Goal: Find specific fact: Find contact information

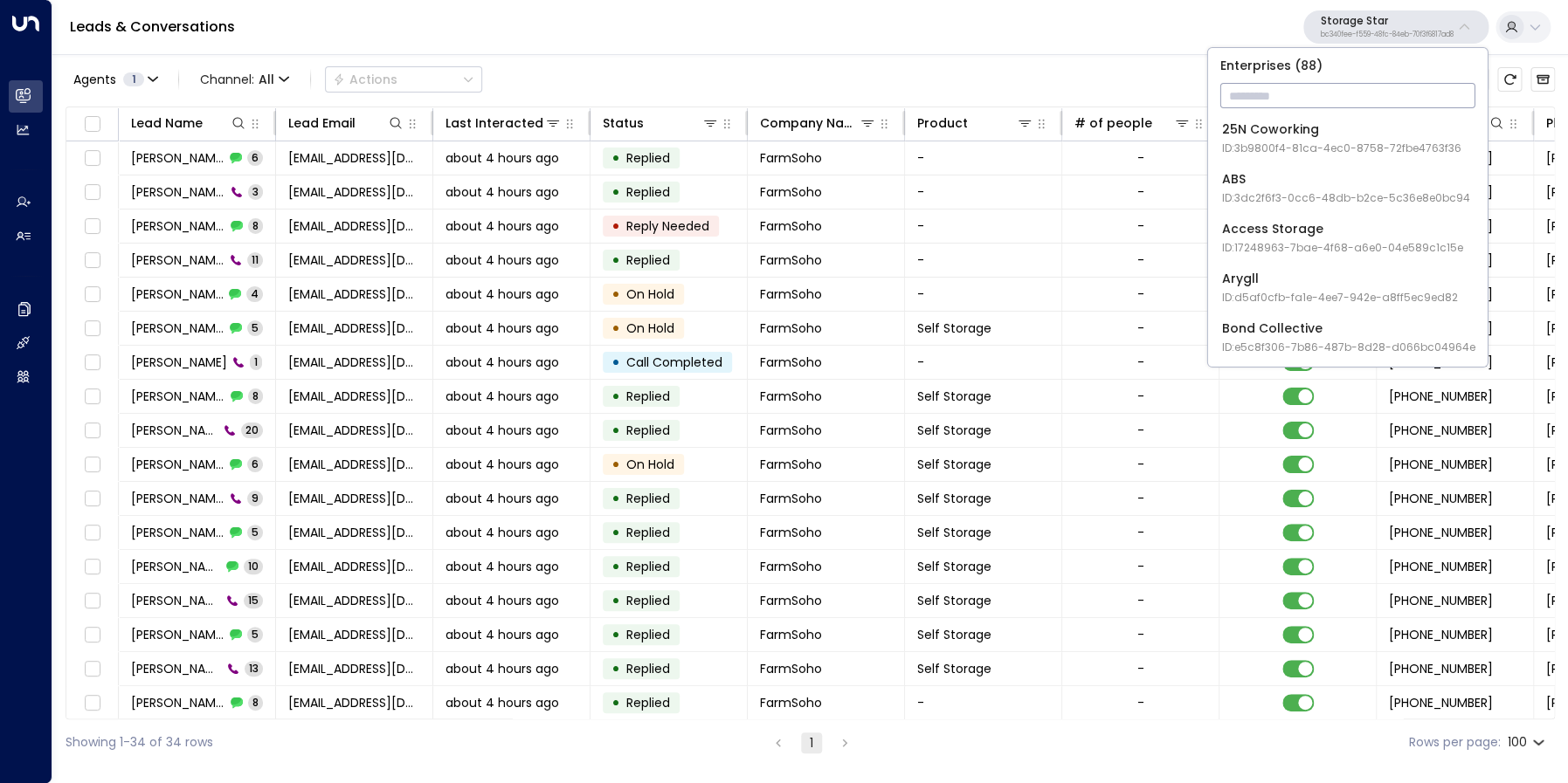
scroll to position [580, 512]
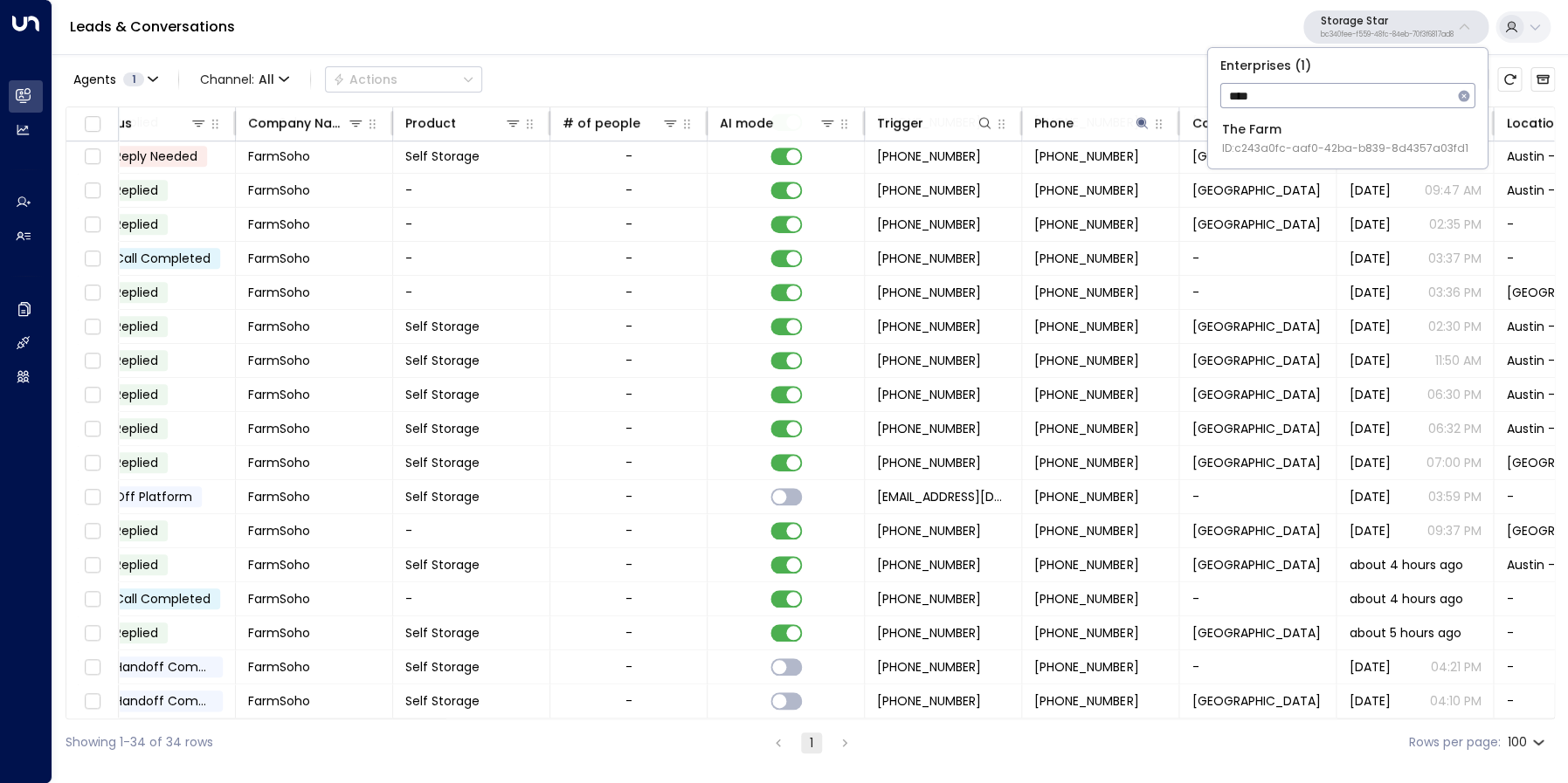
type input "****"
click at [1307, 130] on div "The Farm ID: c243a0fc-aaf0-42ba-b839-8d4357a03fd1" at bounding box center [1344, 138] width 246 height 36
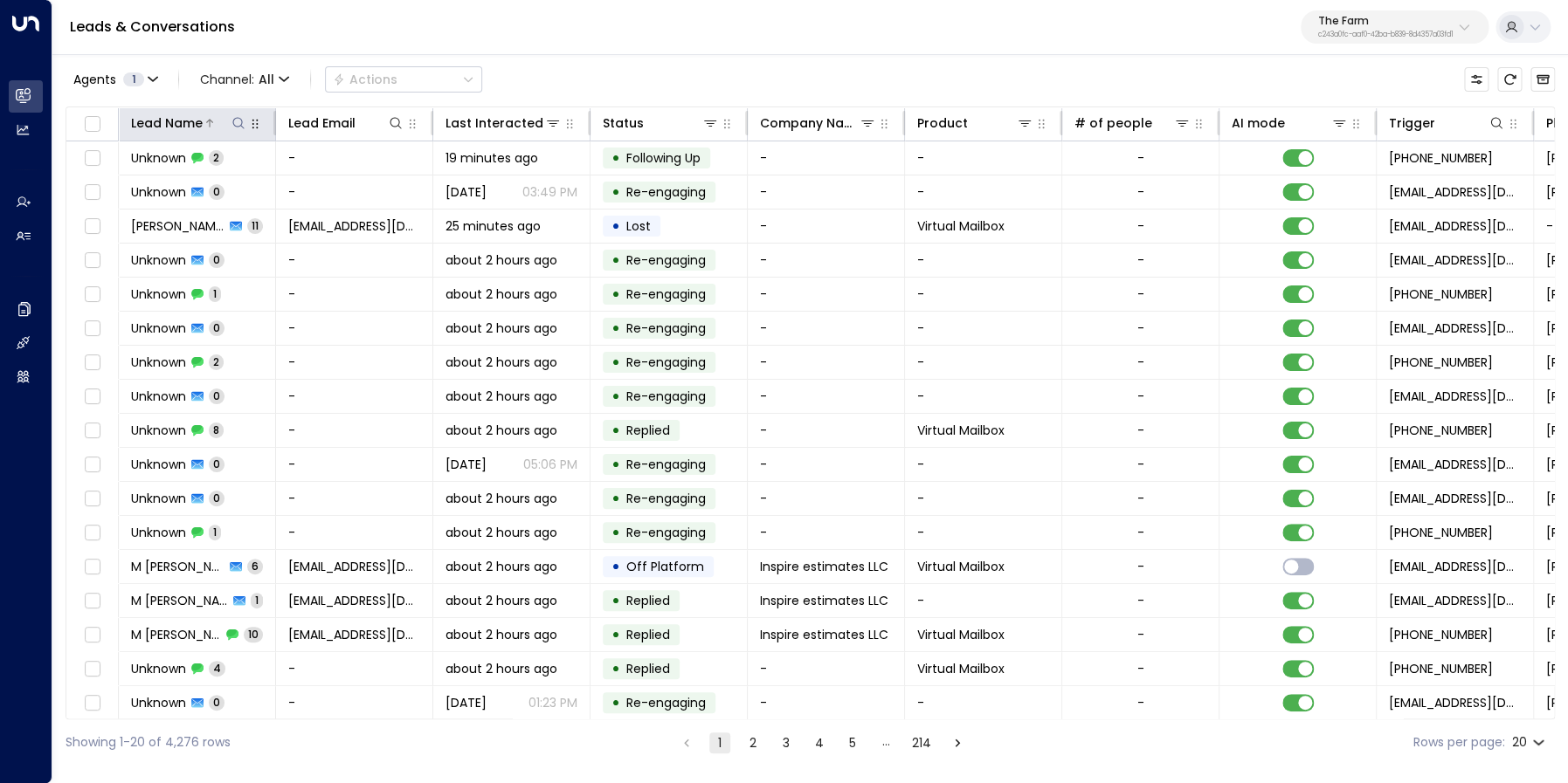
click at [198, 119] on div "Lead Name" at bounding box center [167, 123] width 72 height 21
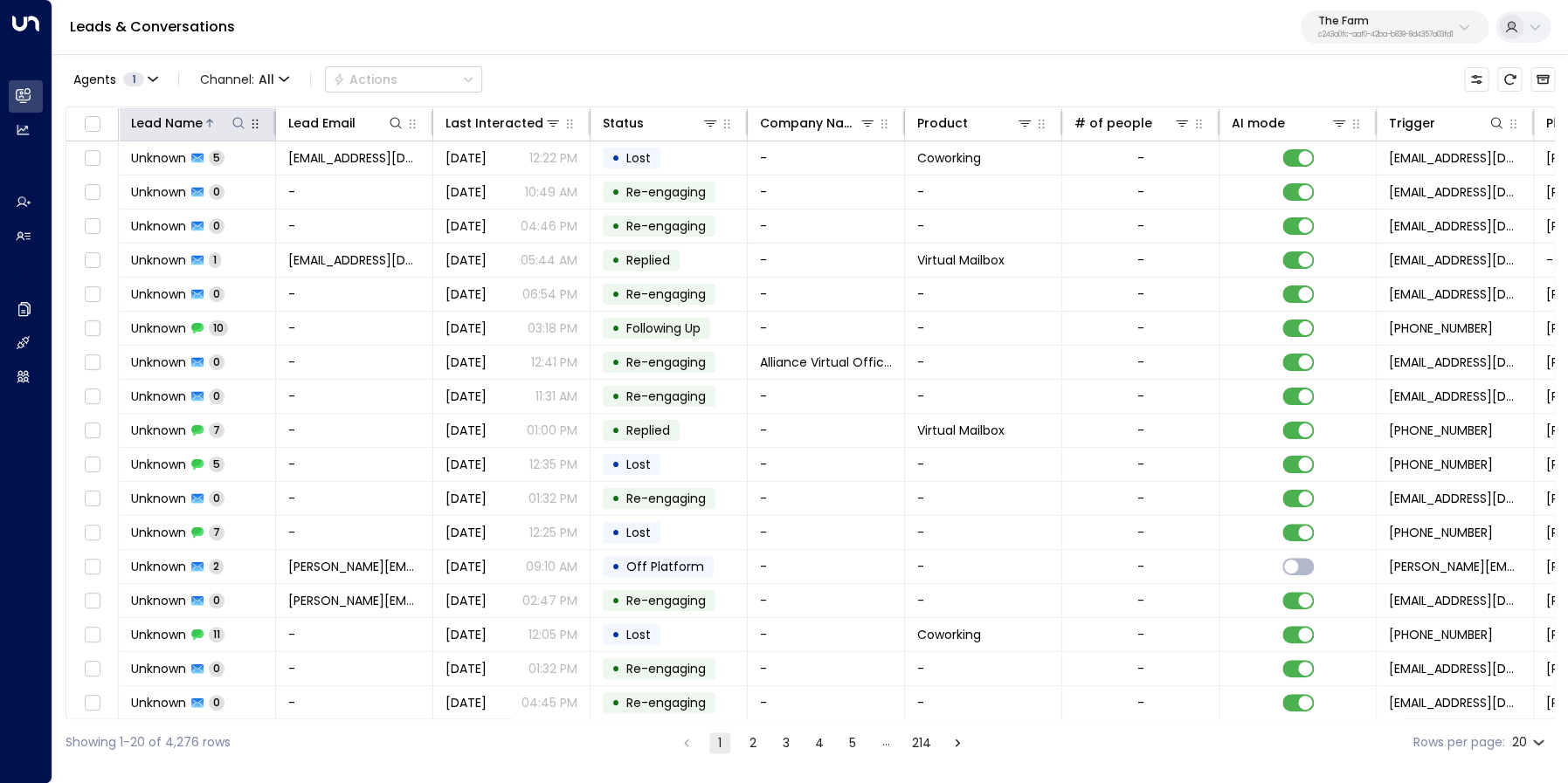
click at [238, 125] on icon at bounding box center [239, 123] width 14 height 14
type input "********"
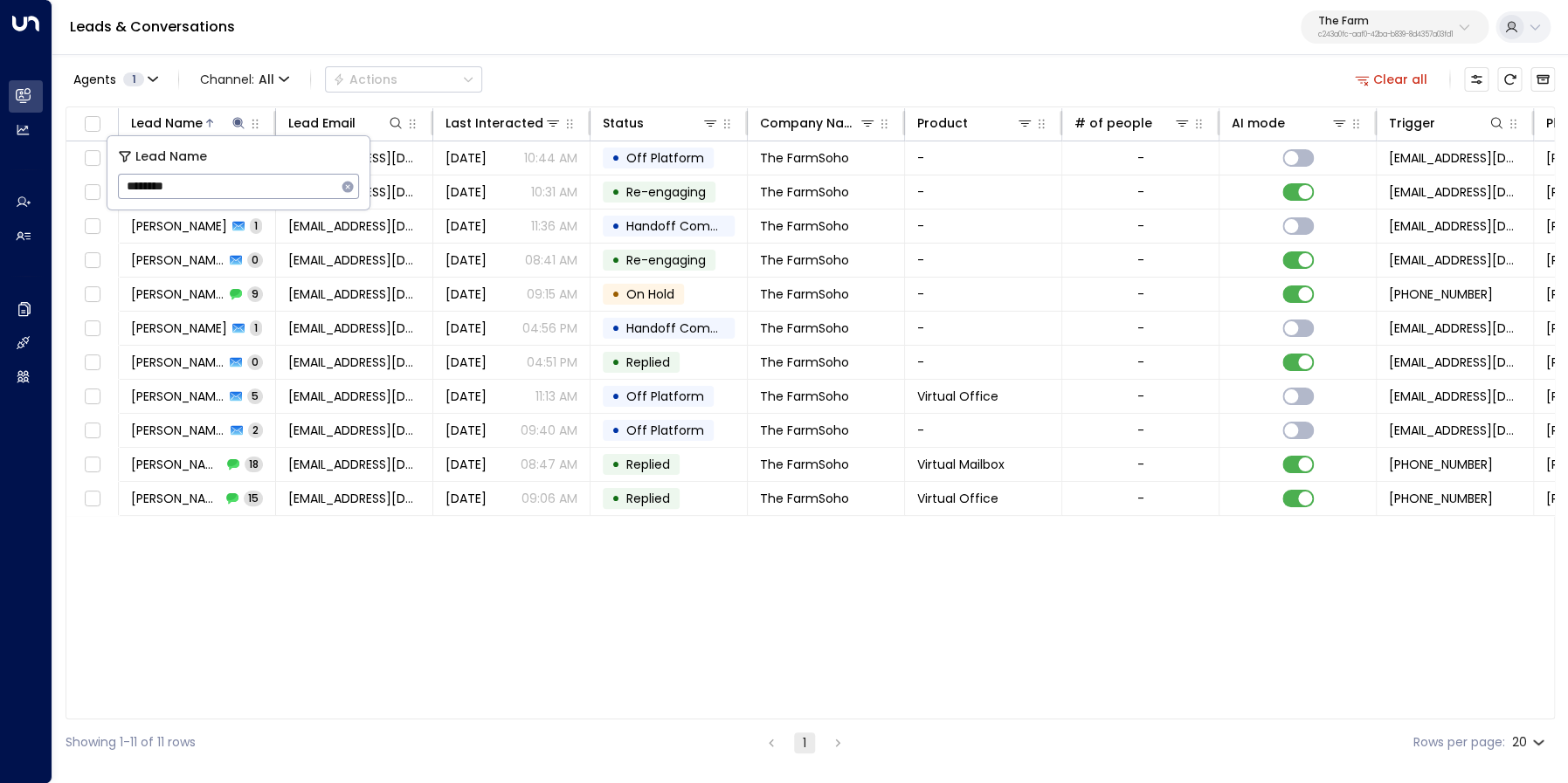
click at [614, 69] on div "Agents 1 Channel: All Actions Clear all" at bounding box center [810, 80] width 1489 height 37
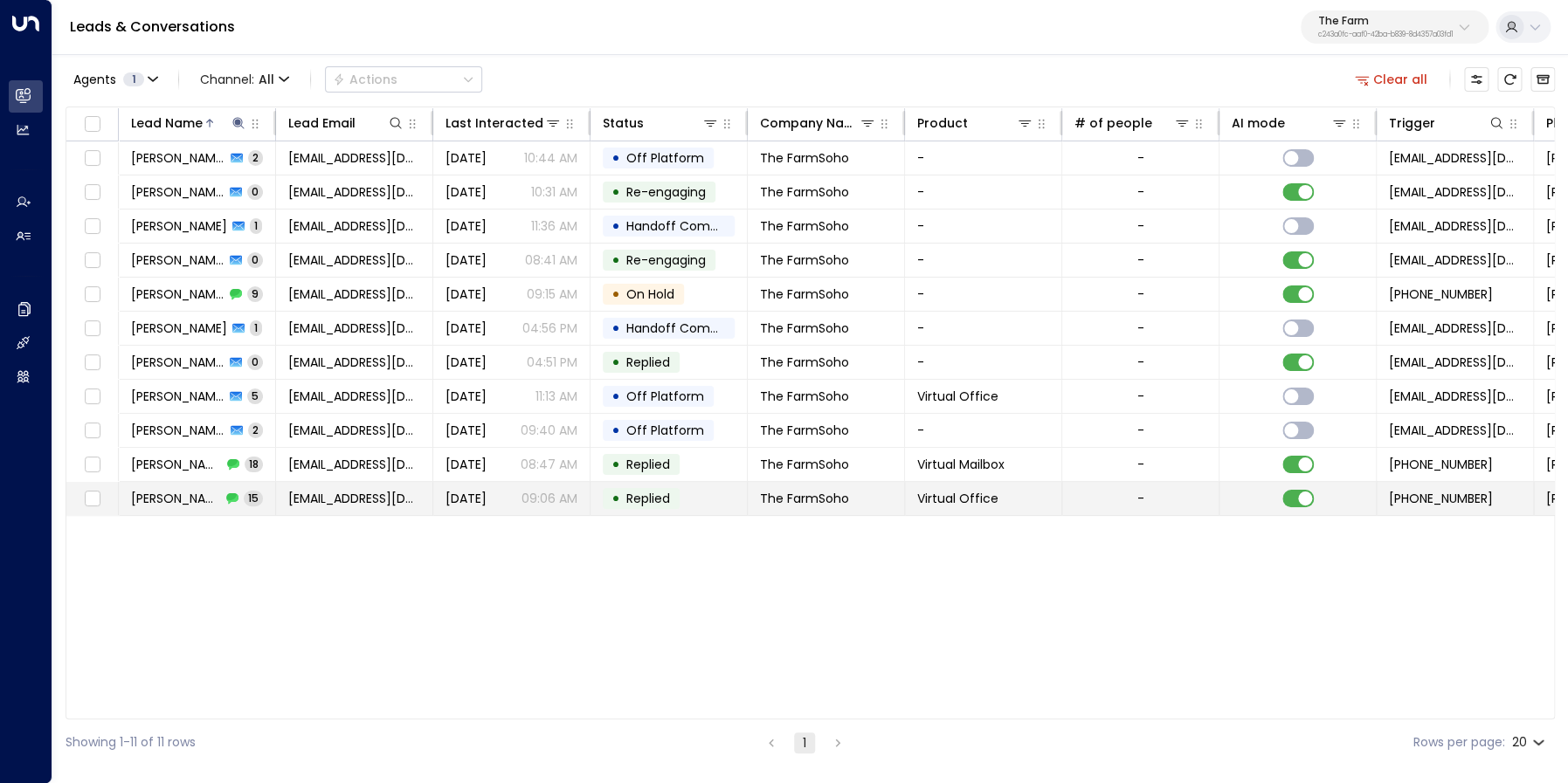
click at [190, 492] on span "[PERSON_NAME]" at bounding box center [175, 499] width 90 height 18
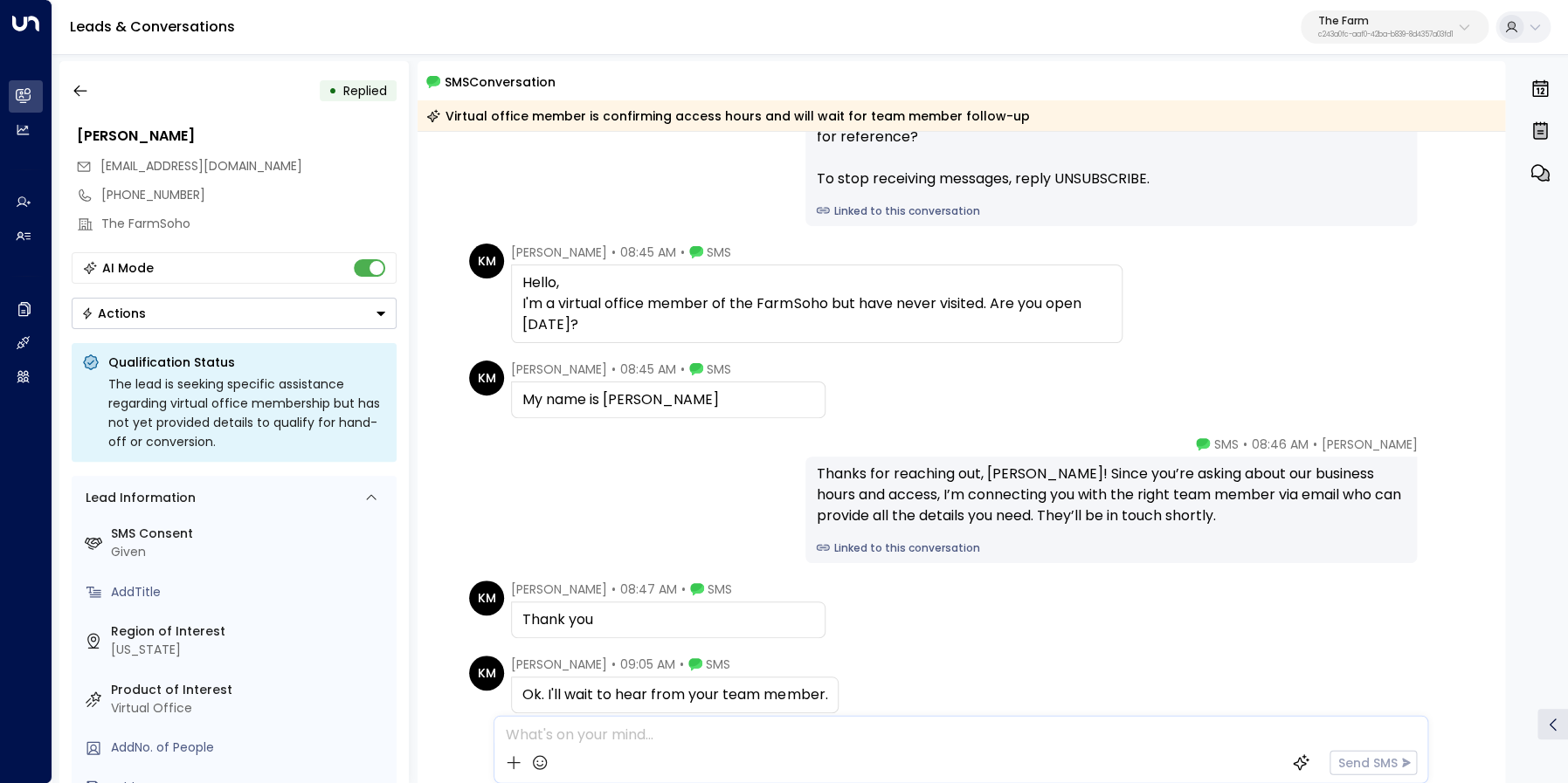
scroll to position [945, 0]
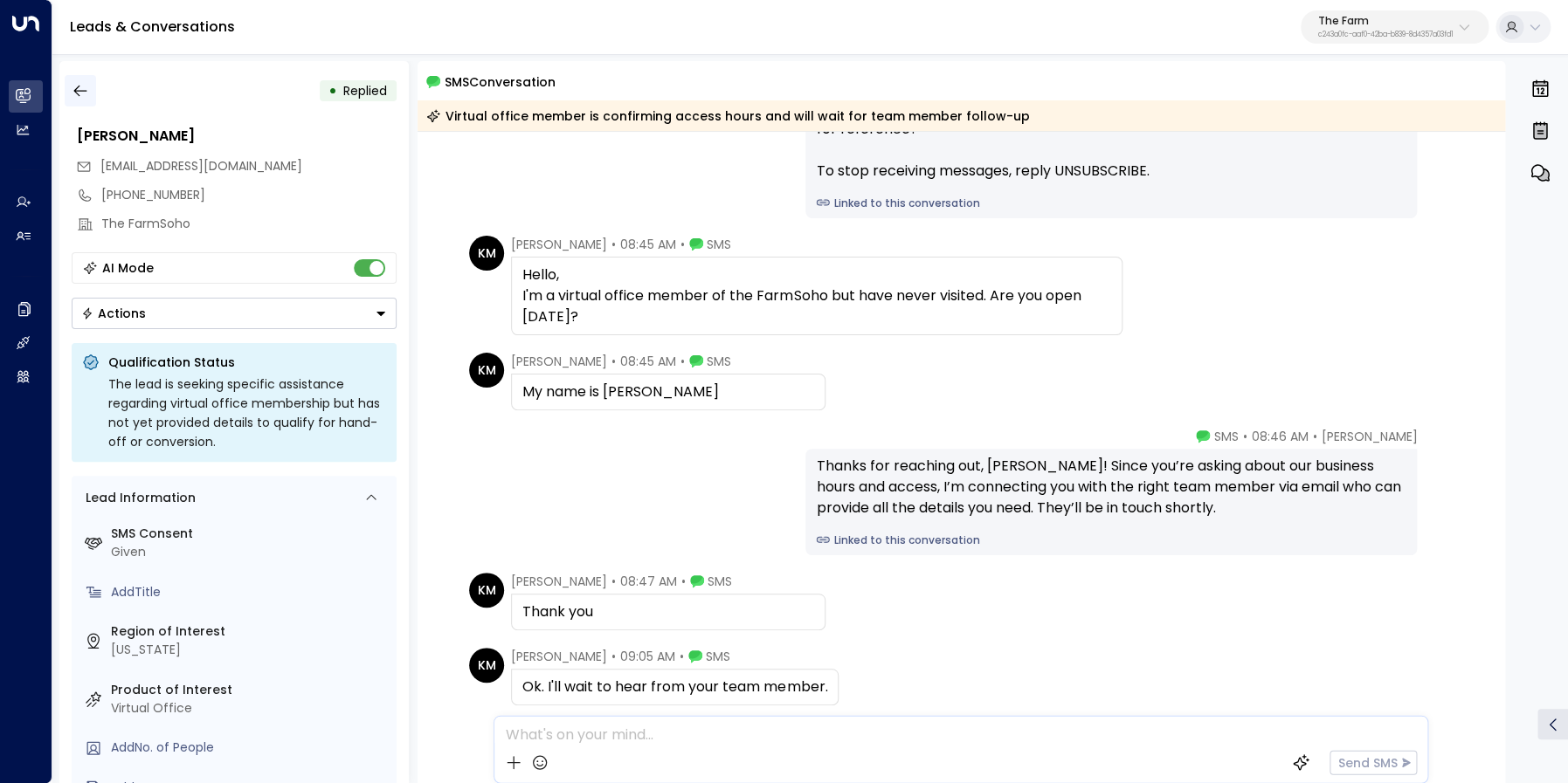
click at [89, 87] on button "button" at bounding box center [81, 91] width 32 height 32
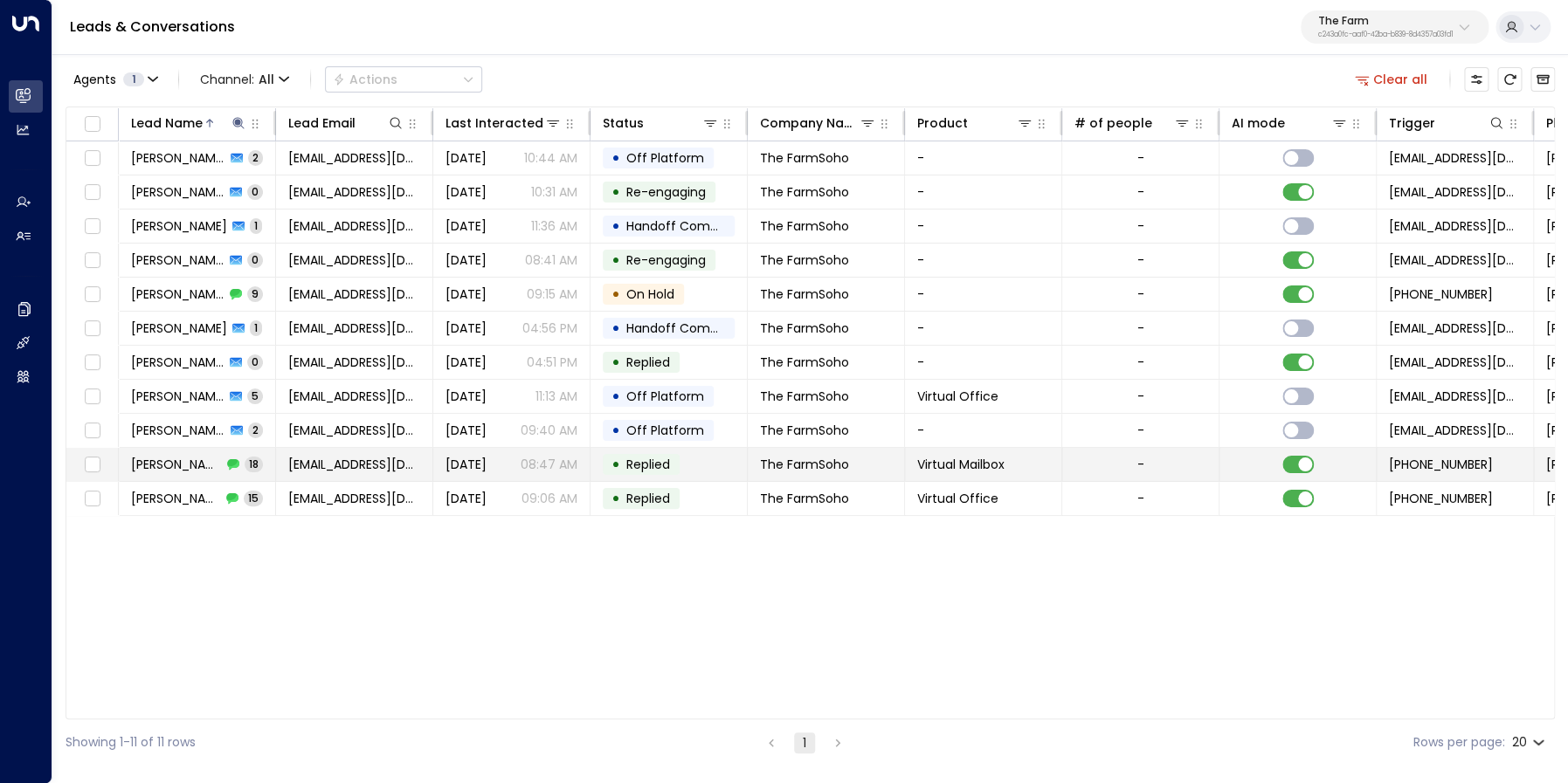
click at [196, 461] on span "Kim Magloire" at bounding box center [176, 465] width 91 height 18
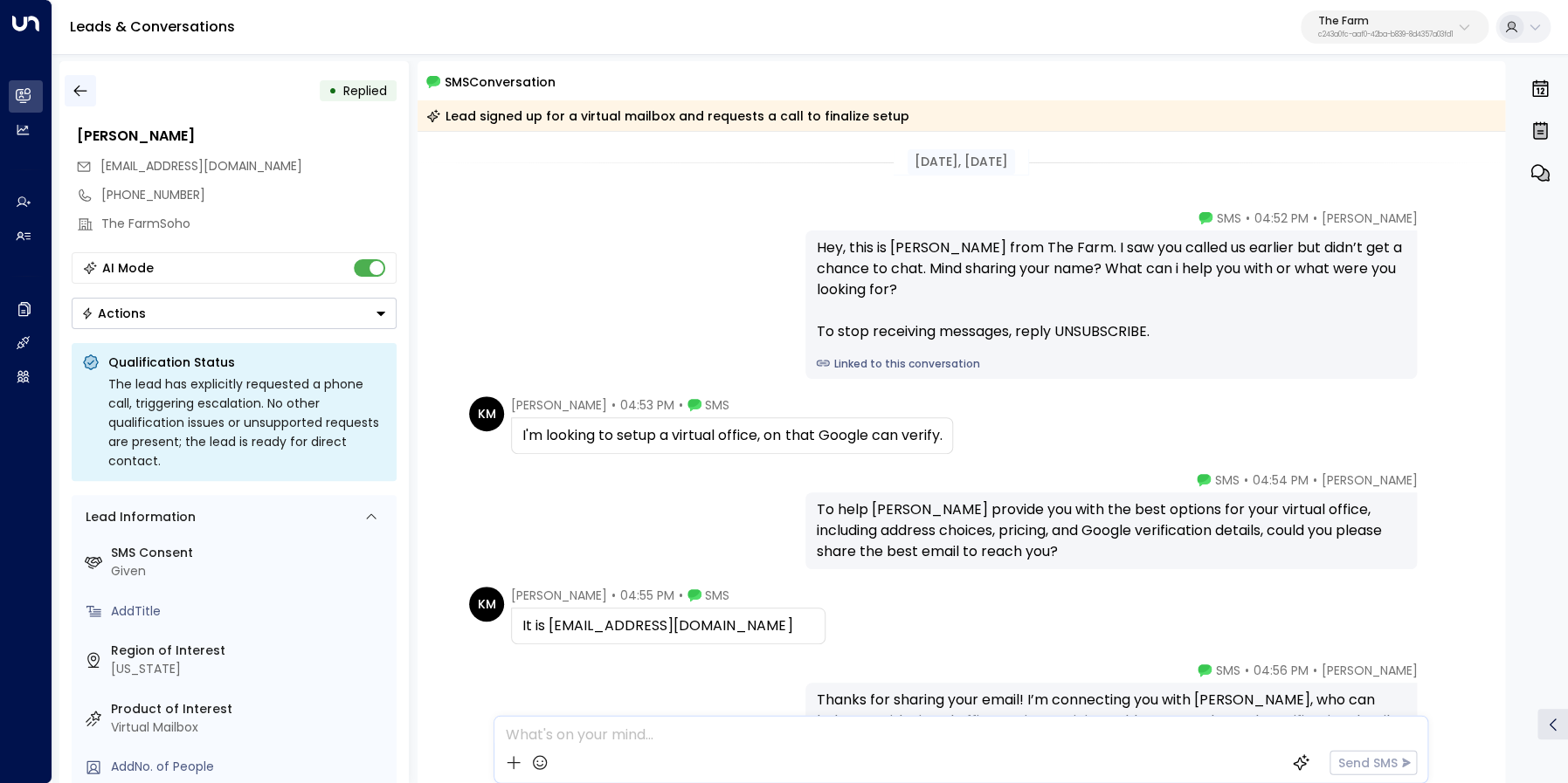
click at [75, 86] on icon "button" at bounding box center [81, 91] width 18 height 18
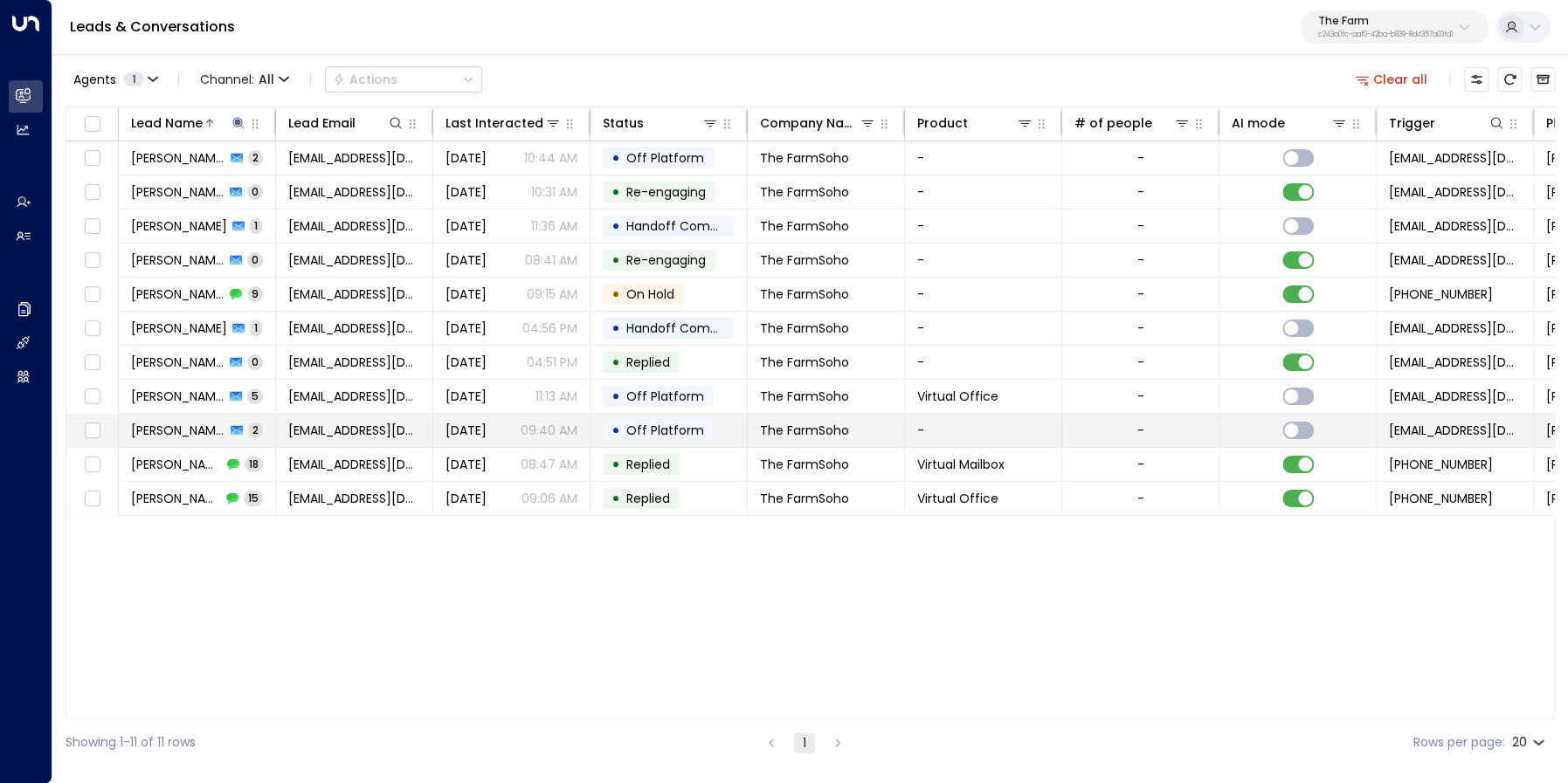
click at [187, 420] on td "Kim Magloire 2" at bounding box center [196, 431] width 157 height 33
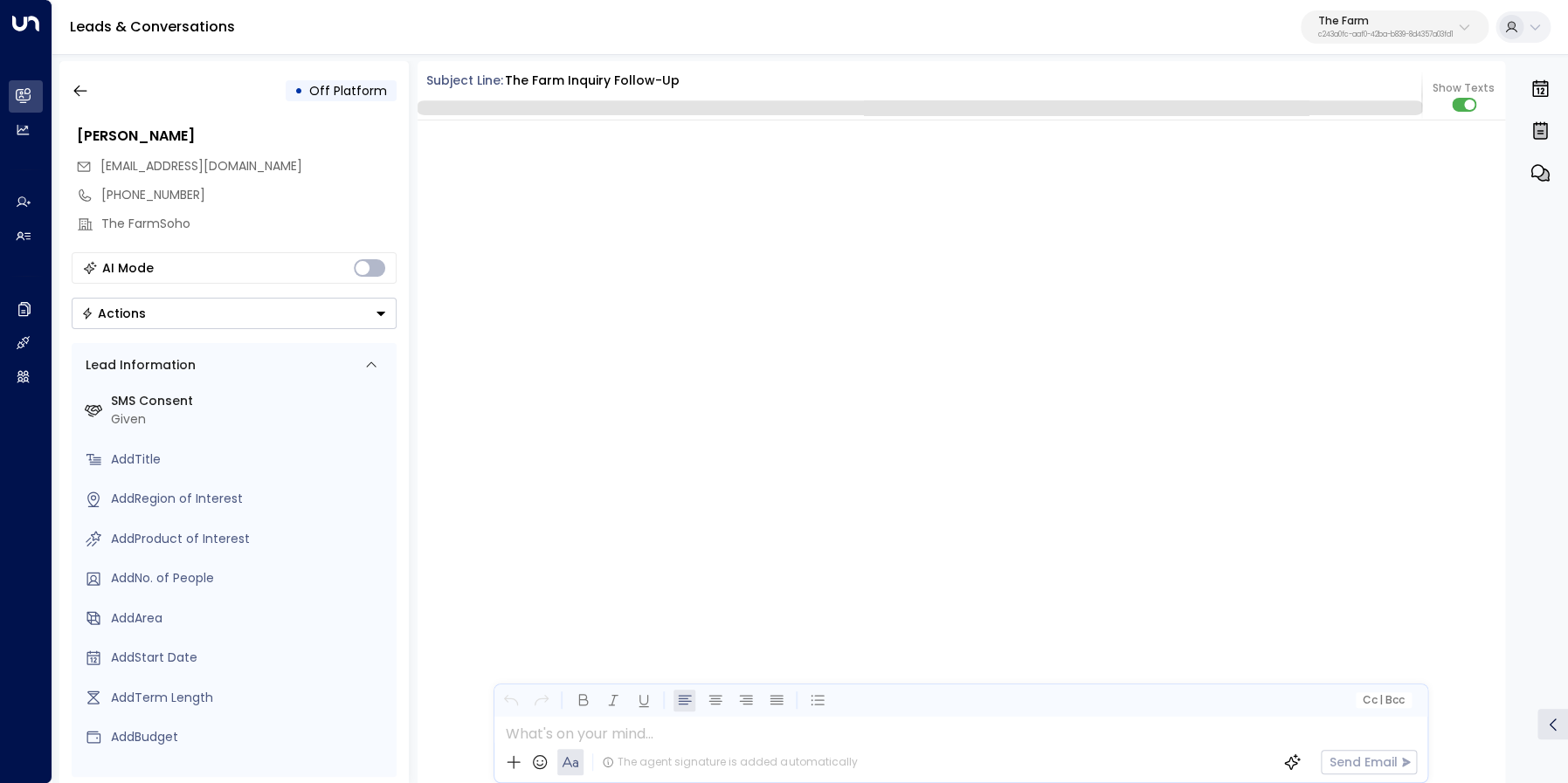
scroll to position [8223, 0]
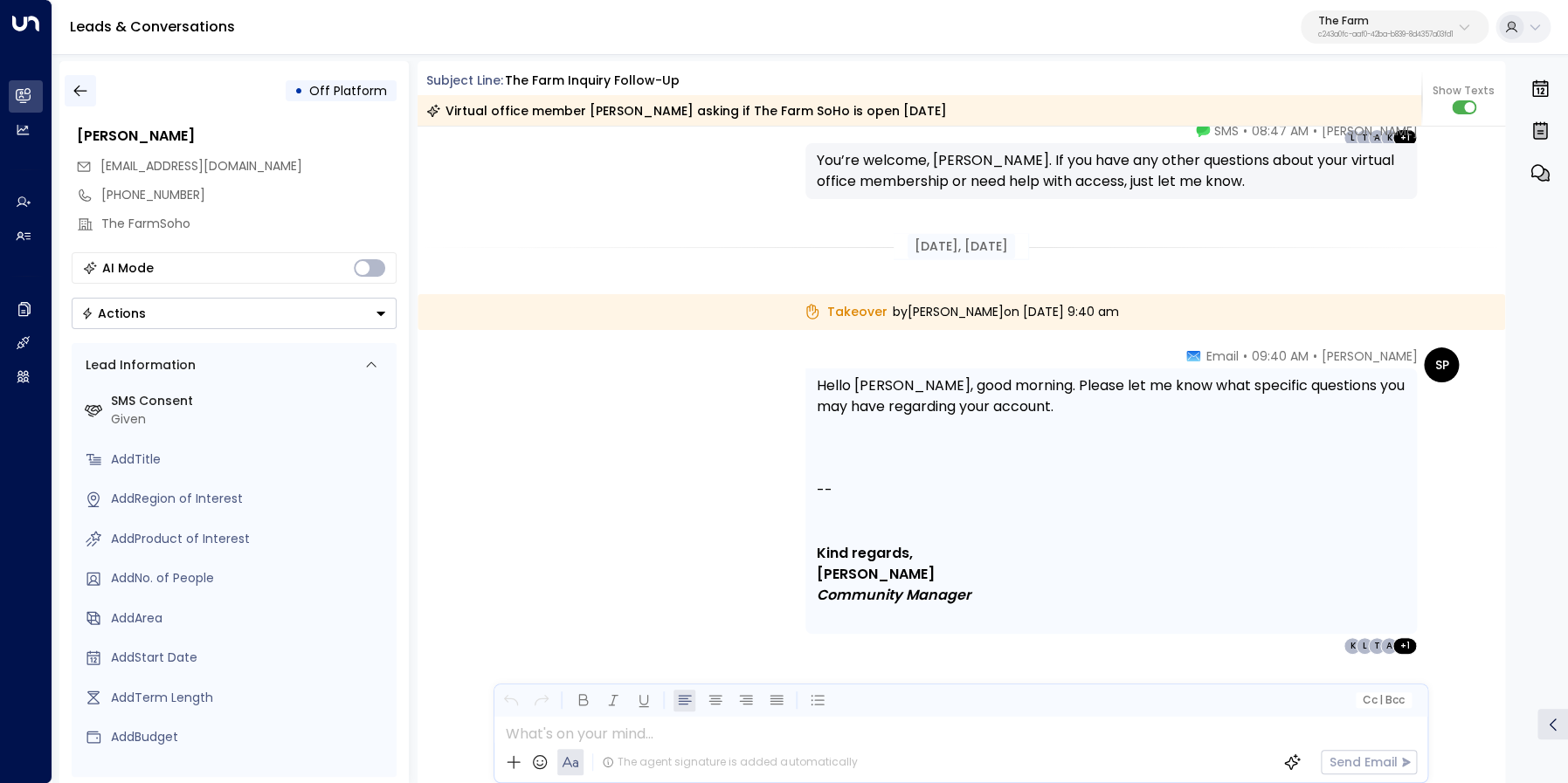
click at [82, 89] on icon "button" at bounding box center [81, 91] width 18 height 18
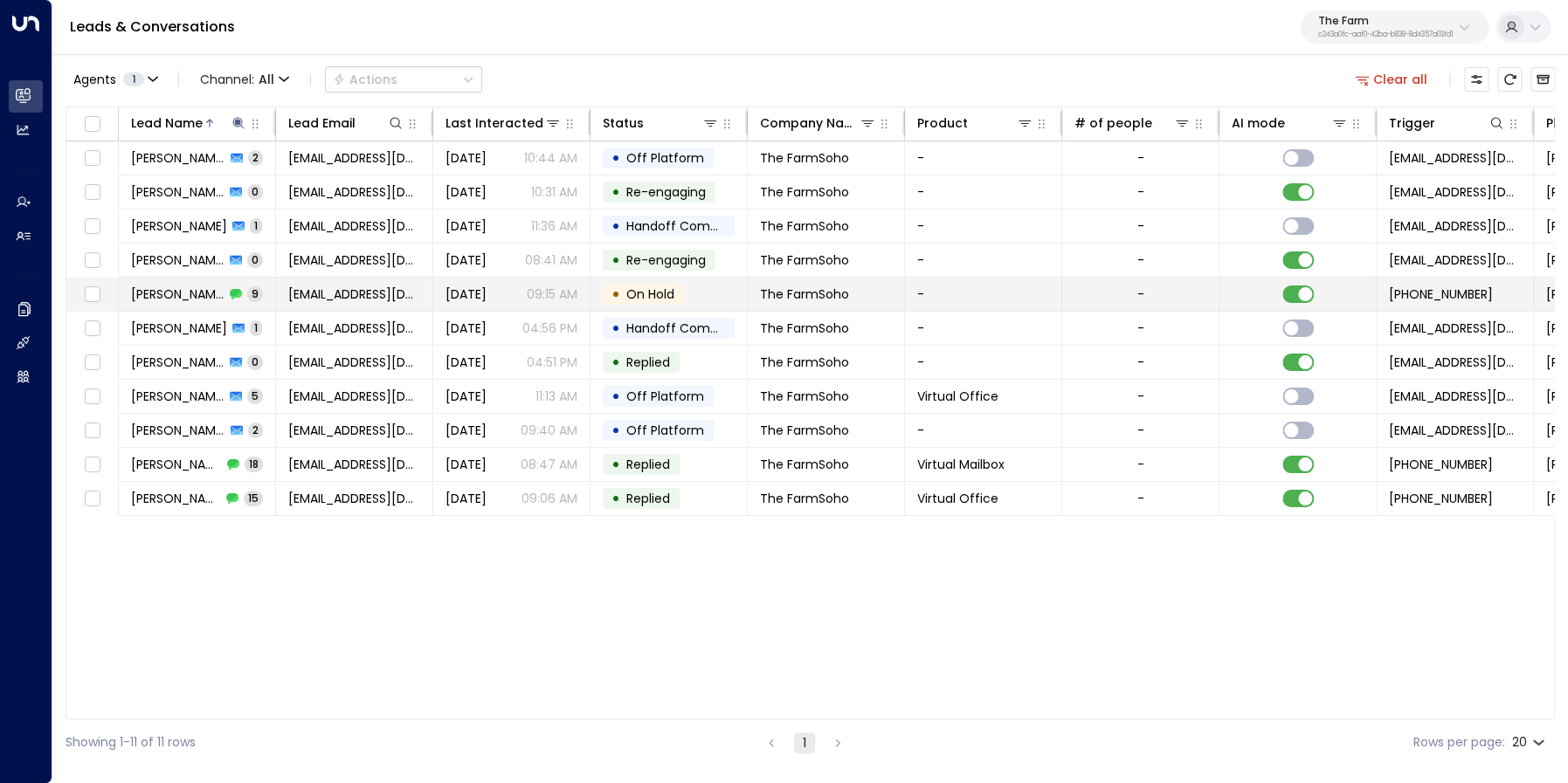
click at [196, 295] on span "Kim Magloire" at bounding box center [177, 295] width 94 height 18
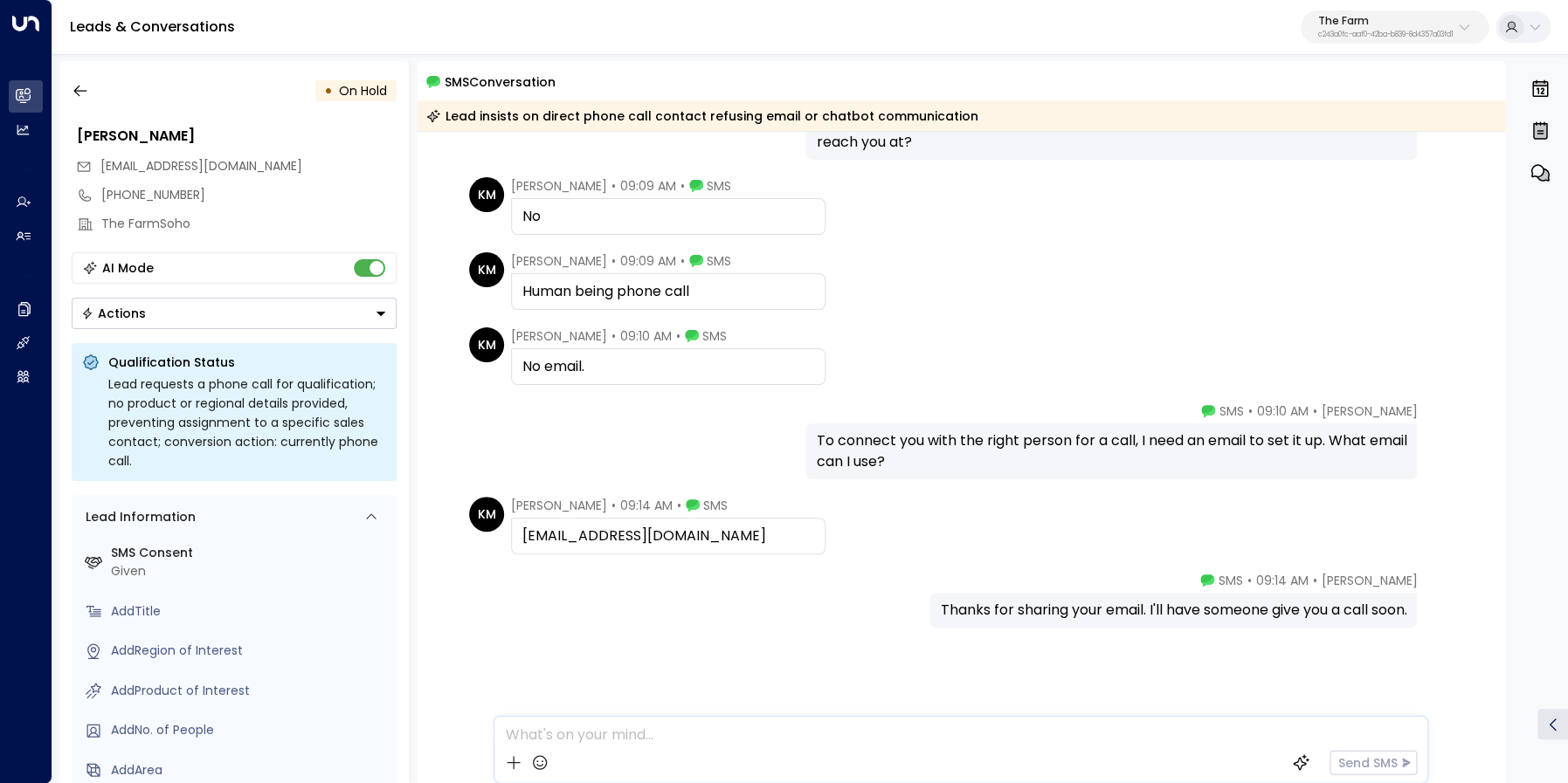
scroll to position [284, 0]
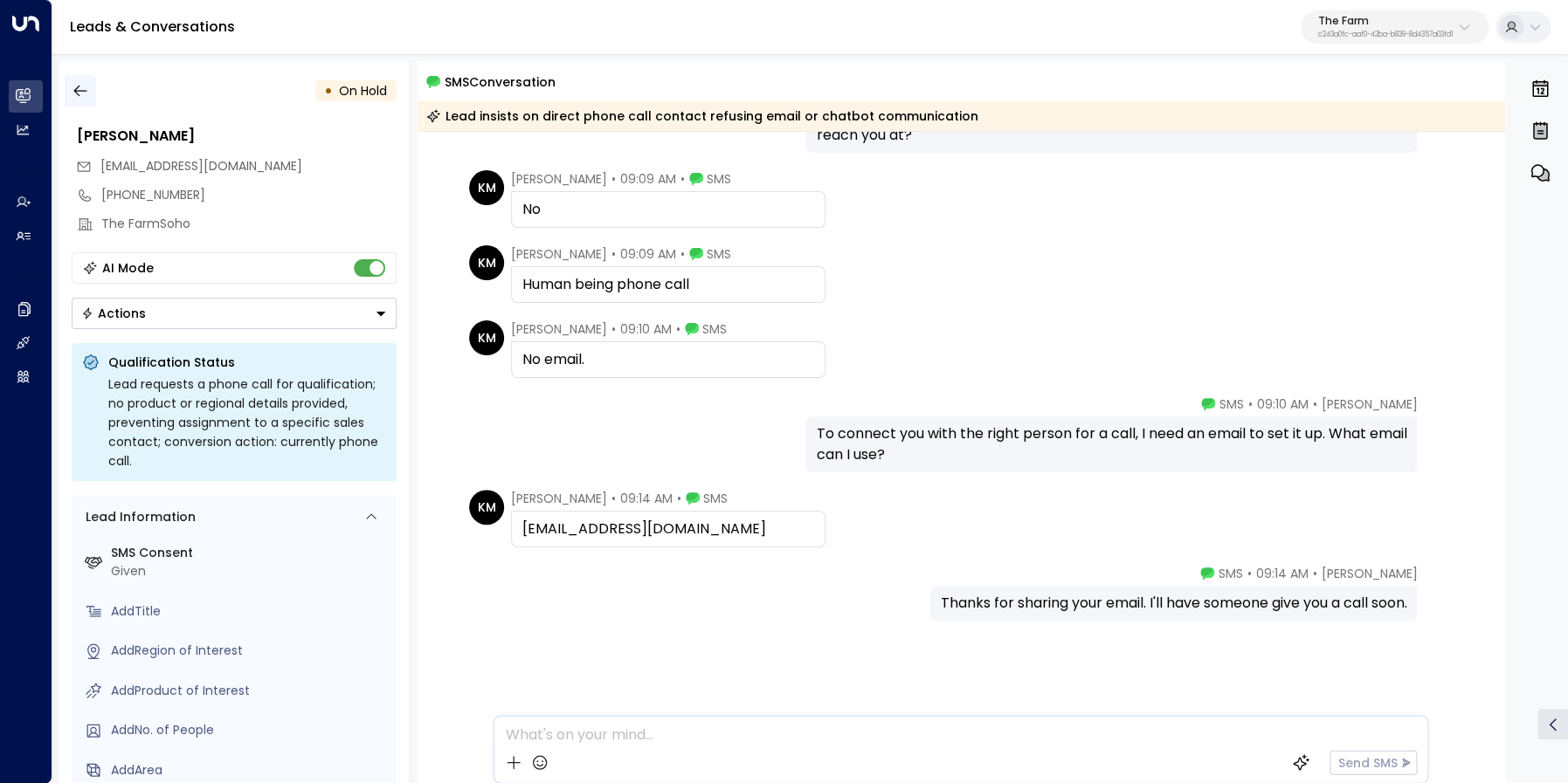
click at [75, 87] on icon "button" at bounding box center [81, 91] width 18 height 18
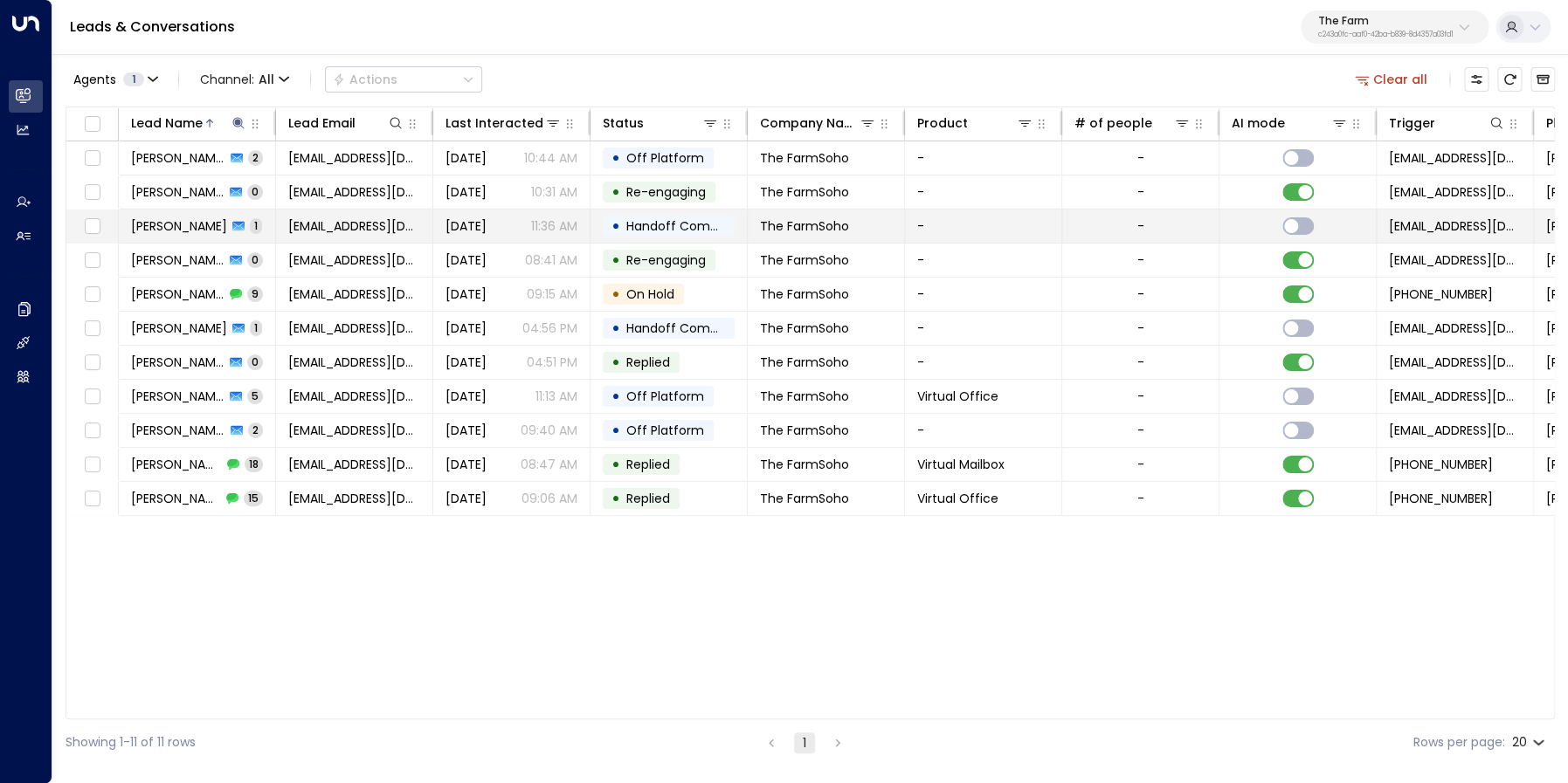
click at [190, 229] on span "Kim Magloire" at bounding box center [179, 226] width 96 height 18
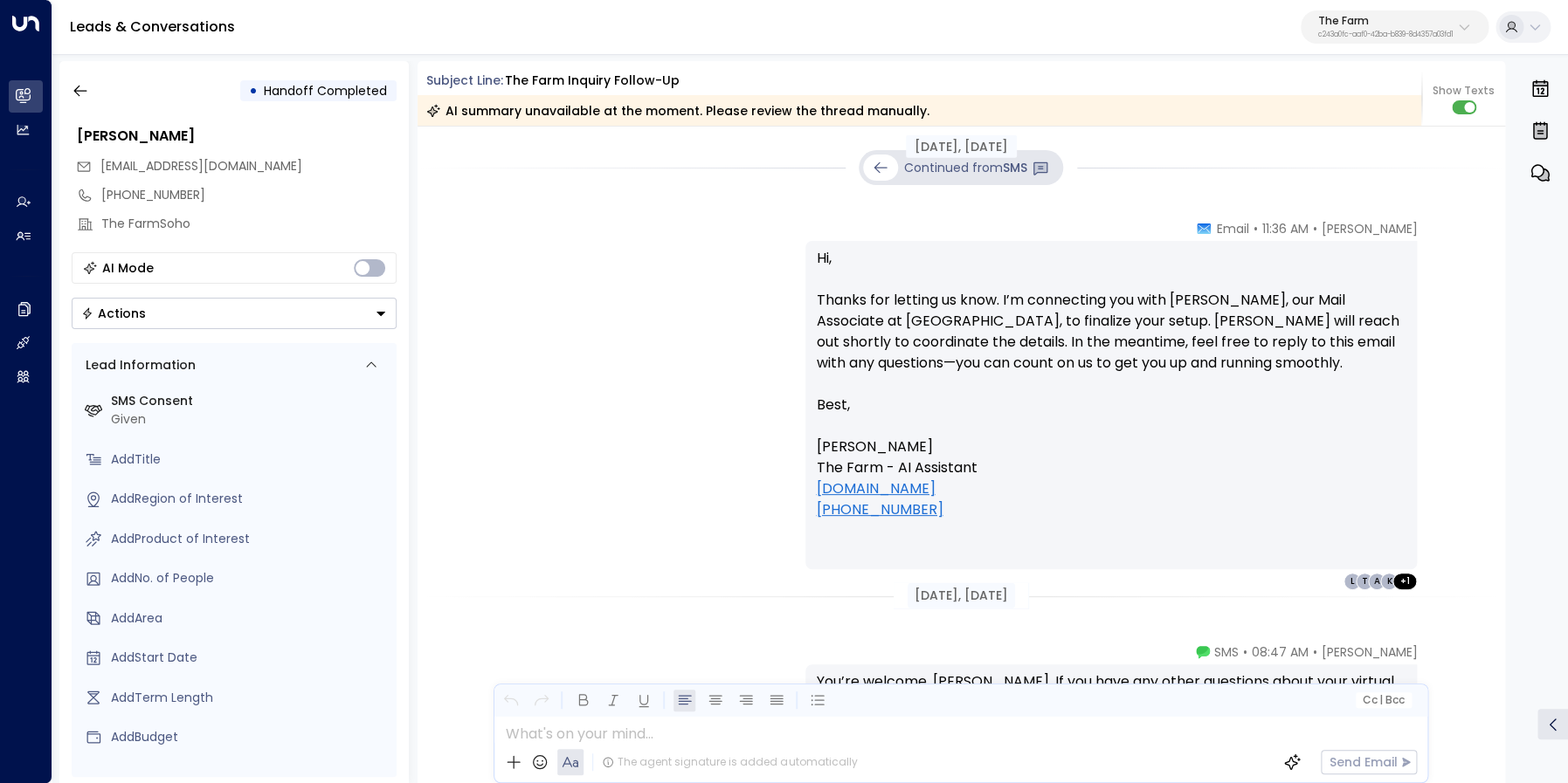
scroll to position [2300, 0]
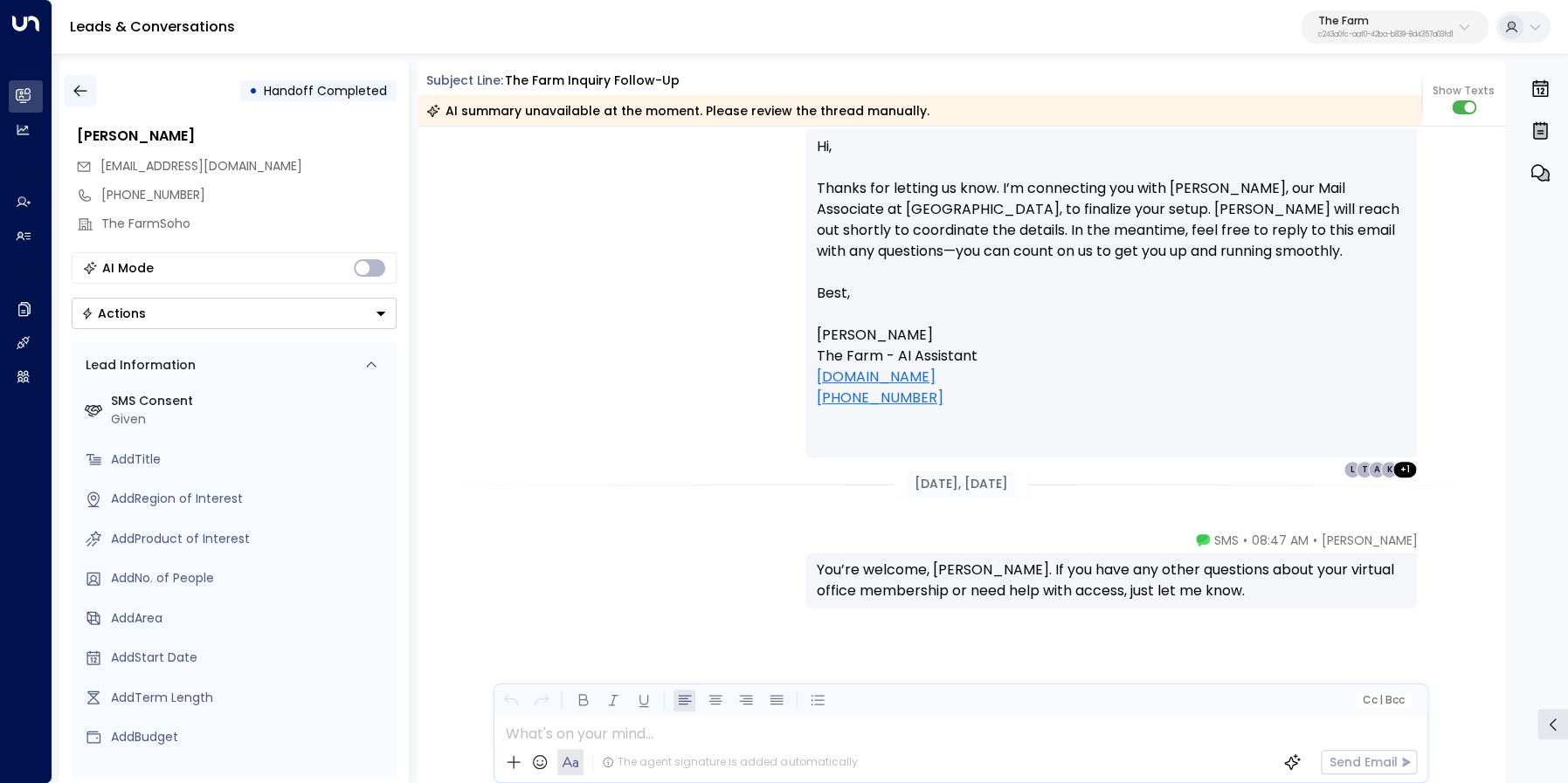
click at [75, 87] on icon "button" at bounding box center [81, 91] width 18 height 18
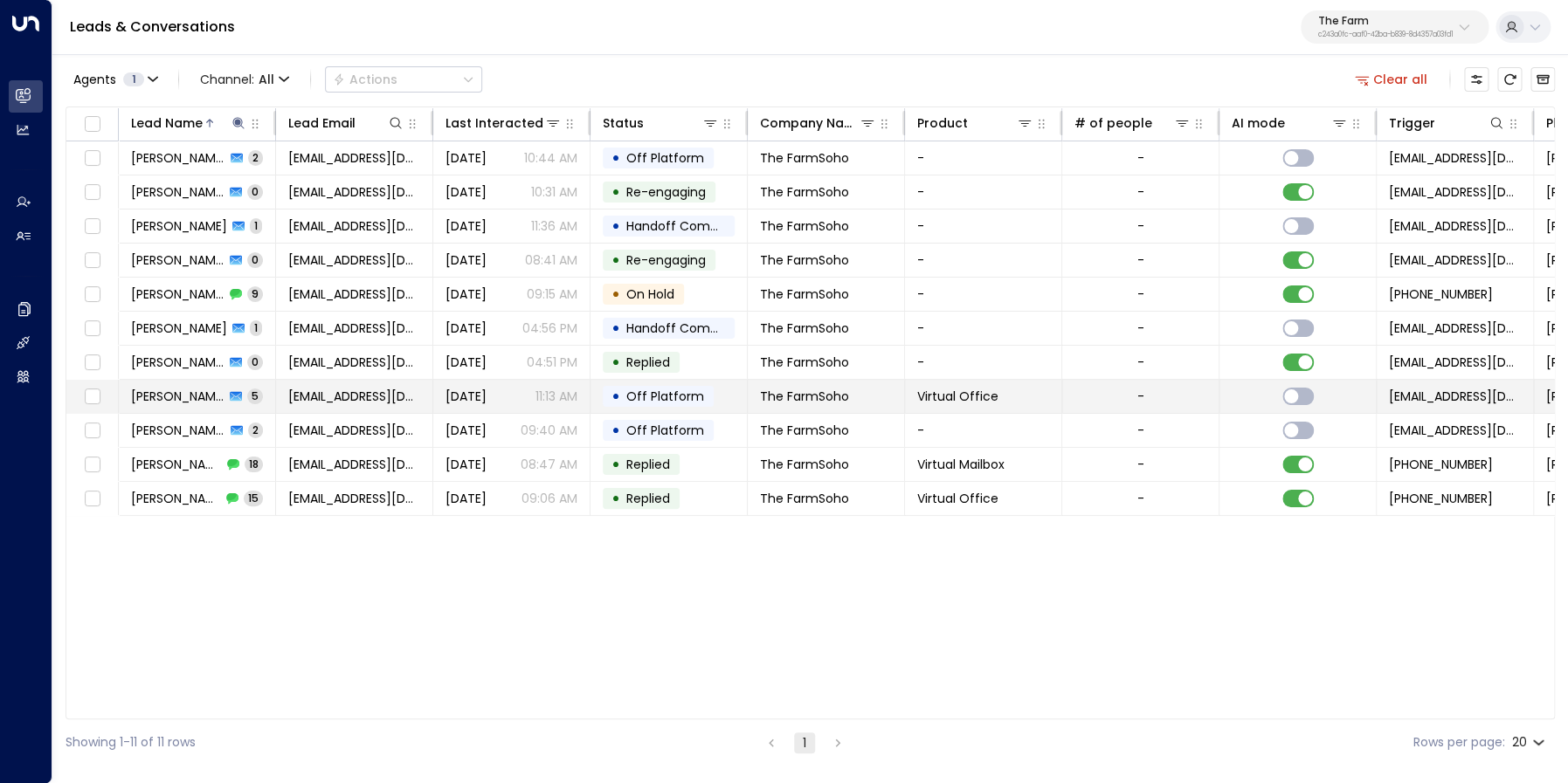
click at [196, 399] on span "Kim Magloire" at bounding box center [177, 396] width 94 height 18
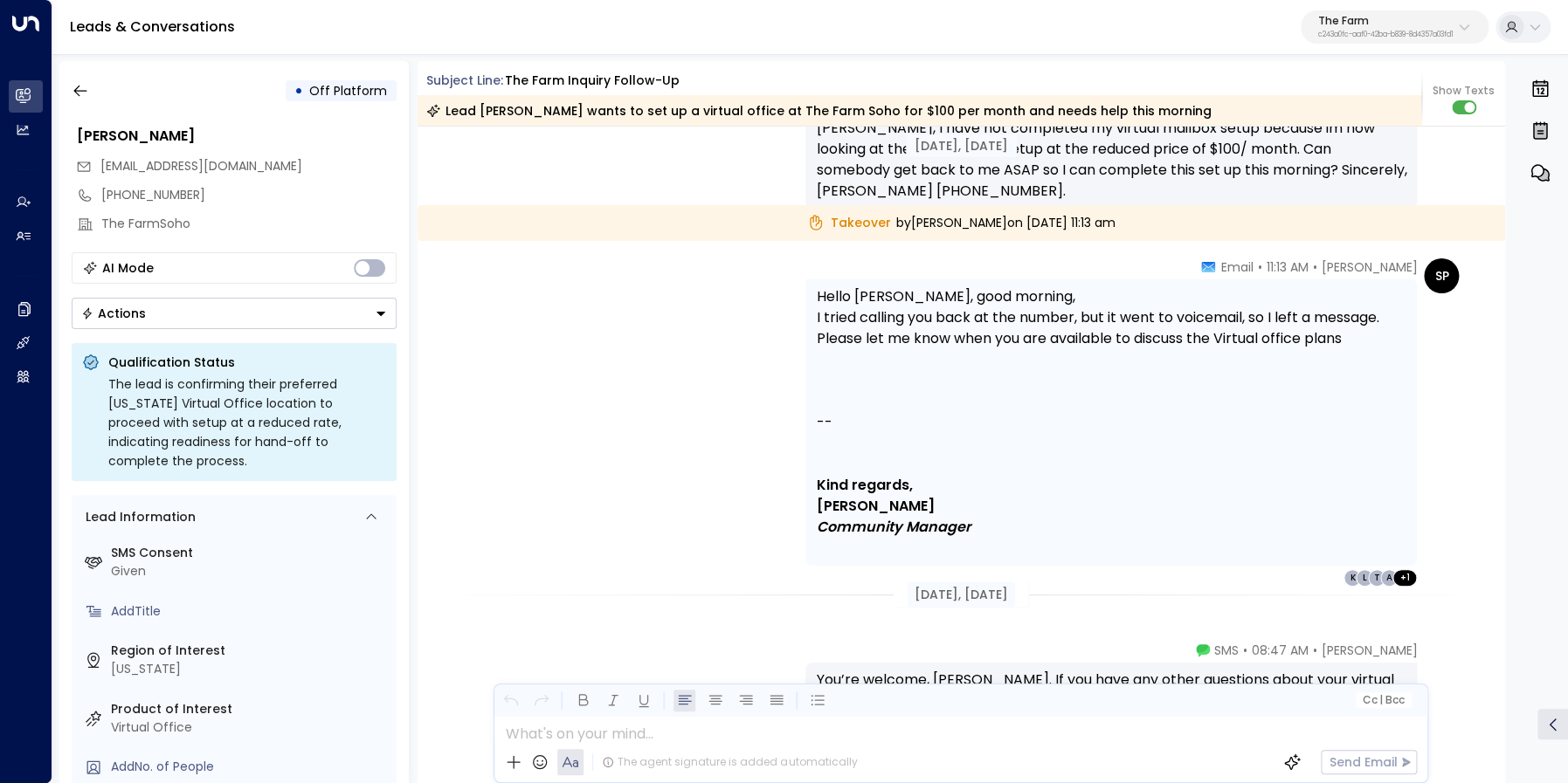
scroll to position [4611, 0]
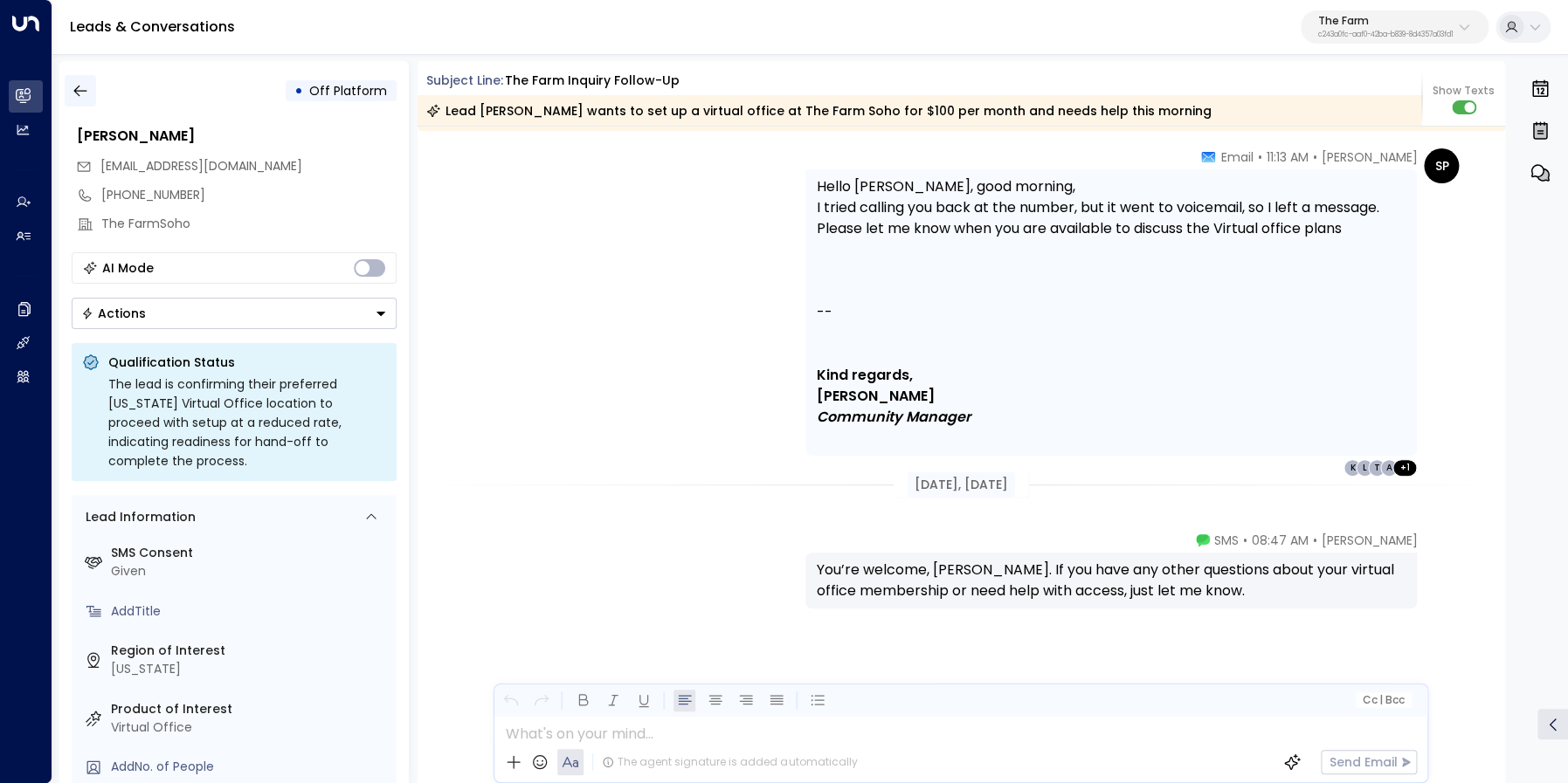
click at [83, 94] on icon "button" at bounding box center [81, 91] width 18 height 18
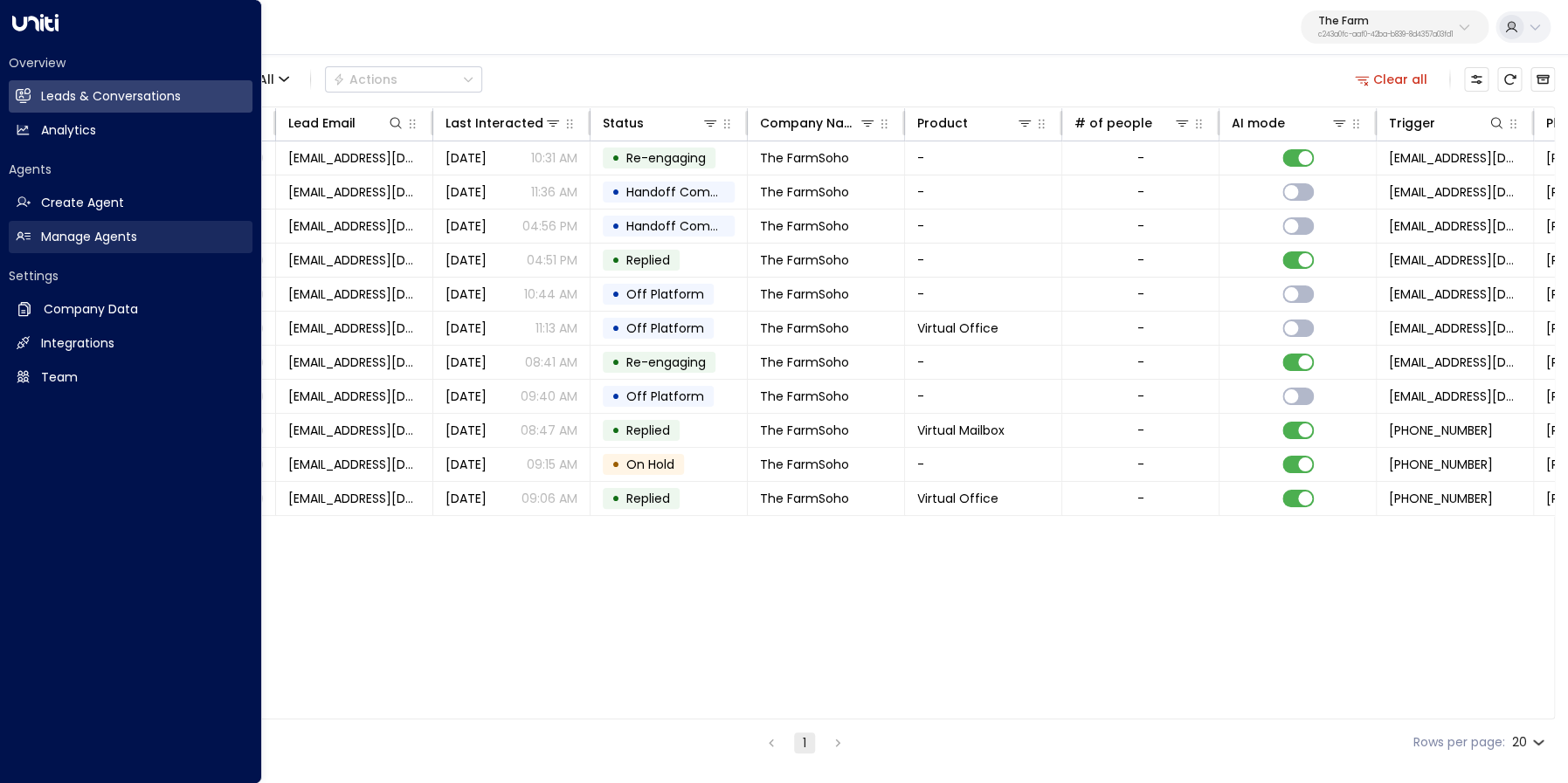
click at [42, 235] on h2 "Manage Agents" at bounding box center [89, 237] width 96 height 18
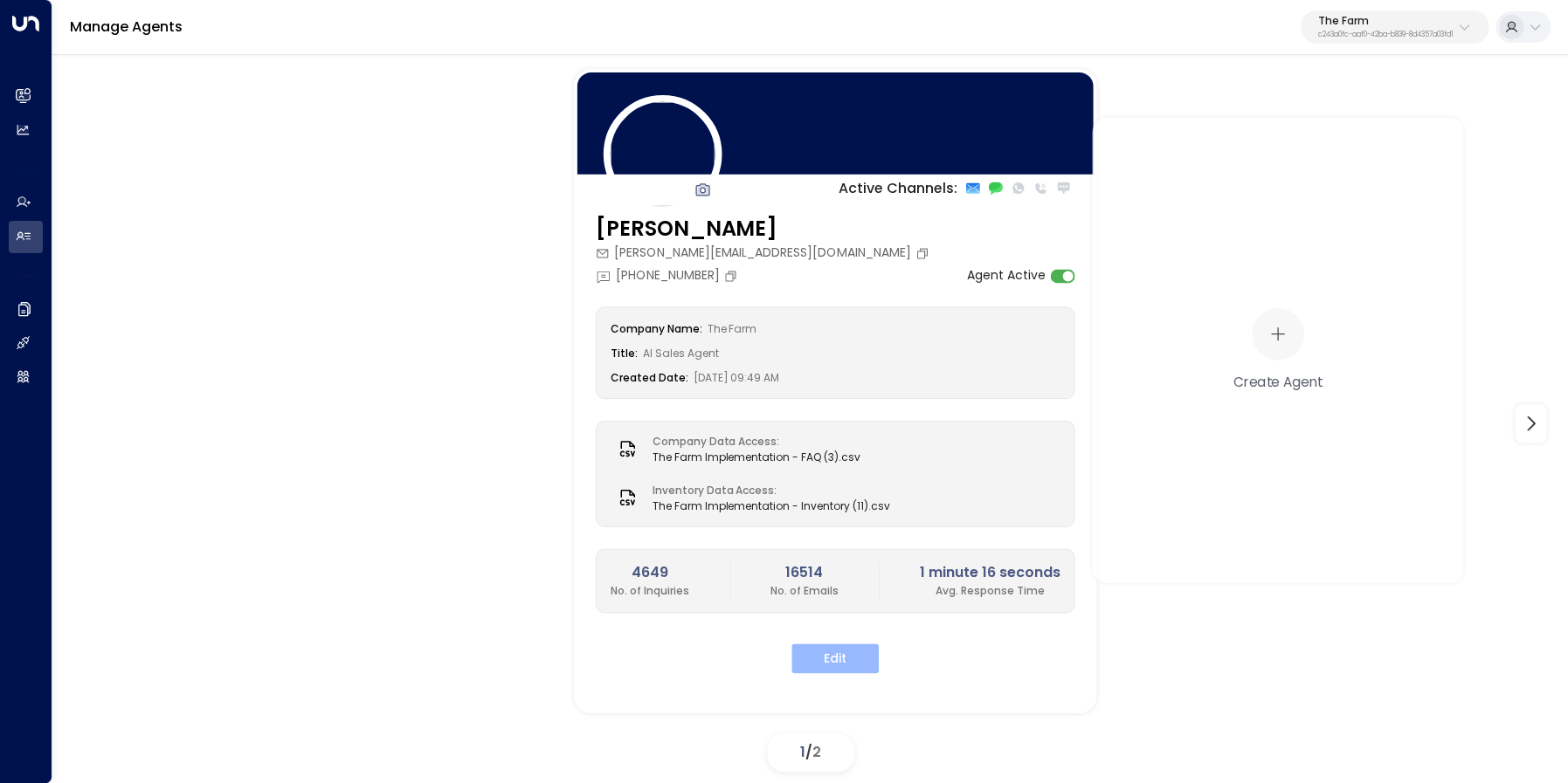
click at [830, 654] on button "Edit" at bounding box center [835, 658] width 88 height 30
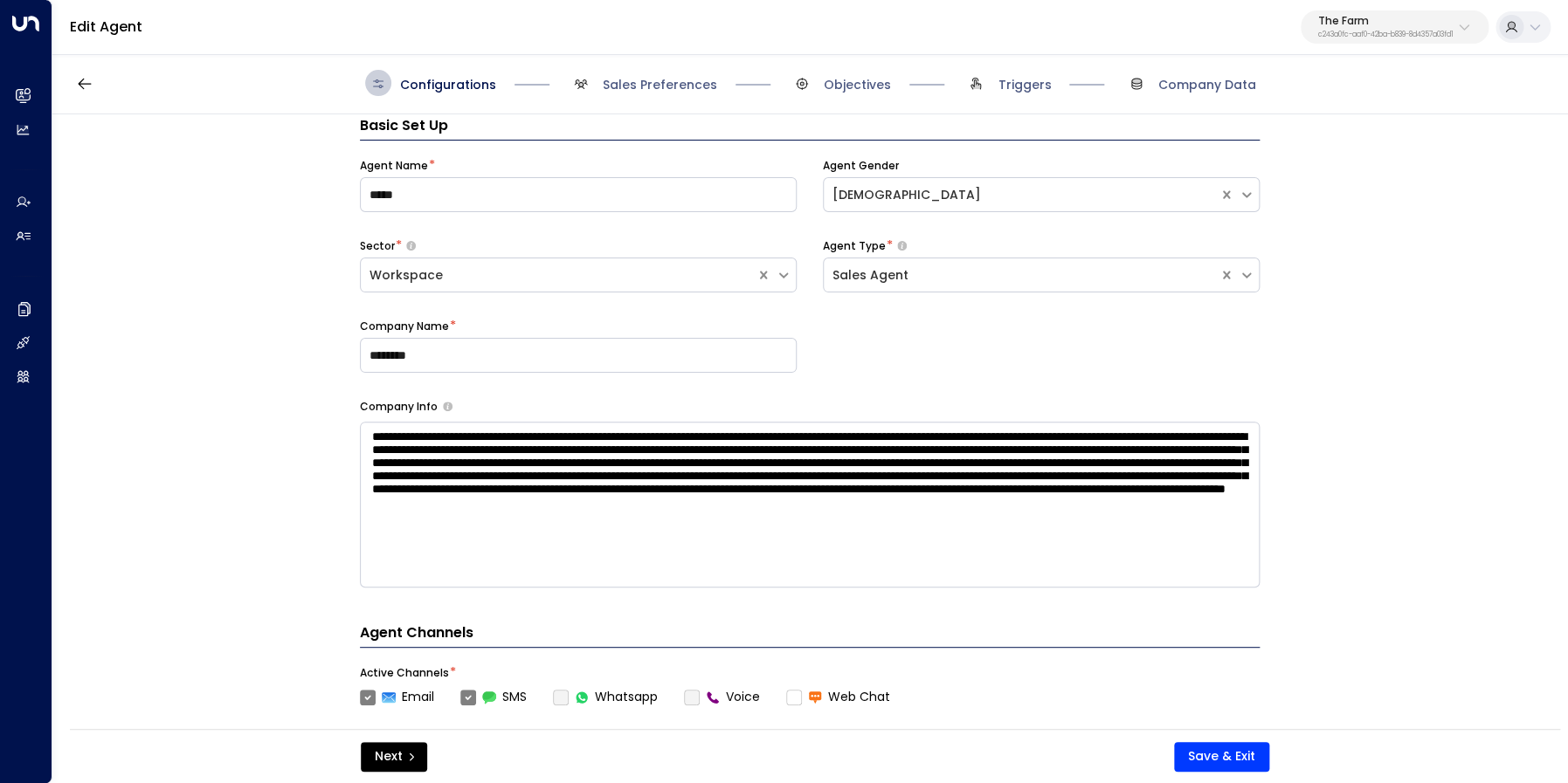
scroll to position [26, 0]
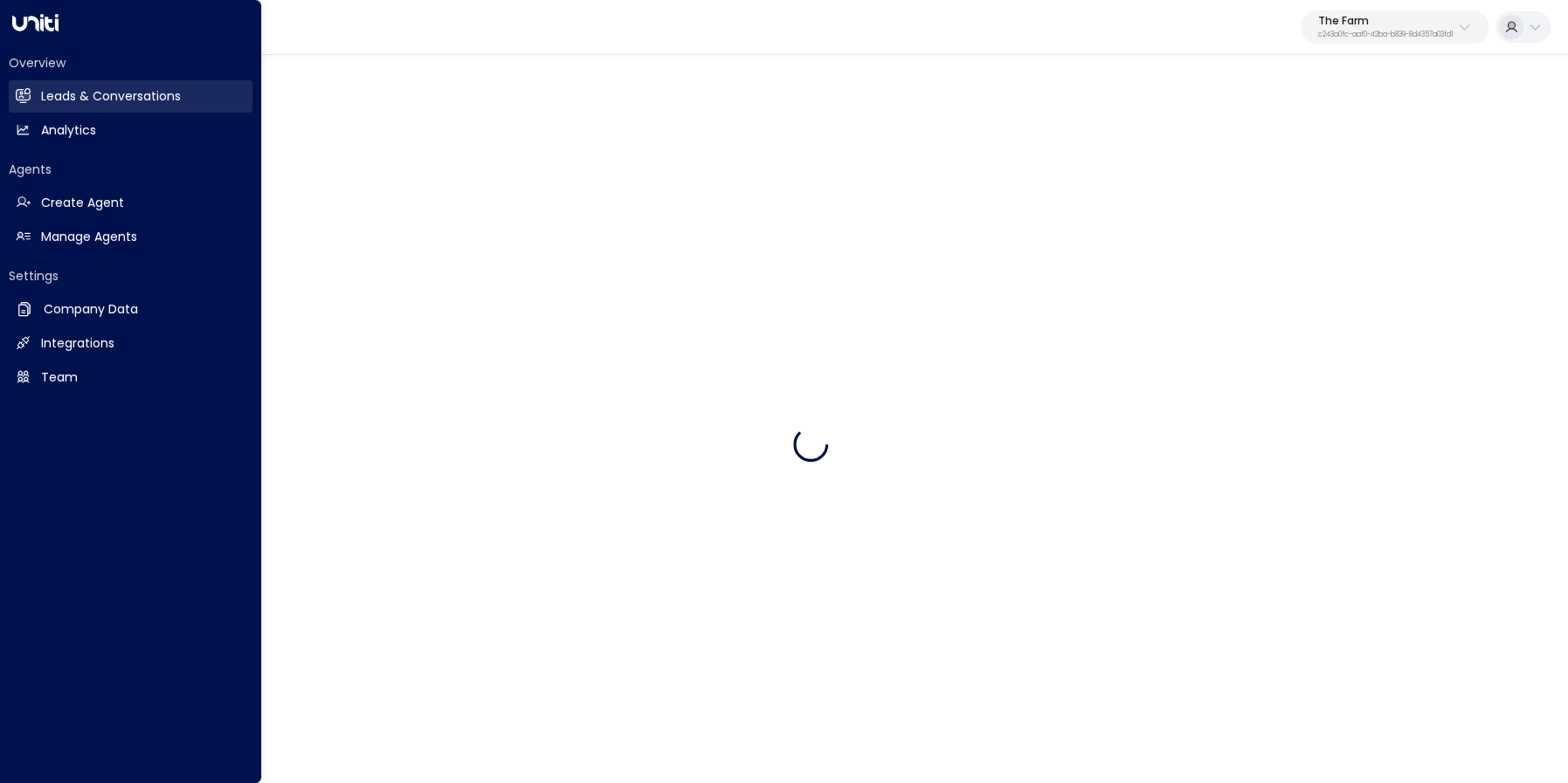
click at [46, 98] on h2 "Leads & Conversations" at bounding box center [110, 96] width 139 height 18
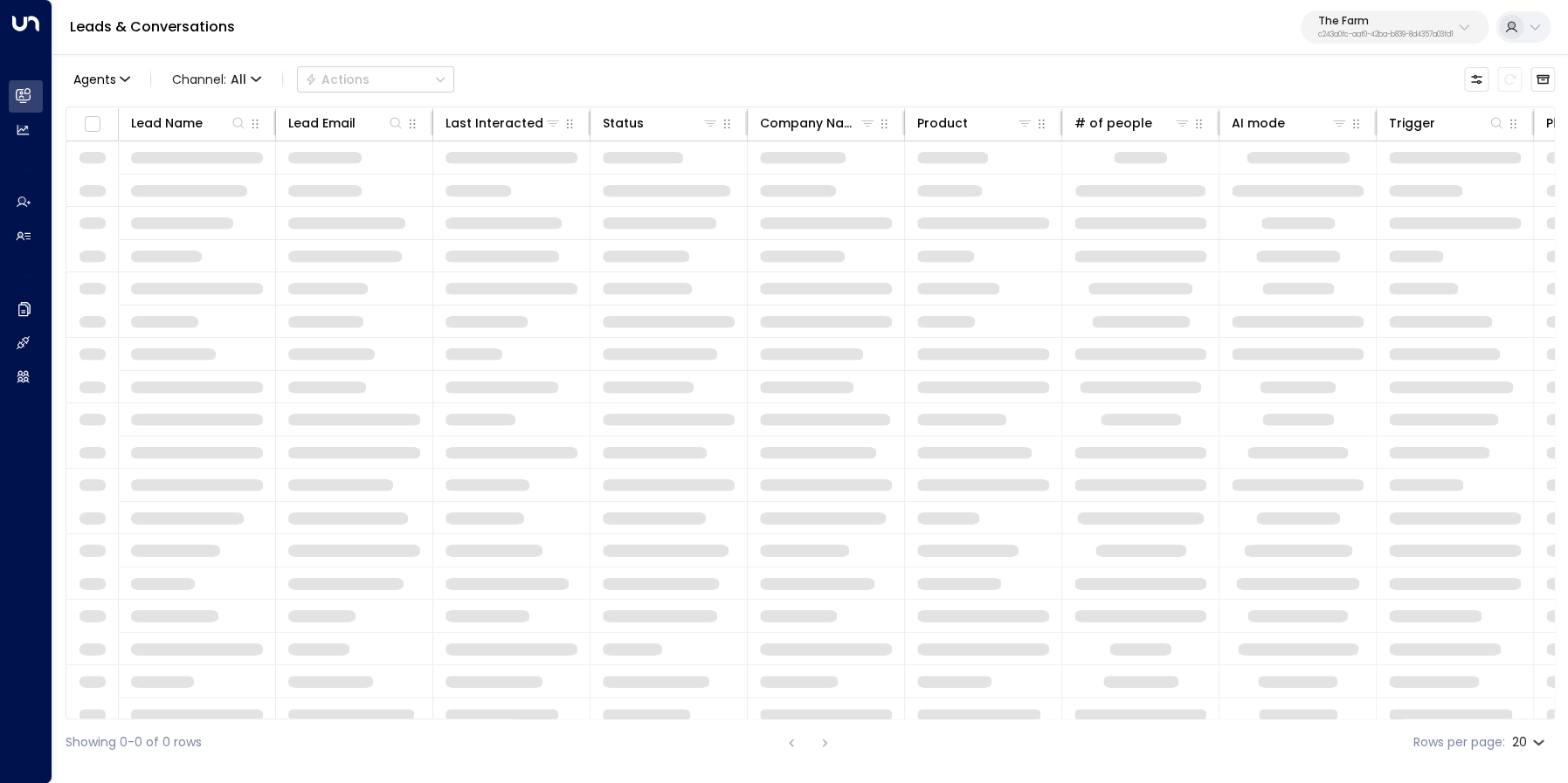
click at [1398, 32] on p "c243a0fc-aaf0-42ba-b839-8d4357a03fd1" at bounding box center [1386, 35] width 135 height 7
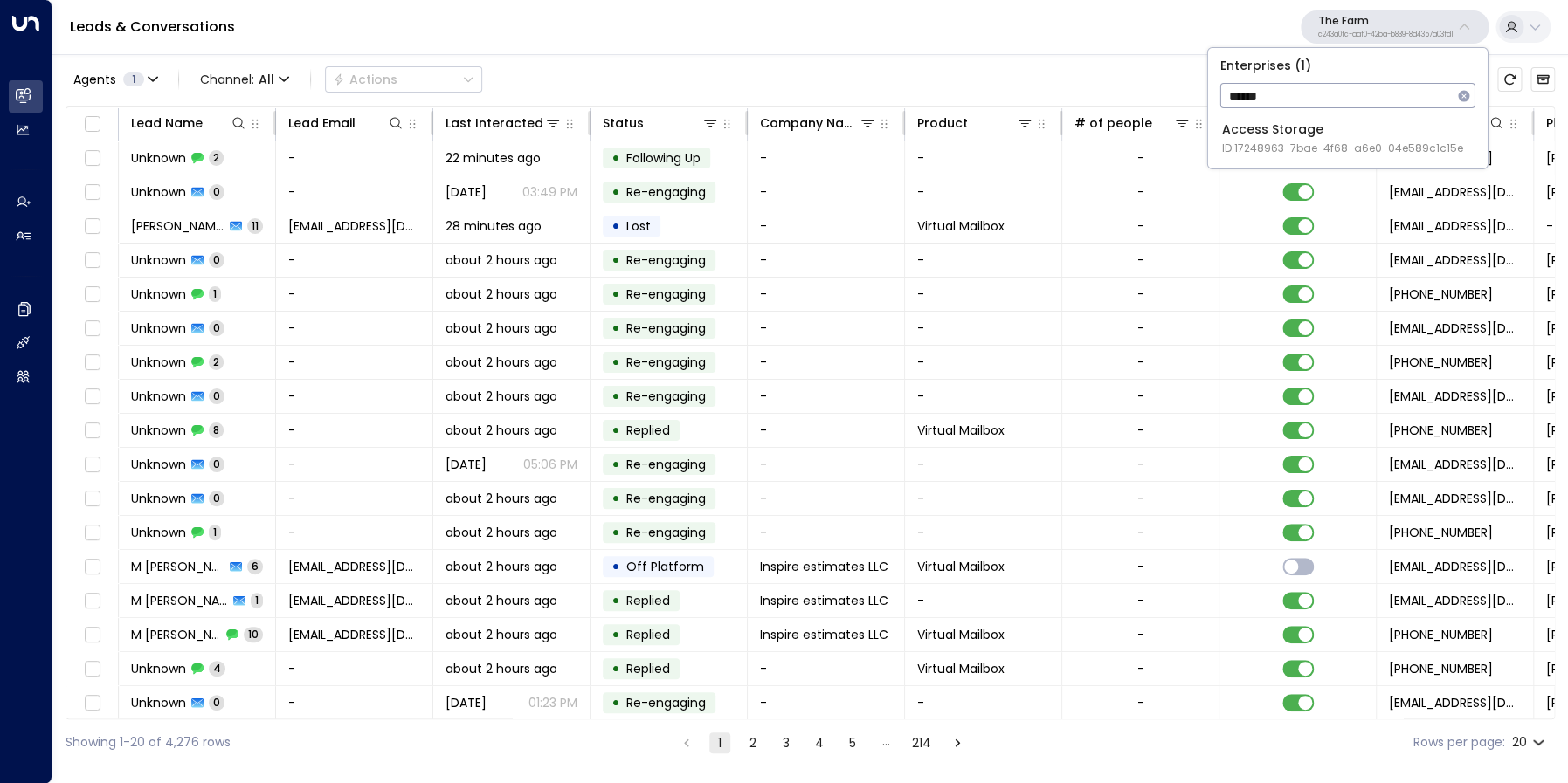
type input "******"
click at [1319, 138] on div "Access Storage ID: 17248963-7bae-4f68-a6e0-04e589c1c15e" at bounding box center [1342, 138] width 241 height 36
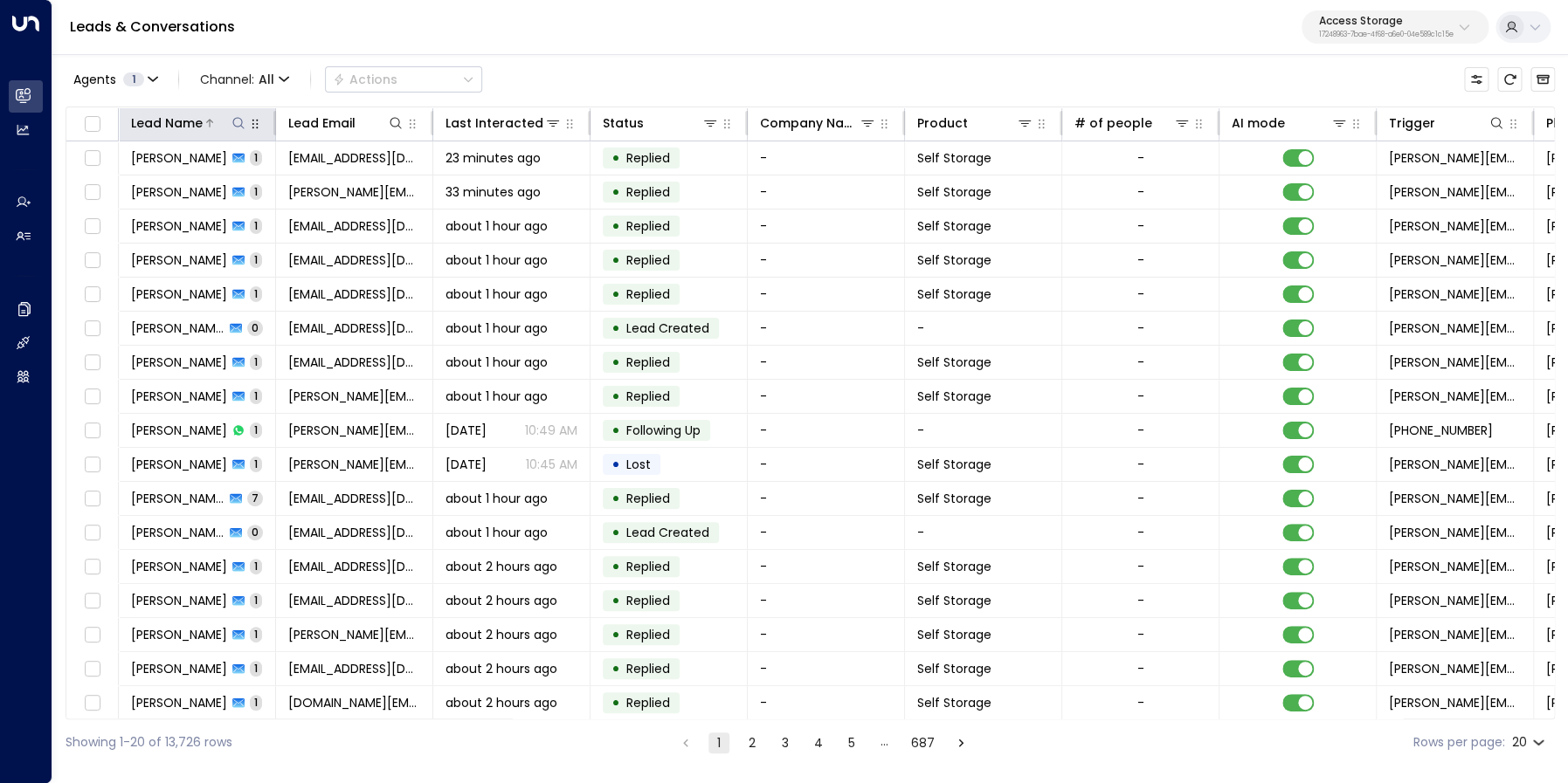
click at [242, 123] on icon at bounding box center [238, 122] width 11 height 11
type input "********"
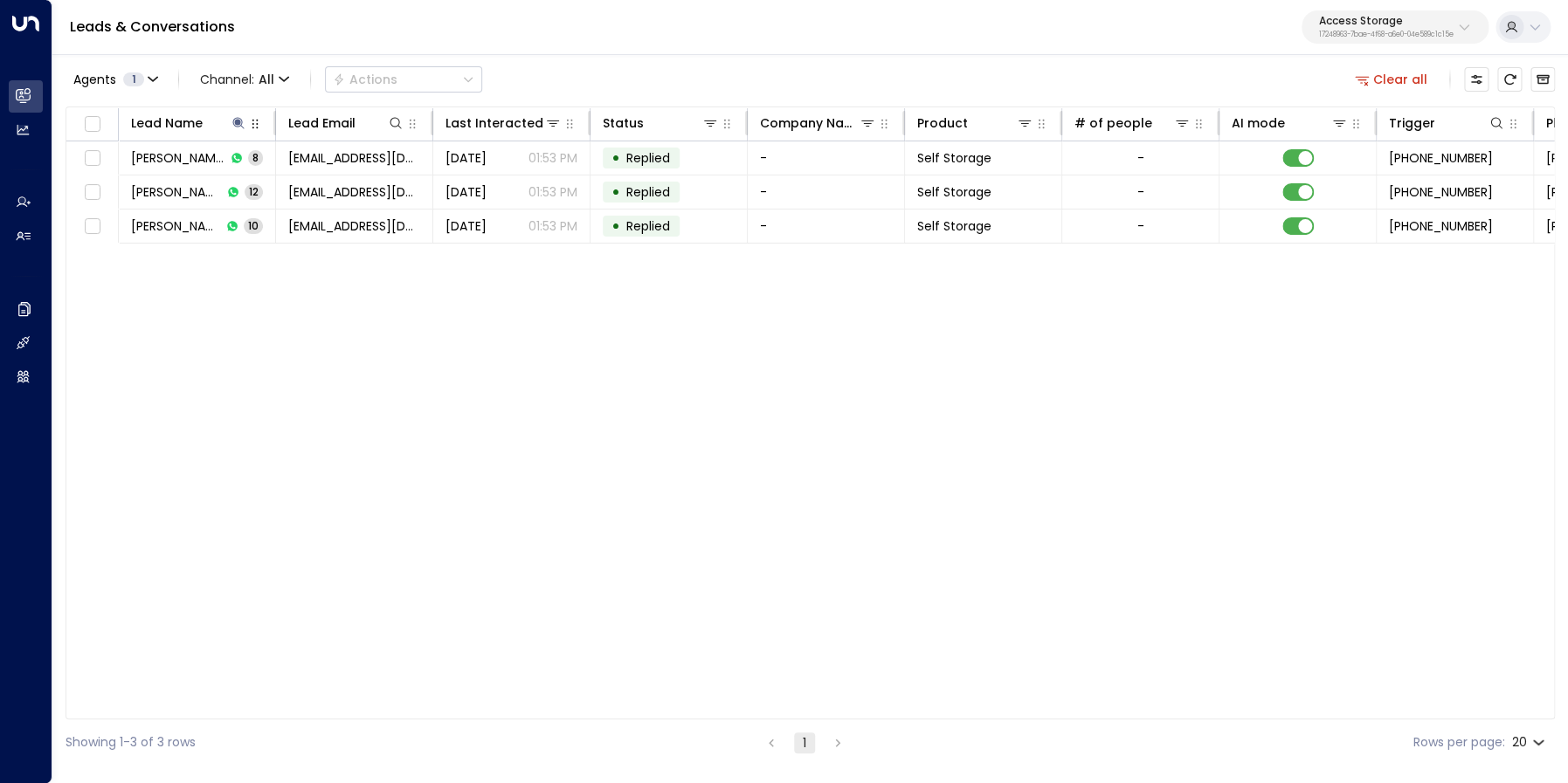
click at [689, 82] on div "Agents 1 Channel: All Actions Clear all" at bounding box center [810, 80] width 1489 height 37
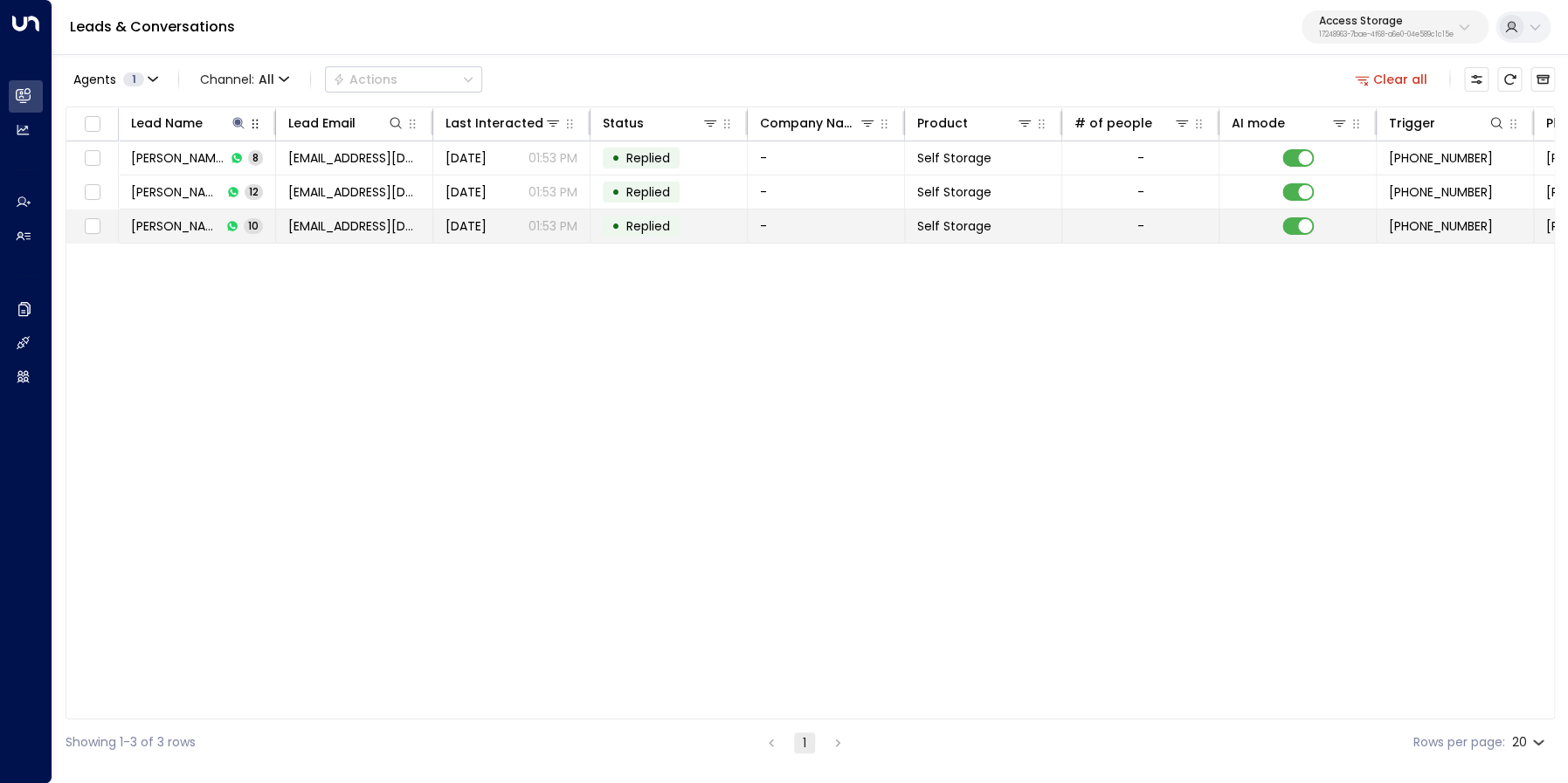
click at [181, 230] on span "[PERSON_NAME]" at bounding box center [175, 226] width 90 height 18
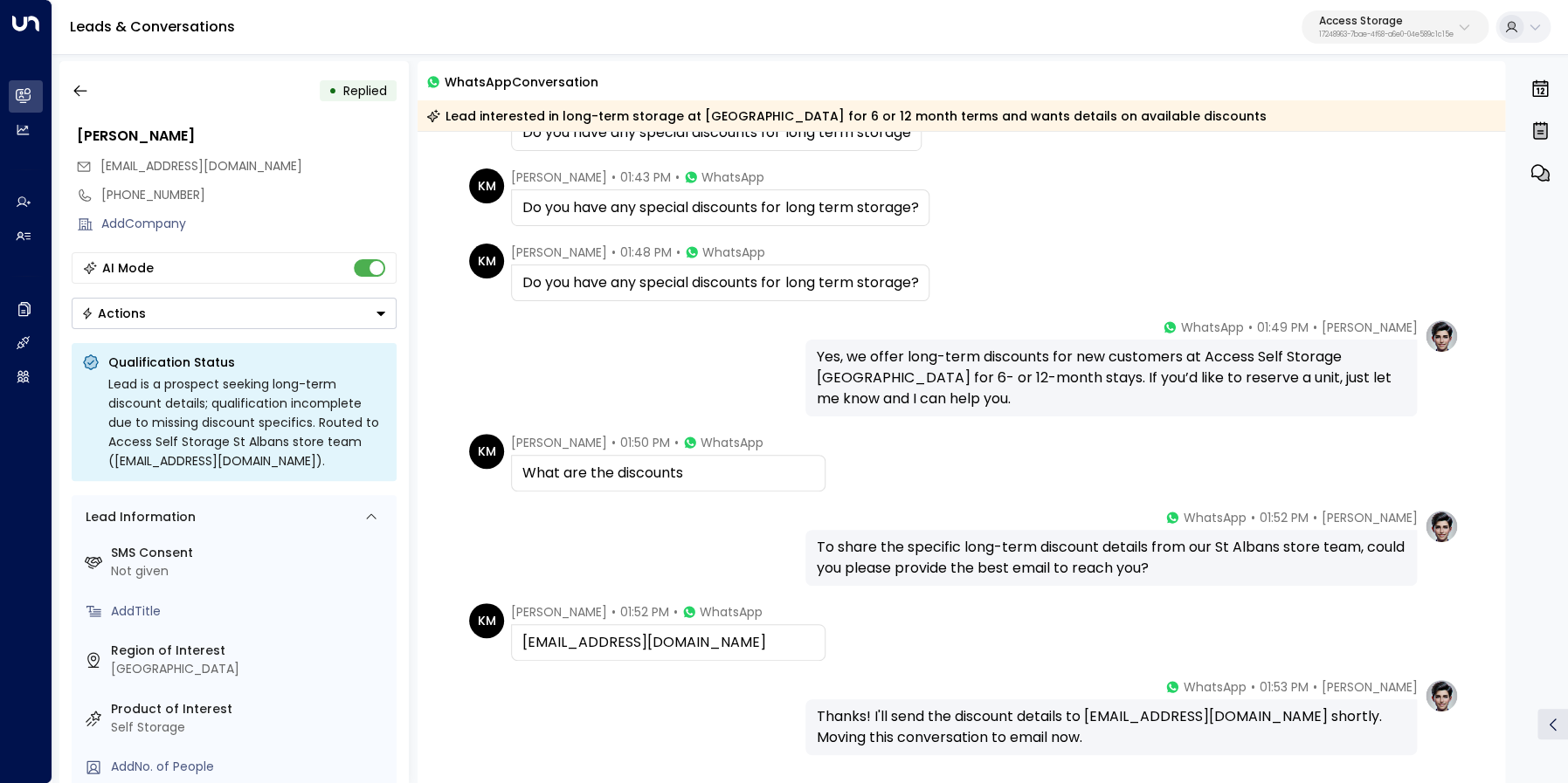
scroll to position [387, 0]
click at [546, 639] on div "Rayan@getuniti.com" at bounding box center [668, 640] width 292 height 21
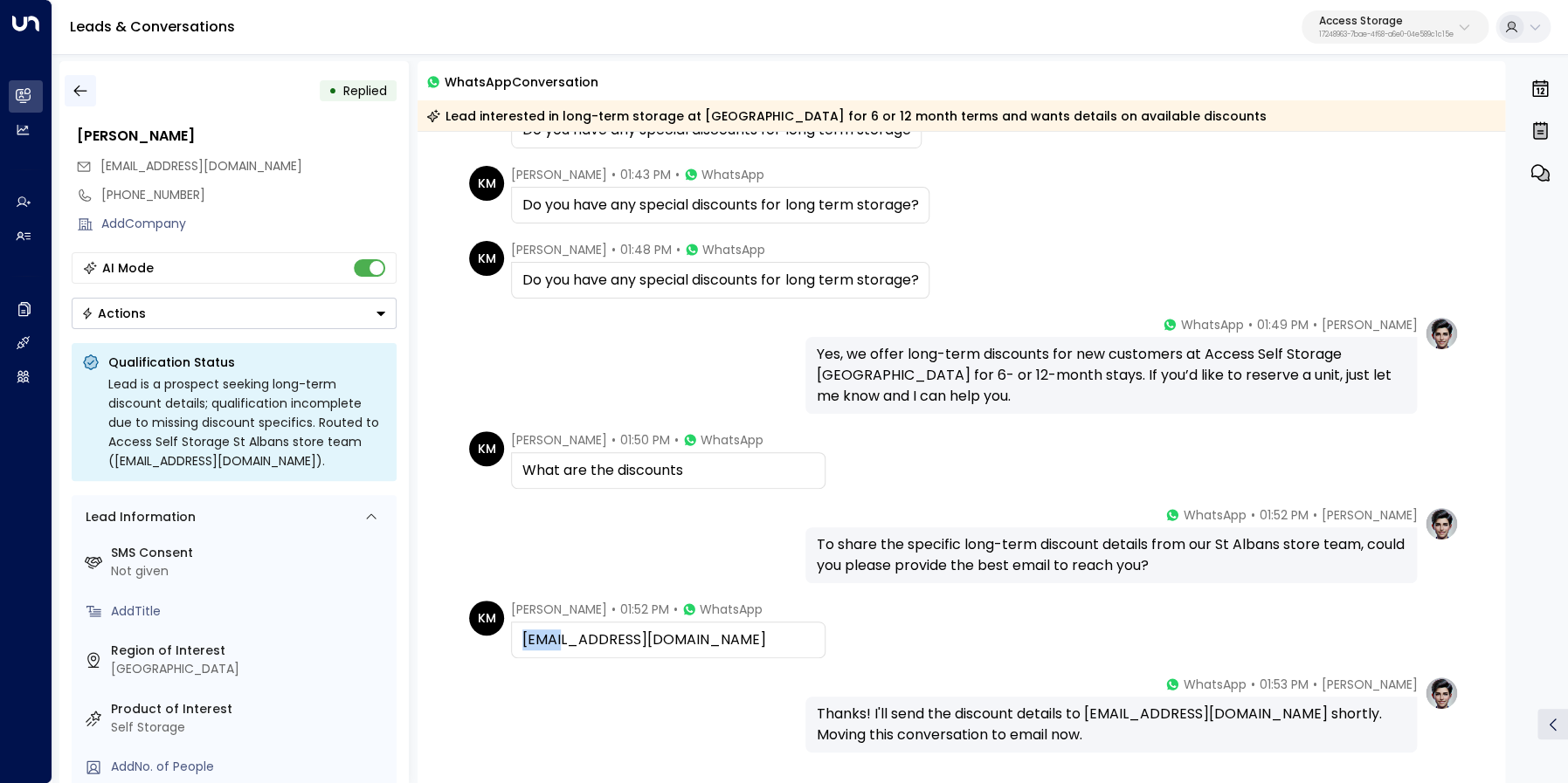
click at [76, 99] on icon "button" at bounding box center [81, 91] width 18 height 18
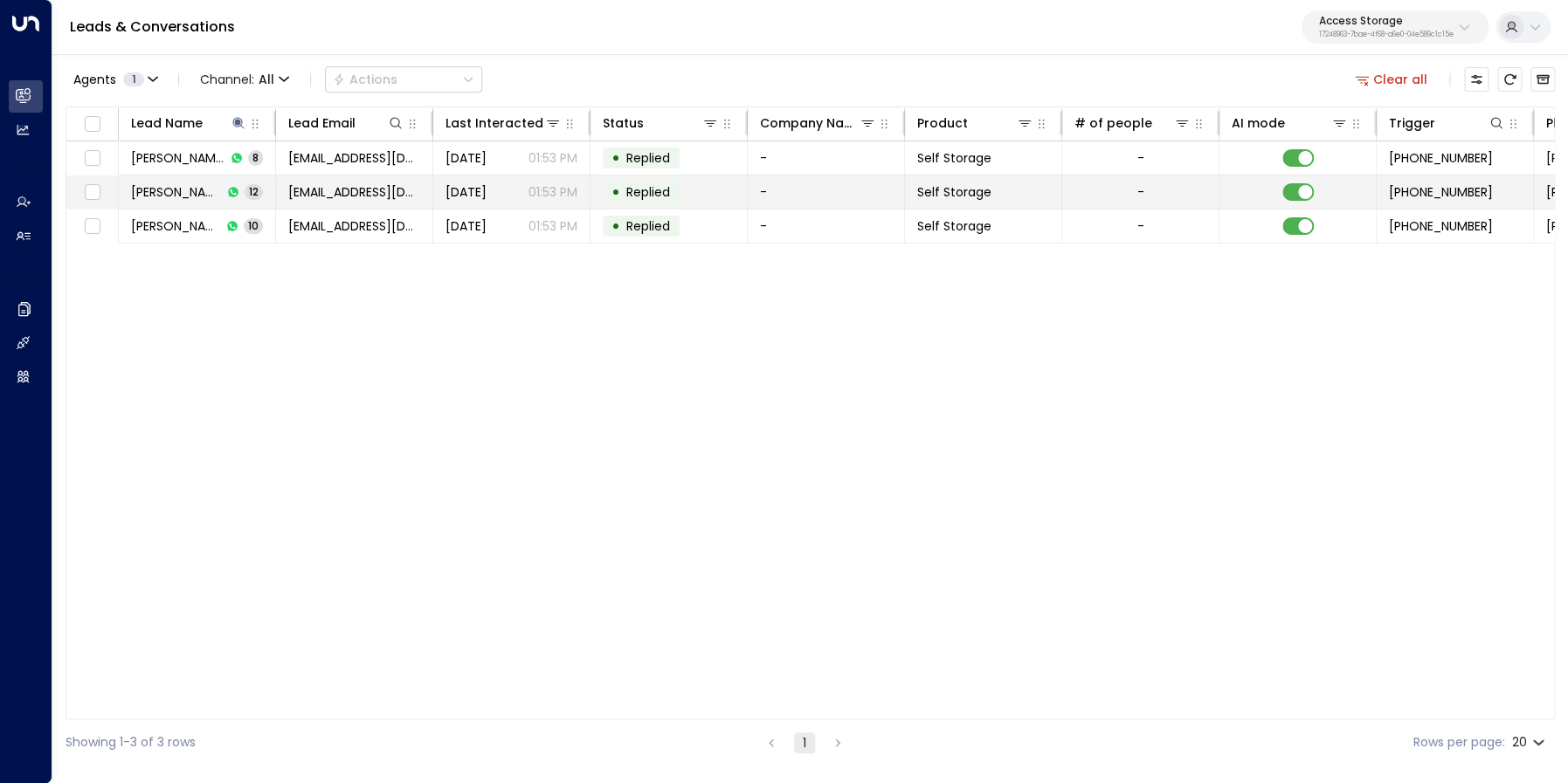
click at [177, 192] on span "Kim Magloire" at bounding box center [176, 192] width 91 height 18
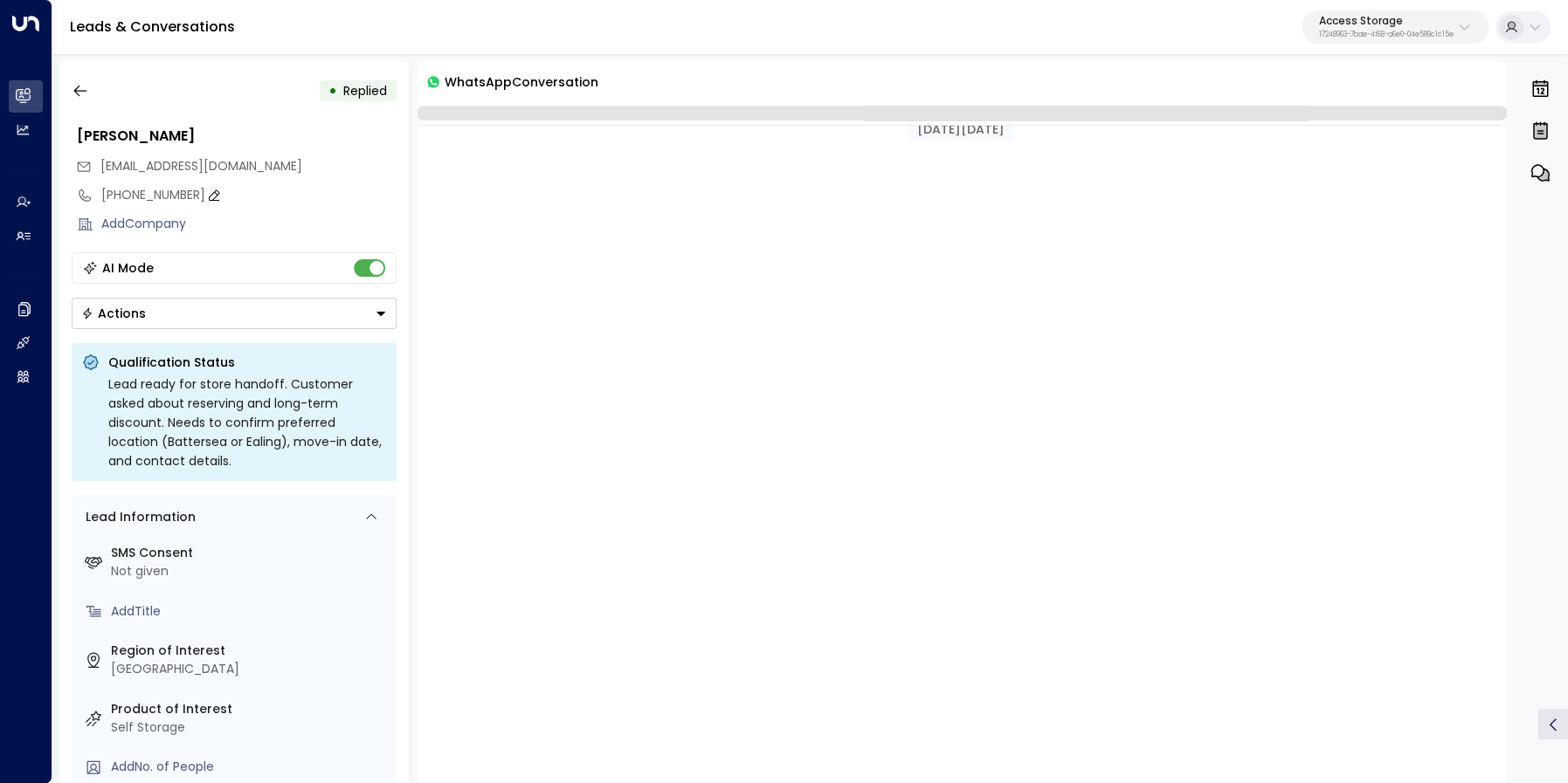
scroll to position [833, 0]
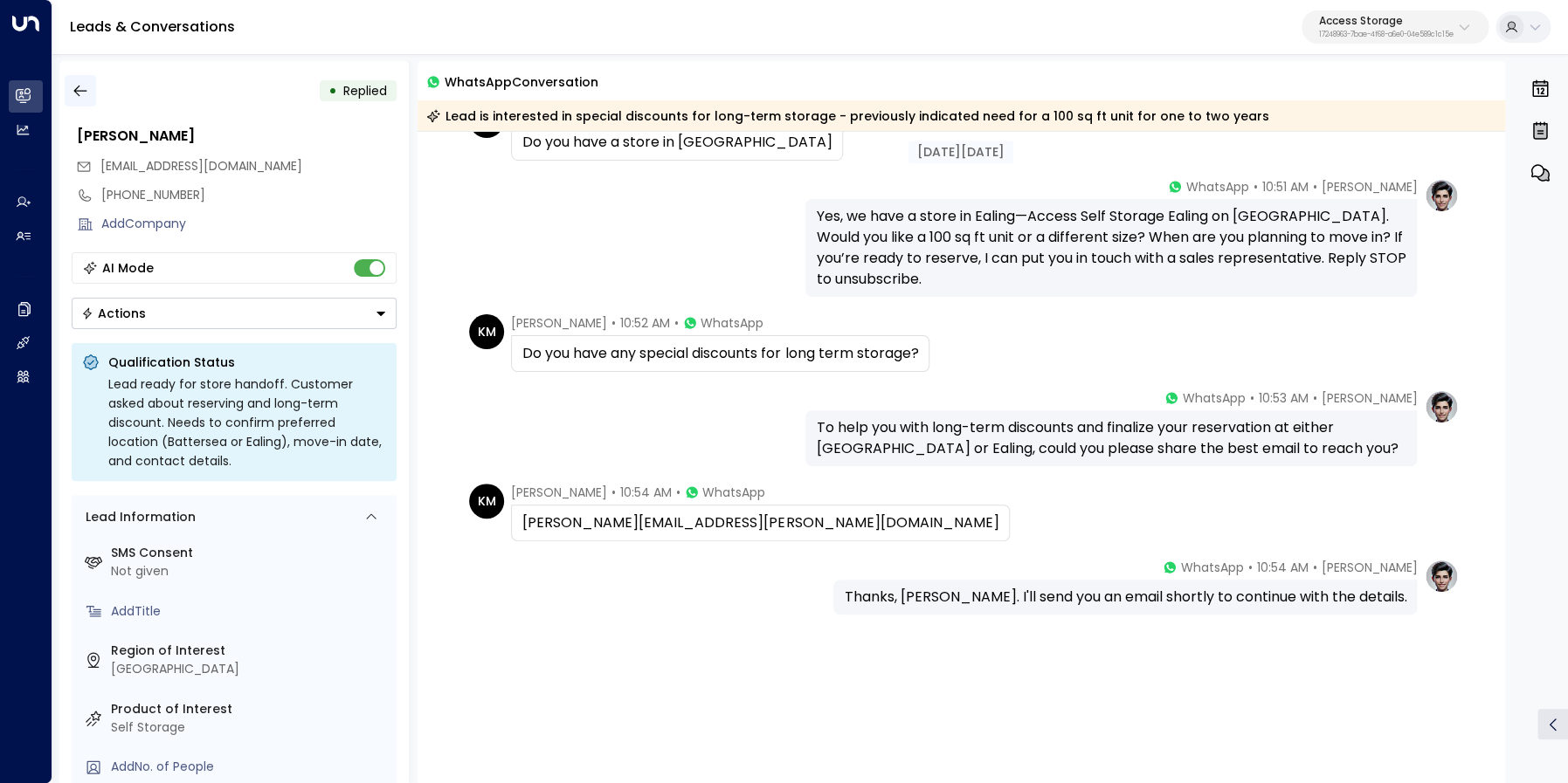
click at [82, 92] on icon "button" at bounding box center [81, 91] width 18 height 18
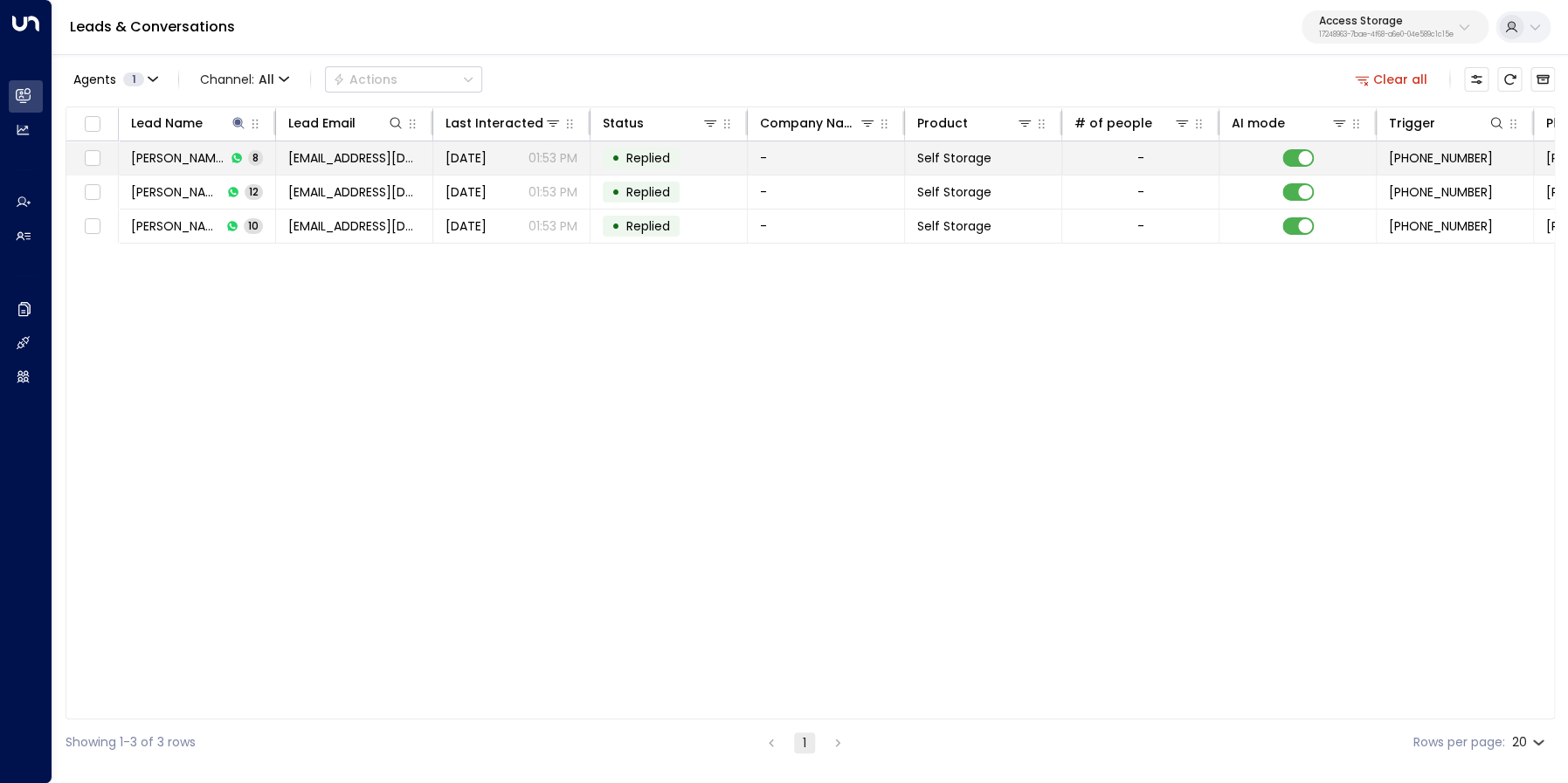
click at [180, 157] on span "Kim Magloire" at bounding box center [178, 158] width 95 height 18
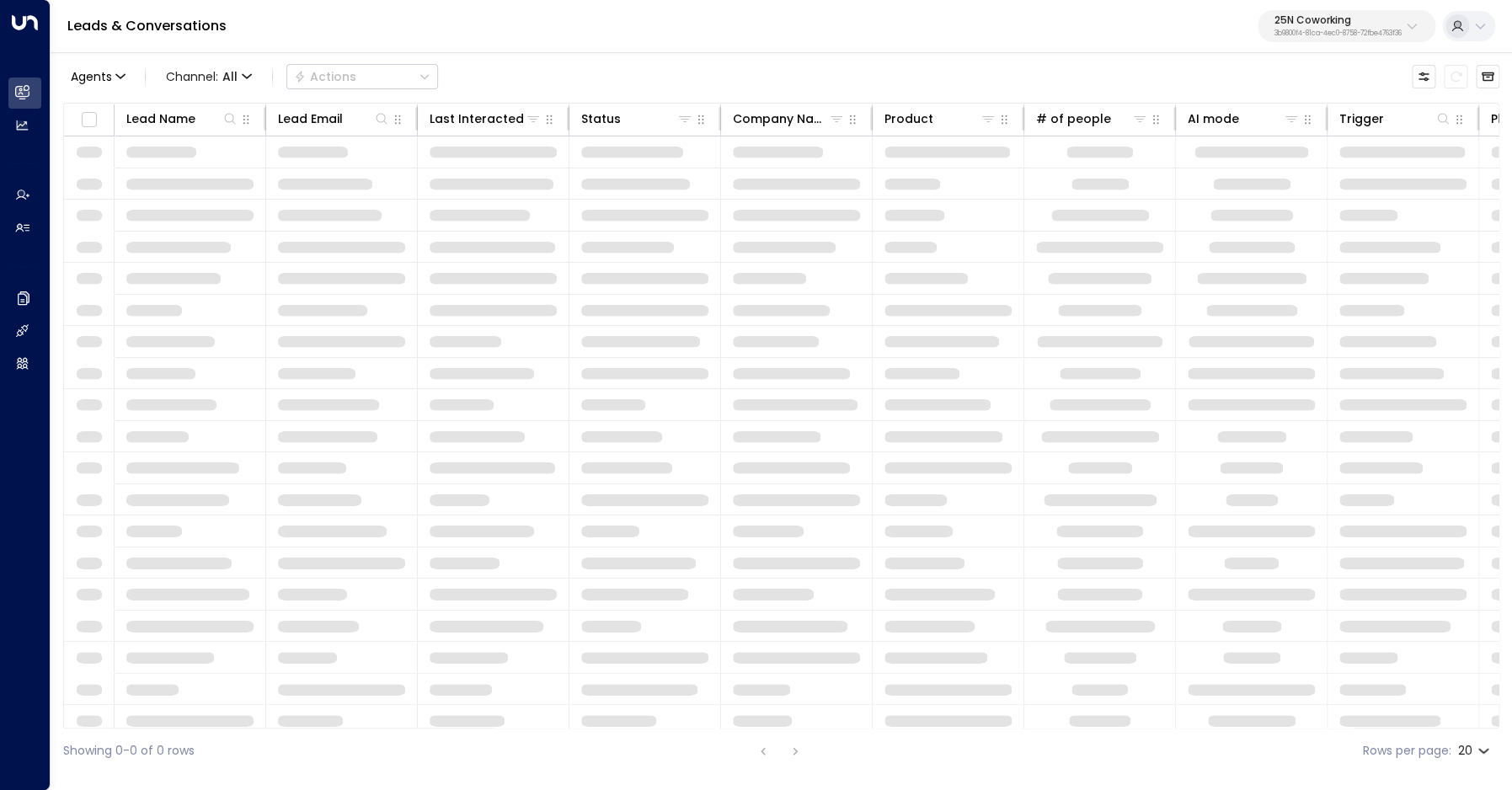
click at [1345, 26] on div "25N Coworking 3b9800f4-81ca-4ec0-8758-72fbe4763f36" at bounding box center [1338, 26] width 127 height 22
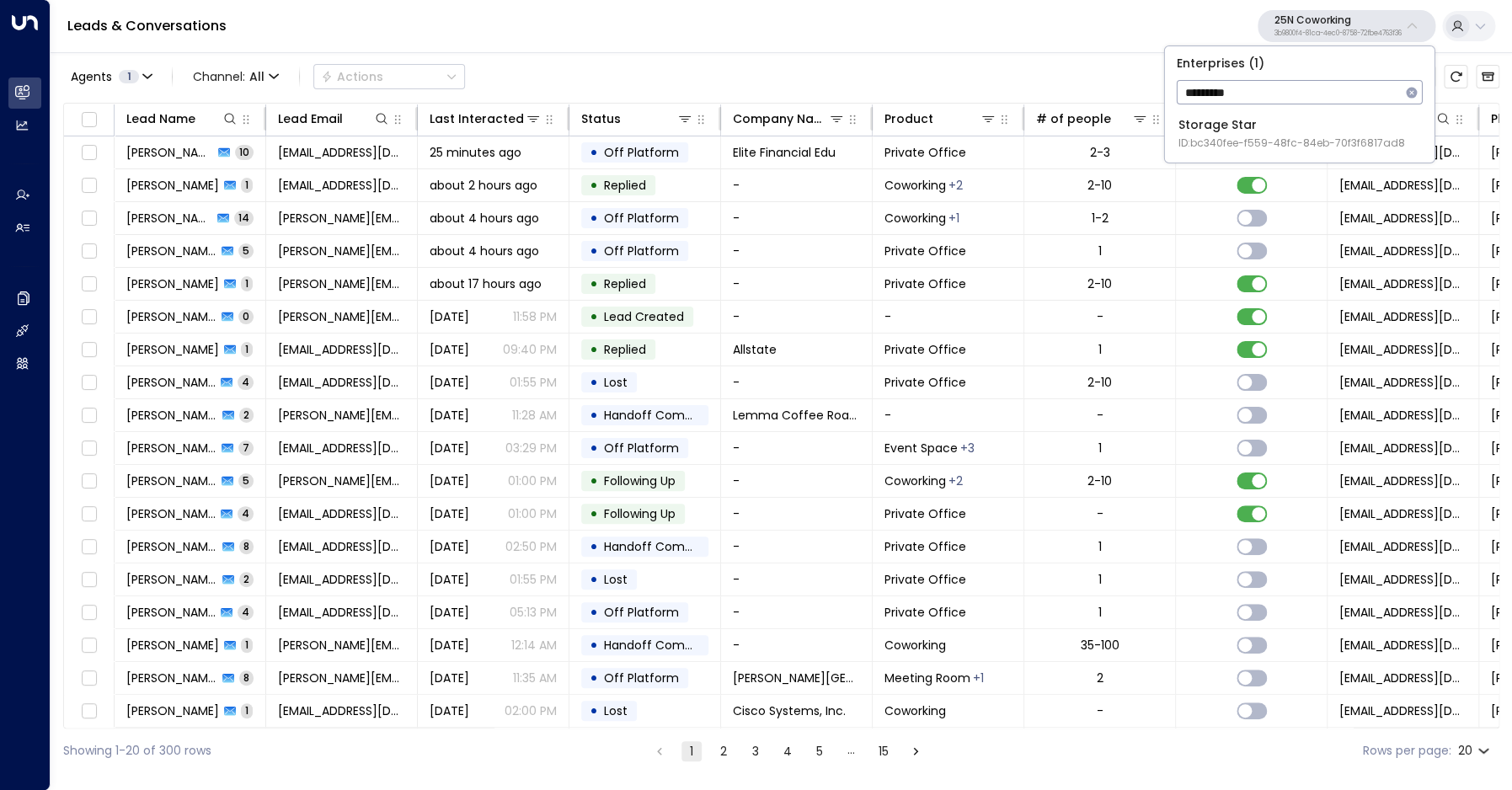
type input "*********"
click at [1284, 124] on div "Storage Star ID: bc340fee-f559-48fc-84eb-70f3f6817ad8" at bounding box center [1291, 133] width 227 height 35
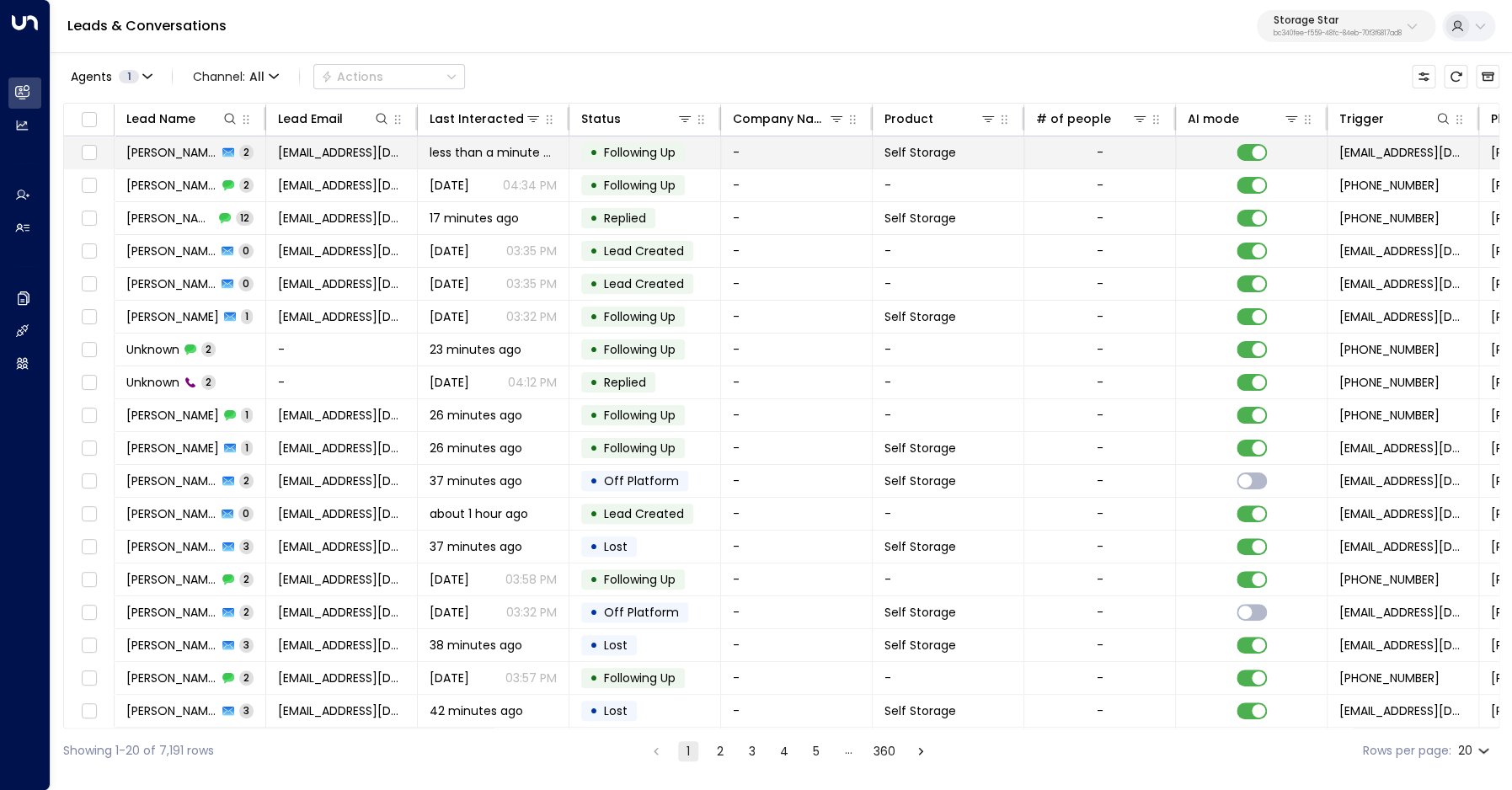
click at [176, 160] on span "[PERSON_NAME]" at bounding box center [172, 152] width 91 height 17
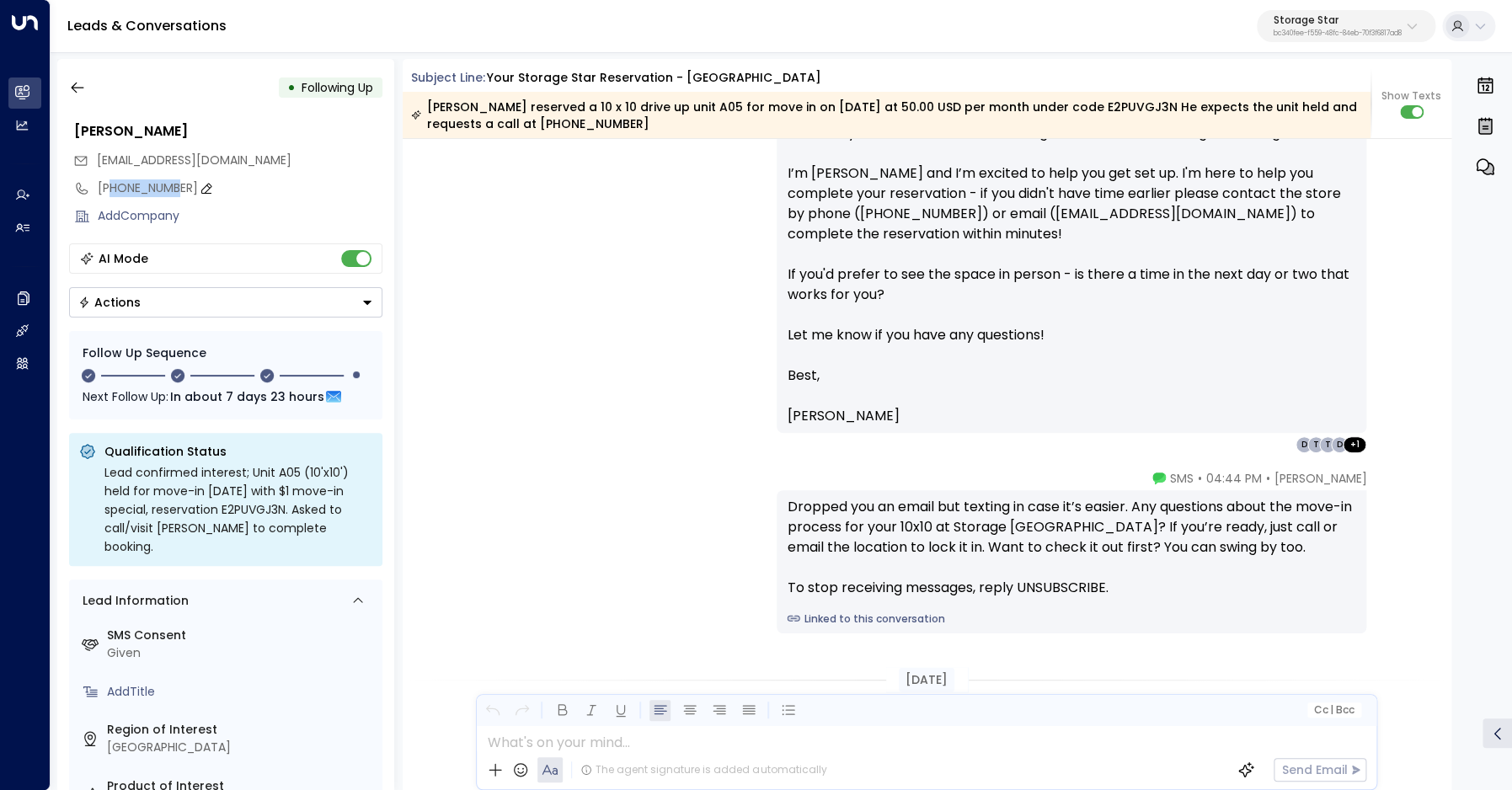
scroll to position [1500, 0]
drag, startPoint x: 109, startPoint y: 191, endPoint x: 181, endPoint y: 189, distance: 72.0
click at [181, 189] on div "[PHONE_NUMBER]" at bounding box center [240, 188] width 285 height 18
drag, startPoint x: 205, startPoint y: 187, endPoint x: 110, endPoint y: 189, distance: 95.0
click at [110, 189] on input "**********" at bounding box center [238, 188] width 280 height 18
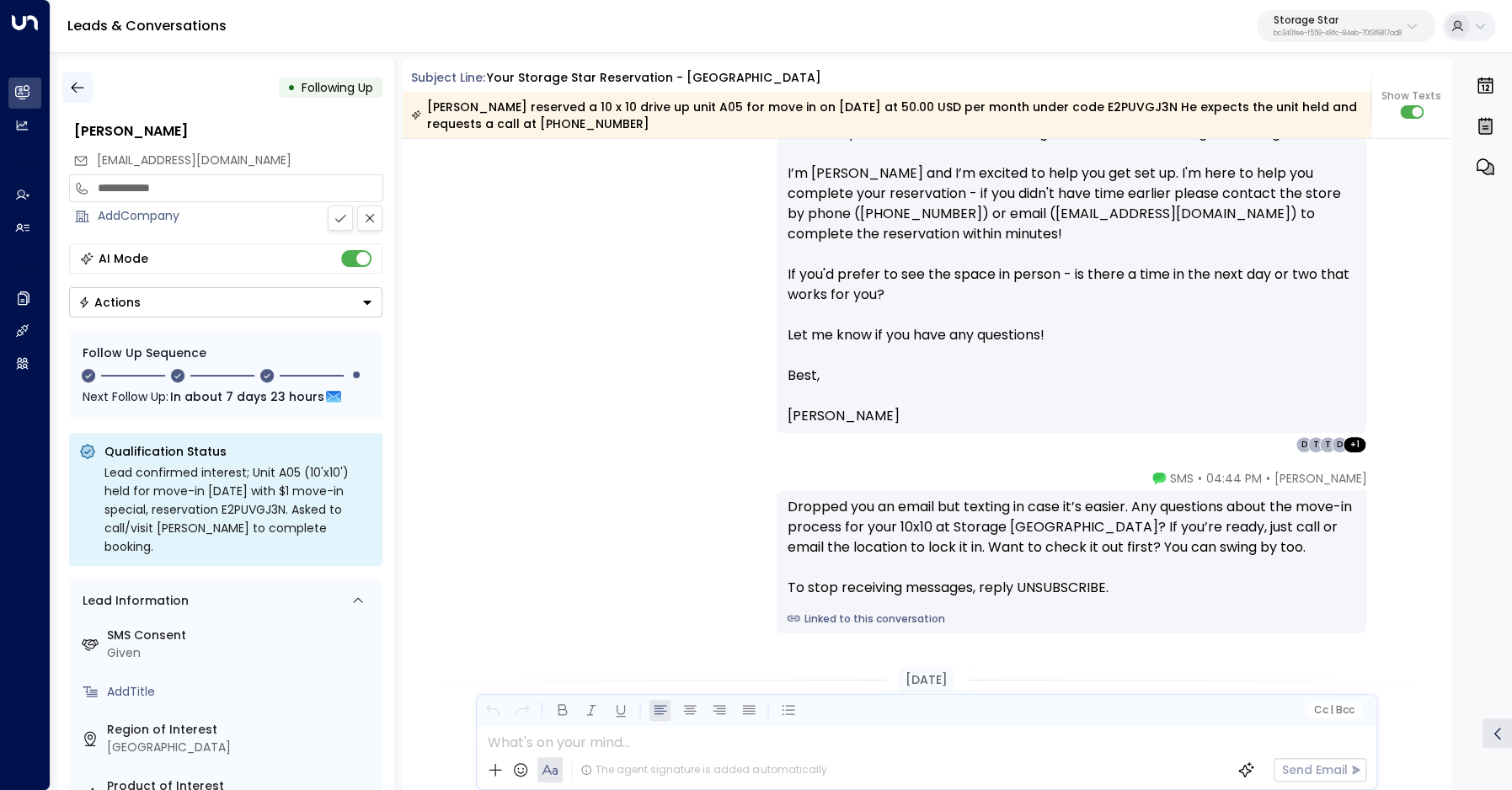
click at [81, 91] on icon "button" at bounding box center [78, 88] width 17 height 17
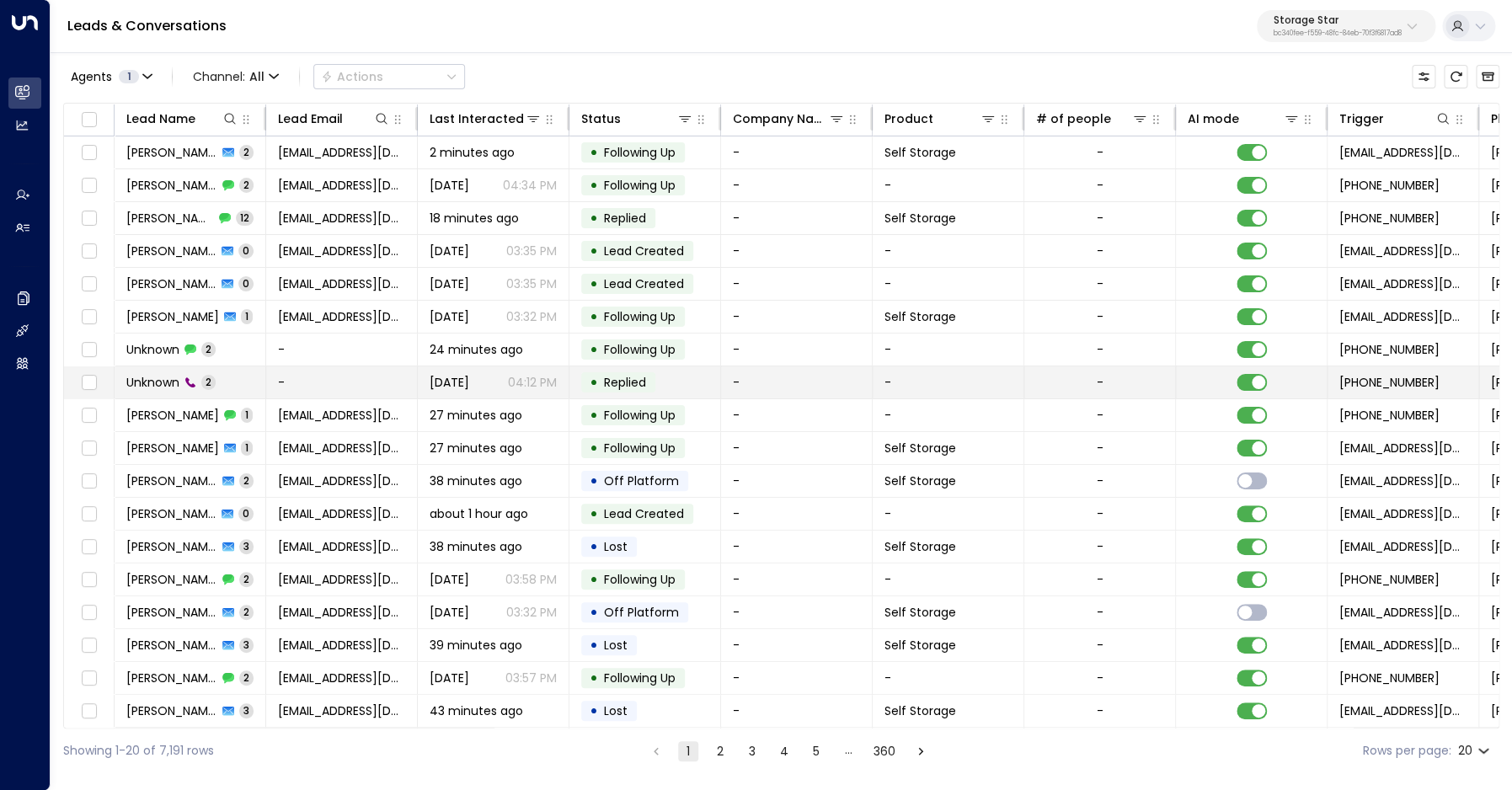
click at [156, 385] on span "Unknown" at bounding box center [152, 382] width 53 height 17
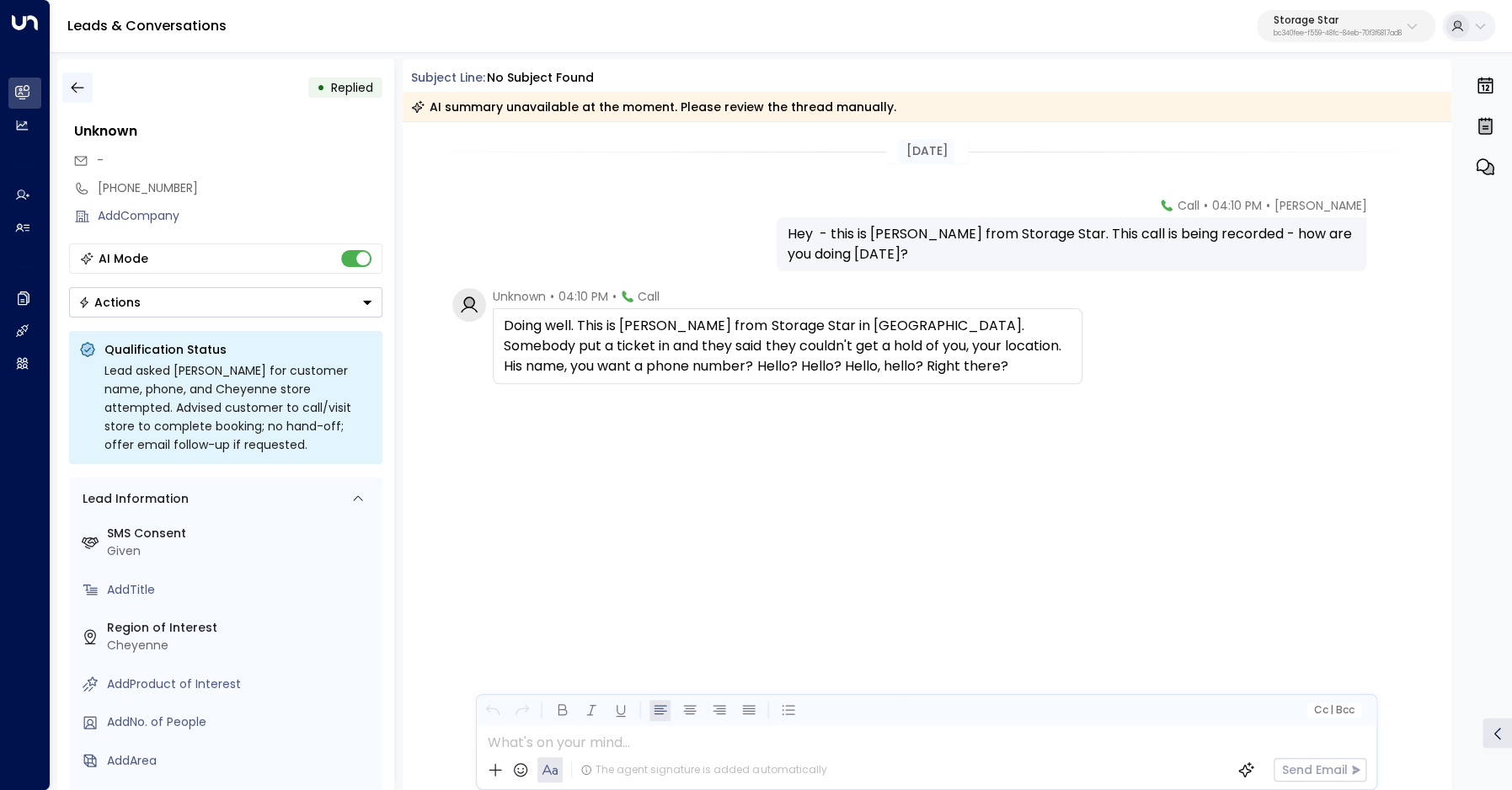
click at [70, 81] on icon "button" at bounding box center [78, 88] width 17 height 17
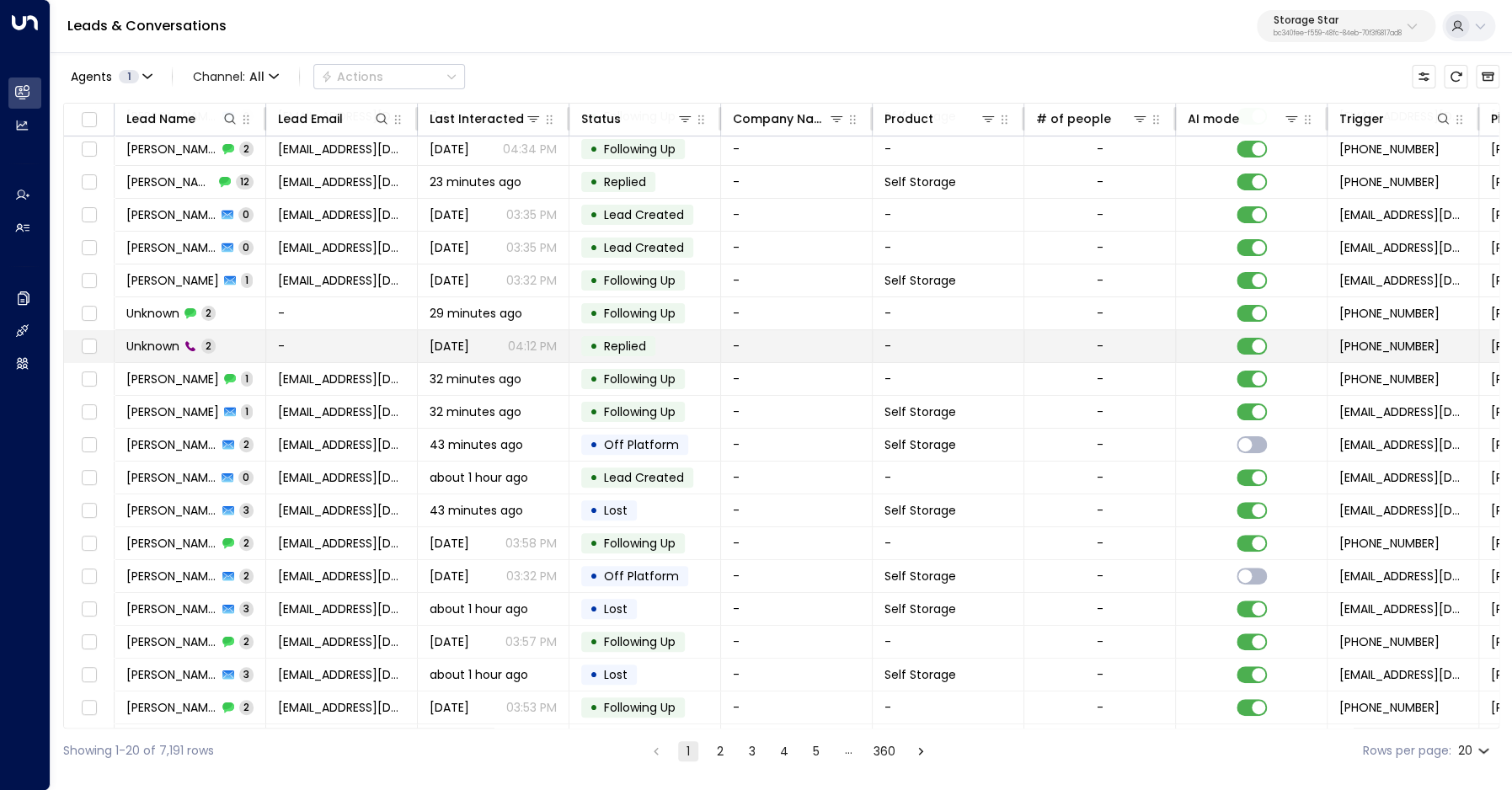
scroll to position [66, 0]
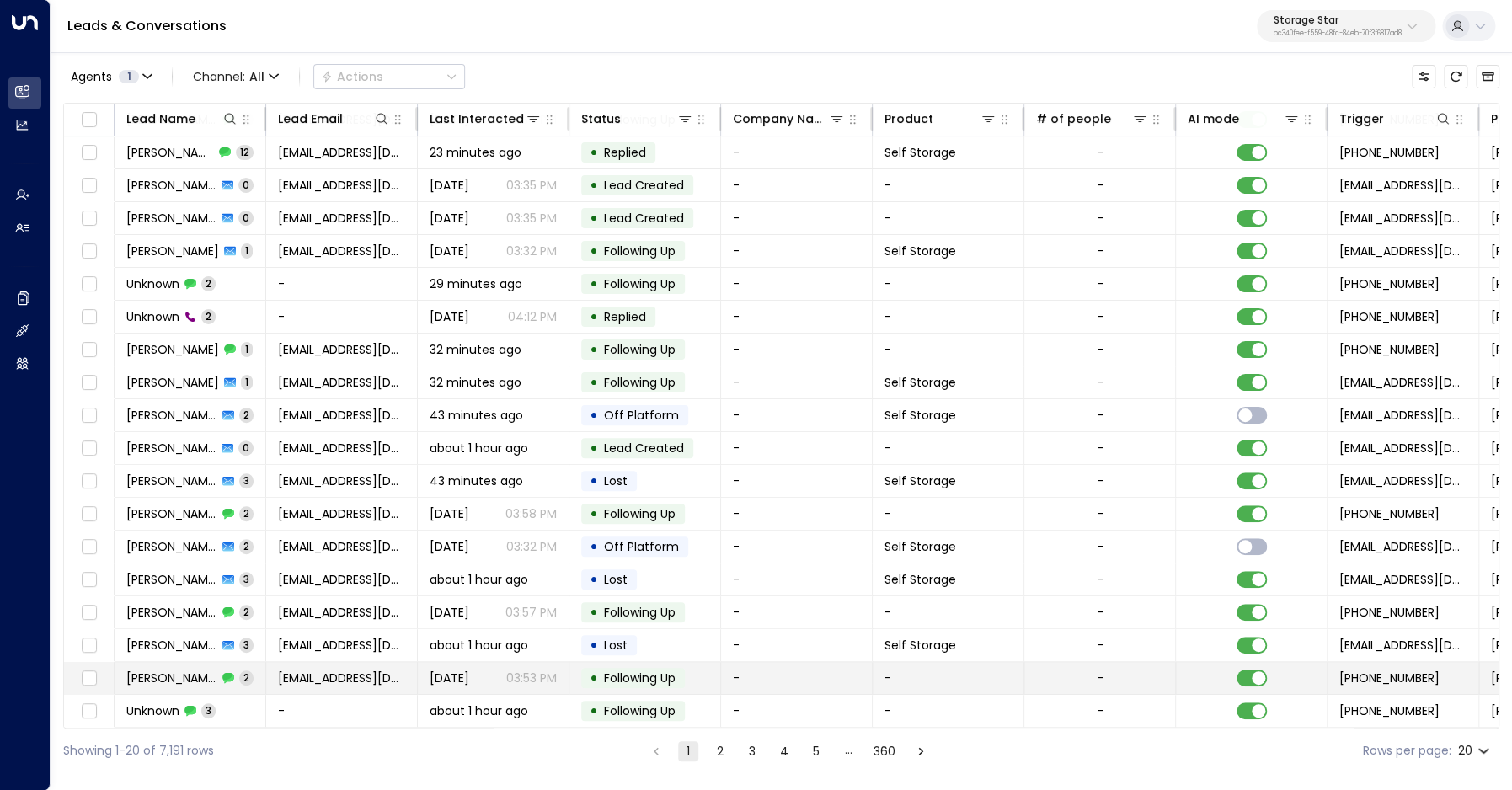
click at [173, 679] on span "Evelyn Eguia" at bounding box center [172, 678] width 91 height 17
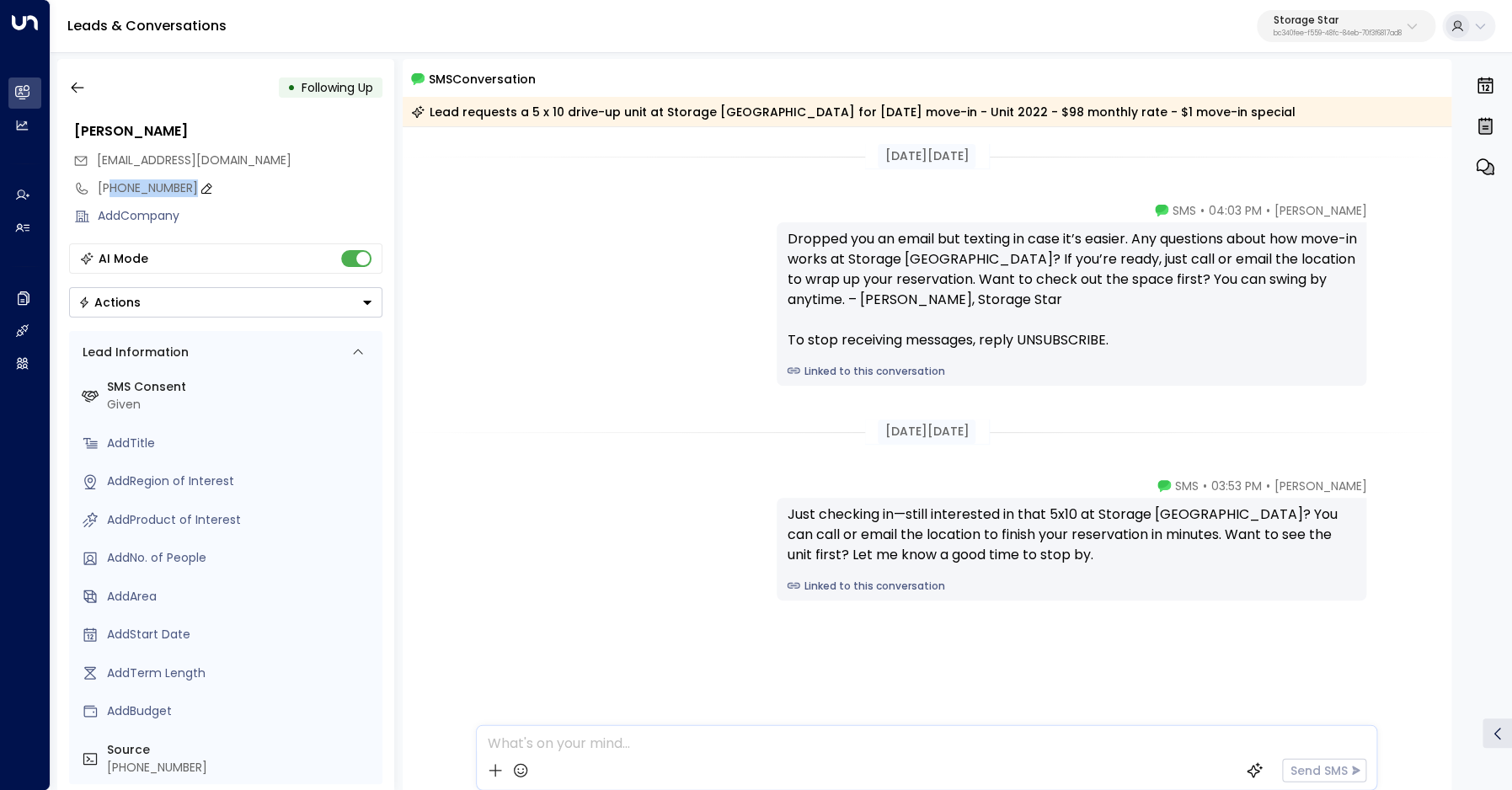
drag, startPoint x: 108, startPoint y: 190, endPoint x: 187, endPoint y: 189, distance: 79.0
click at [187, 189] on div "+19569621201" at bounding box center [240, 188] width 285 height 18
drag, startPoint x: 187, startPoint y: 189, endPoint x: 111, endPoint y: 196, distance: 76.3
click at [111, 196] on input "**********" at bounding box center [238, 188] width 280 height 18
click at [90, 95] on button "button" at bounding box center [78, 88] width 30 height 30
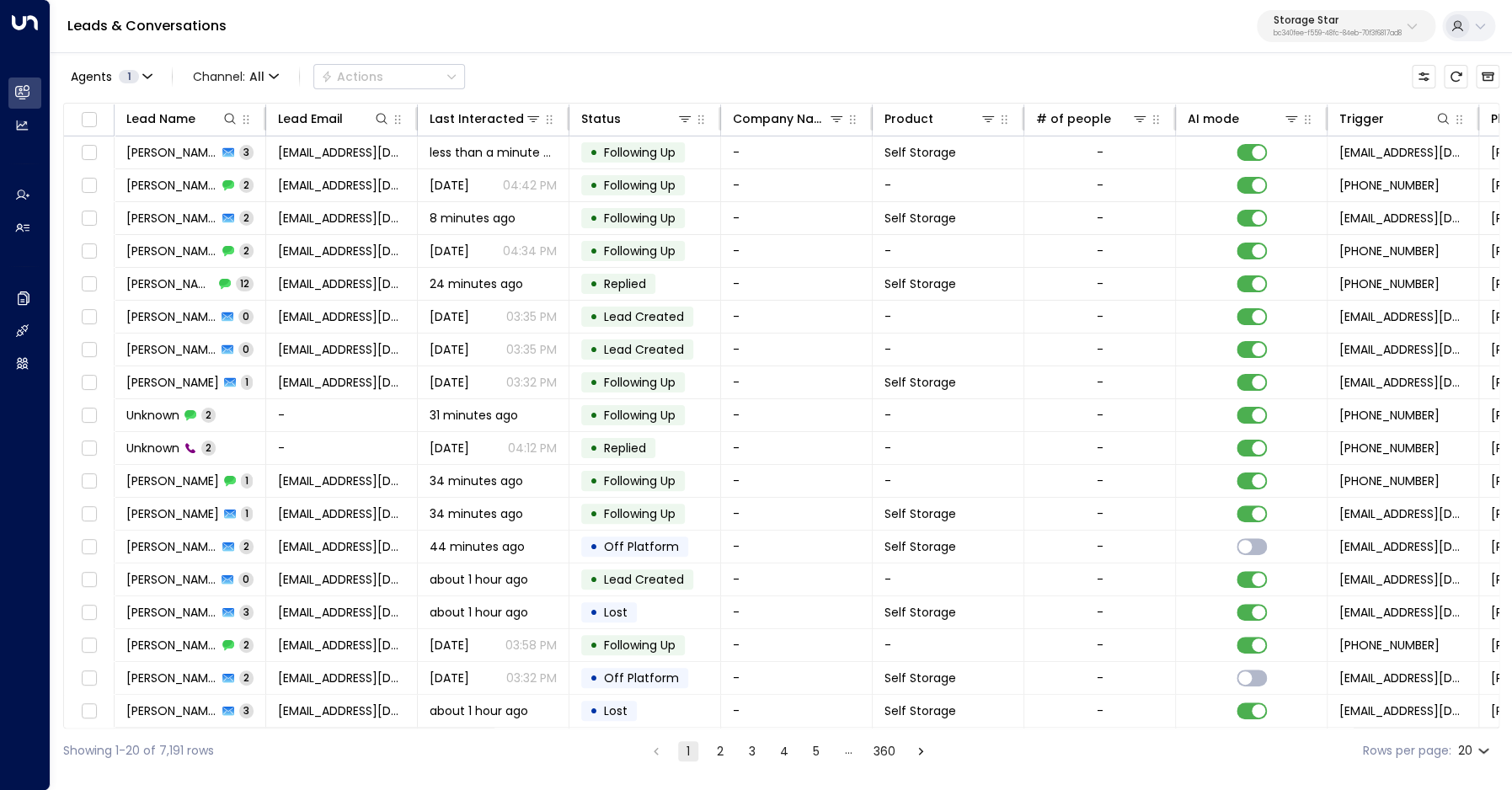
click at [718, 752] on button "2" at bounding box center [720, 751] width 20 height 20
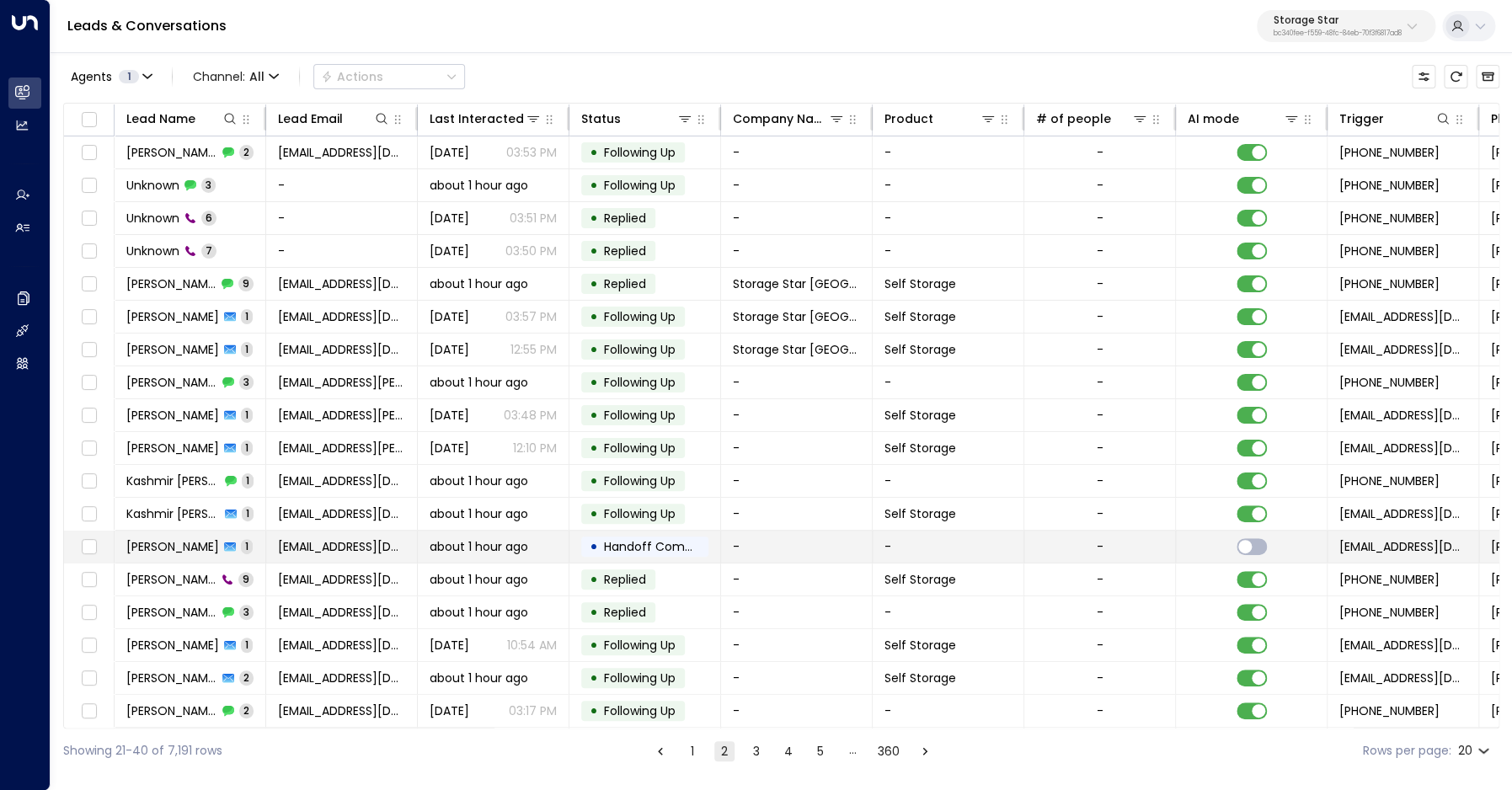
click at [170, 546] on span "[PERSON_NAME]" at bounding box center [173, 546] width 93 height 17
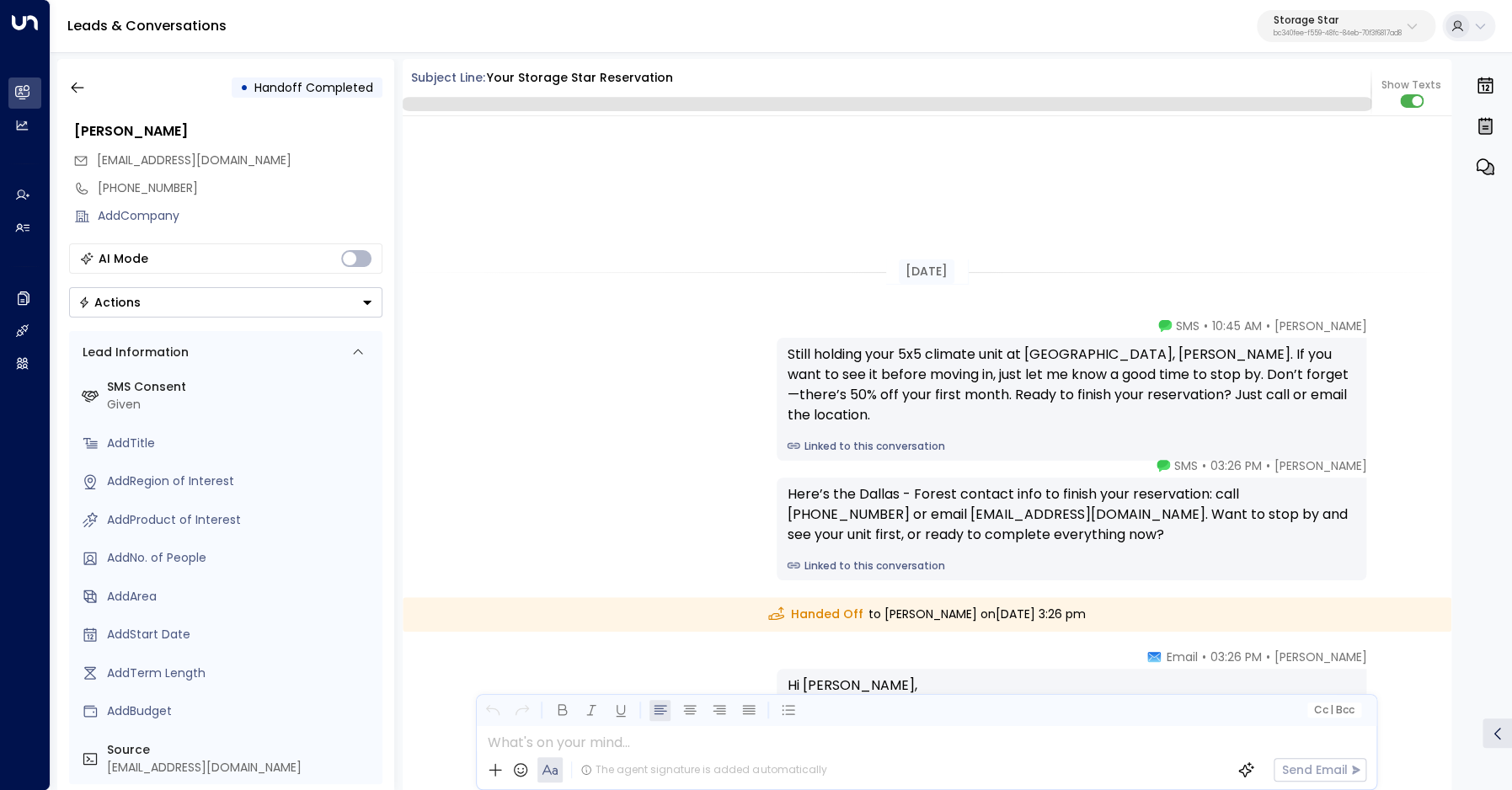
scroll to position [303, 0]
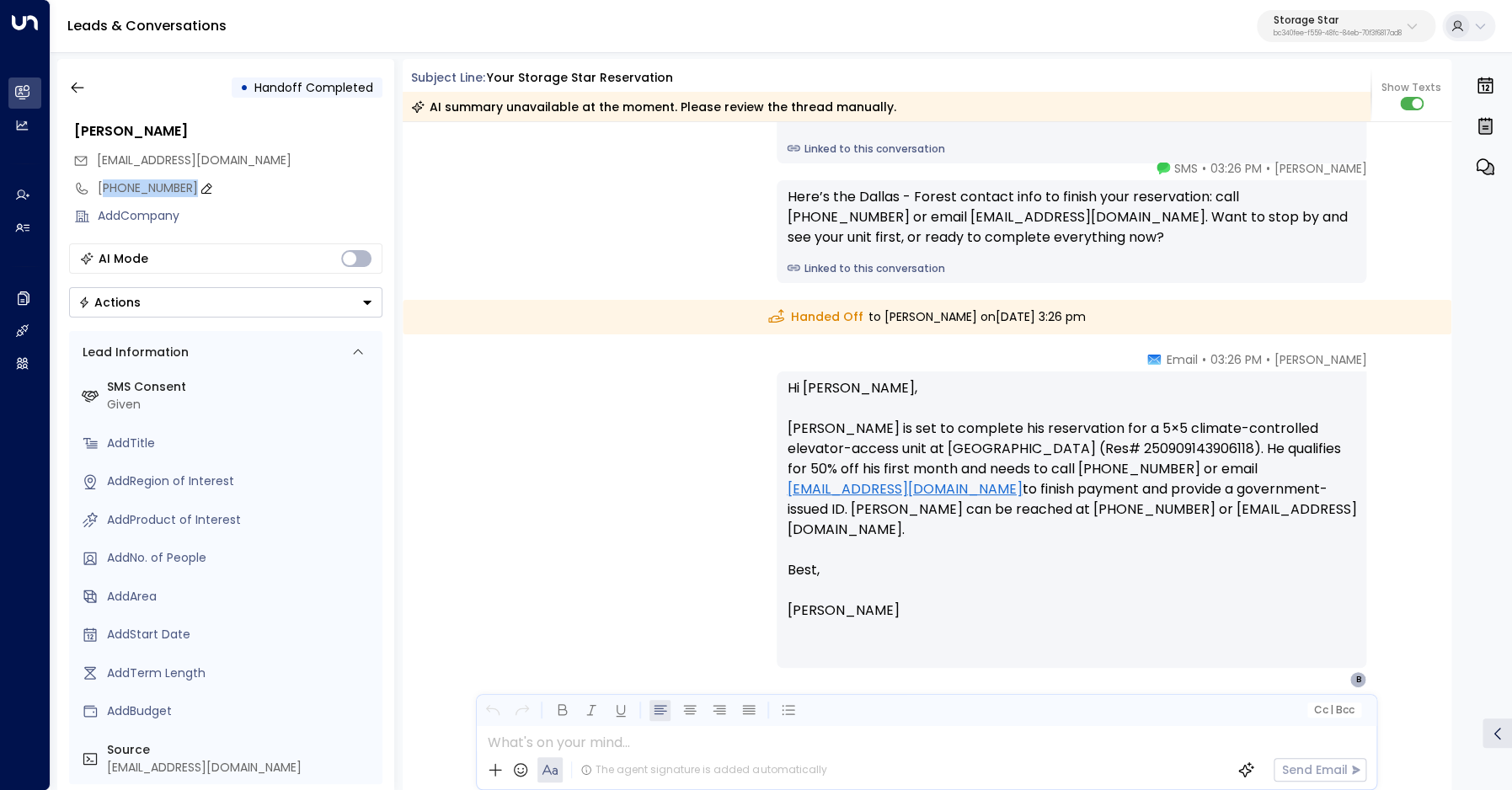
drag, startPoint x: 107, startPoint y: 188, endPoint x: 220, endPoint y: 189, distance: 113.0
click at [220, 189] on div "[PHONE_NUMBER]" at bounding box center [240, 188] width 285 height 18
drag, startPoint x: 110, startPoint y: 190, endPoint x: 267, endPoint y: 191, distance: 157.0
click at [267, 191] on input "**********" at bounding box center [238, 188] width 280 height 18
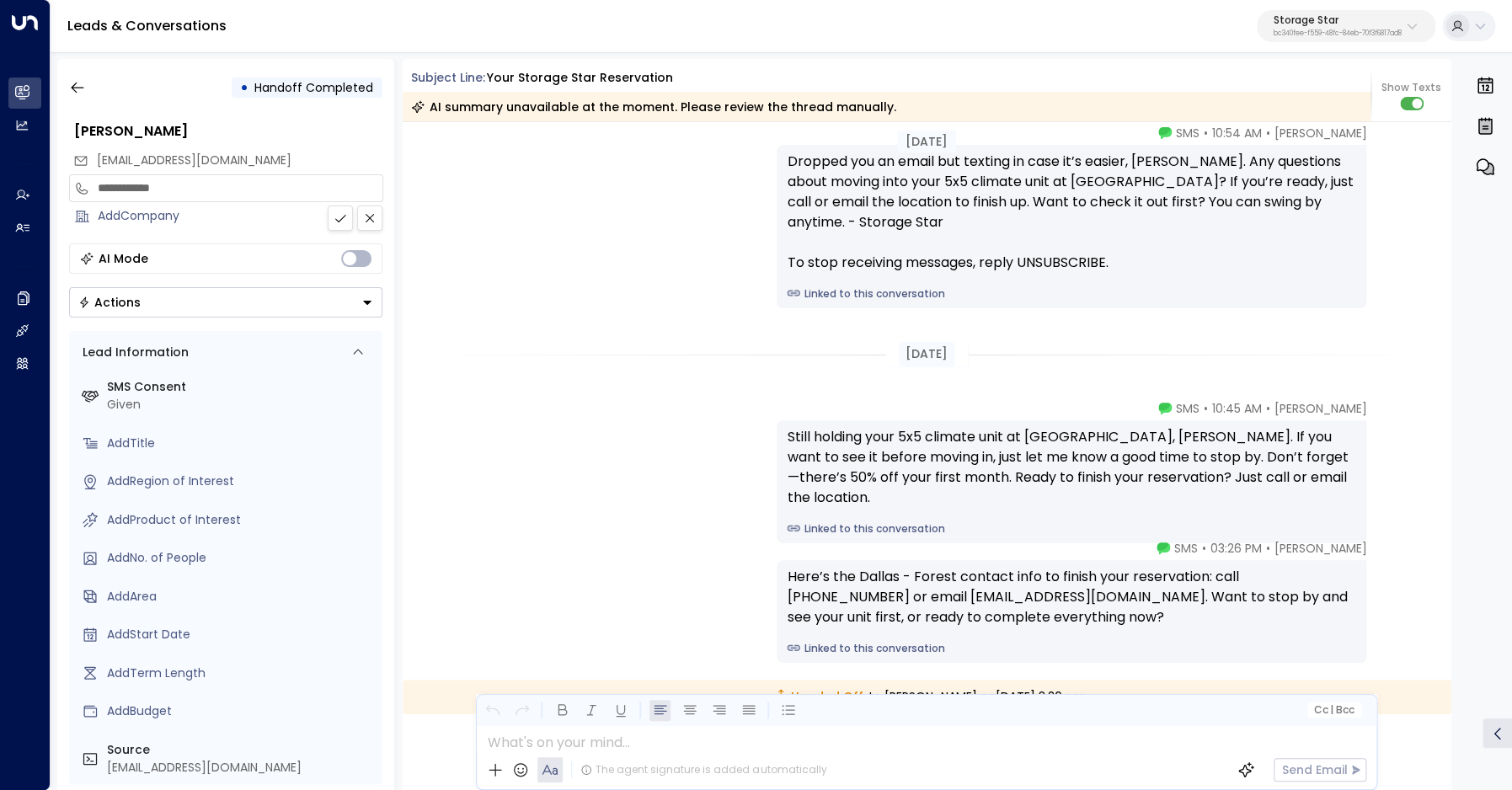
scroll to position [0, 0]
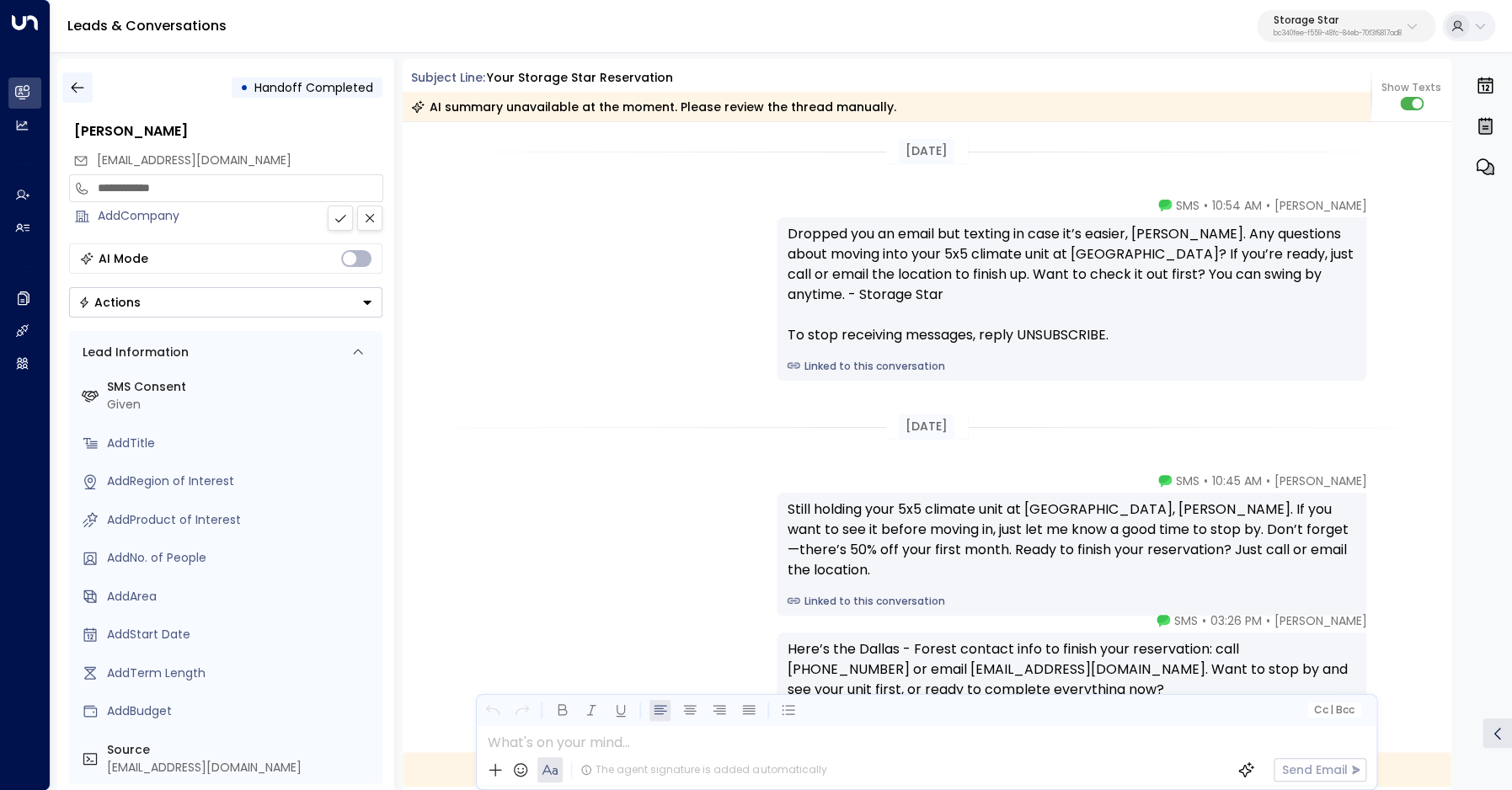
click at [85, 93] on icon "button" at bounding box center [78, 88] width 17 height 17
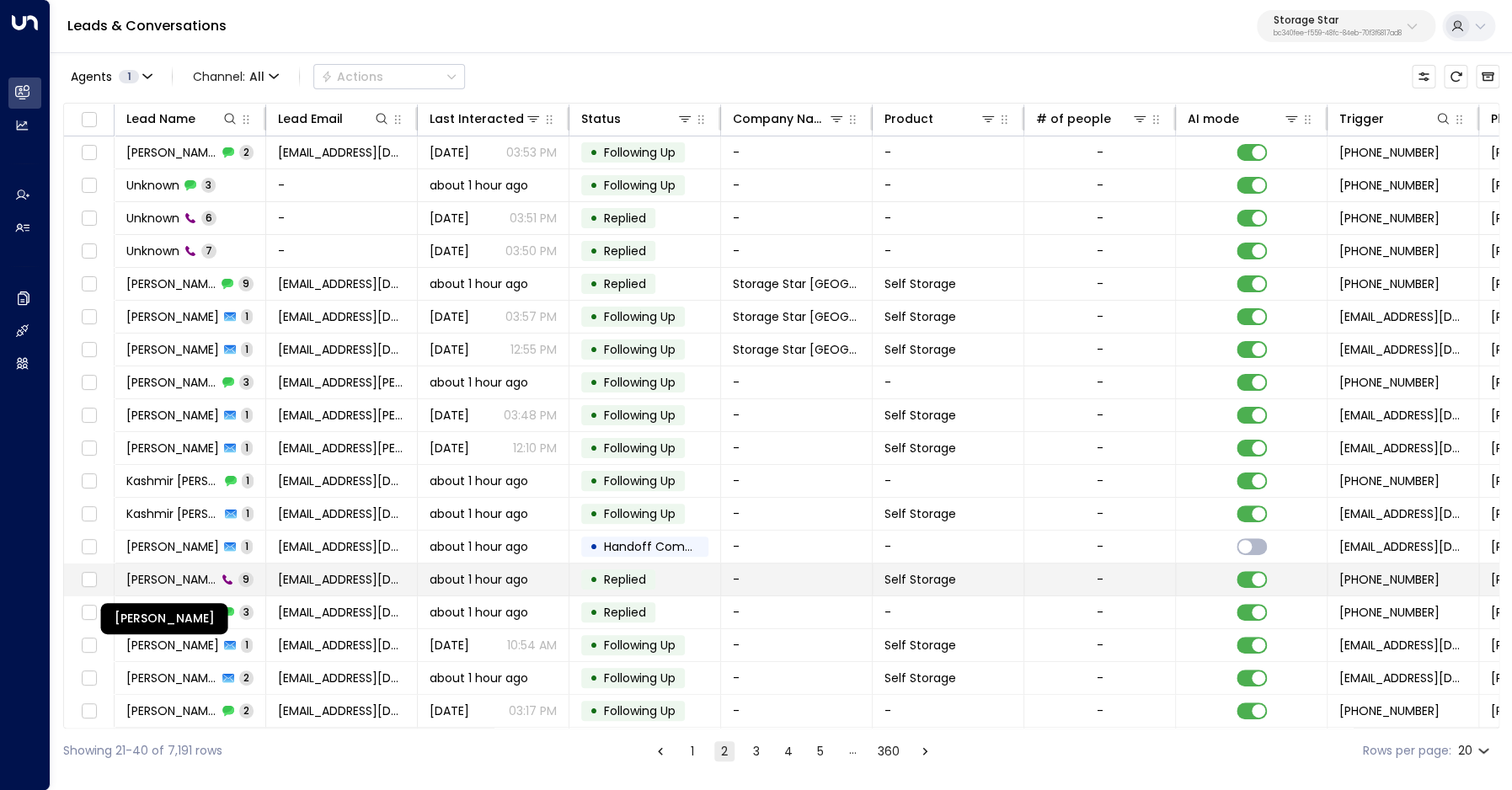
click at [191, 579] on span "[PERSON_NAME]" at bounding box center [171, 579] width 90 height 17
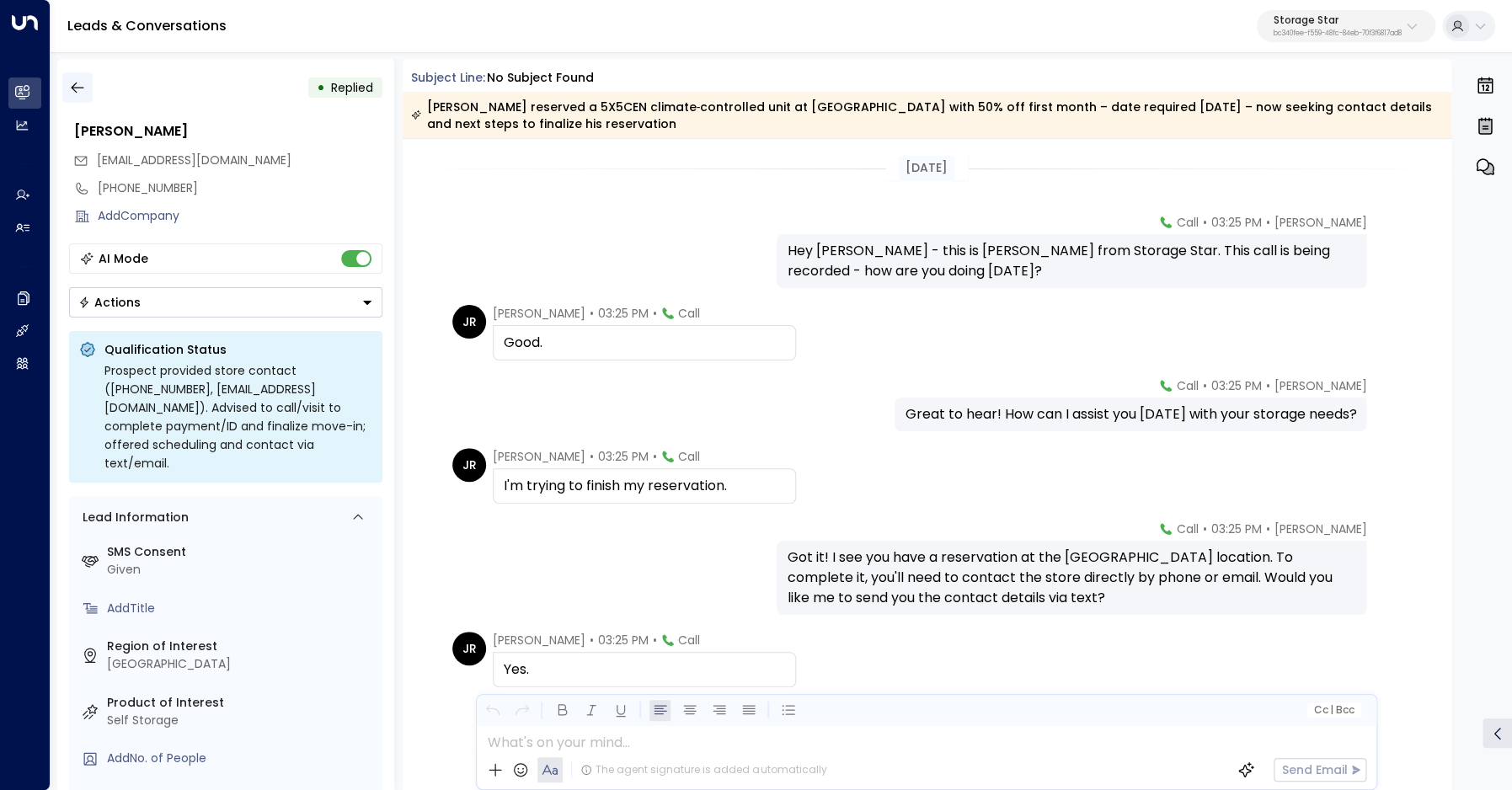
click at [79, 88] on icon "button" at bounding box center [77, 88] width 13 height 11
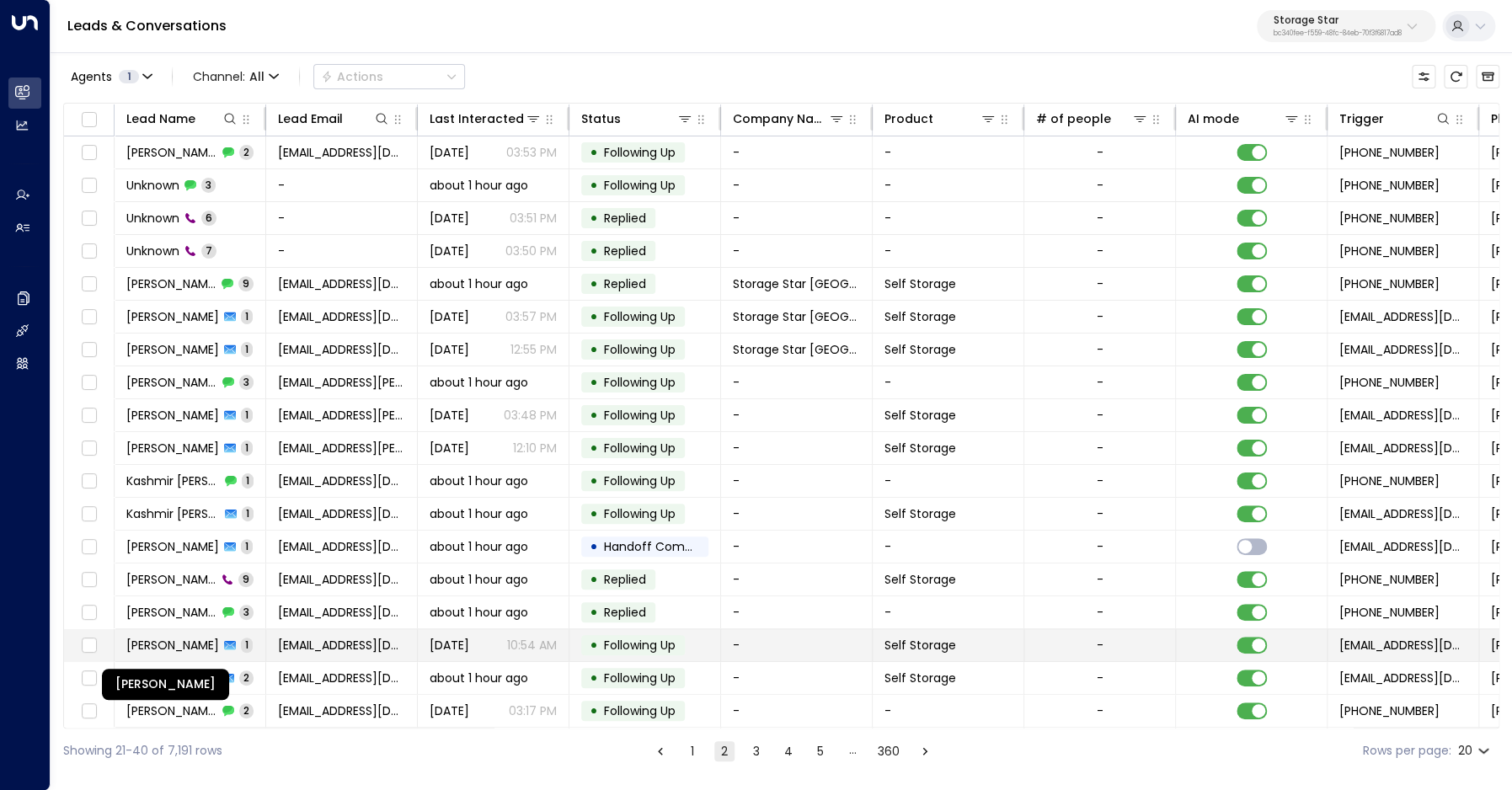
click at [166, 647] on span "[PERSON_NAME]" at bounding box center [173, 645] width 93 height 17
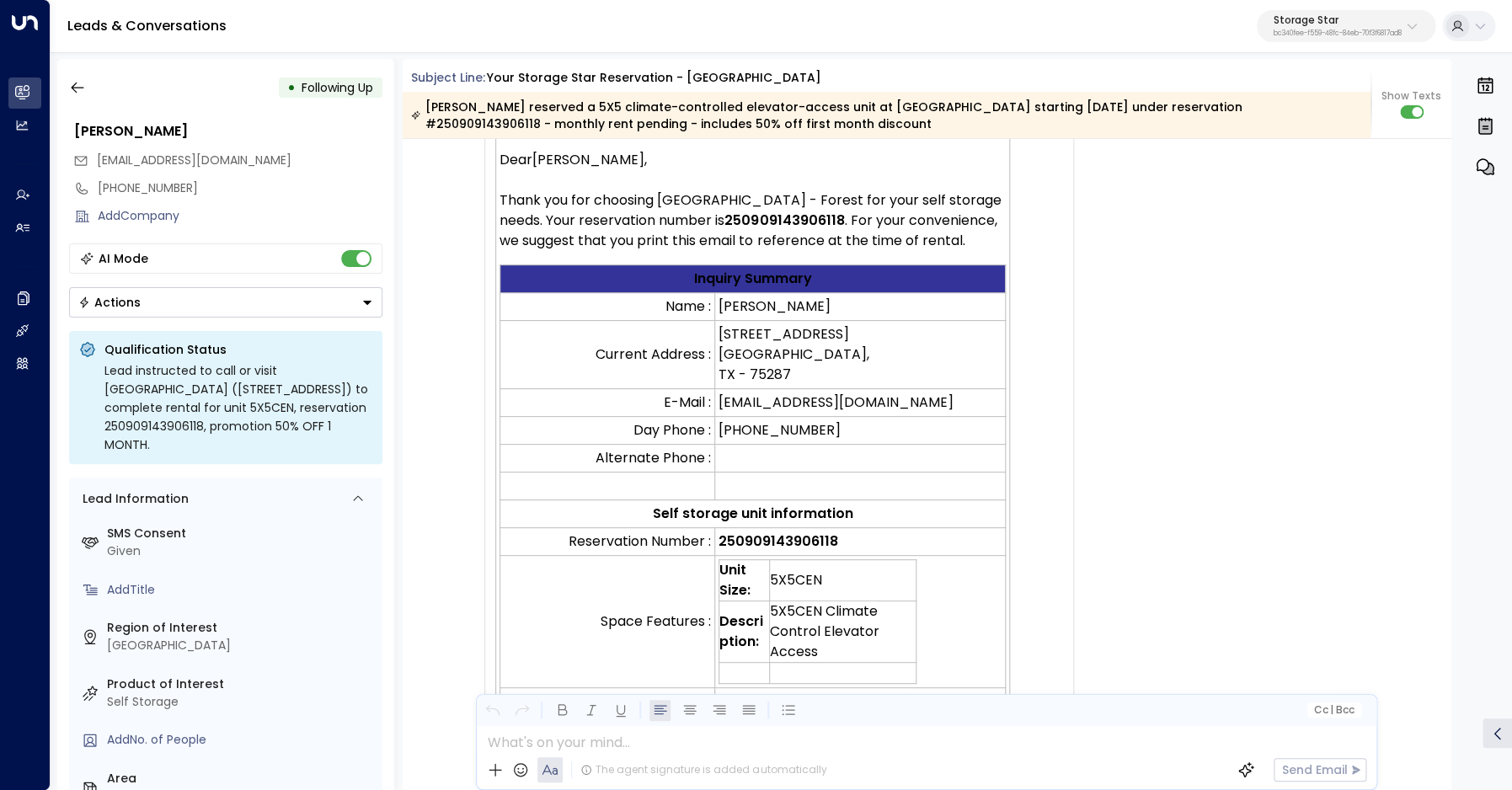
scroll to position [173, 0]
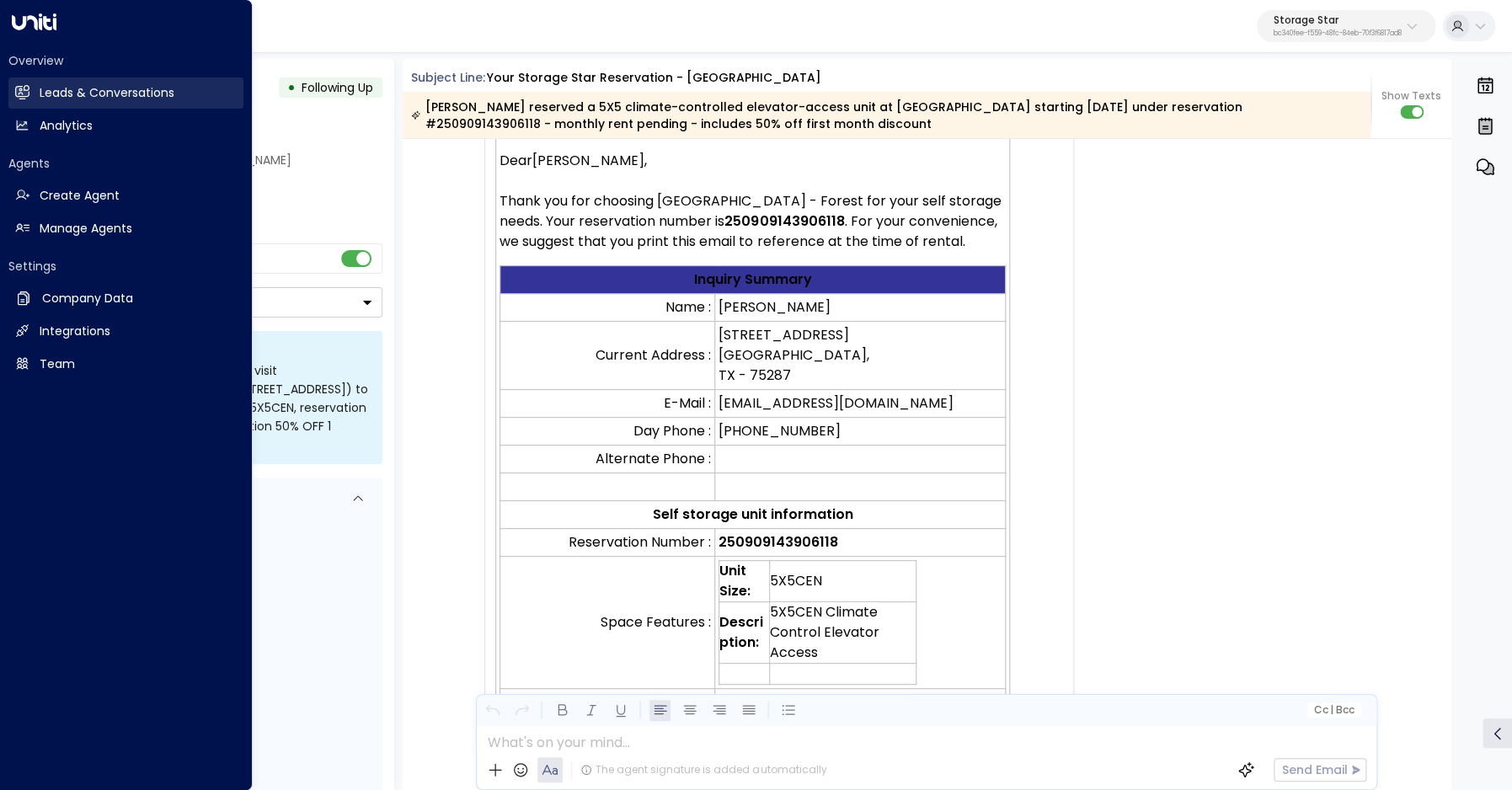
click at [64, 91] on h2 "Leads & Conversations" at bounding box center [107, 93] width 134 height 18
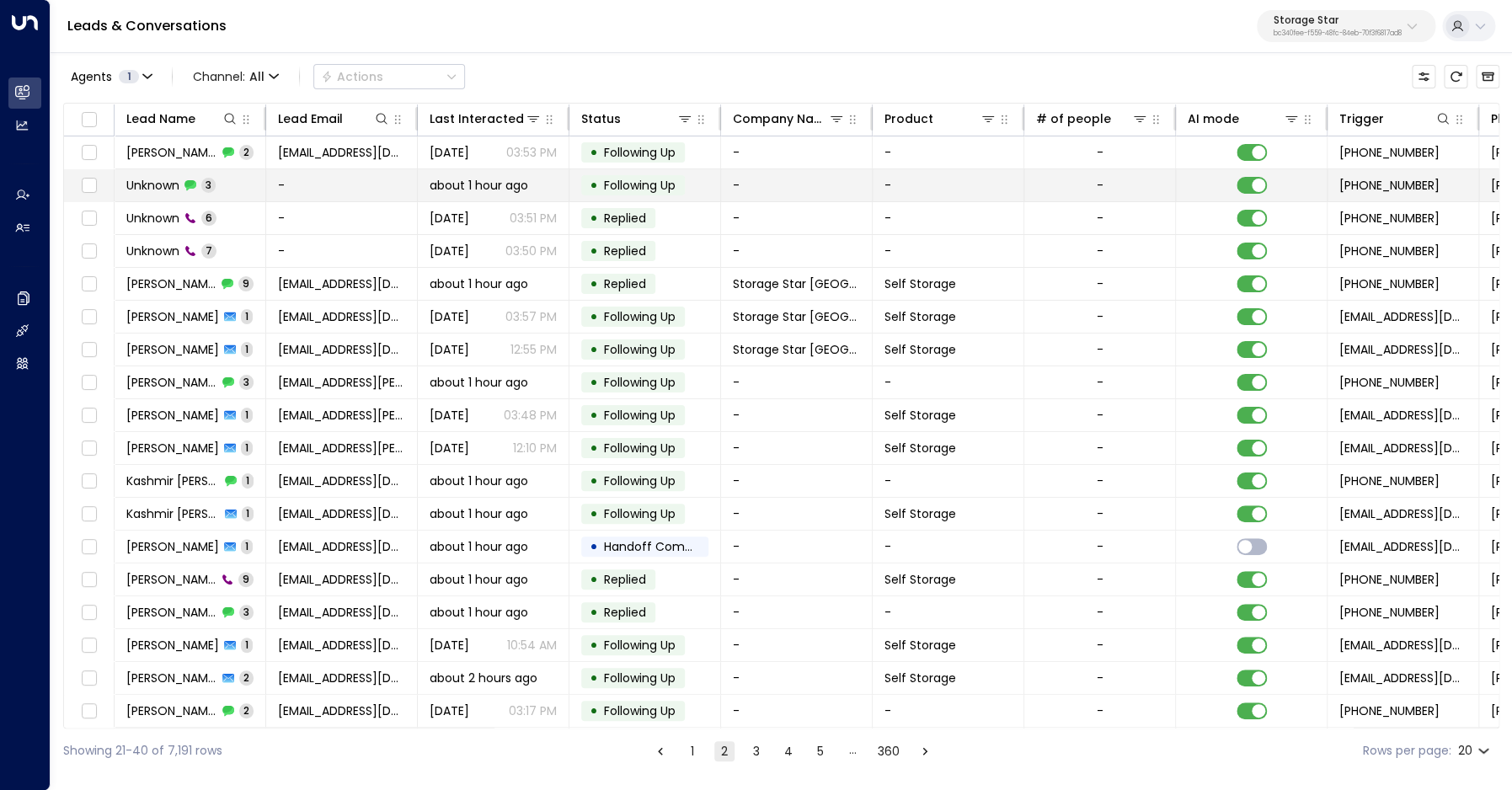
scroll to position [0, 395]
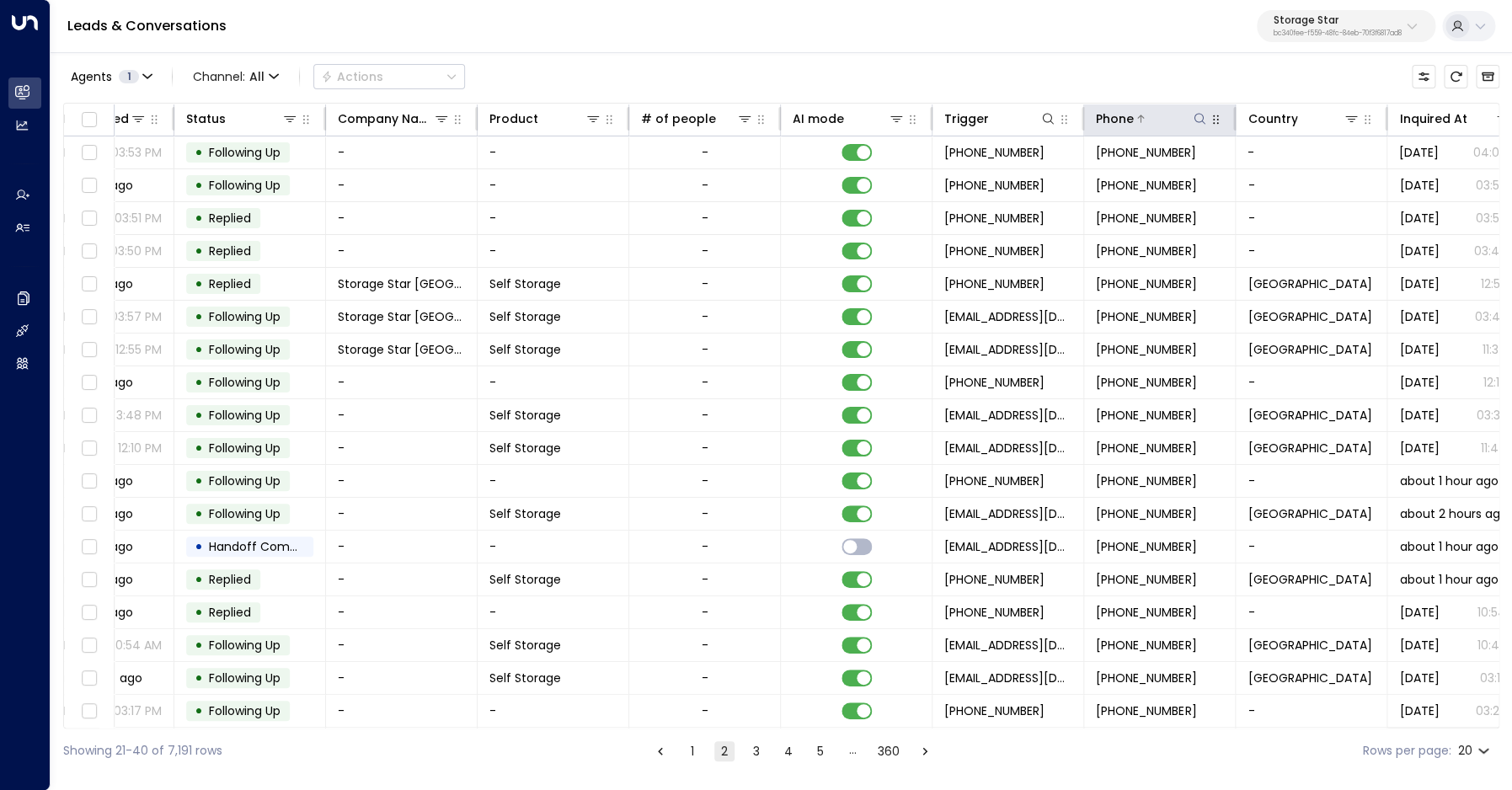
click at [1202, 120] on icon at bounding box center [1198, 118] width 11 height 11
type input "**********"
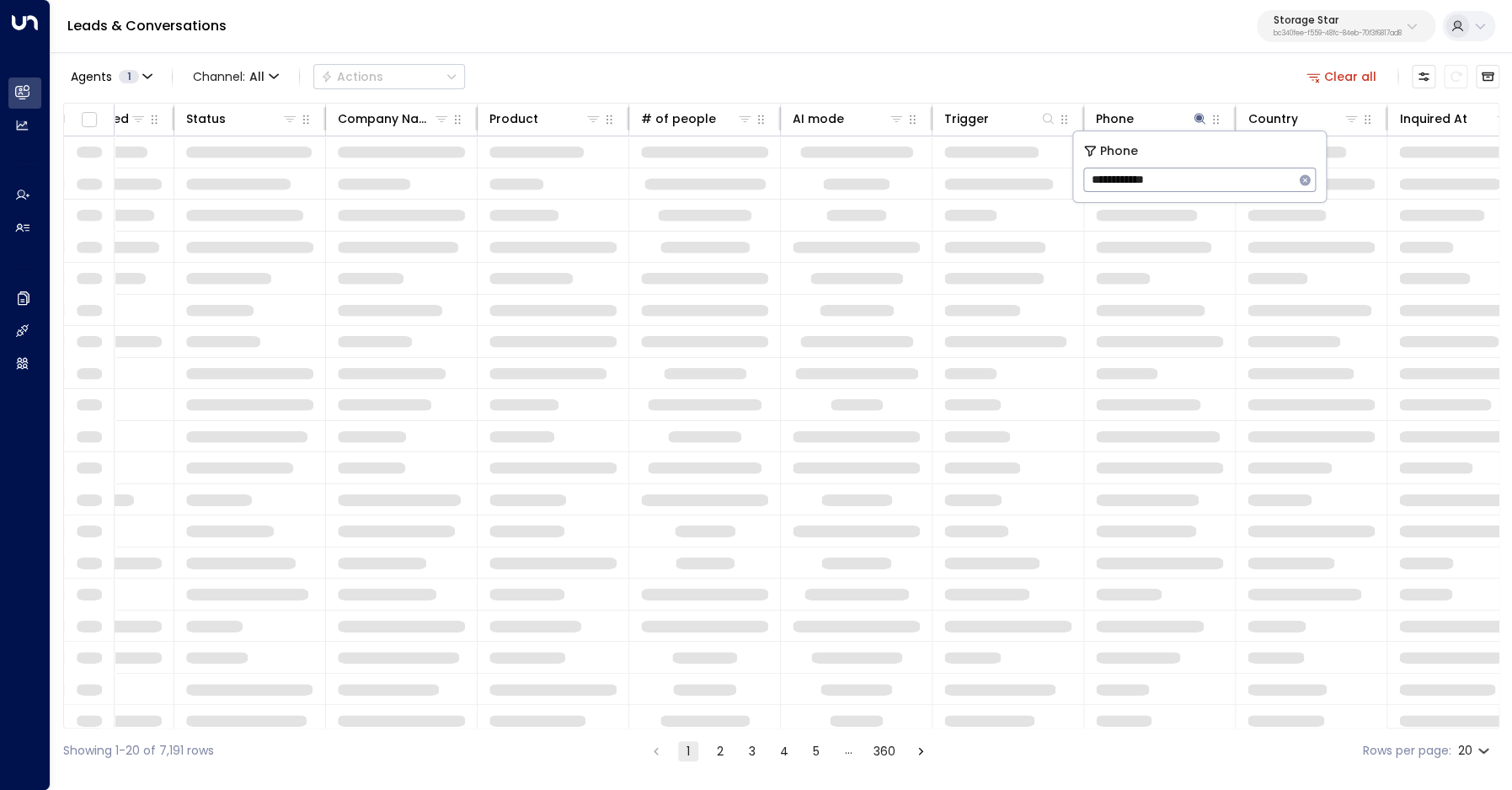
click at [1185, 83] on div "Agents 1 Channel: All Actions Clear all" at bounding box center [781, 77] width 1436 height 36
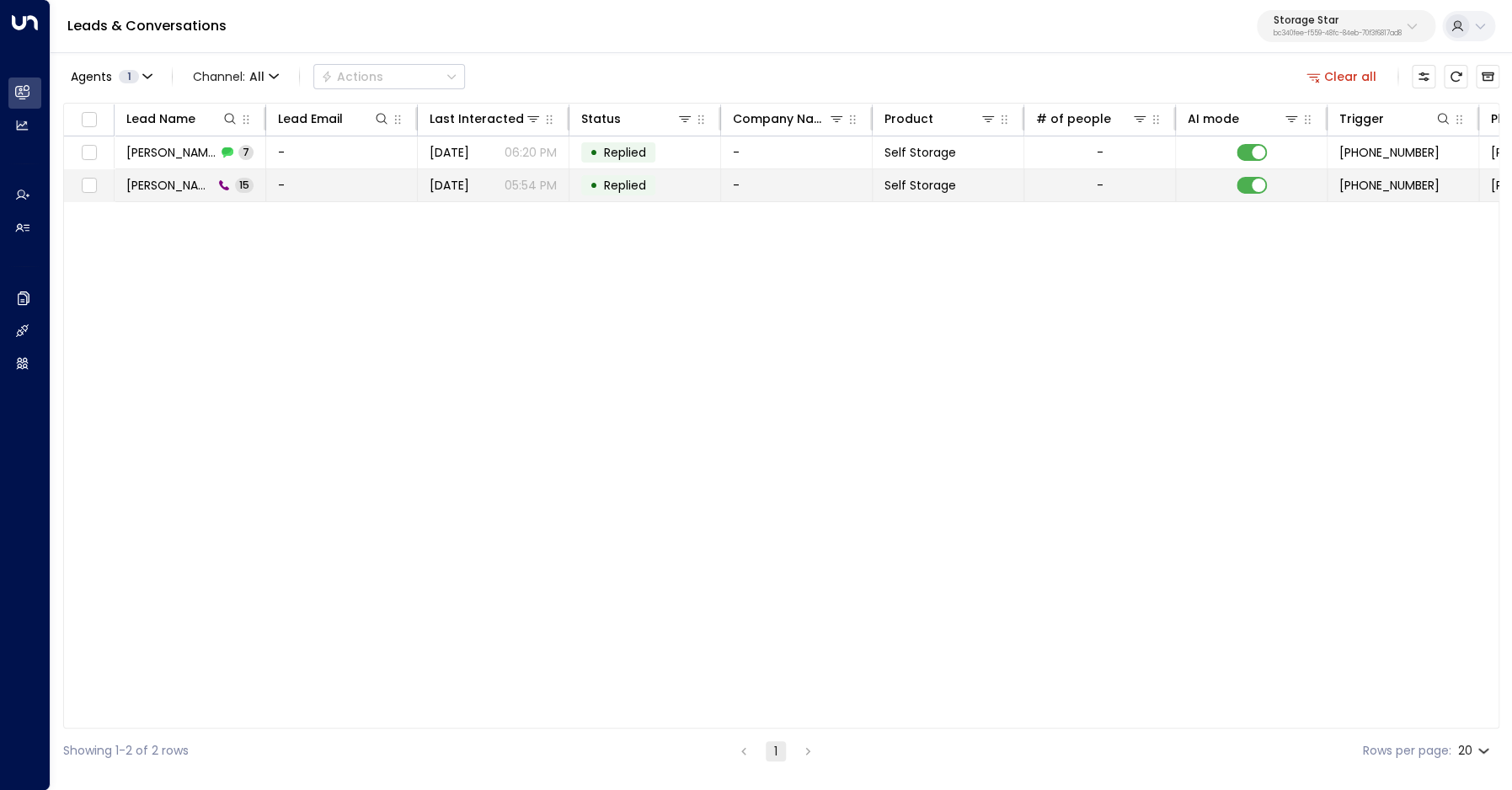
click at [161, 177] on span "Riker Todd" at bounding box center [169, 185] width 87 height 17
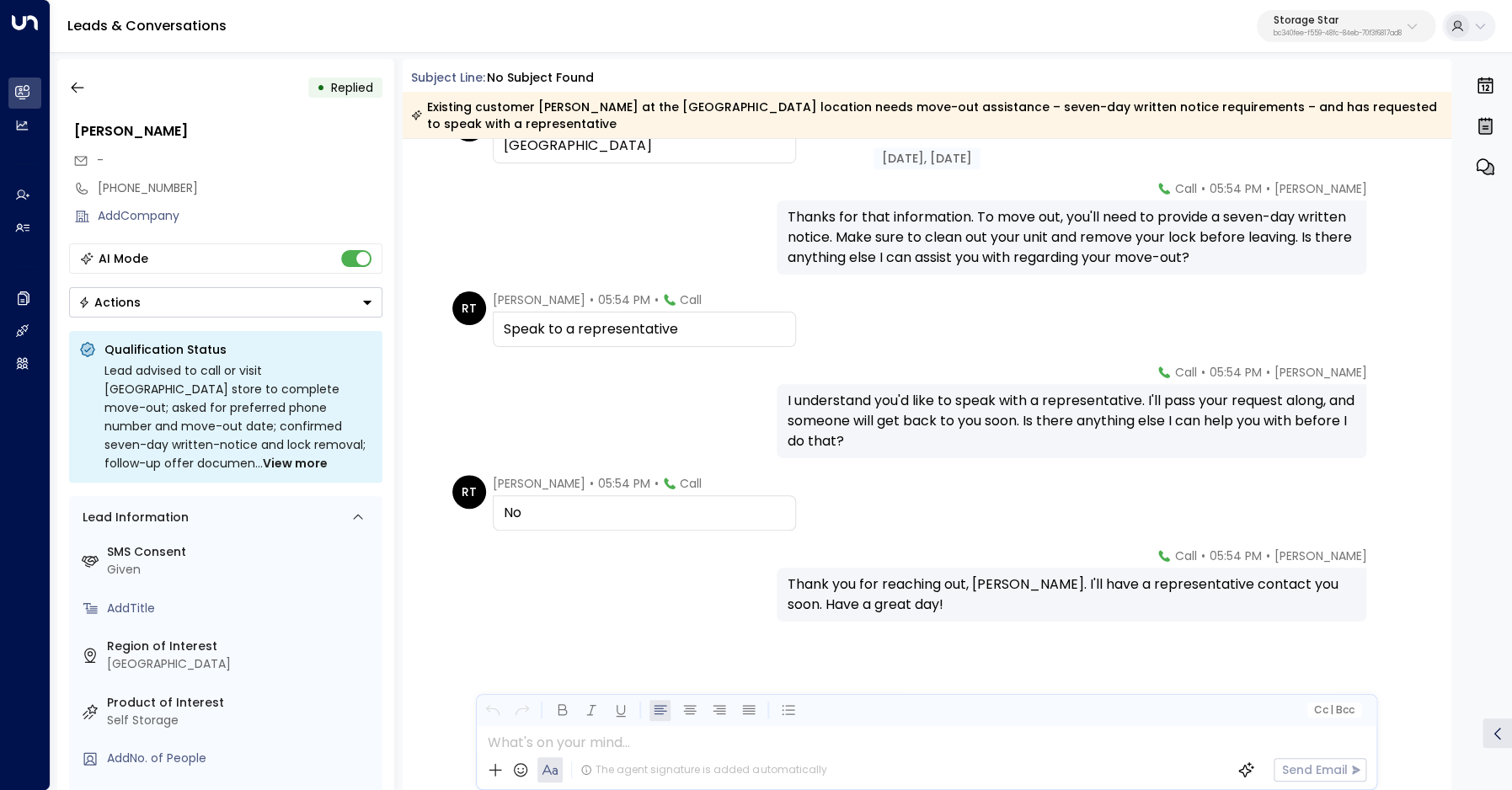
scroll to position [831, 0]
click at [82, 91] on icon "button" at bounding box center [78, 88] width 17 height 17
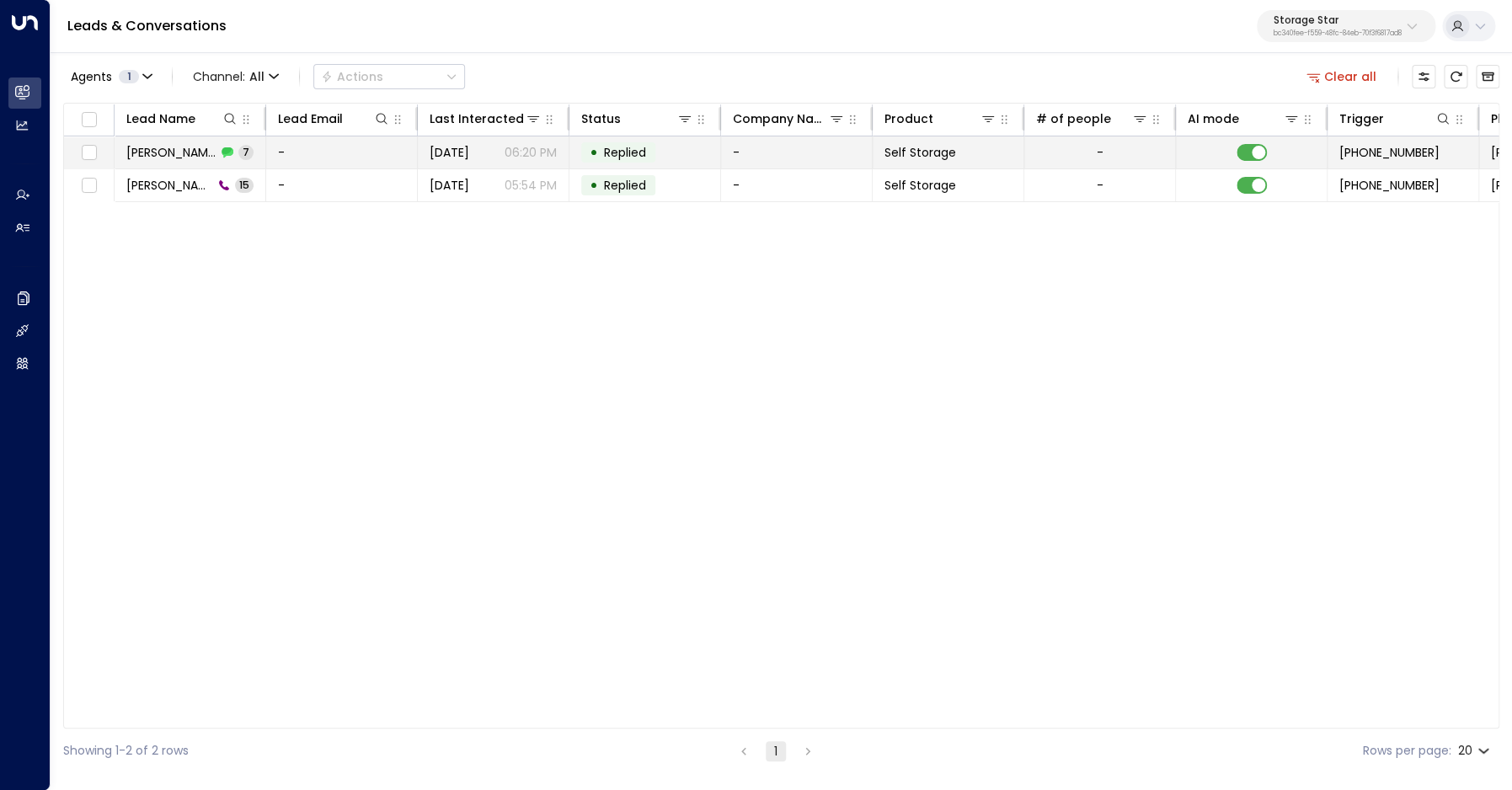
click at [162, 156] on span "Riker Todd" at bounding box center [171, 152] width 90 height 17
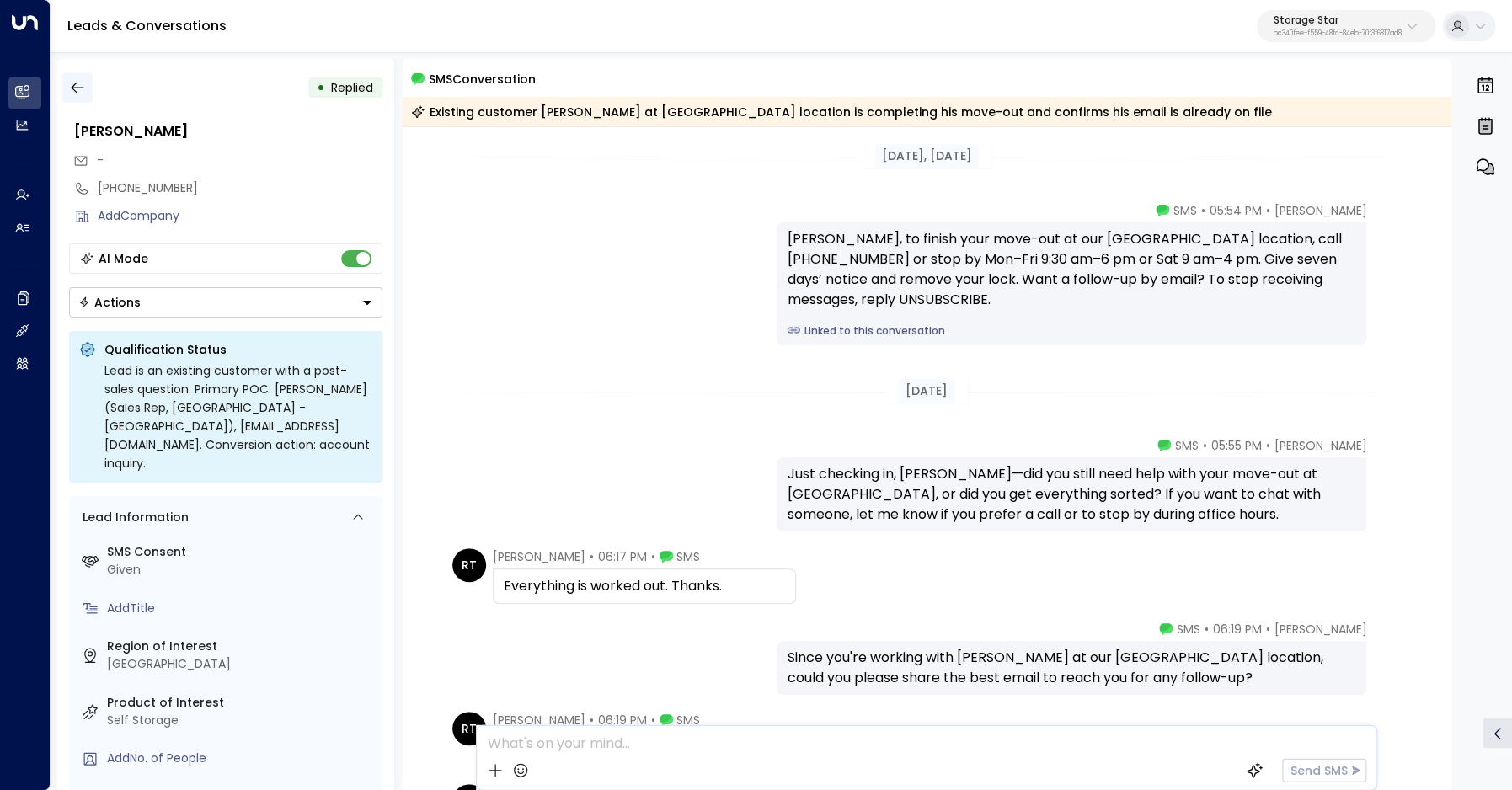
click at [79, 91] on icon "button" at bounding box center [78, 88] width 17 height 17
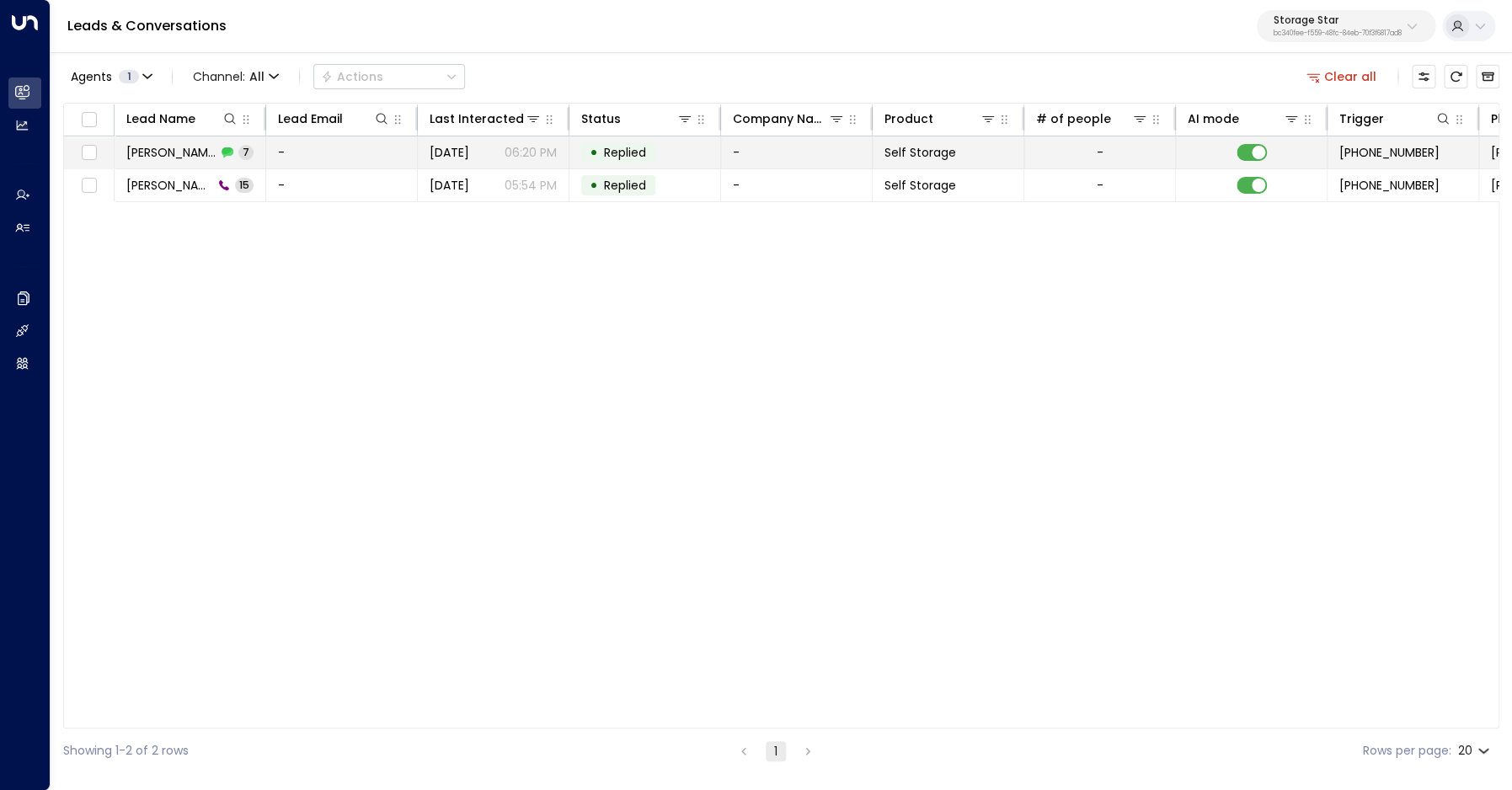
click at [170, 154] on span "Riker Todd" at bounding box center [171, 152] width 90 height 17
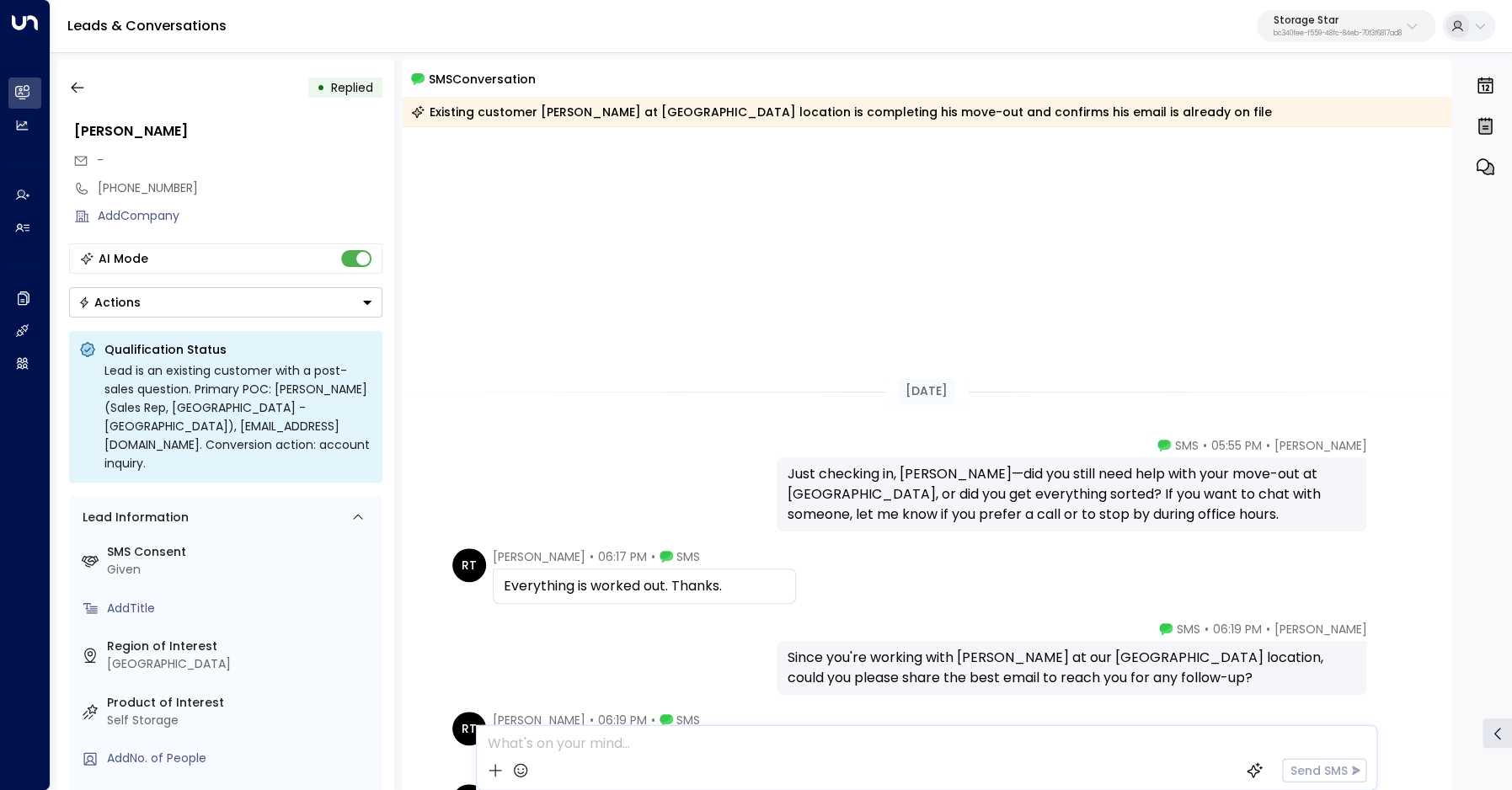
scroll to position [329, 0]
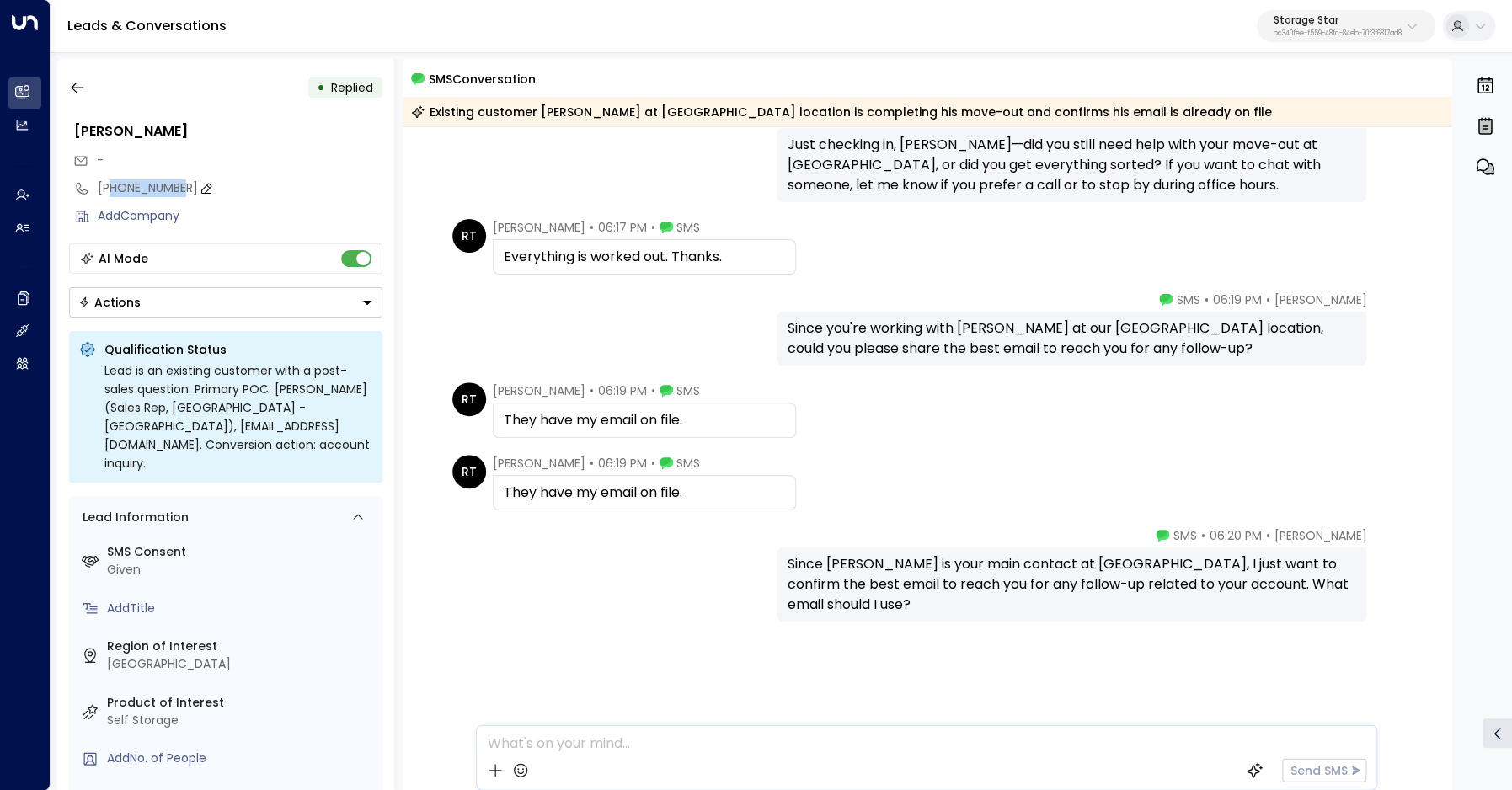
drag, startPoint x: 107, startPoint y: 188, endPoint x: 178, endPoint y: 189, distance: 71.0
click at [178, 189] on div "+14358303251" at bounding box center [240, 188] width 285 height 18
drag, startPoint x: 204, startPoint y: 195, endPoint x: 111, endPoint y: 197, distance: 93.0
click at [111, 197] on input "**********" at bounding box center [238, 188] width 280 height 18
click at [79, 88] on icon "button" at bounding box center [77, 88] width 13 height 11
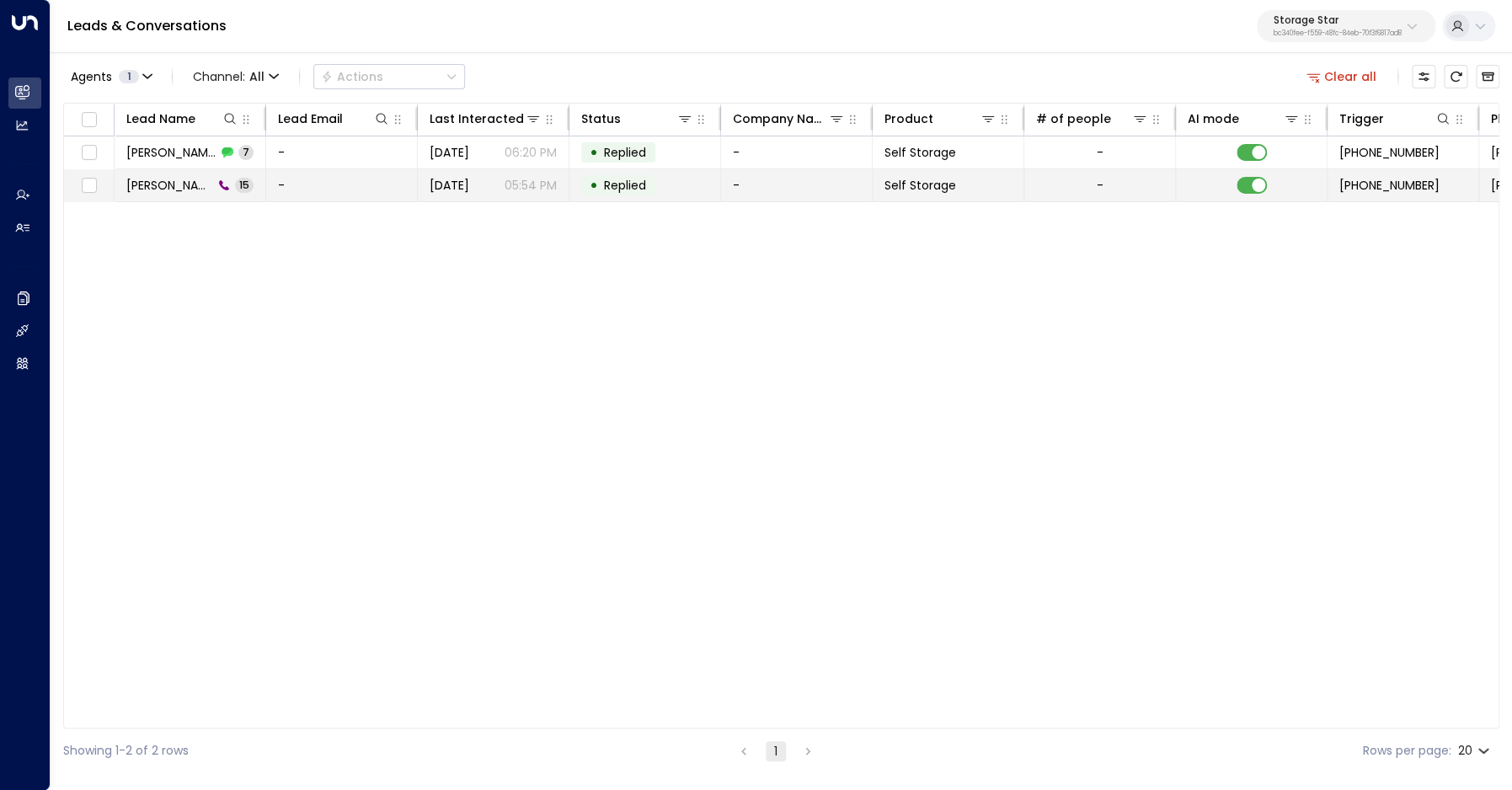
click at [178, 189] on span "Riker Todd" at bounding box center [169, 185] width 87 height 17
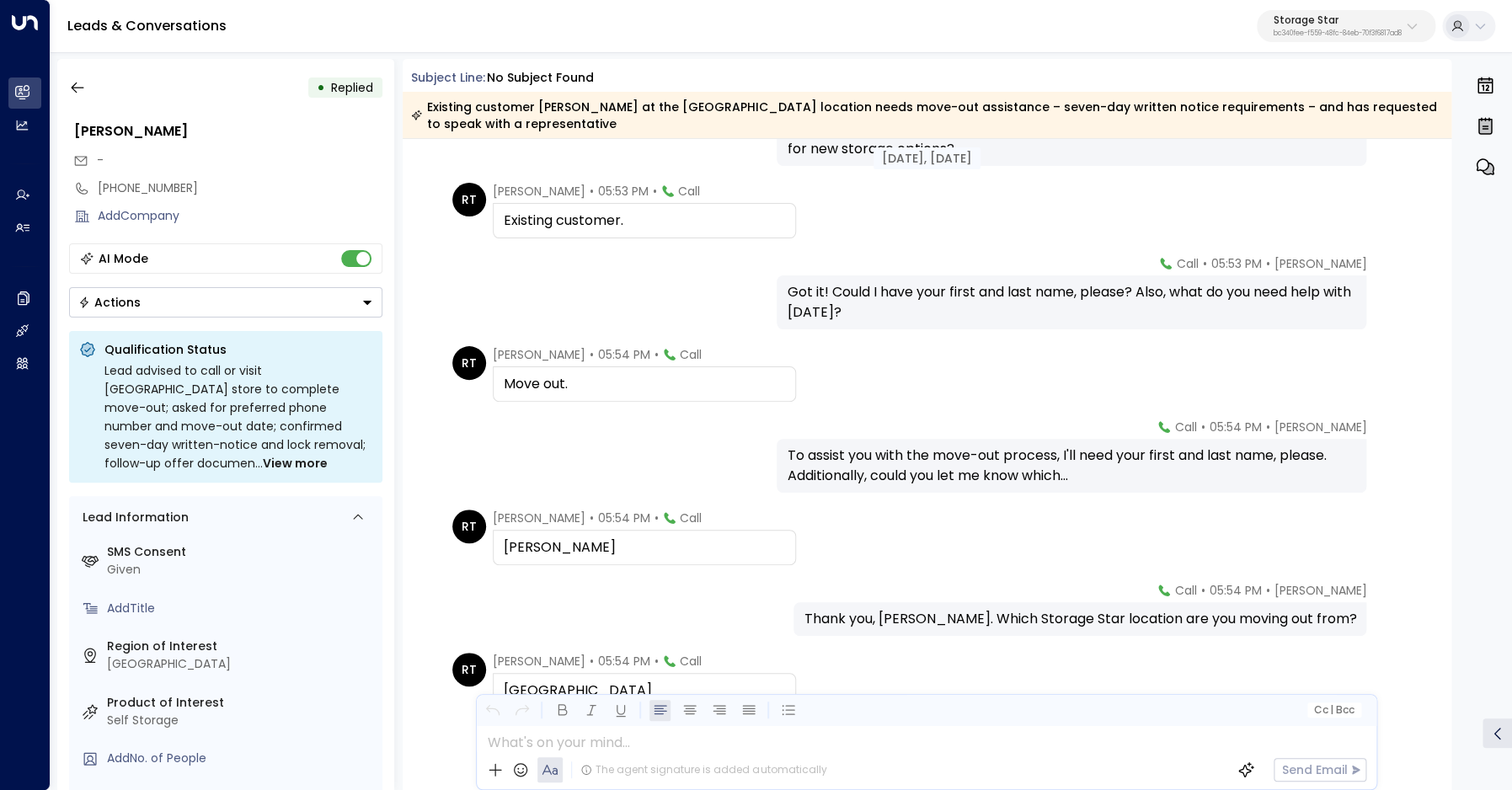
scroll to position [328, 0]
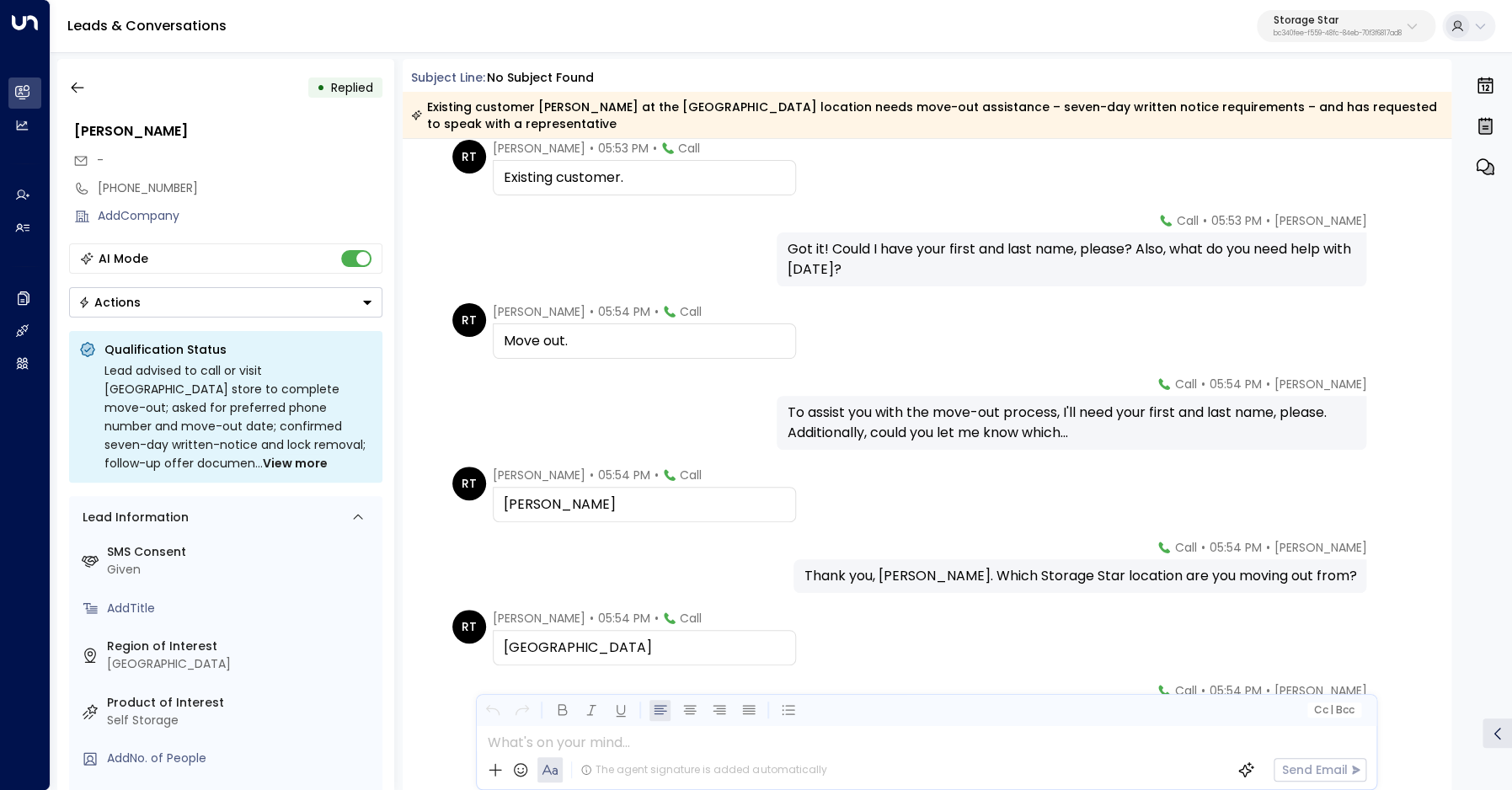
click at [556, 505] on div "Riker Todd" at bounding box center [644, 505] width 282 height 20
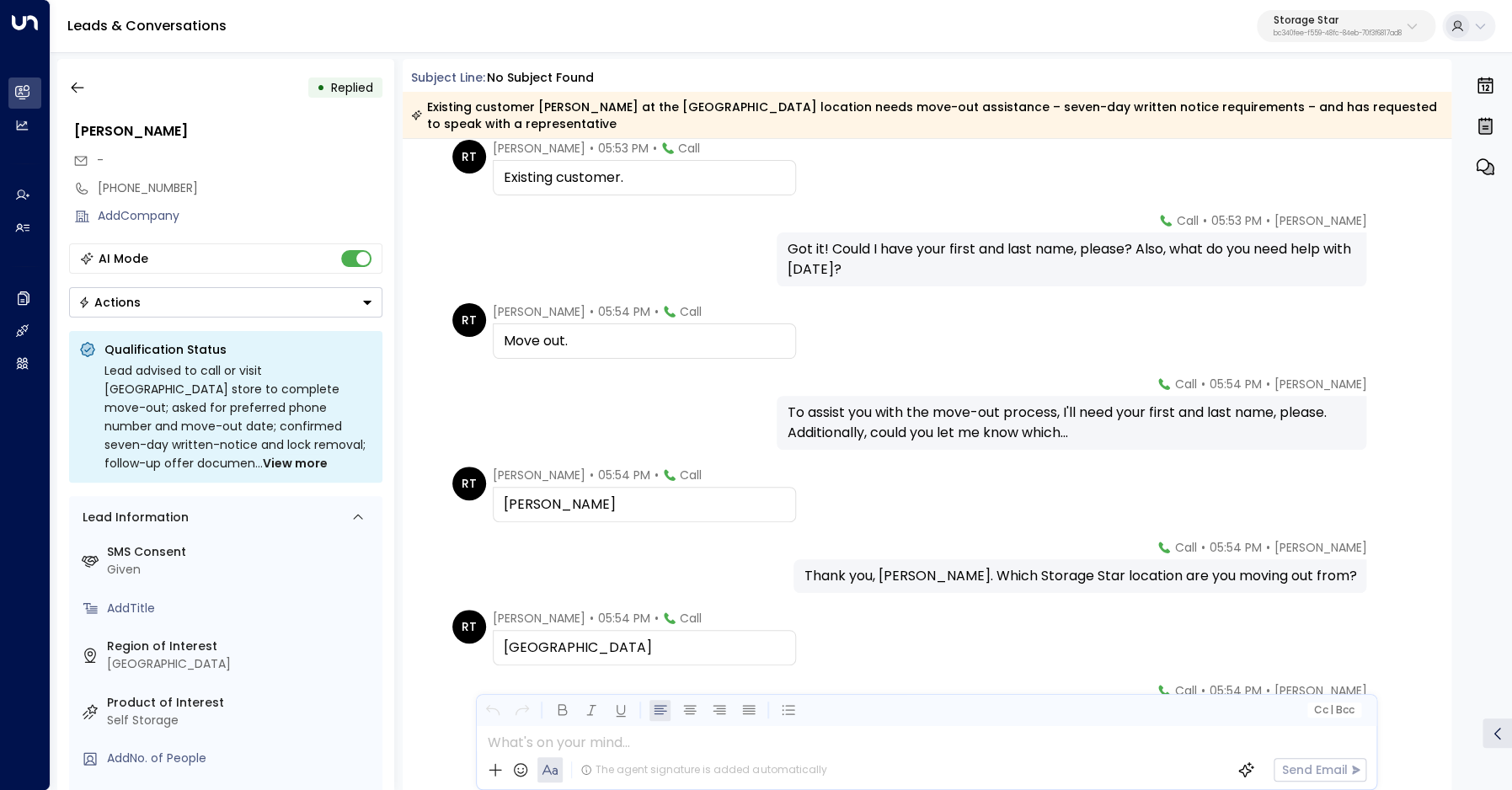
click at [556, 505] on div "Riker Todd" at bounding box center [644, 505] width 282 height 20
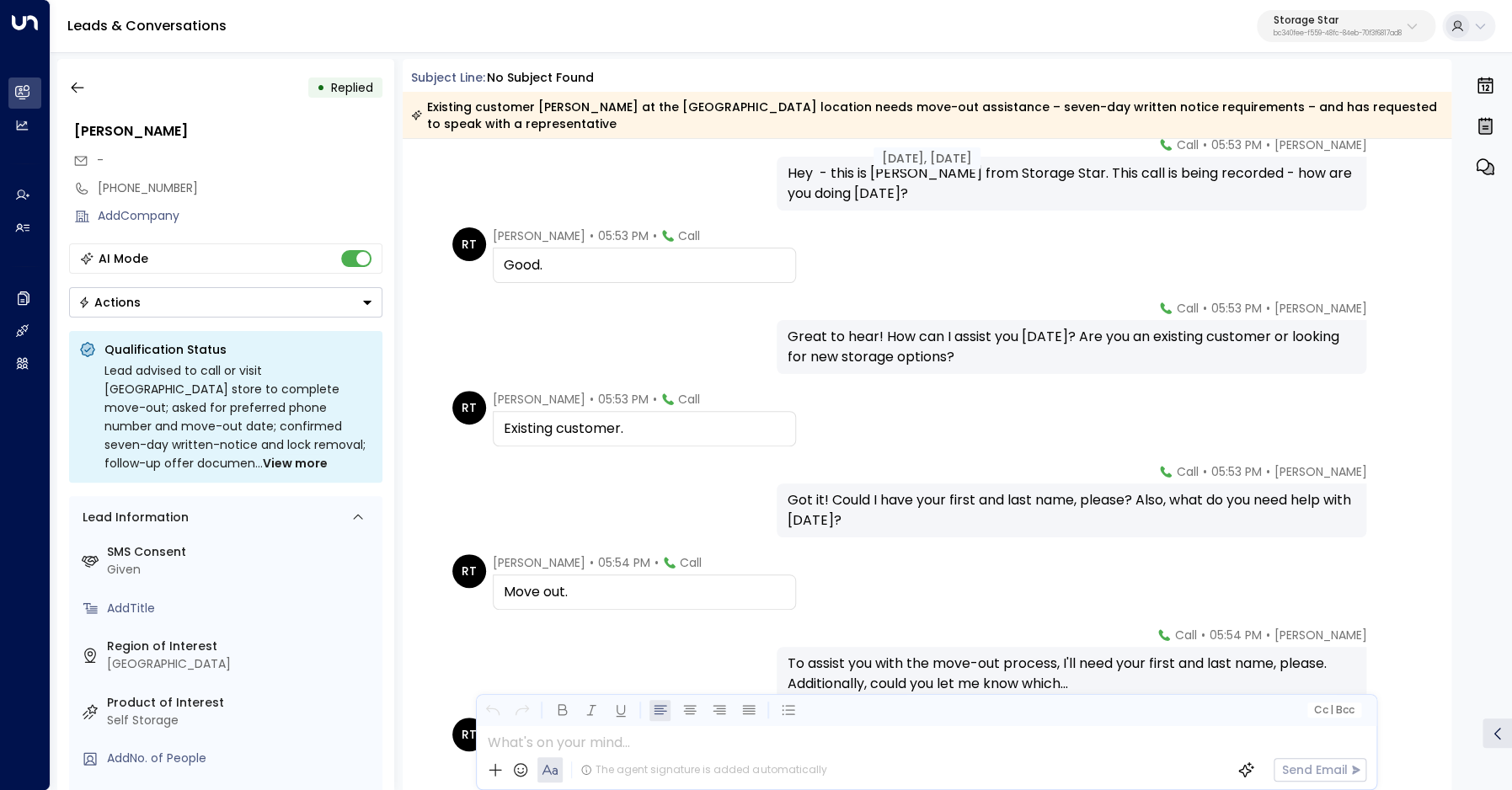
scroll to position [52, 0]
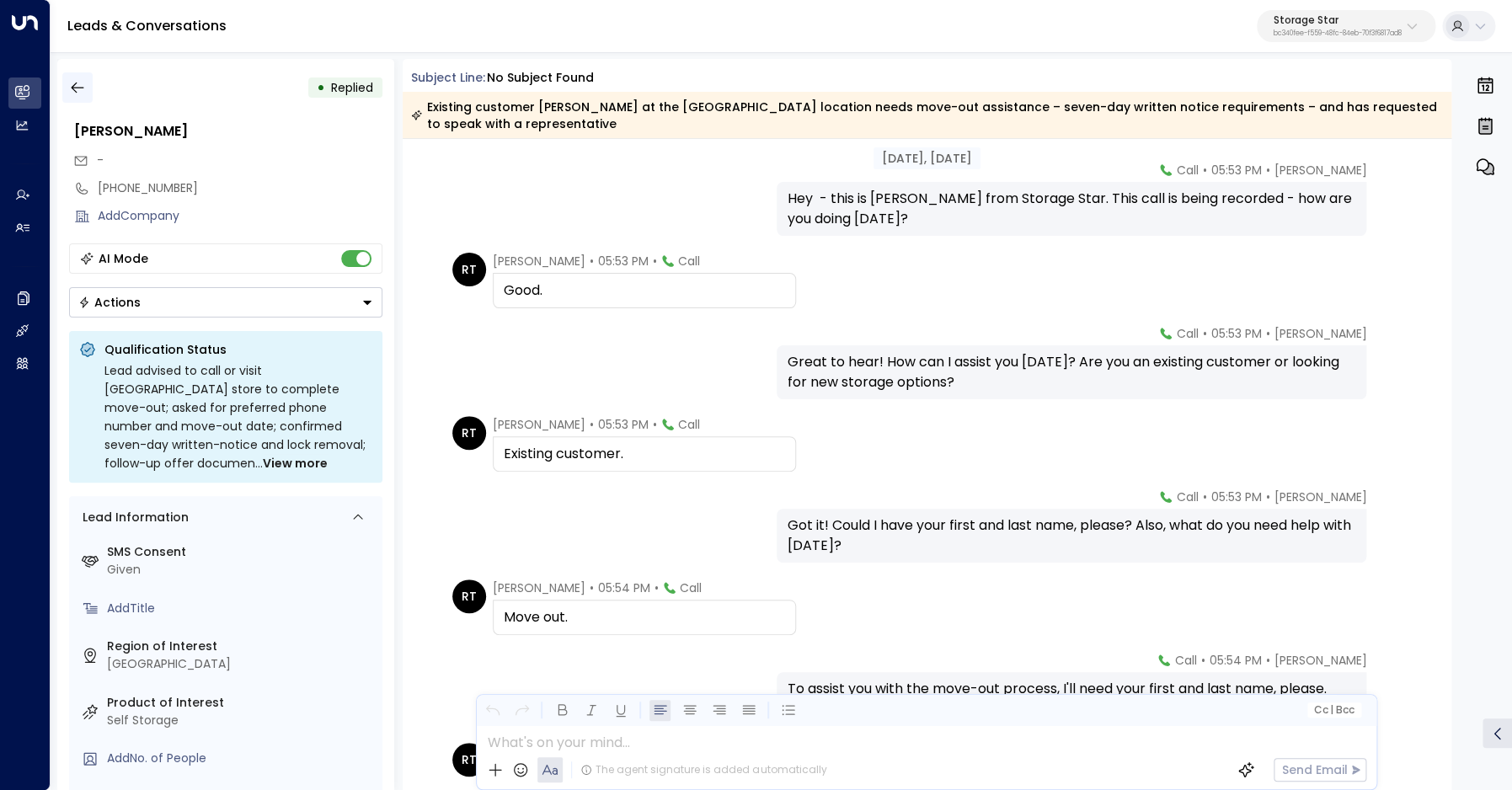
click at [68, 90] on button "button" at bounding box center [78, 88] width 30 height 30
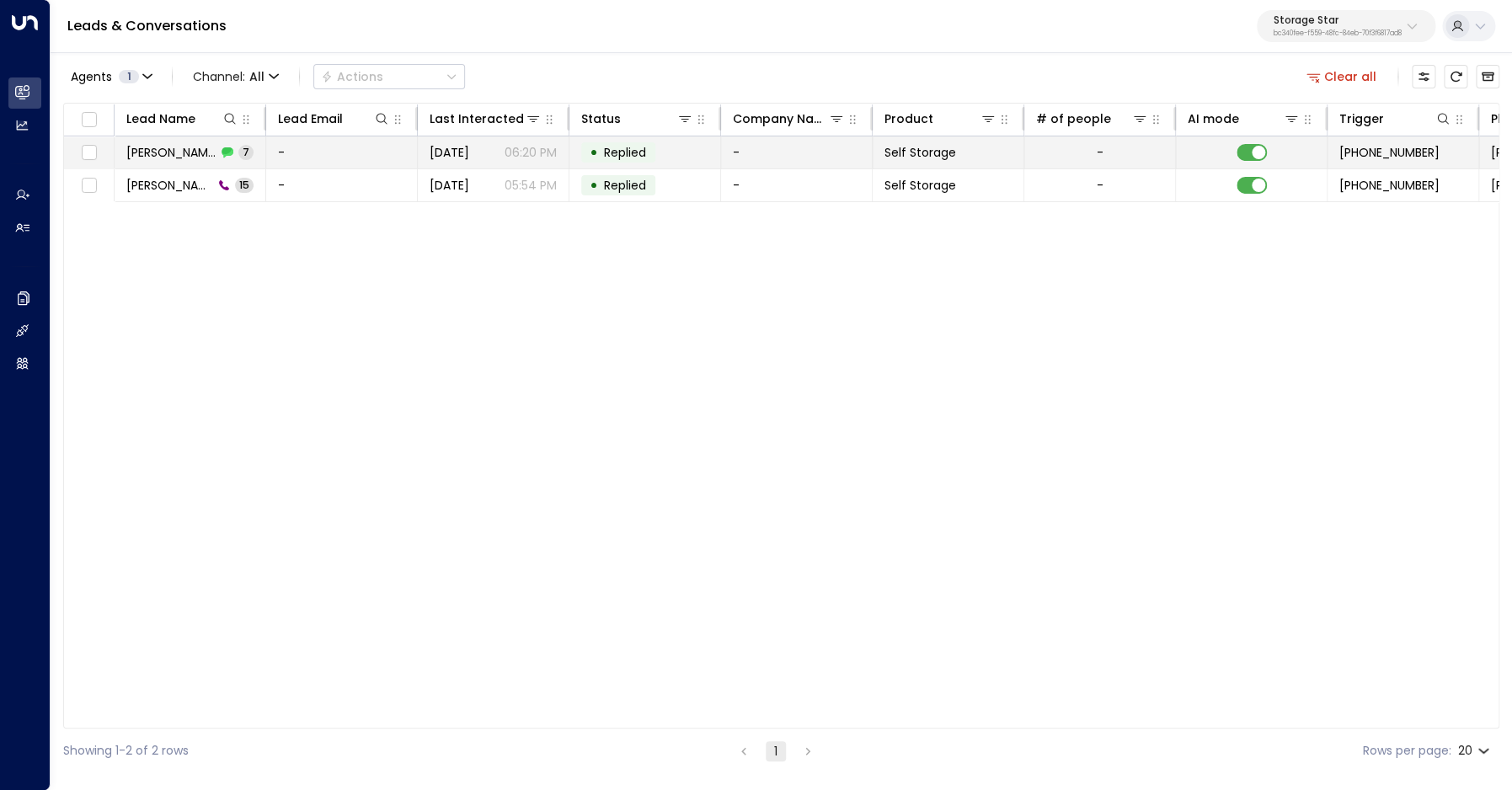
click at [136, 149] on span "Riker Todd" at bounding box center [171, 152] width 90 height 17
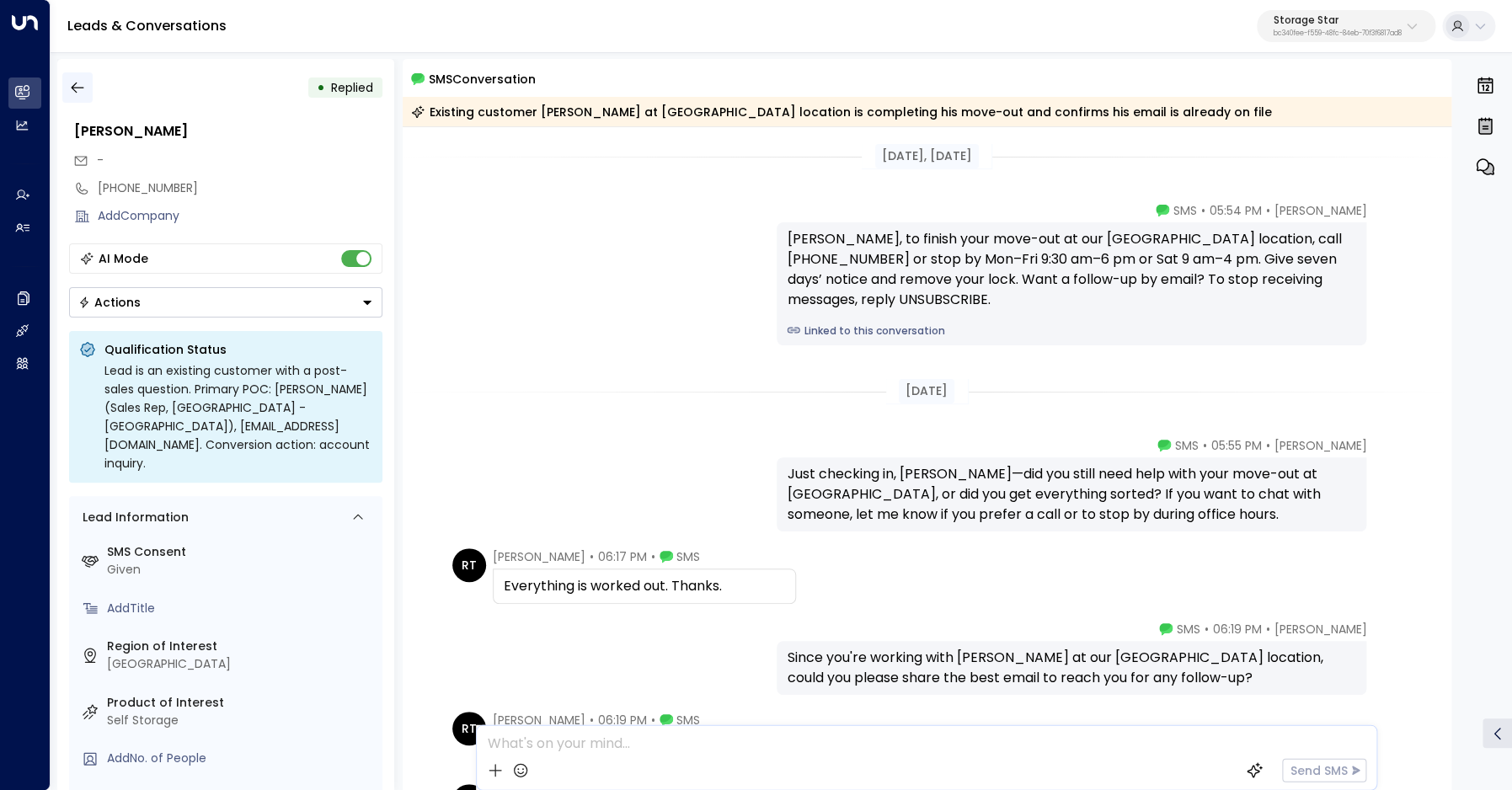
click at [78, 85] on icon "button" at bounding box center [78, 88] width 17 height 17
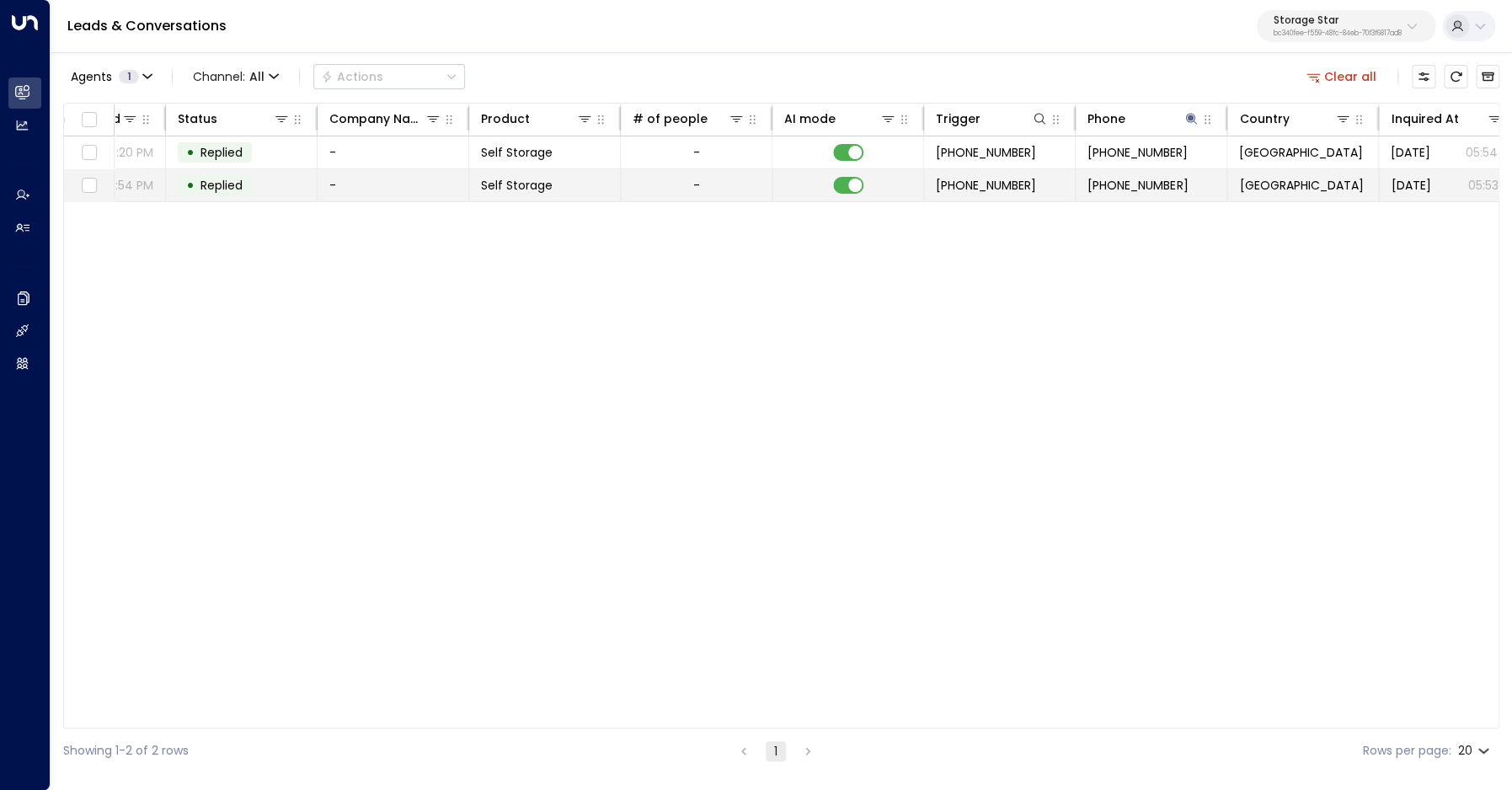
scroll to position [0, 405]
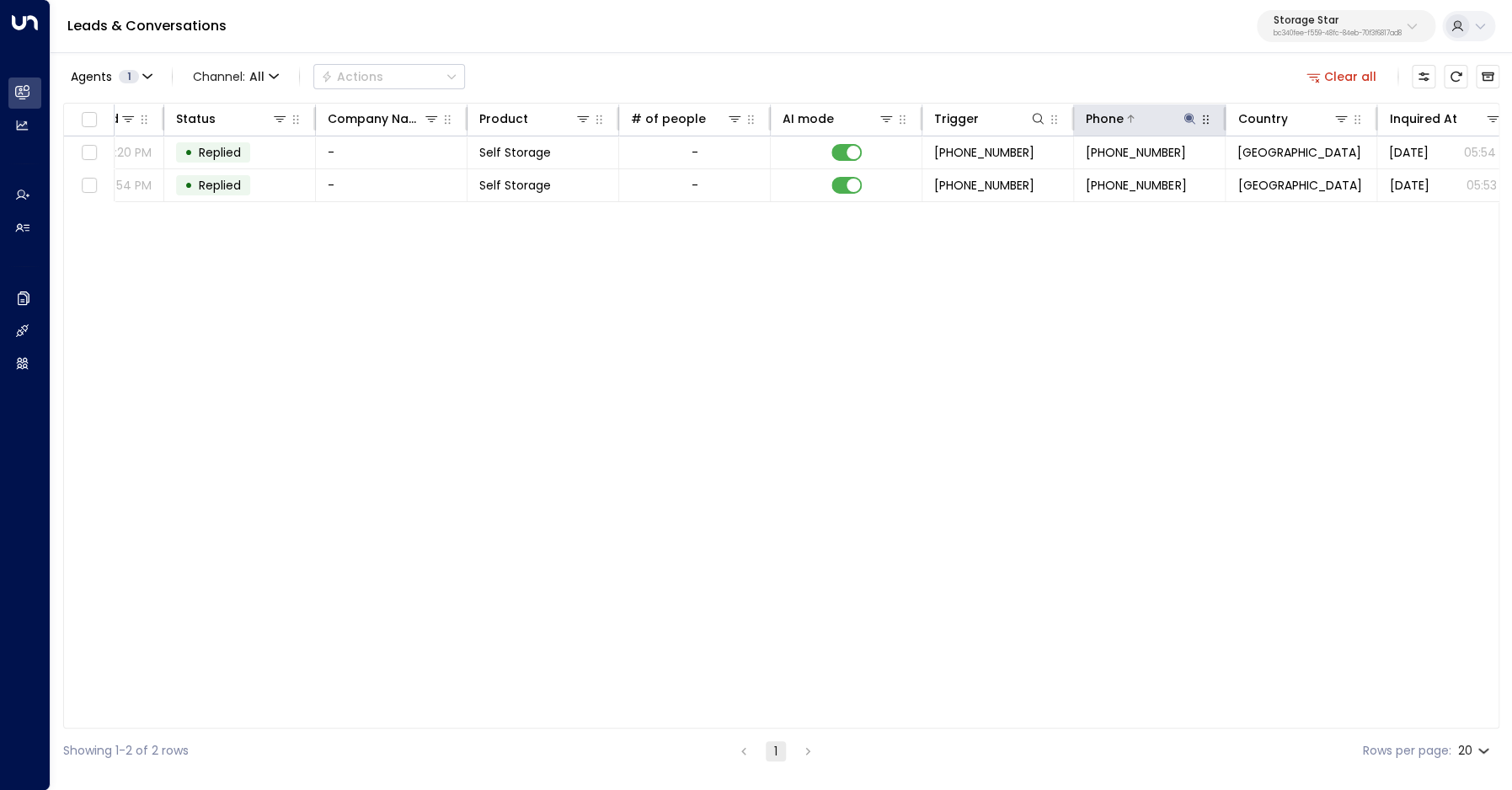
click at [1192, 118] on icon at bounding box center [1189, 118] width 14 height 14
click at [1107, 183] on input "**********" at bounding box center [1178, 179] width 211 height 31
type input "**********"
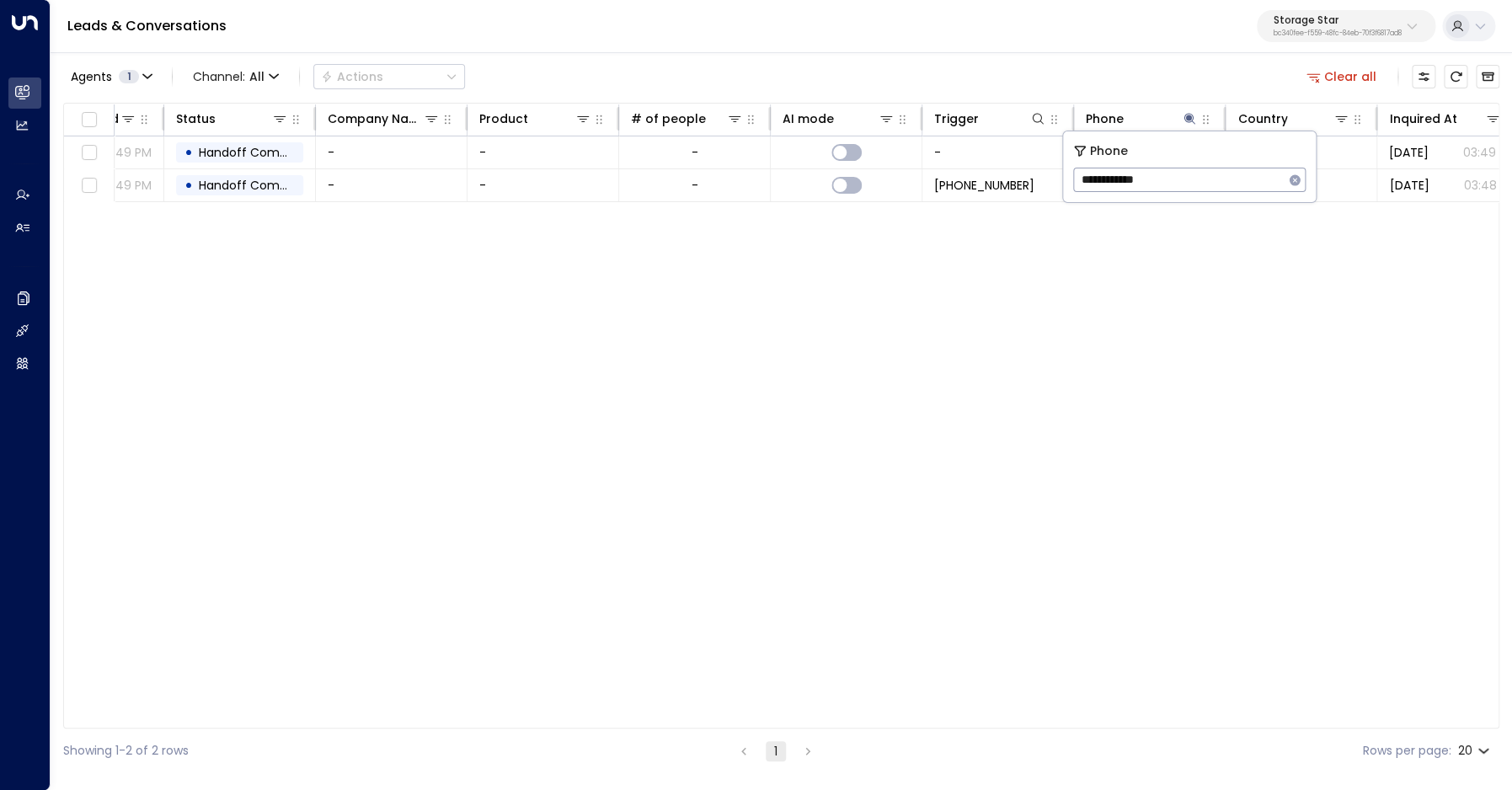
click at [1034, 317] on div "Lead Name Lead Email Last Interacted Status Company Name Product # of people AI…" at bounding box center [781, 415] width 1436 height 626
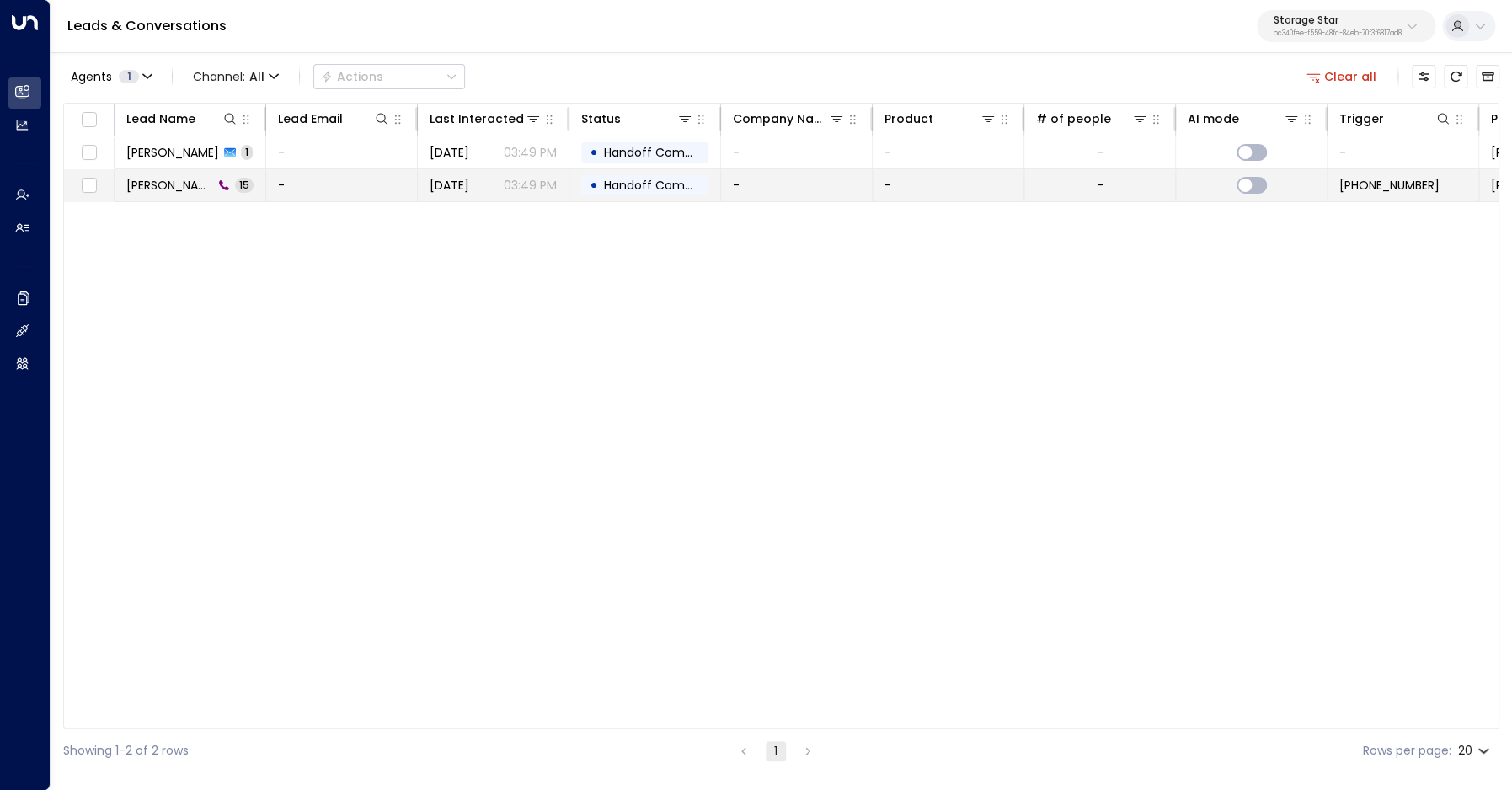
click at [156, 180] on span "Riker Todd" at bounding box center [169, 185] width 87 height 17
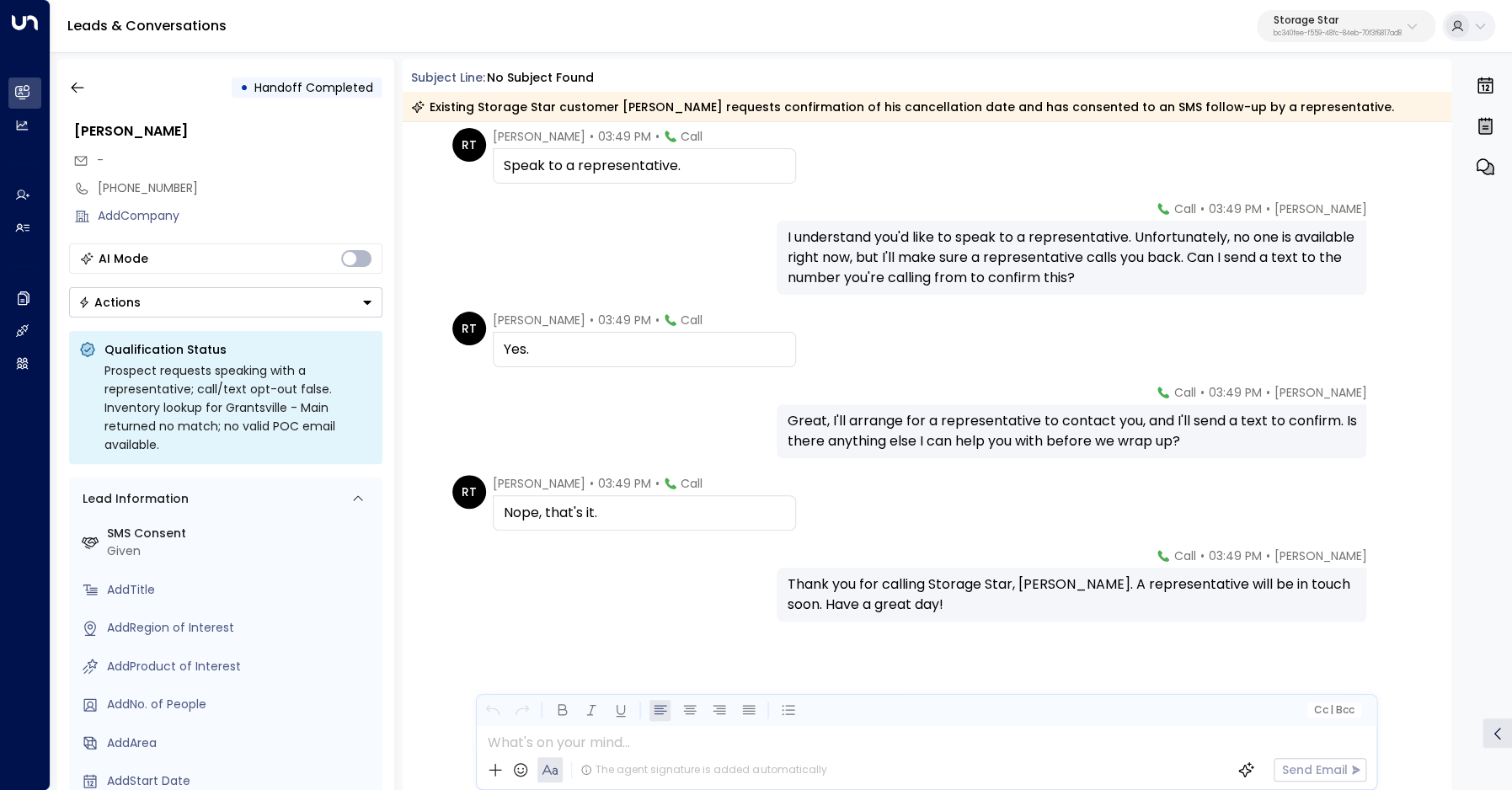
scroll to position [814, 0]
click at [84, 87] on icon "button" at bounding box center [78, 88] width 17 height 17
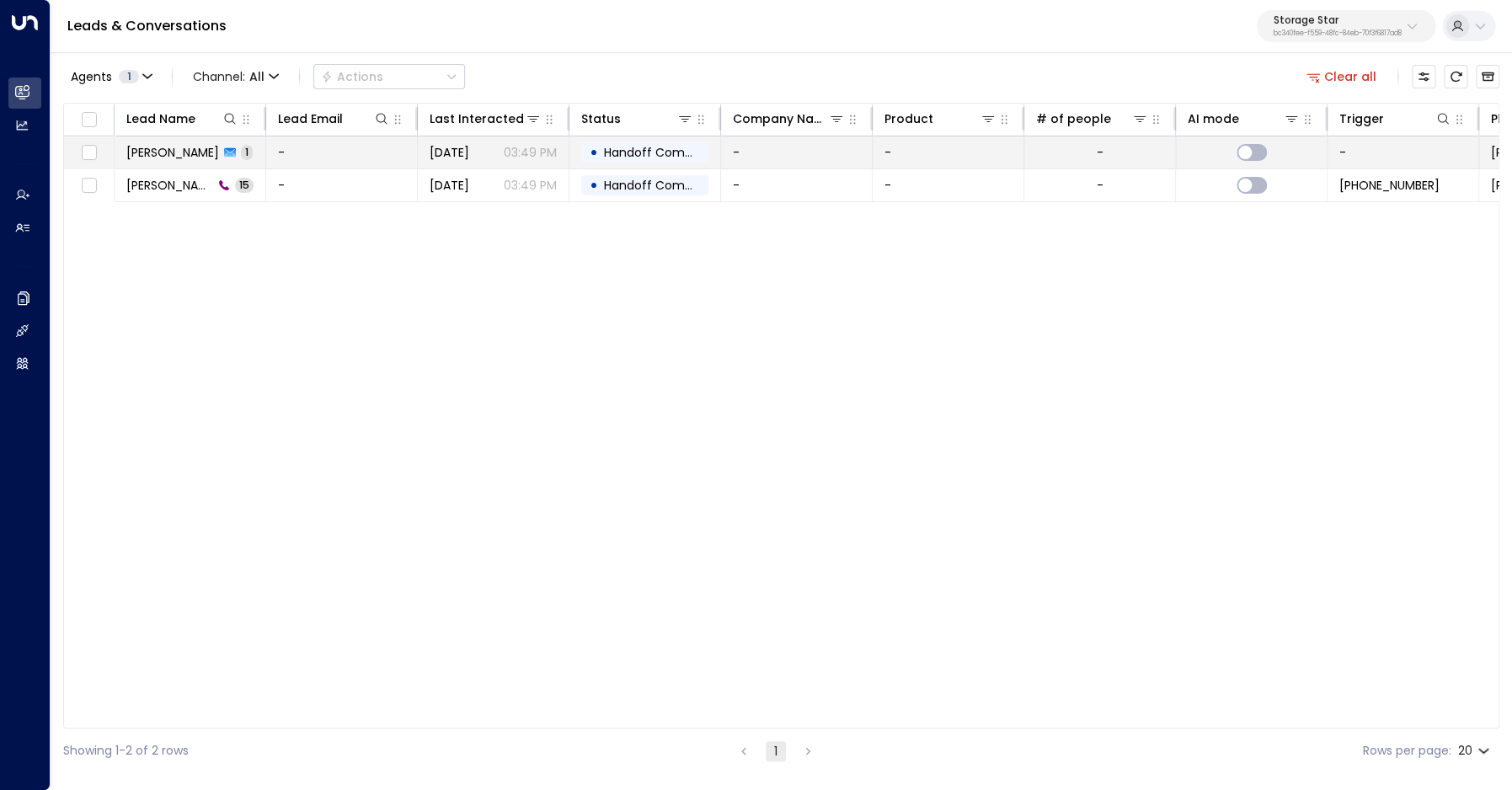
click at [158, 153] on span "Riker Todd" at bounding box center [173, 152] width 93 height 17
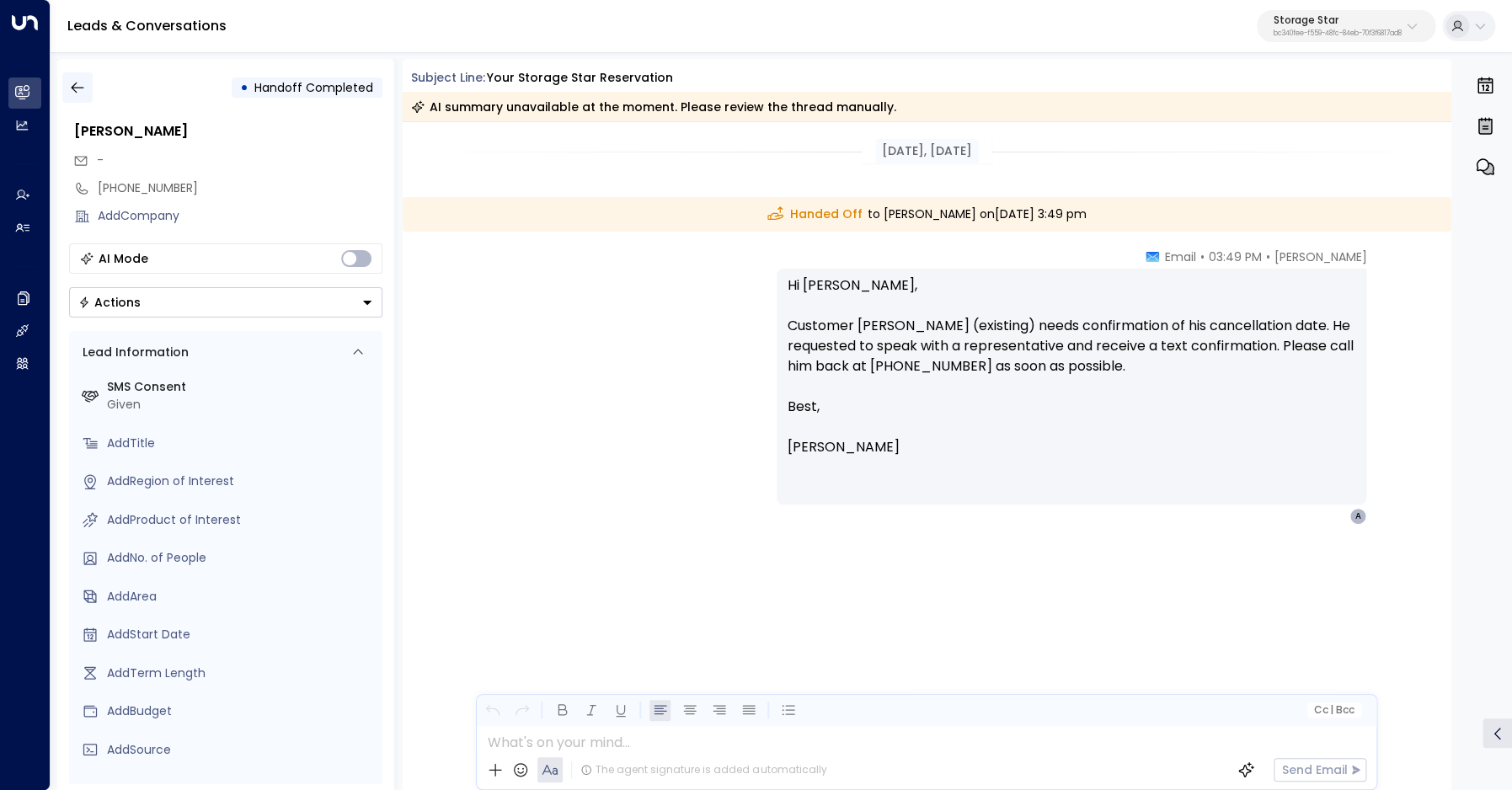
click at [72, 85] on icon "button" at bounding box center [78, 88] width 17 height 17
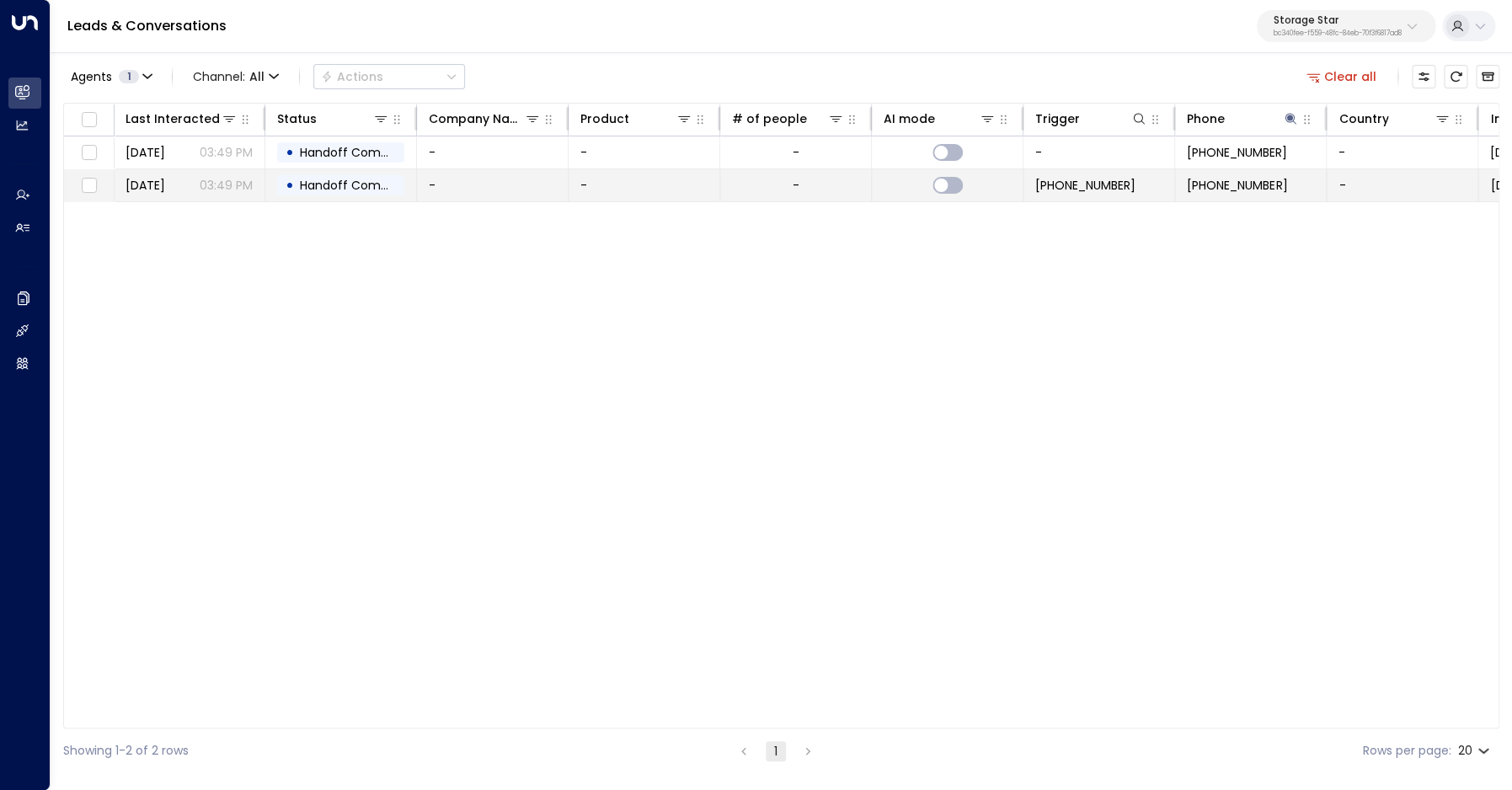
scroll to position [0, 303]
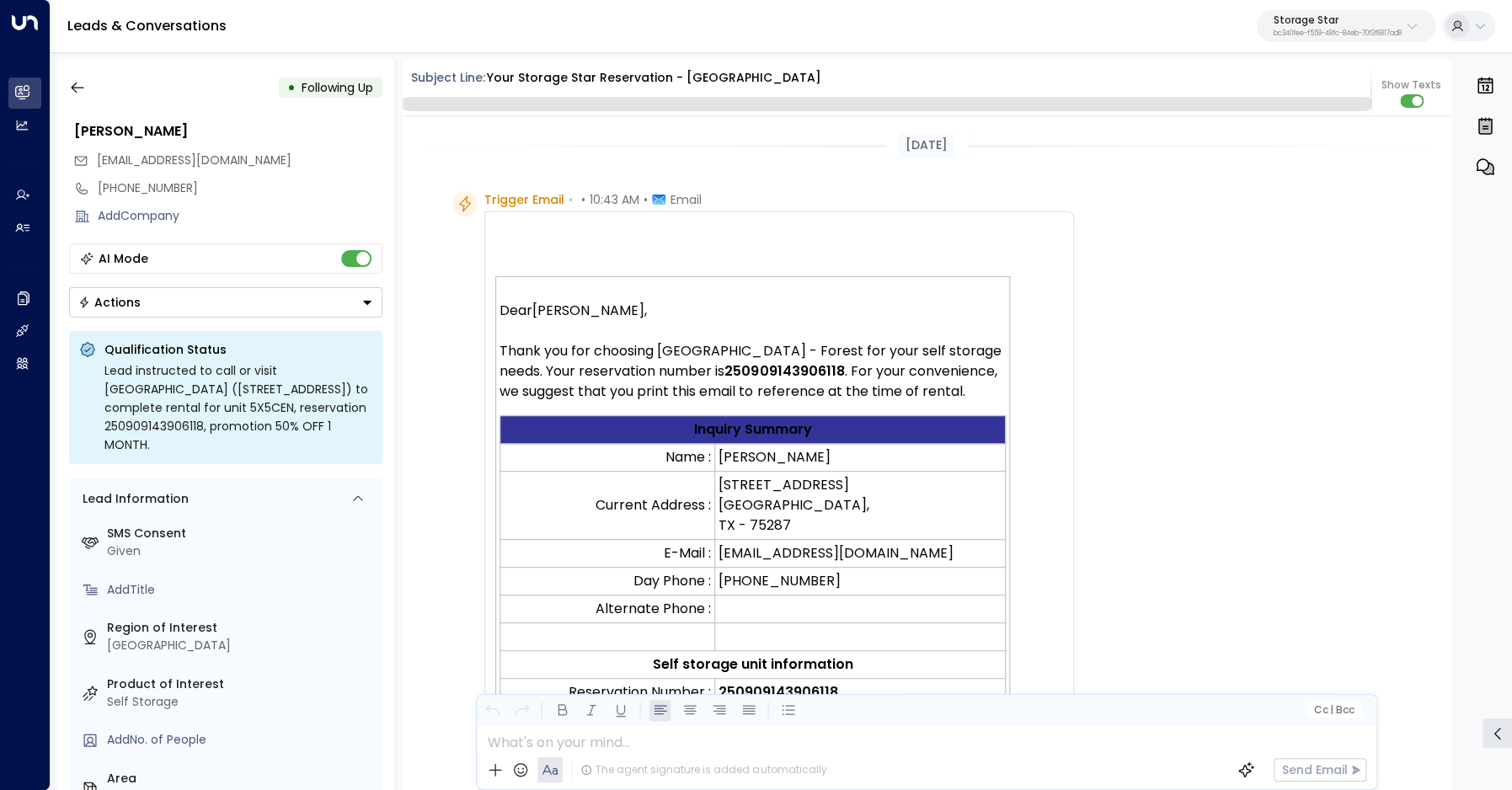
scroll to position [623, 0]
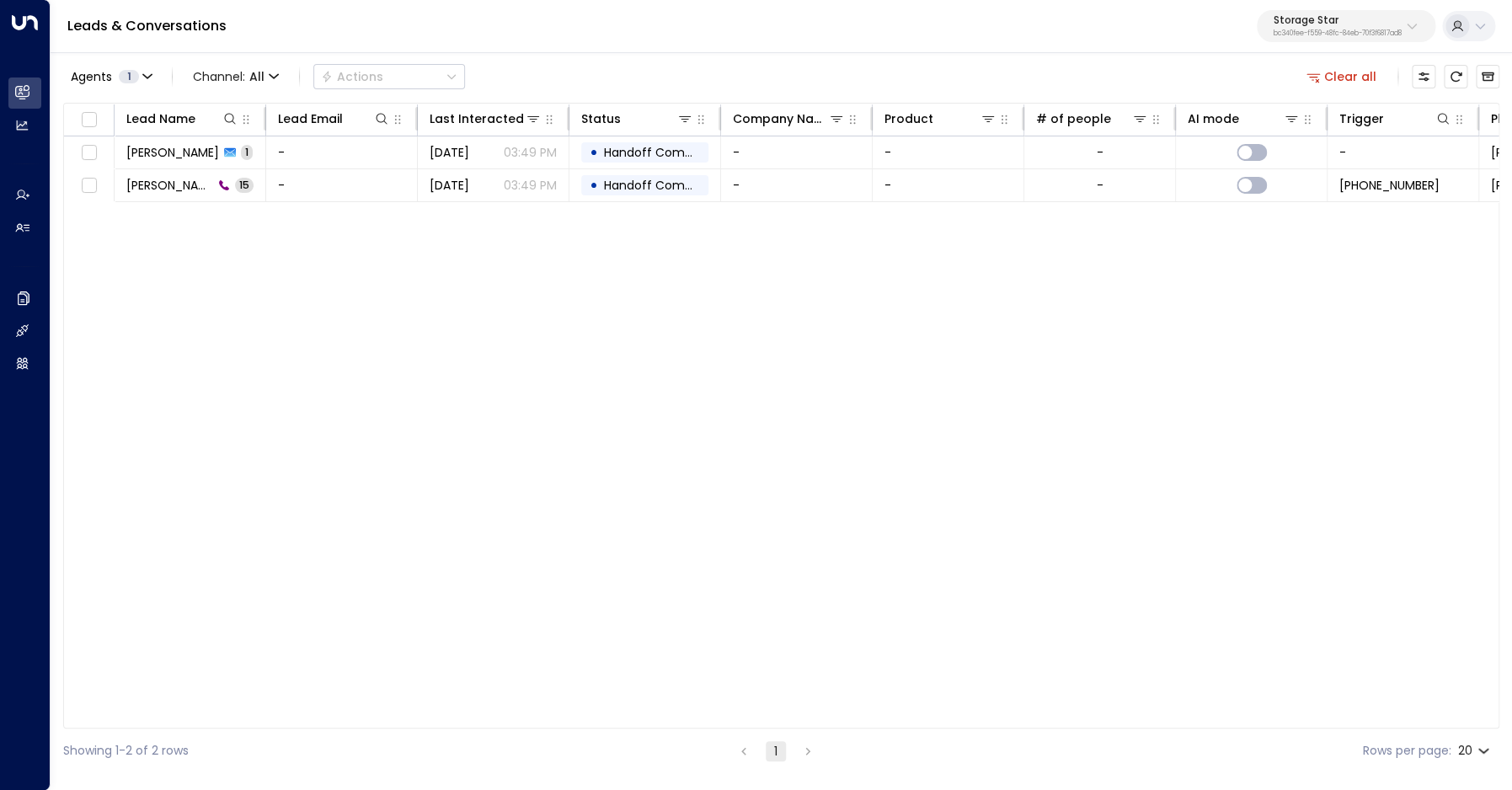
click at [1328, 80] on button "Clear all" at bounding box center [1342, 77] width 85 height 24
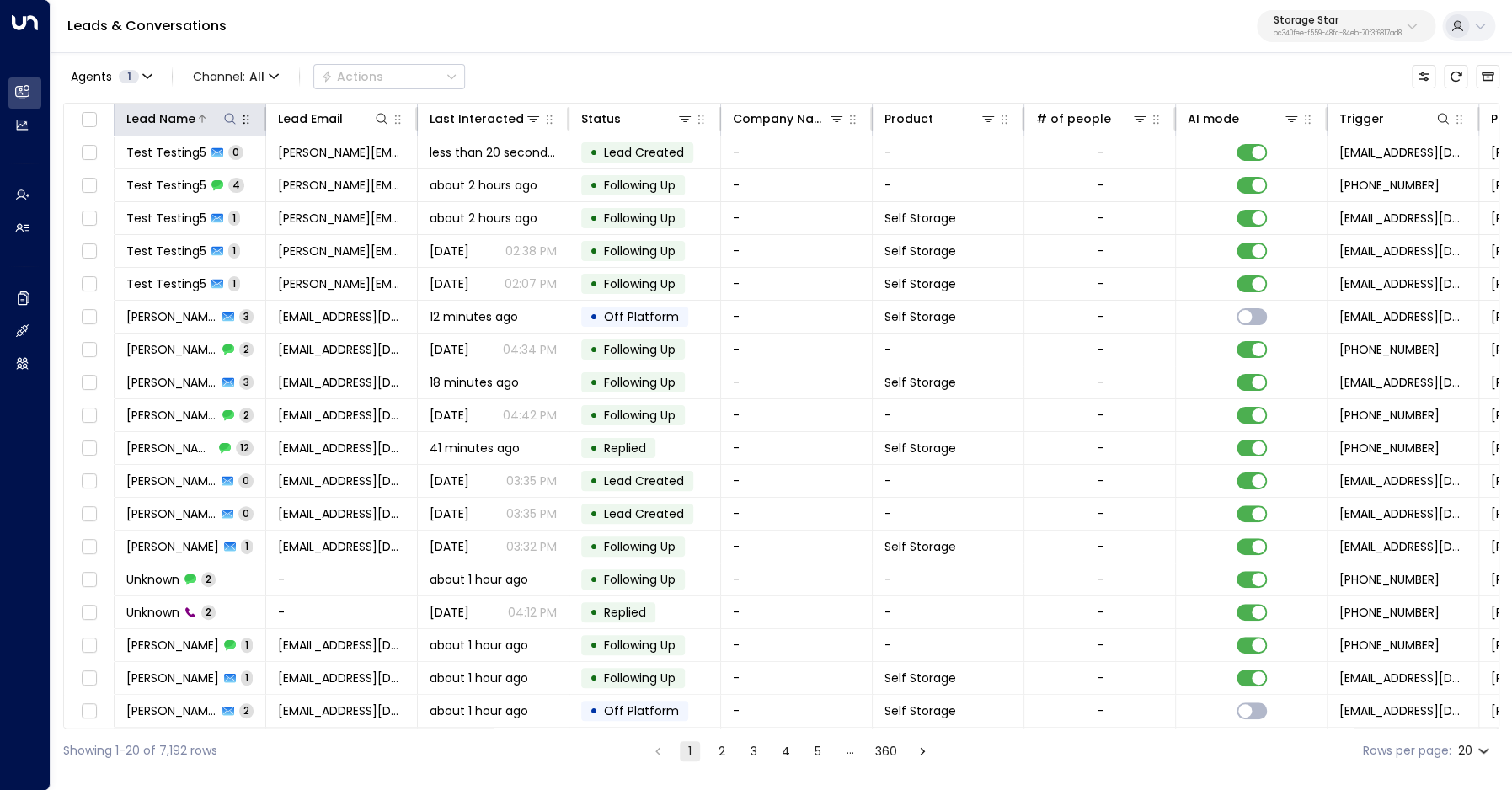
click at [225, 121] on icon at bounding box center [230, 118] width 14 height 14
type input "********"
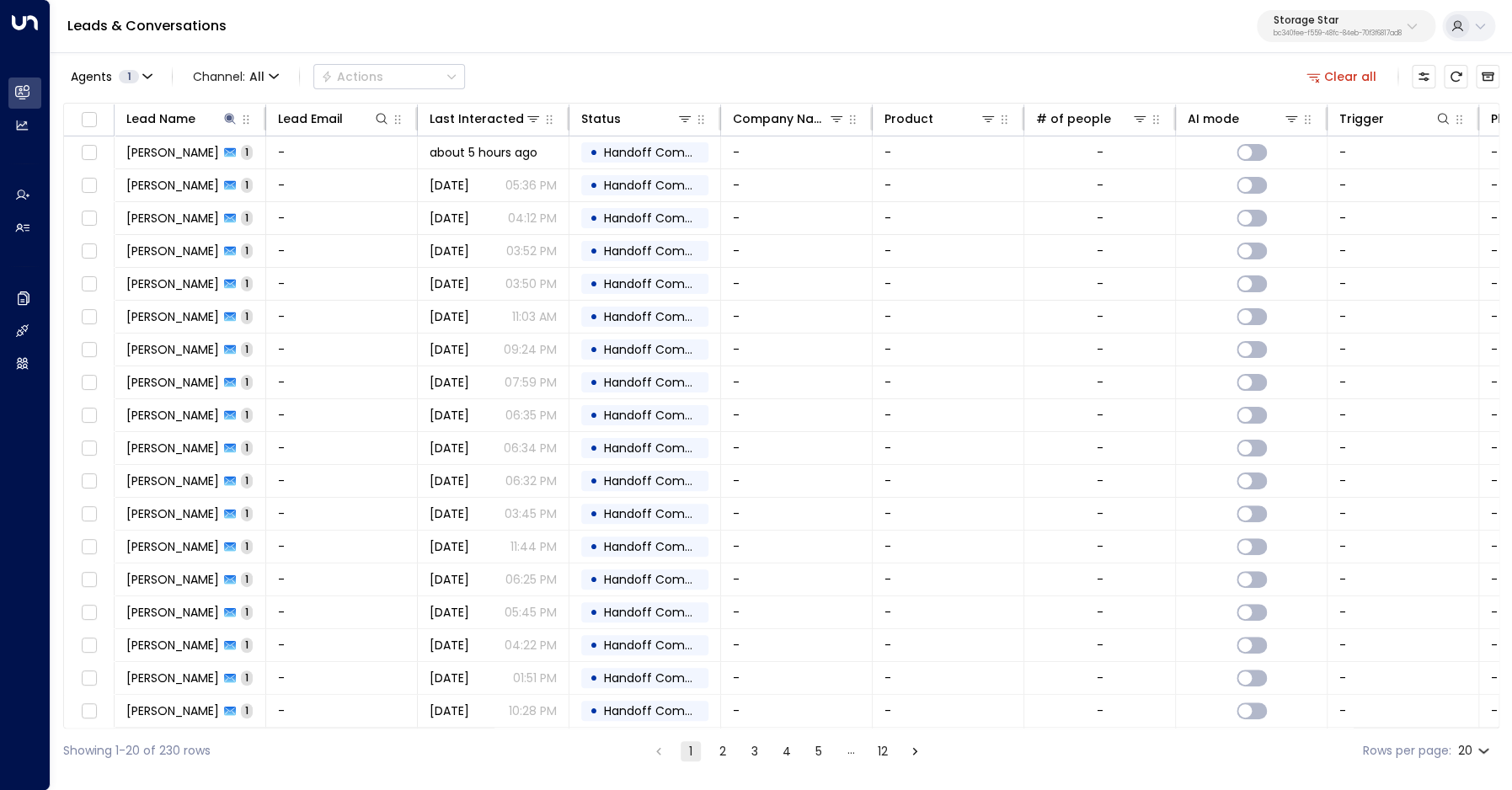
click at [649, 89] on div "Agents 1 Channel: All Actions Clear all" at bounding box center [781, 77] width 1436 height 36
click at [242, 63] on div "Agents 1 Channel: All Actions" at bounding box center [264, 77] width 402 height 34
click at [245, 69] on span "Channel: All" at bounding box center [236, 77] width 100 height 24
drag, startPoint x: 212, startPoint y: 237, endPoint x: 261, endPoint y: 233, distance: 49.2
click at [212, 178] on span "Voice" at bounding box center [213, 173] width 26 height 10
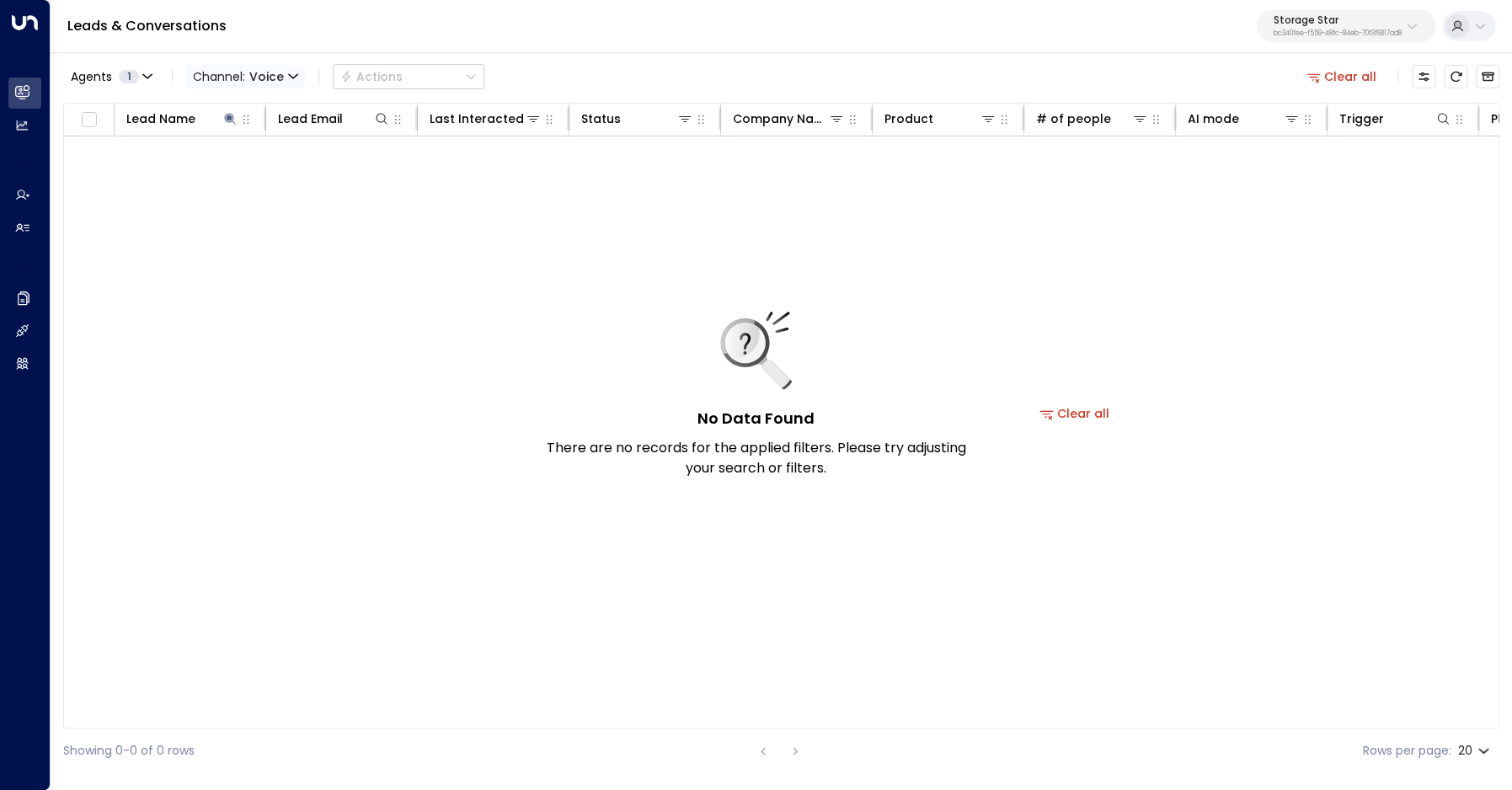
click at [264, 79] on span "Voice" at bounding box center [266, 77] width 35 height 14
click at [249, 107] on p "All" at bounding box center [231, 102] width 61 height 10
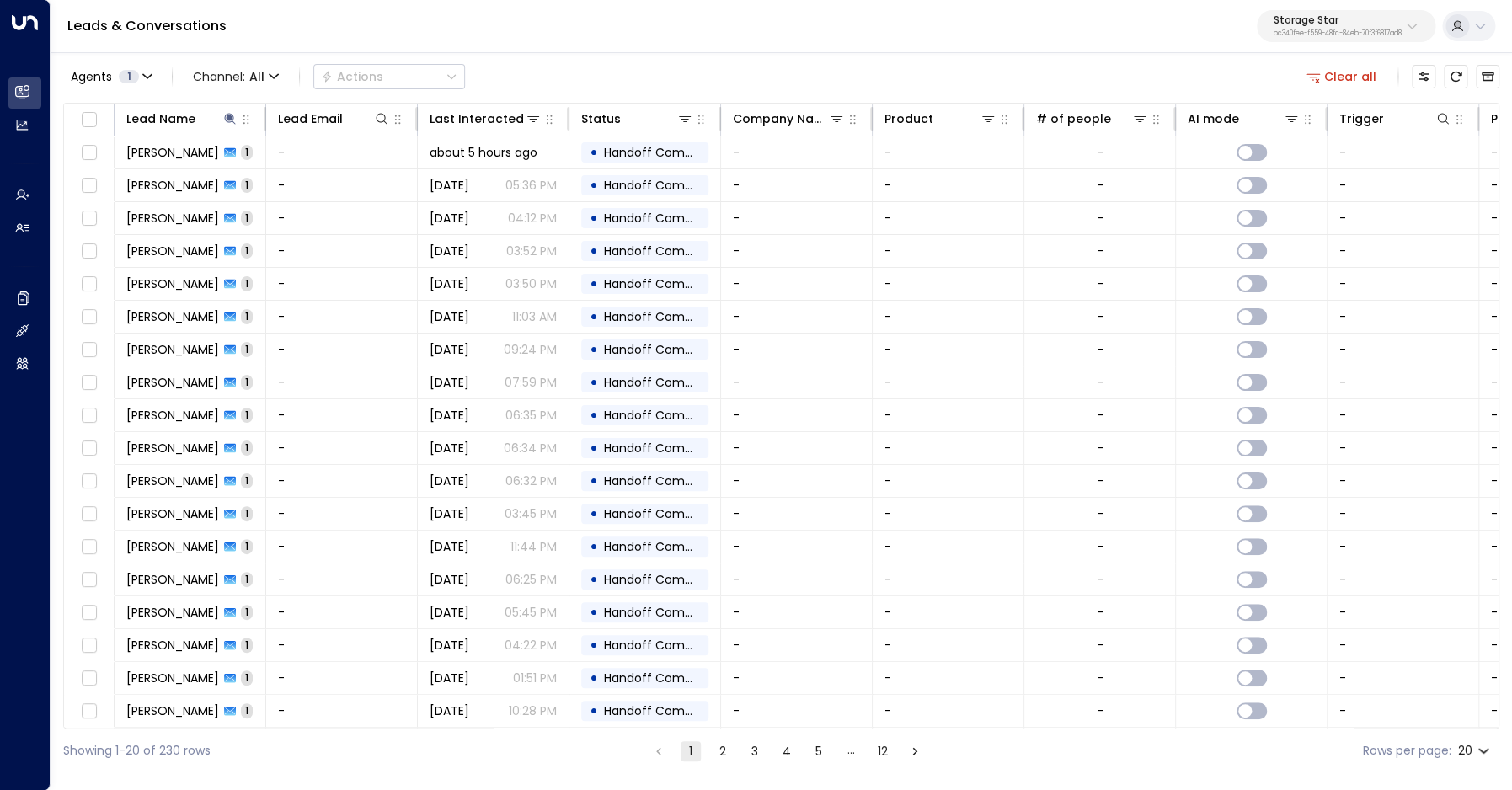
scroll to position [3, 0]
click at [1341, 79] on button "Clear all" at bounding box center [1342, 77] width 85 height 24
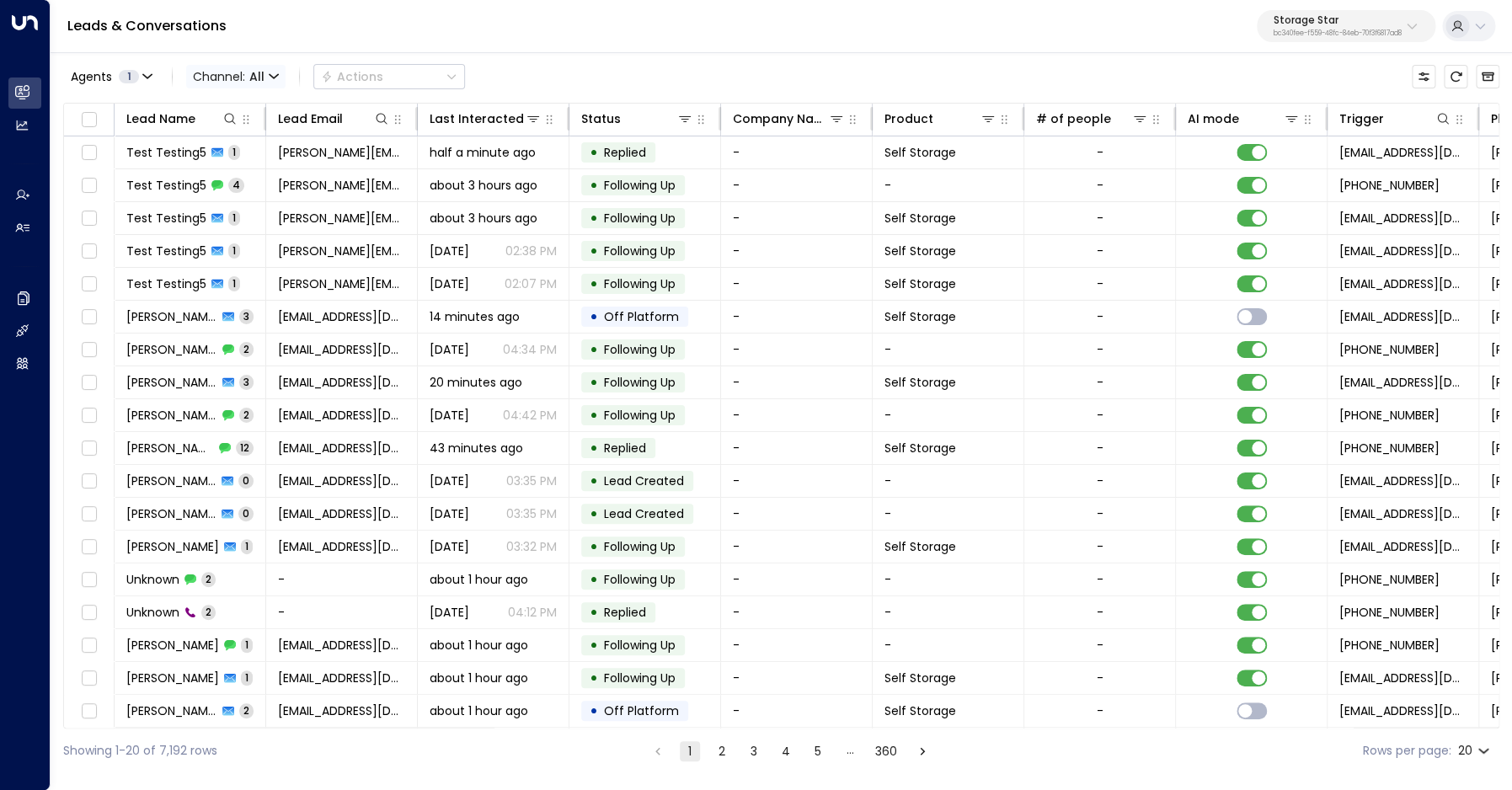
click at [265, 78] on span "Channel: All" at bounding box center [236, 77] width 100 height 24
click at [240, 243] on p "Voice" at bounding box center [246, 236] width 81 height 18
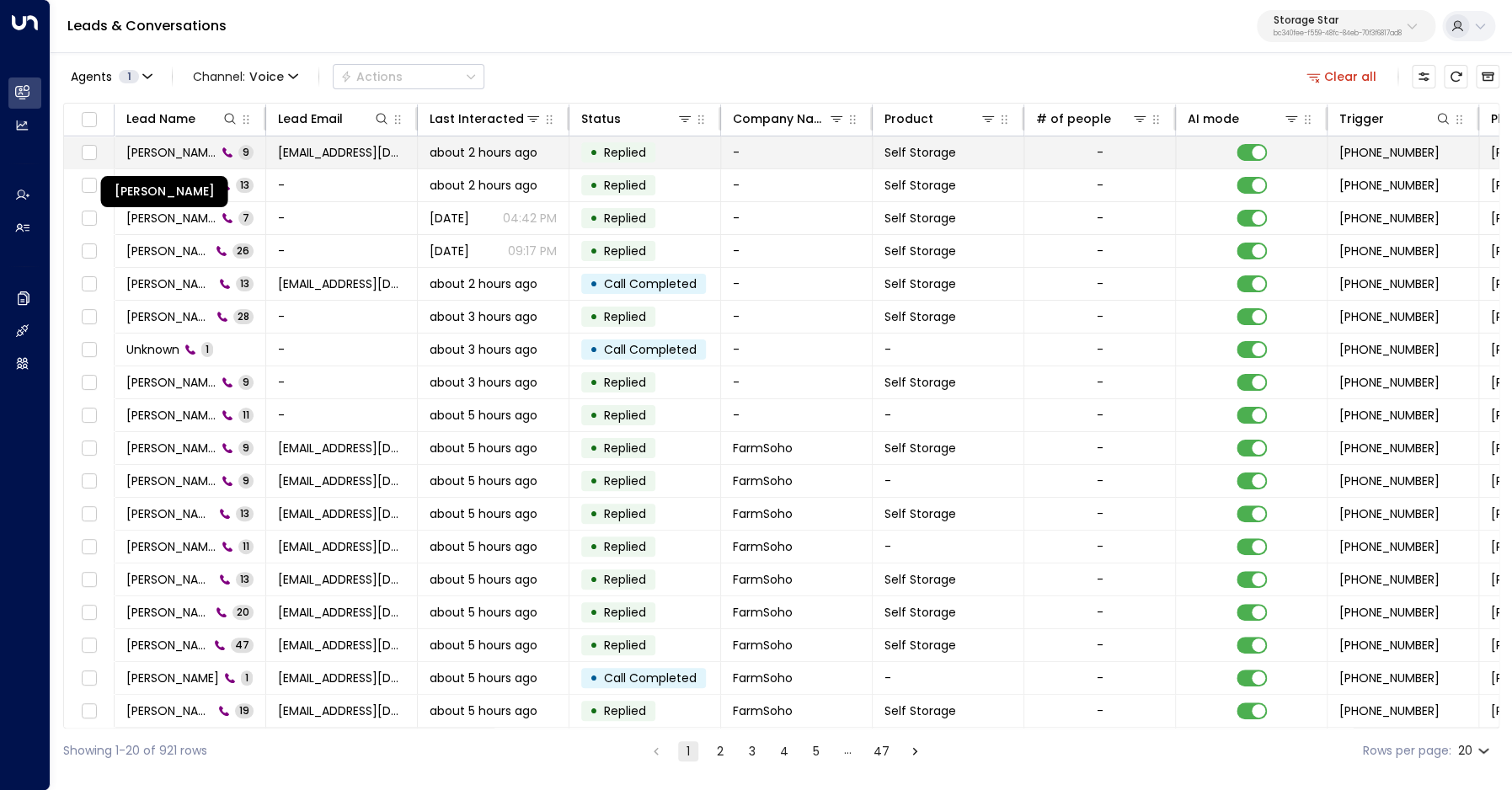
click at [156, 154] on span "[PERSON_NAME]" at bounding box center [171, 152] width 90 height 17
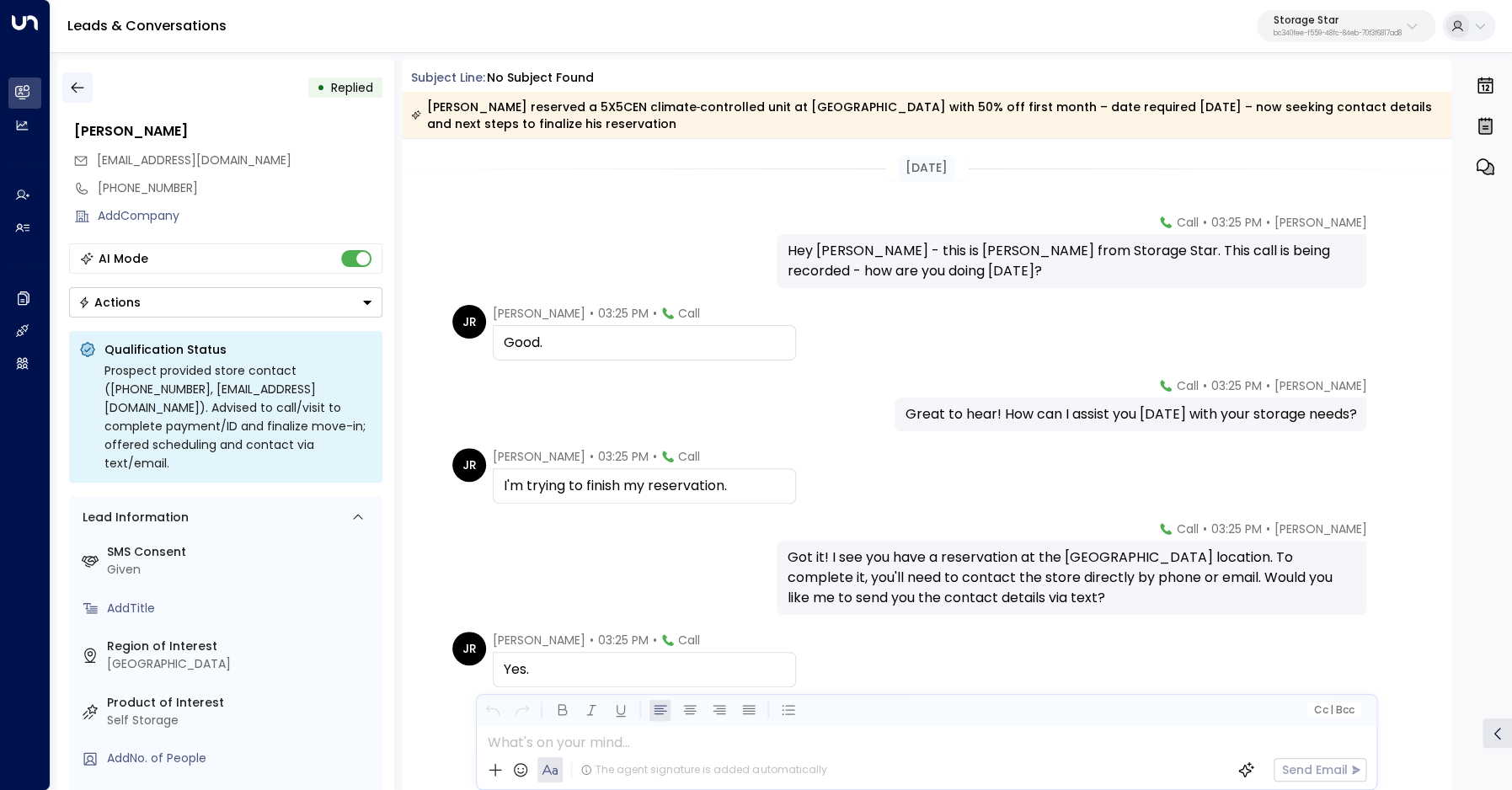
click at [75, 90] on icon "button" at bounding box center [78, 88] width 17 height 17
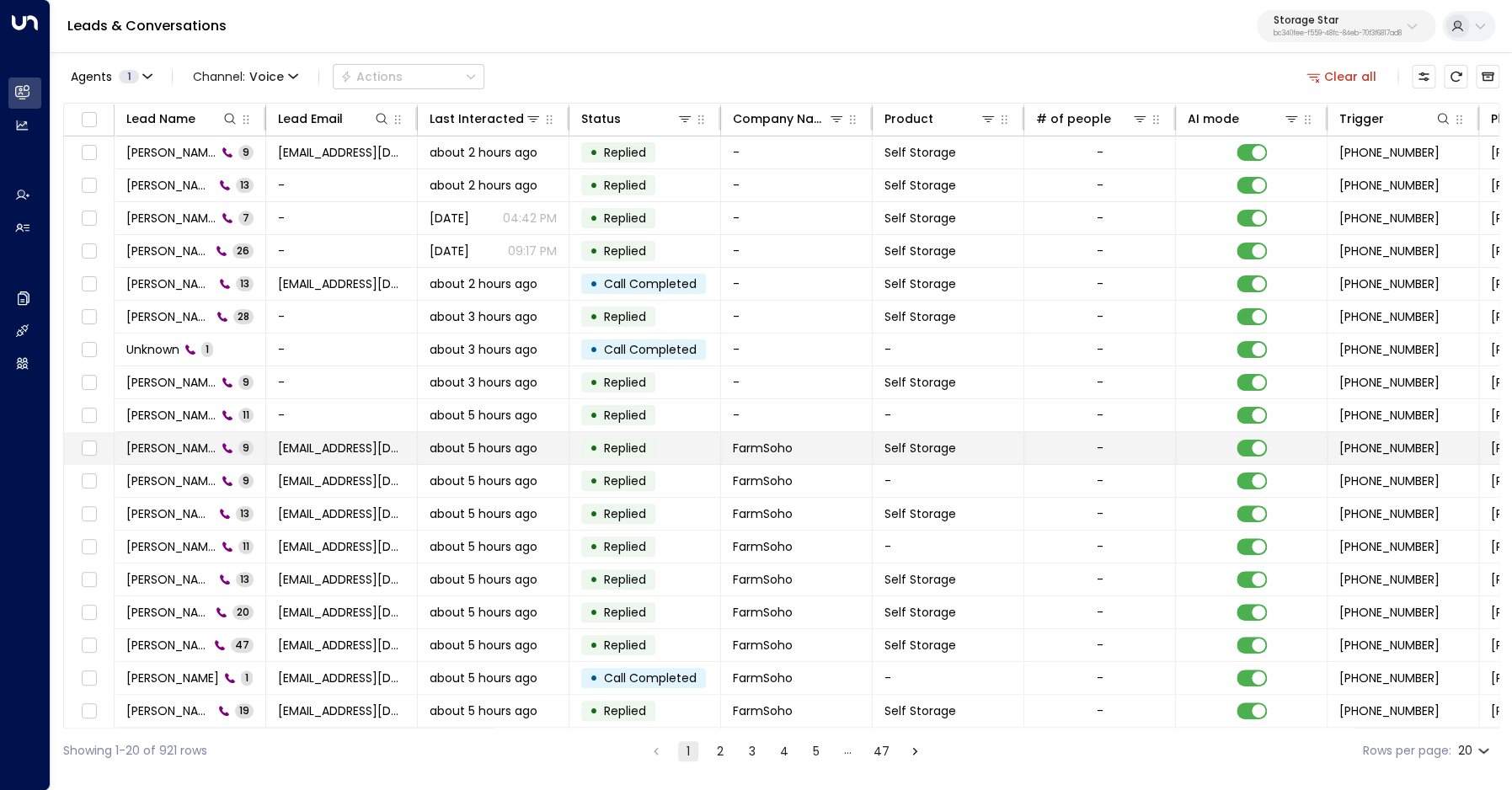
click at [173, 446] on span "Kim Magloire" at bounding box center [171, 448] width 90 height 17
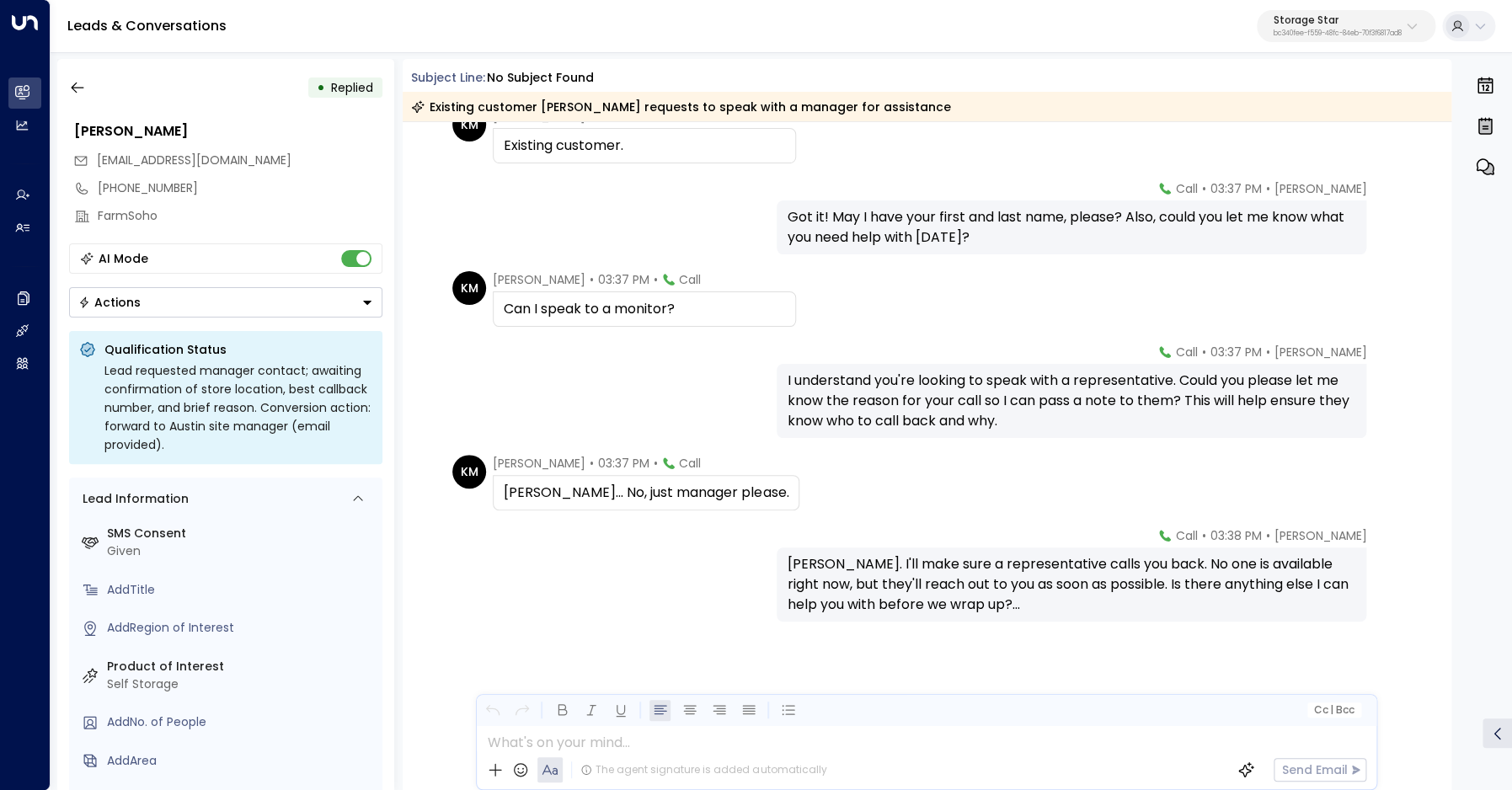
scroll to position [343, 0]
click at [77, 85] on icon "button" at bounding box center [78, 88] width 17 height 17
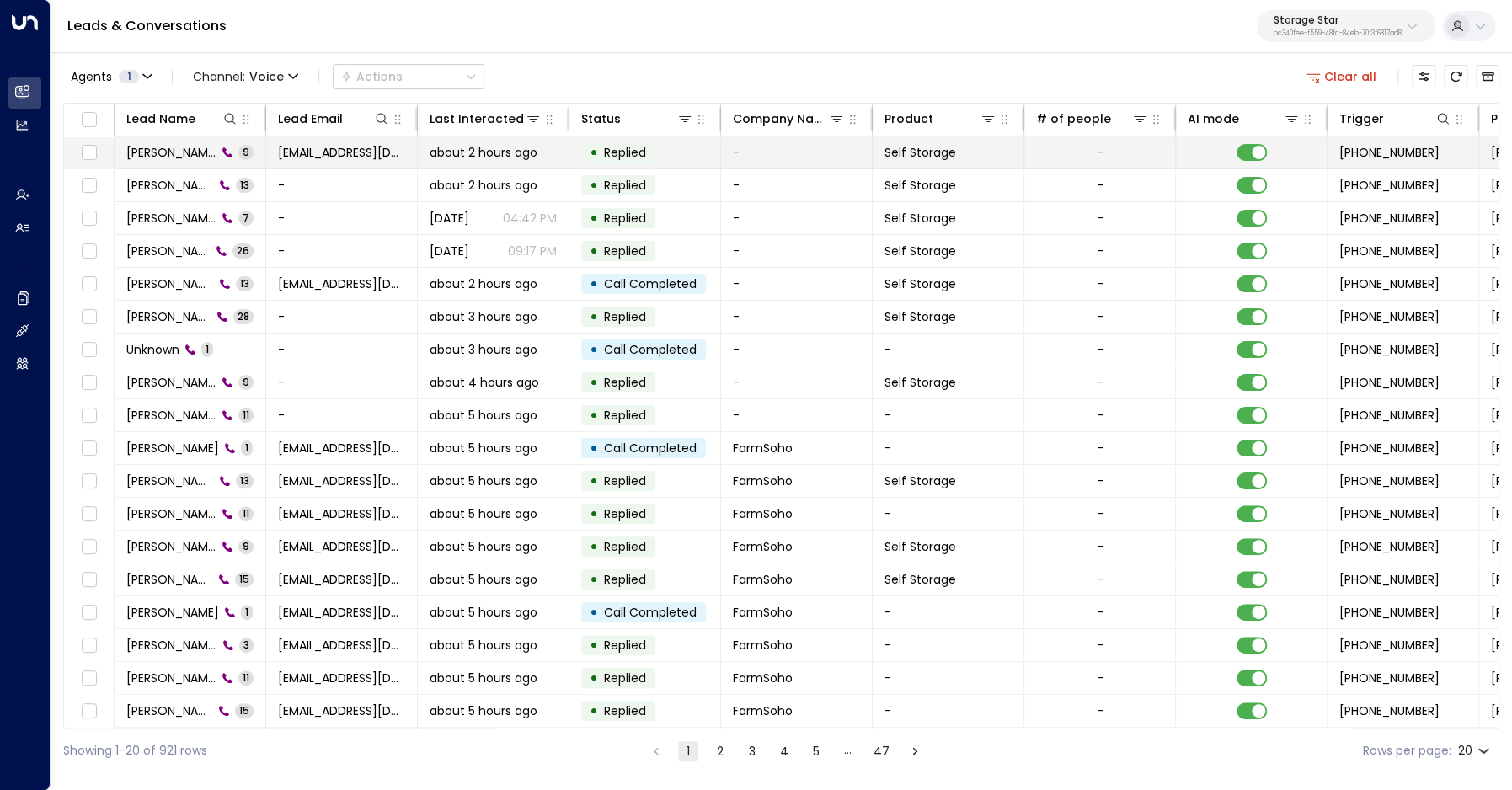
click at [134, 159] on span "[PERSON_NAME]" at bounding box center [171, 152] width 90 height 17
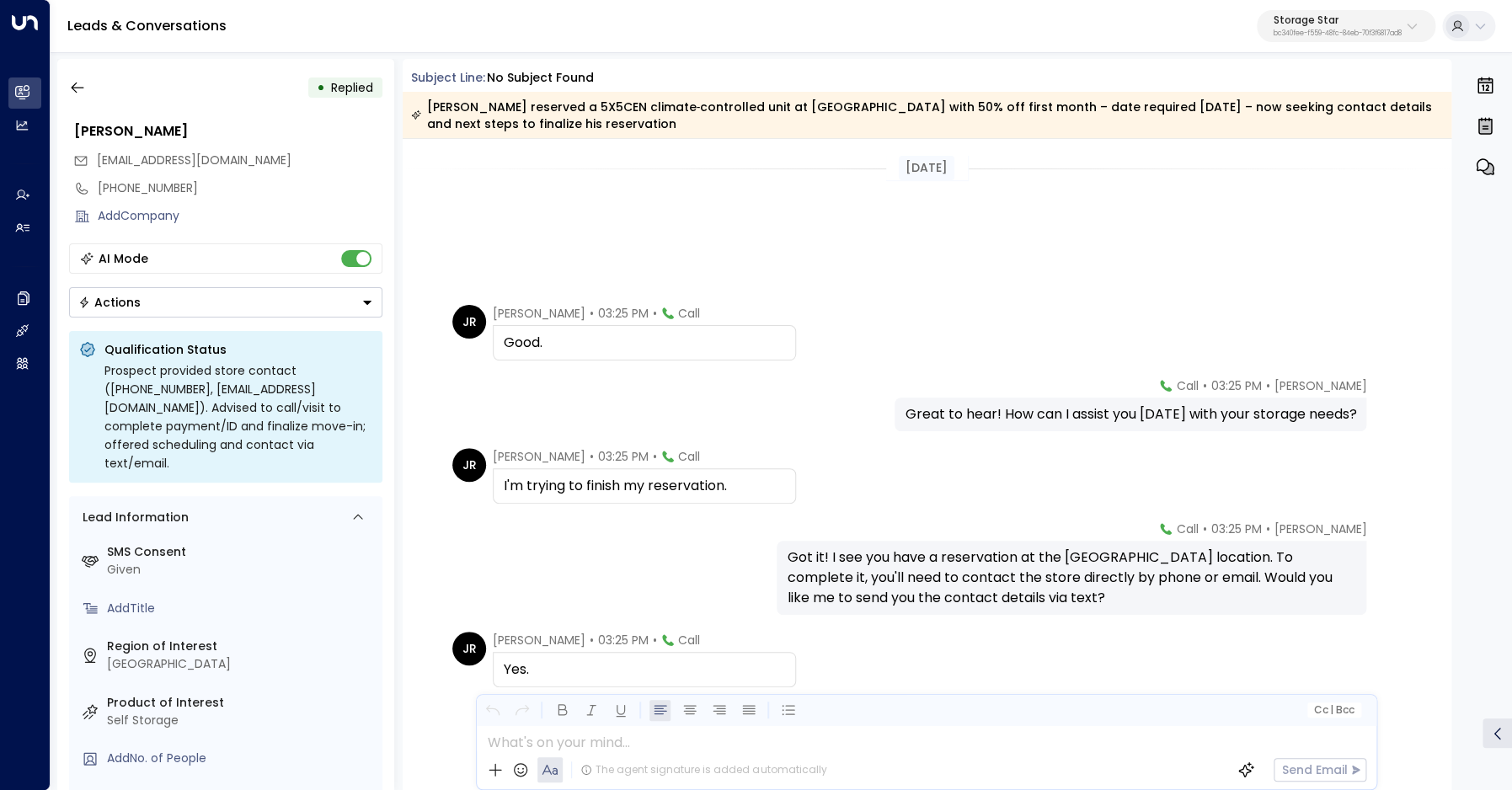
scroll to position [300, 0]
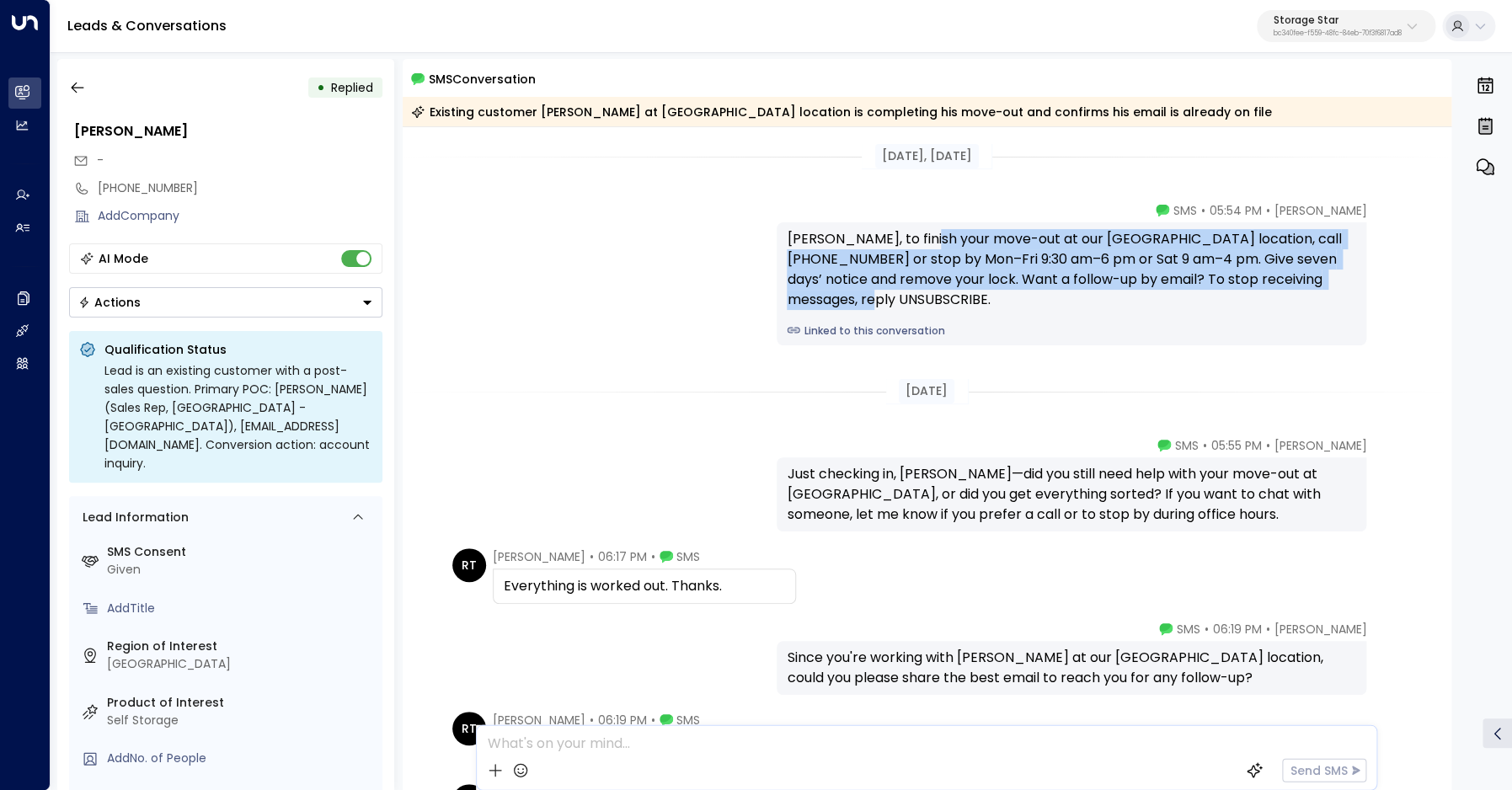
drag, startPoint x: 918, startPoint y: 242, endPoint x: 945, endPoint y: 297, distance: 61.3
click at [945, 297] on div "[PERSON_NAME], to finish your move-out at our [GEOGRAPHIC_DATA] location, call …" at bounding box center [1071, 270] width 569 height 81
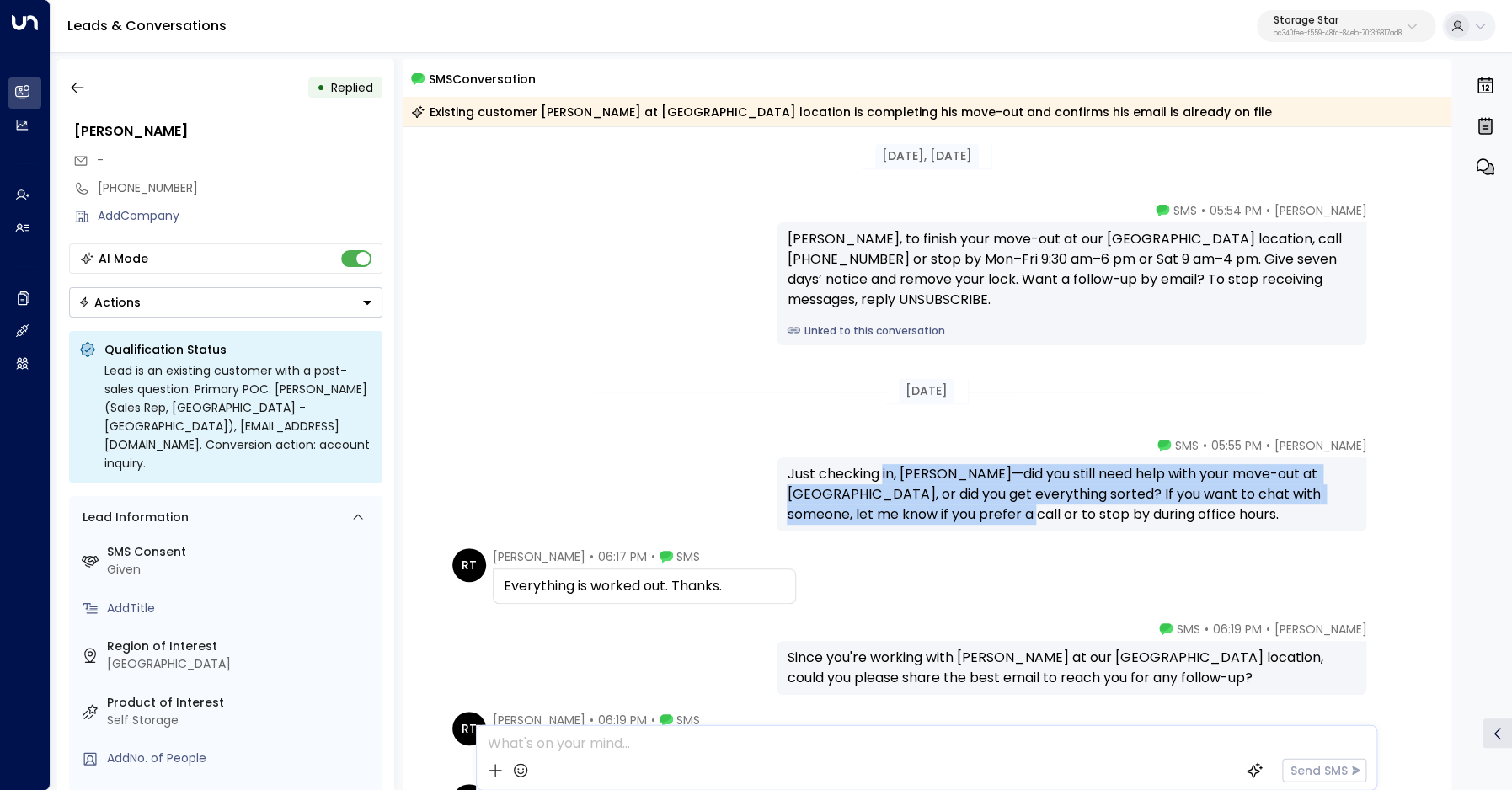
drag, startPoint x: 885, startPoint y: 469, endPoint x: 923, endPoint y: 511, distance: 56.6
click at [923, 511] on div "Just checking in, [PERSON_NAME]—did you still need help with your move-out at […" at bounding box center [1071, 495] width 569 height 61
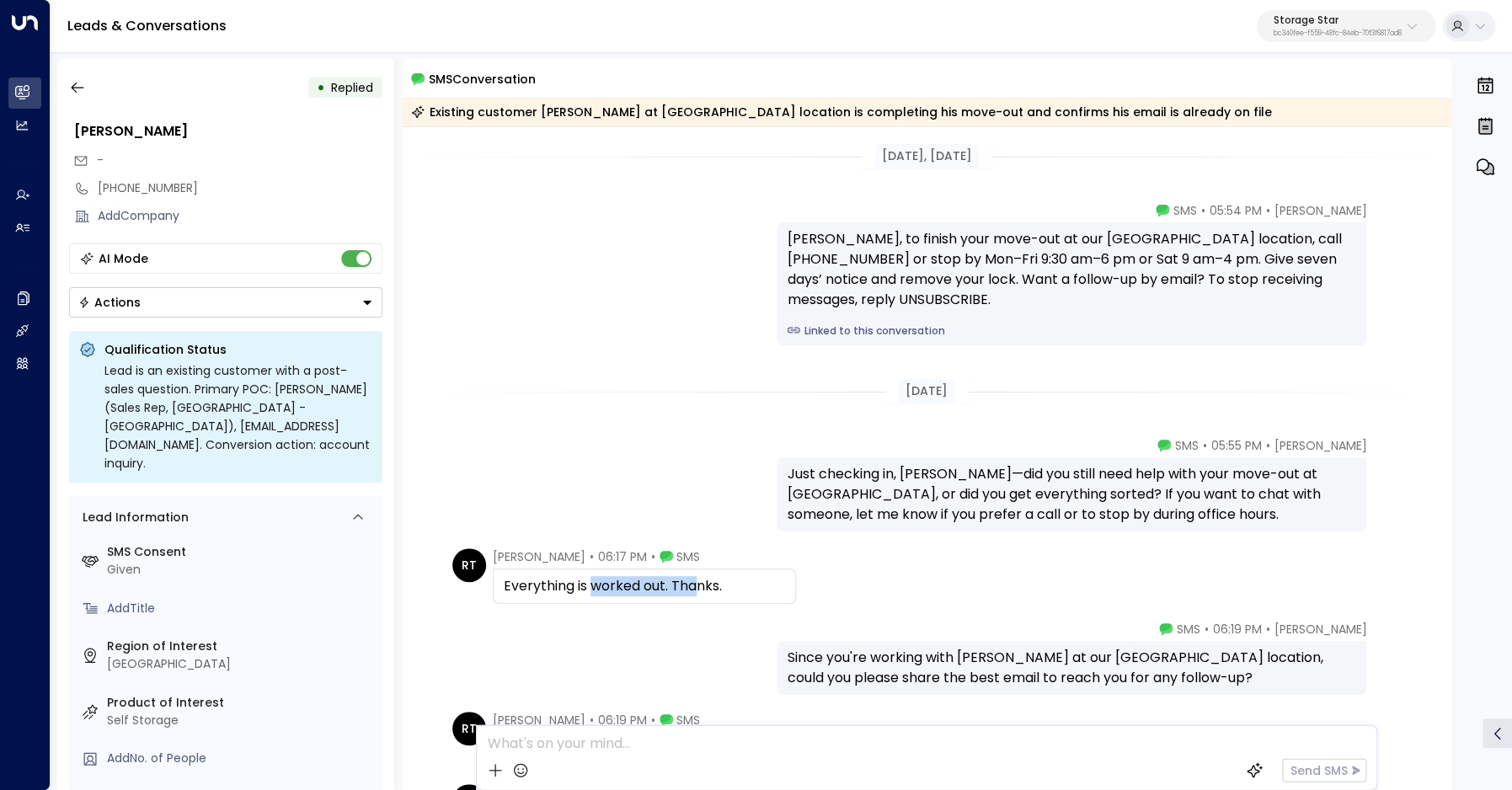
drag, startPoint x: 596, startPoint y: 587, endPoint x: 711, endPoint y: 596, distance: 115.4
click at [701, 594] on div "Everything is worked out. Thanks." at bounding box center [644, 586] width 282 height 20
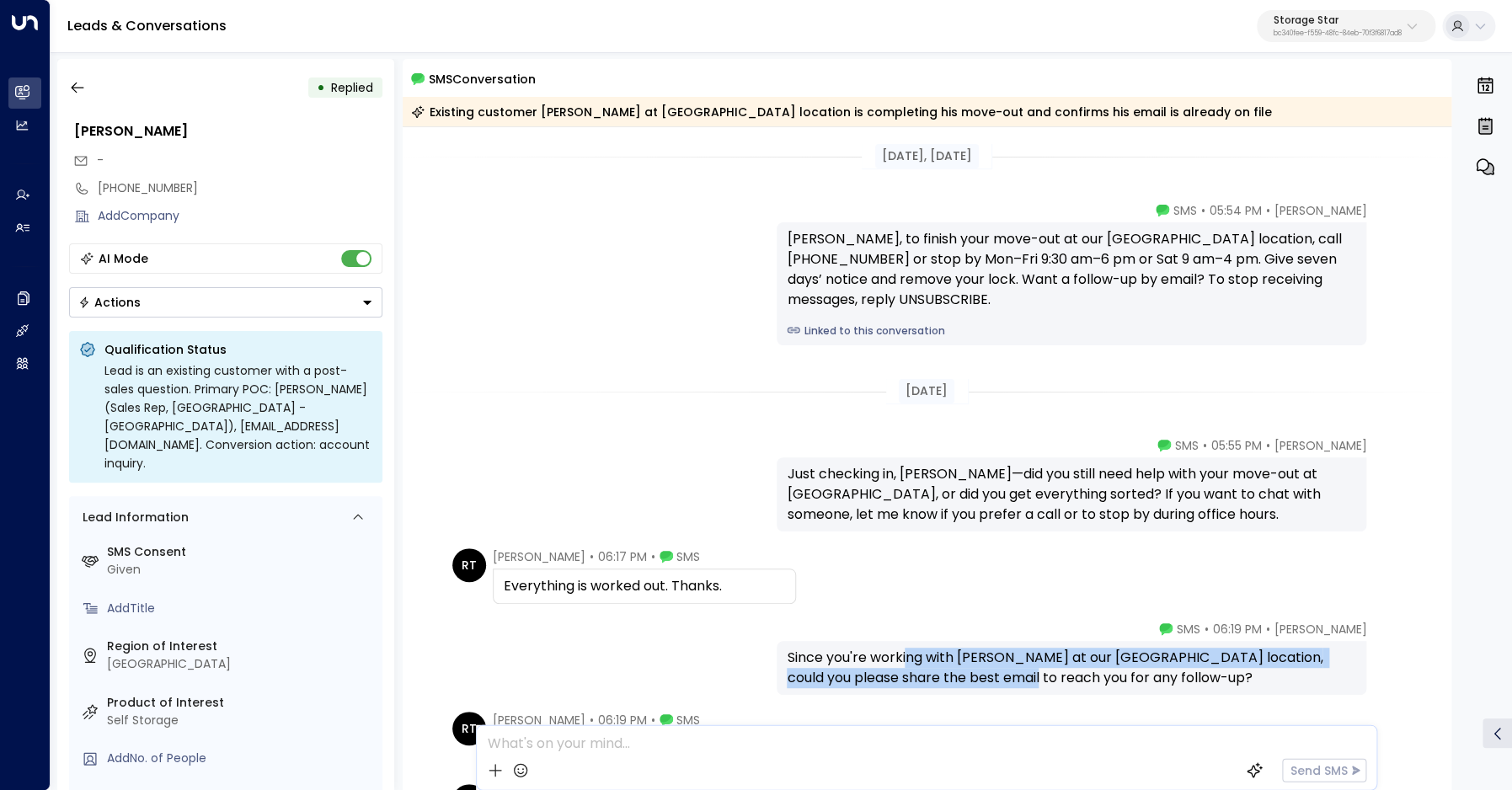
drag, startPoint x: 906, startPoint y: 658, endPoint x: 961, endPoint y: 683, distance: 60.4
click at [961, 683] on div "Since you're working with [PERSON_NAME] at our [GEOGRAPHIC_DATA] location, coul…" at bounding box center [1071, 668] width 569 height 41
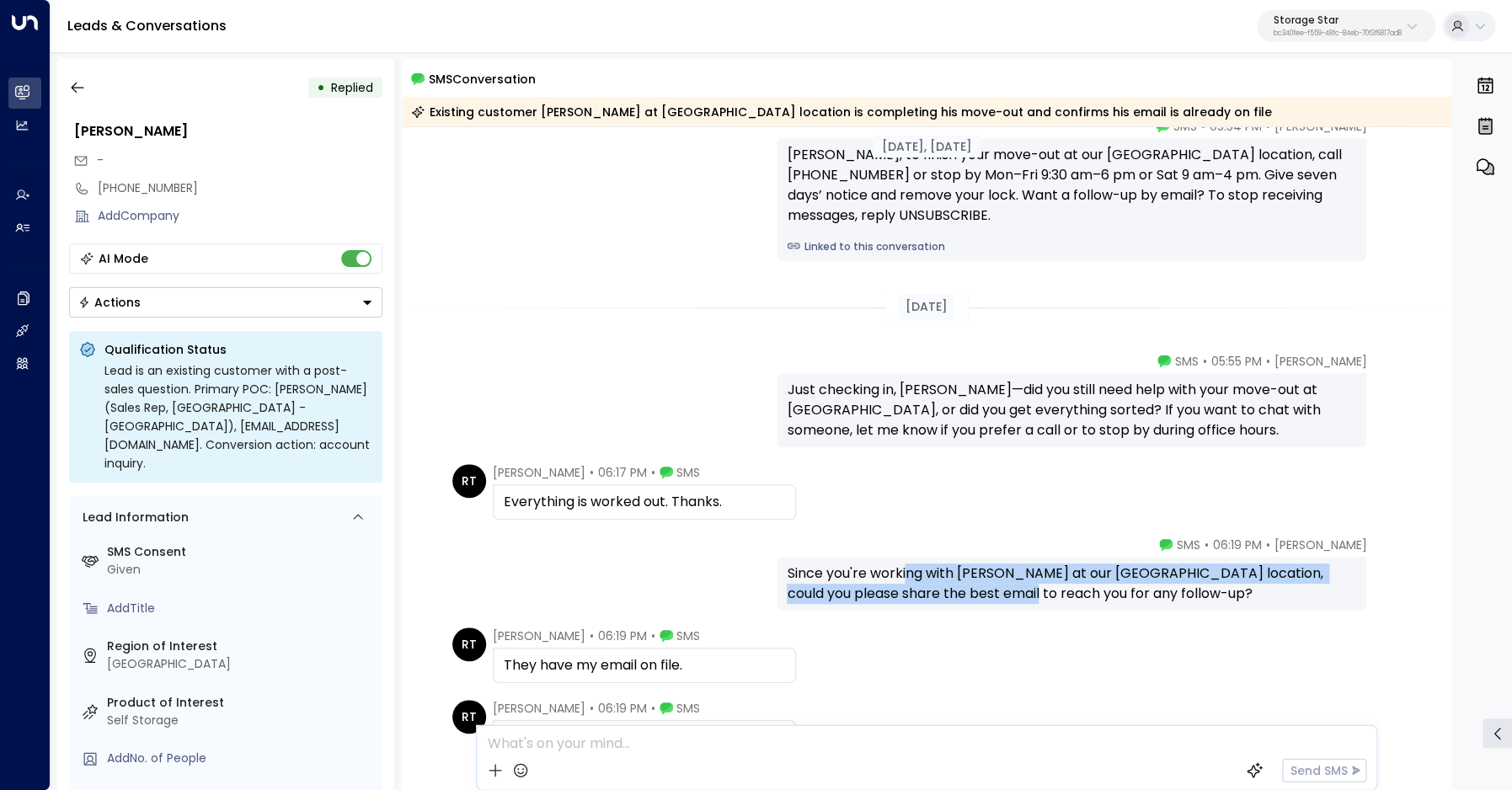
scroll to position [96, 0]
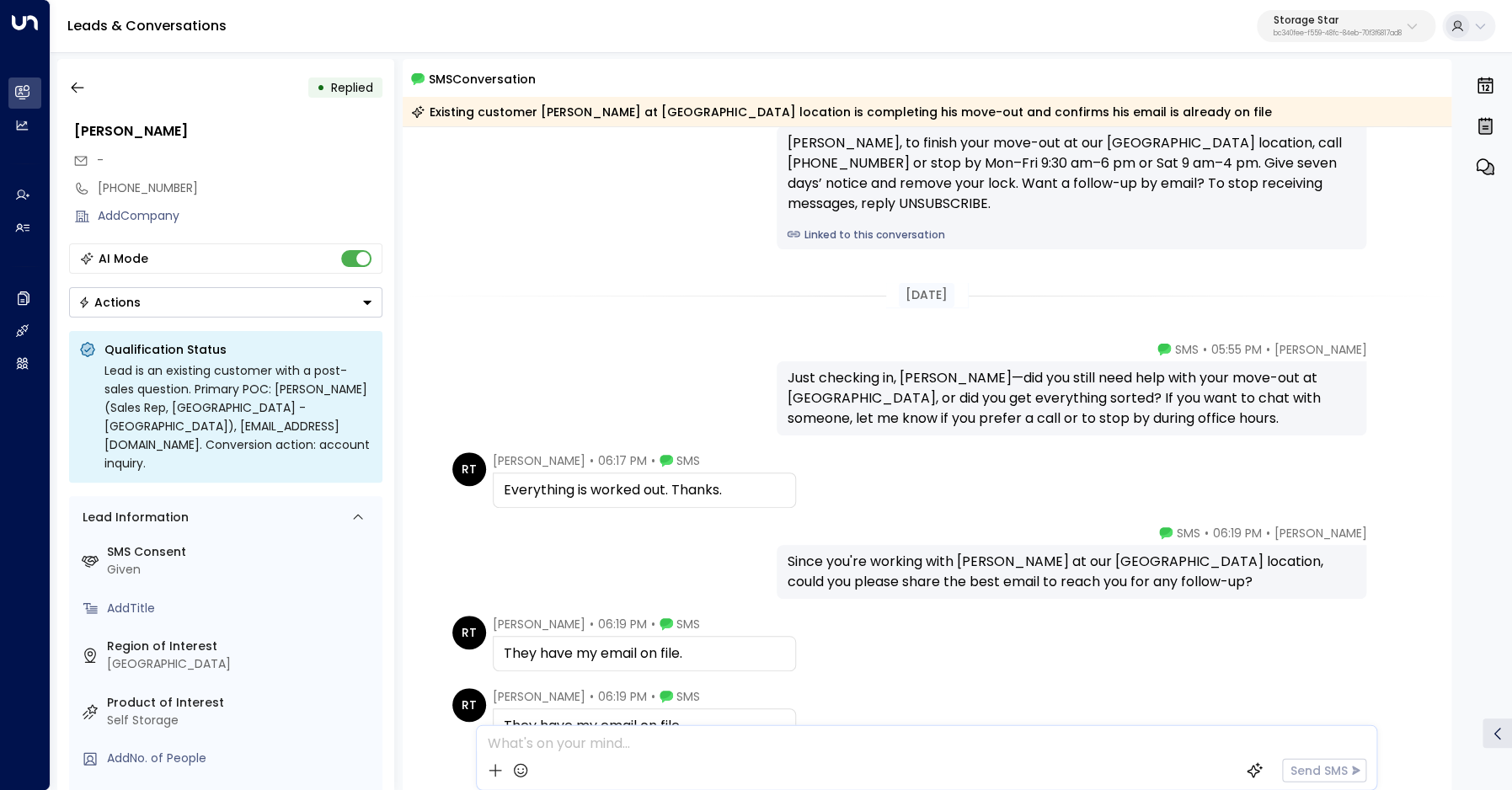
click at [611, 652] on div "They have my email on file." at bounding box center [644, 654] width 282 height 20
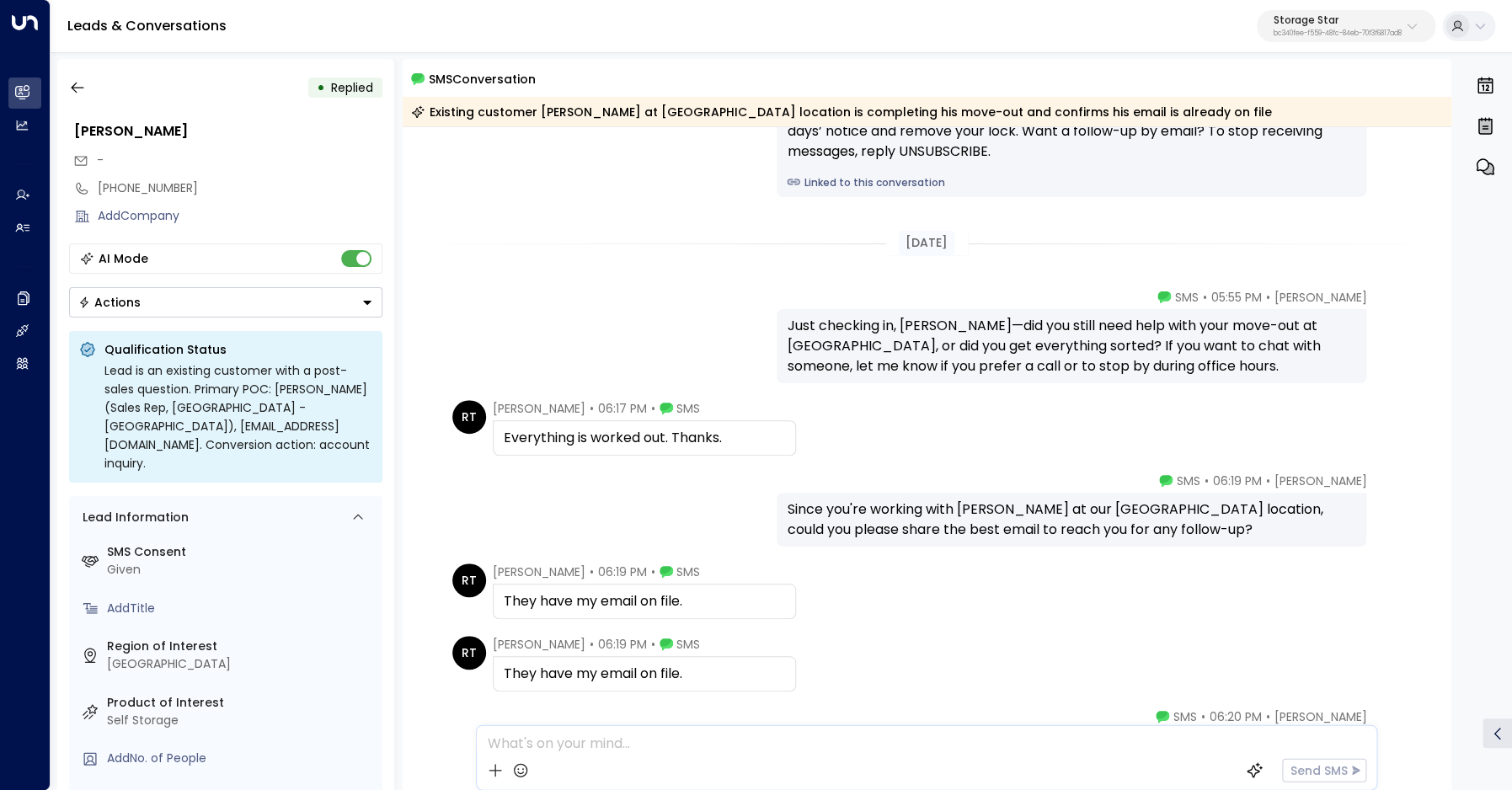
scroll to position [151, 0]
click at [903, 330] on div "Just checking in, Riker—did you still need help with your move-out at Grantsvil…" at bounding box center [1071, 343] width 569 height 61
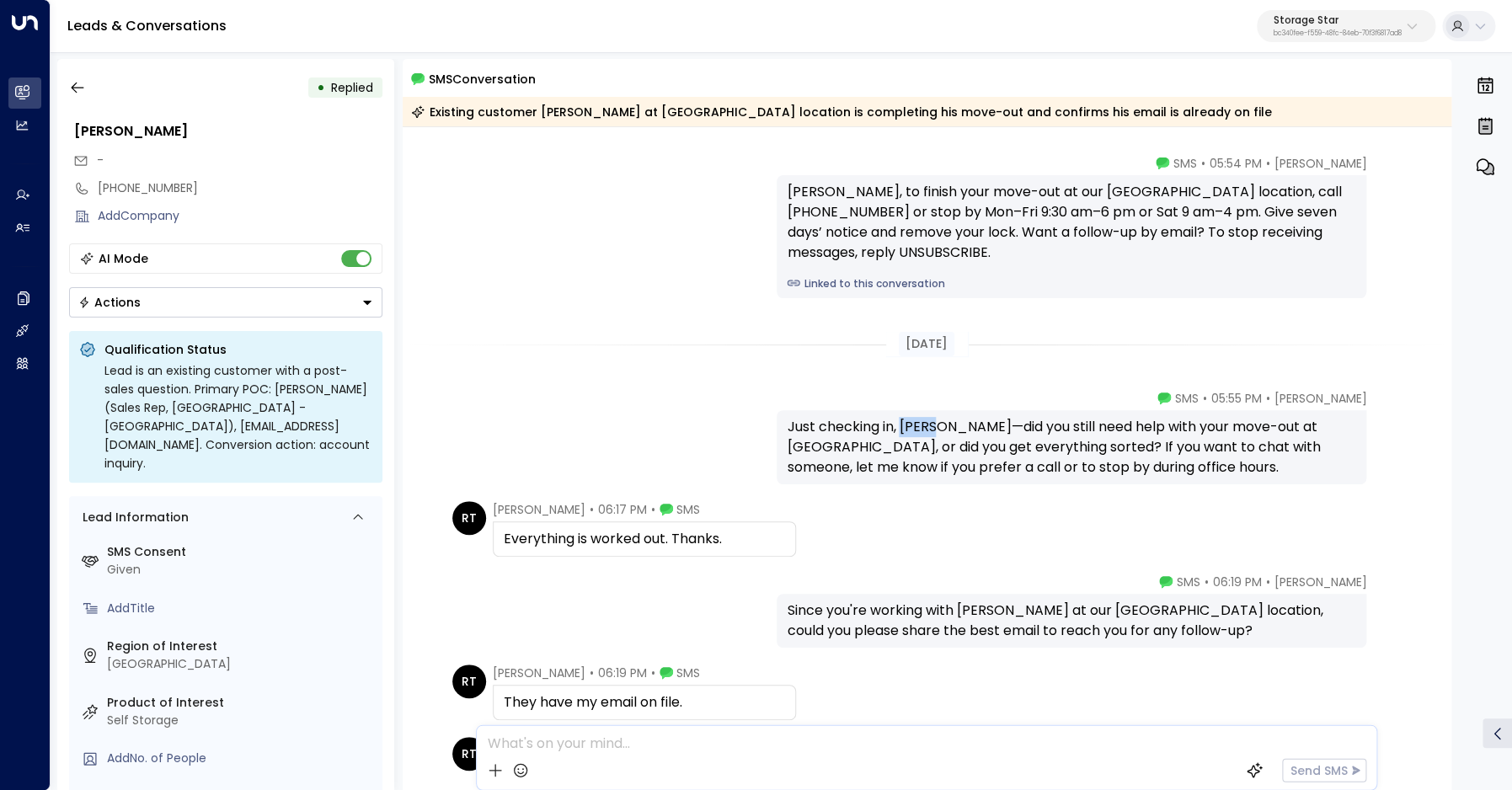
scroll to position [0, 0]
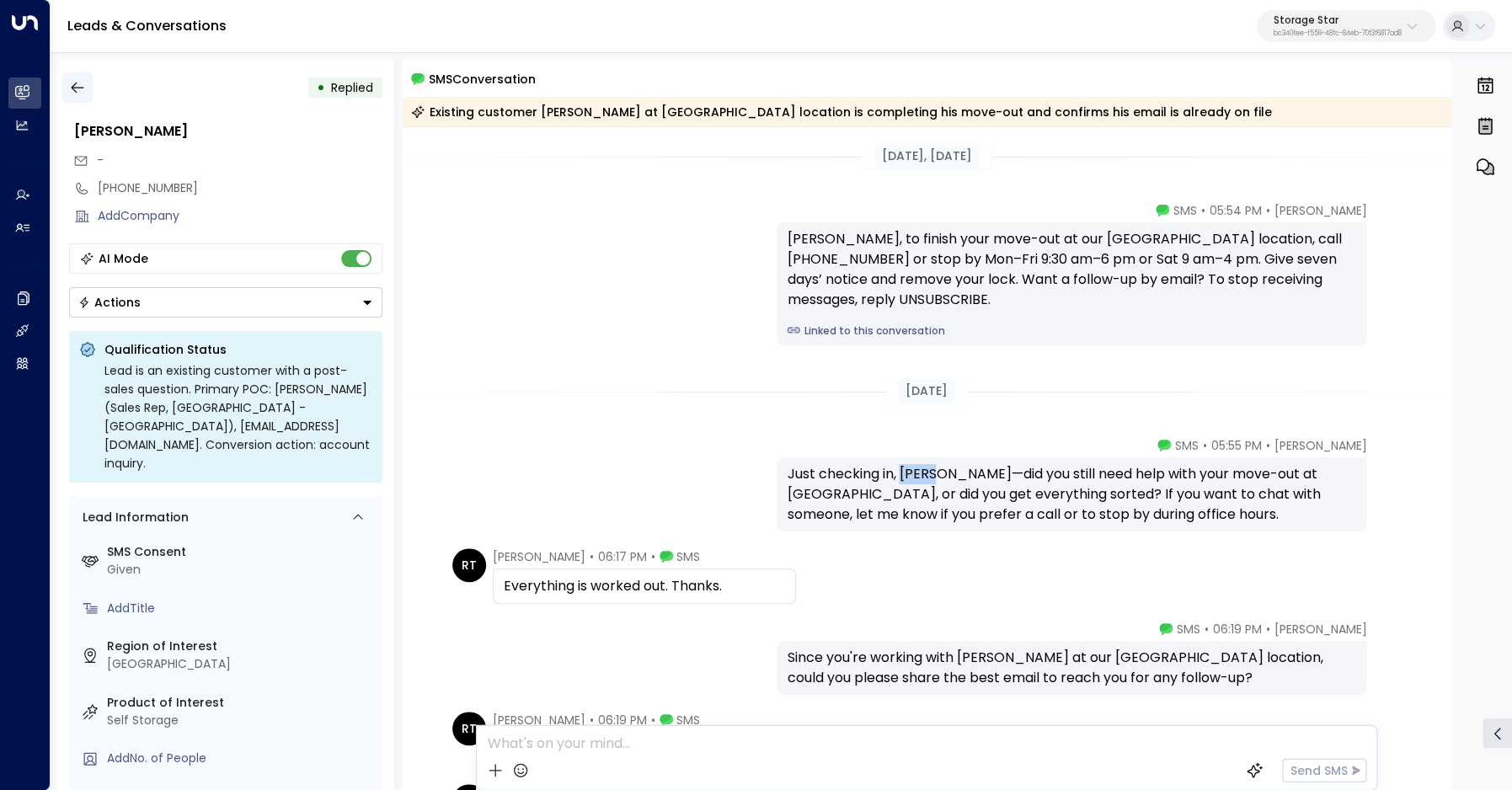
click at [86, 91] on button "button" at bounding box center [78, 88] width 30 height 30
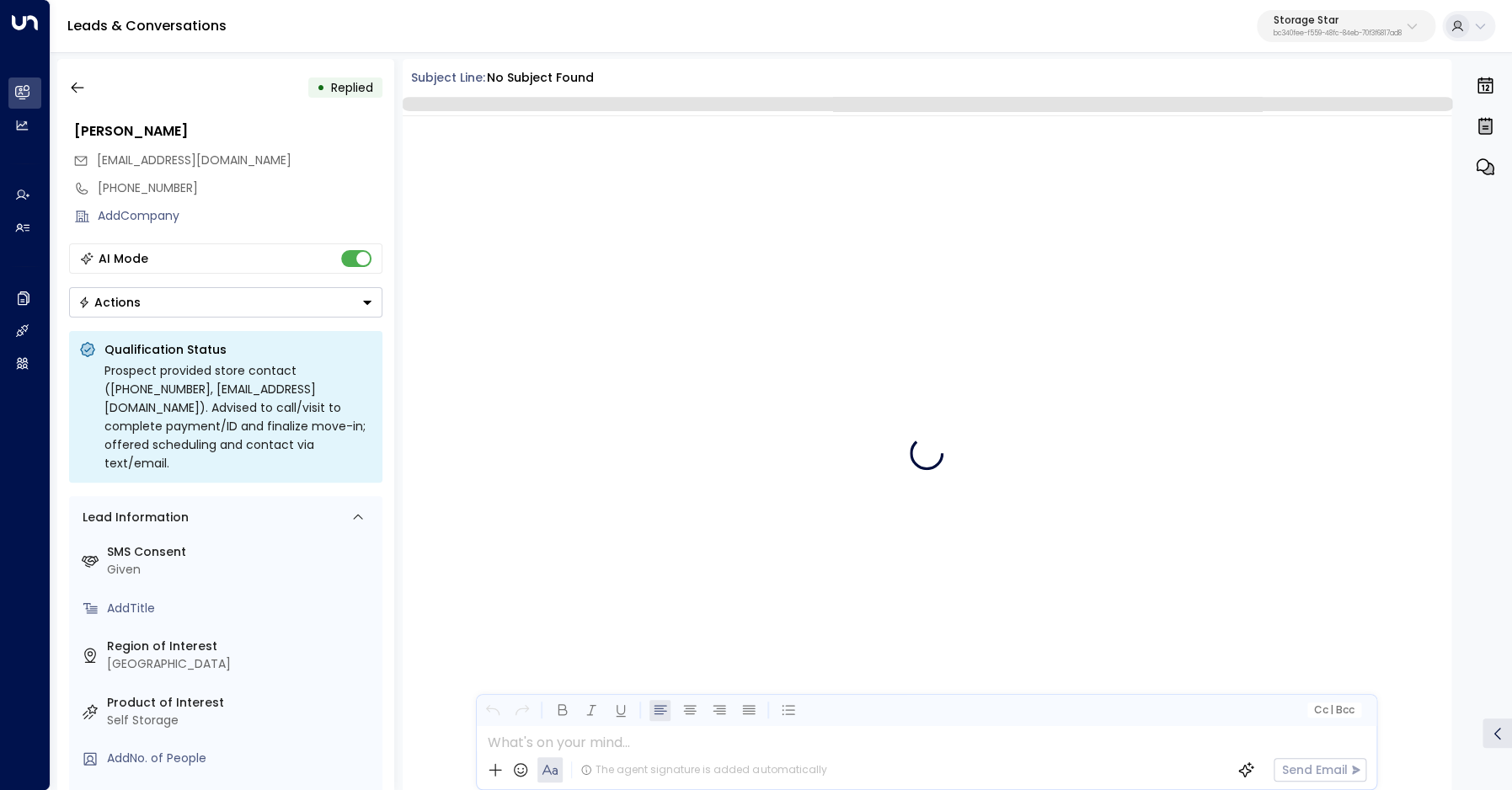
scroll to position [277, 0]
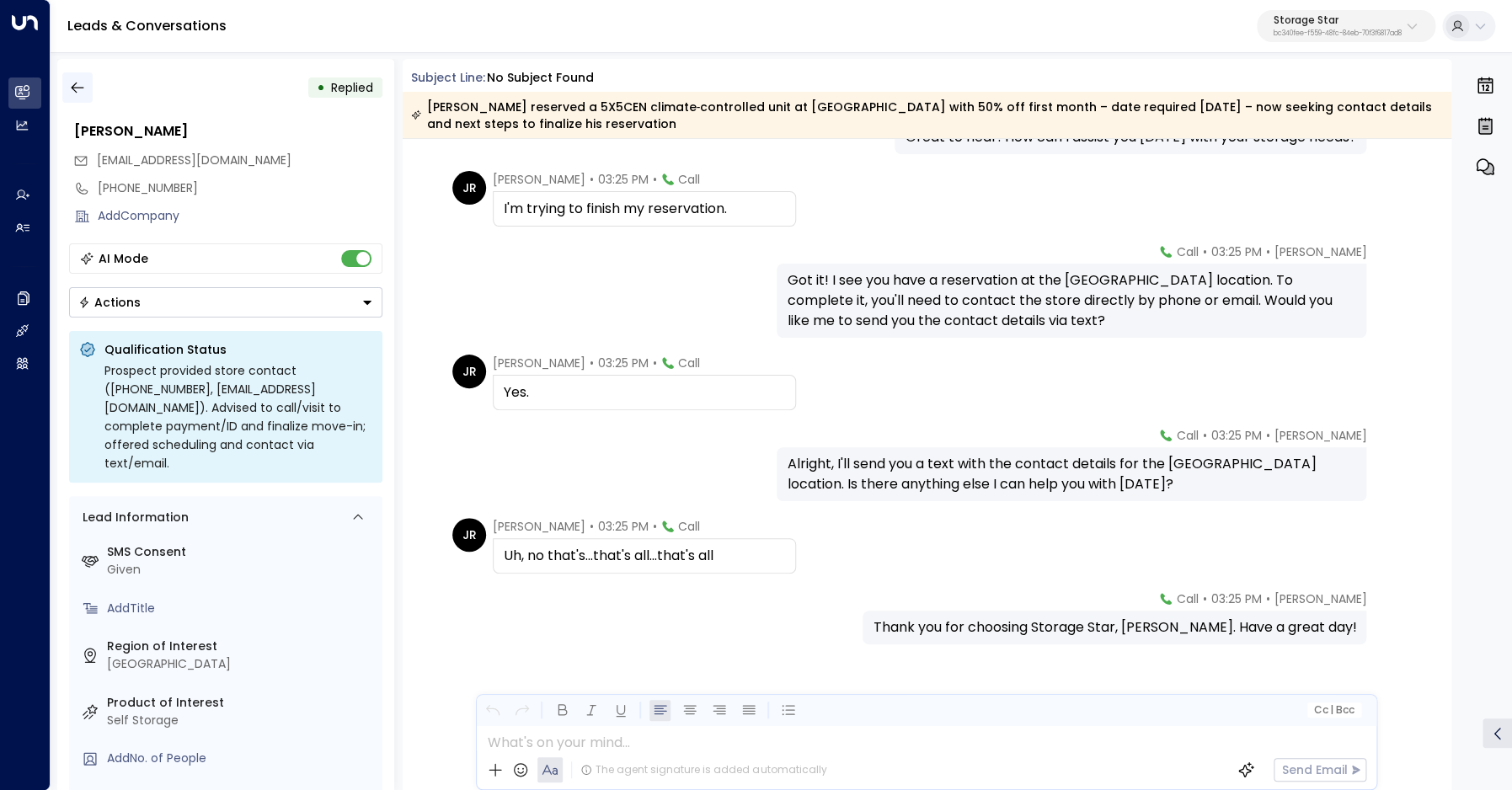
click at [77, 92] on icon "button" at bounding box center [78, 88] width 17 height 17
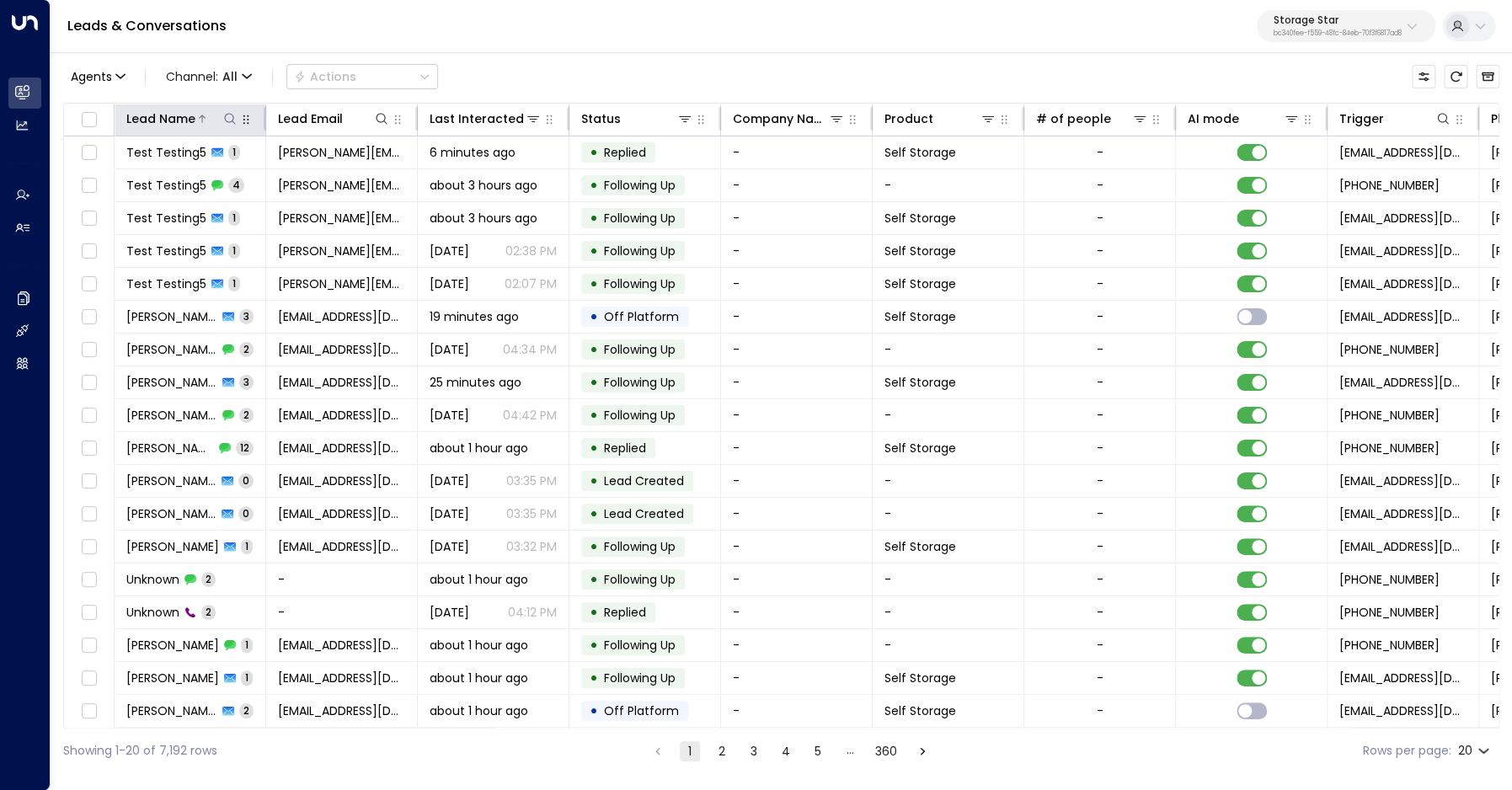
click at [231, 122] on icon at bounding box center [229, 118] width 11 height 11
type input "*****"
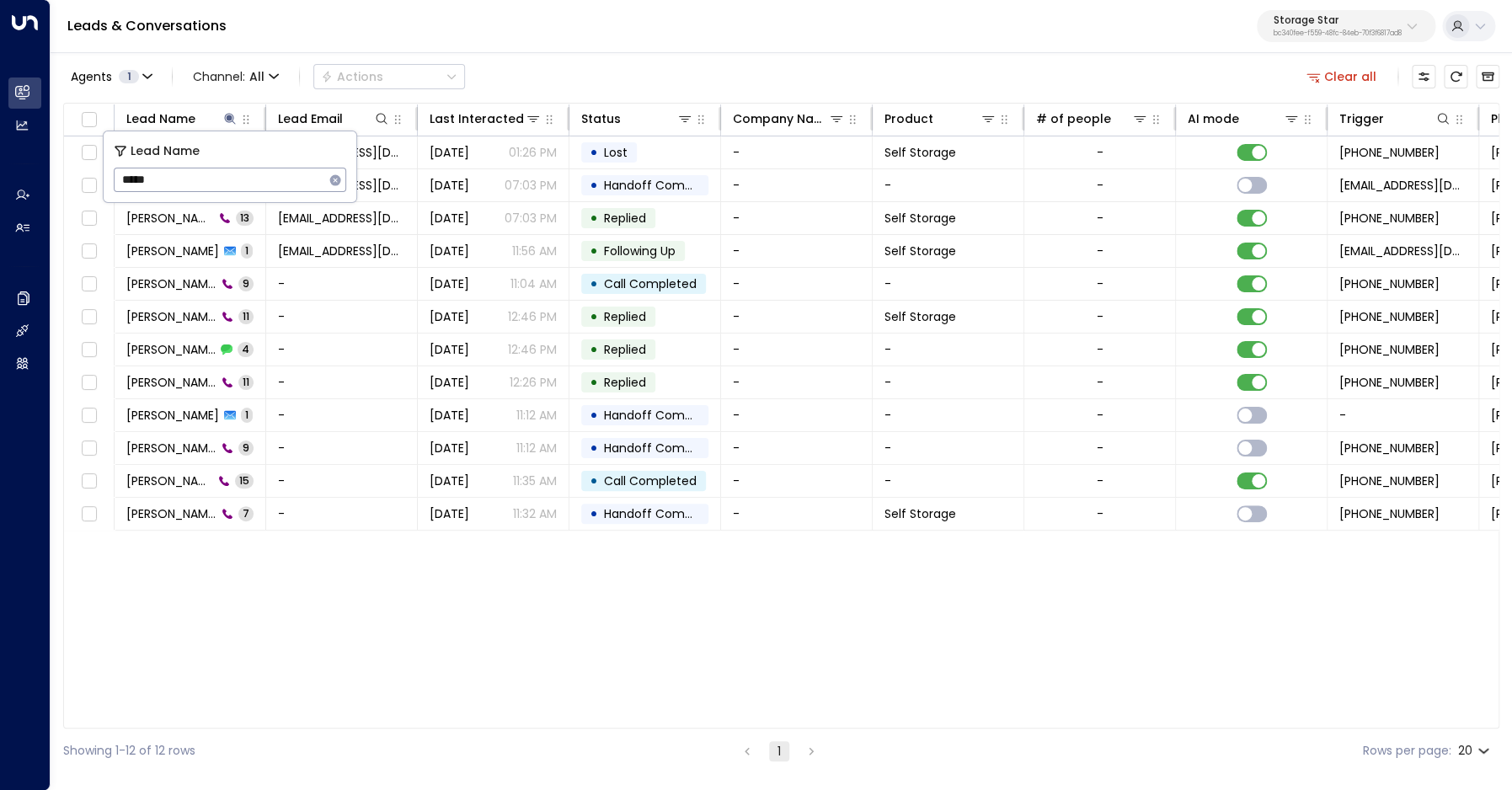
click at [659, 66] on div "Agents 1 Channel: All Actions Clear all" at bounding box center [781, 77] width 1436 height 36
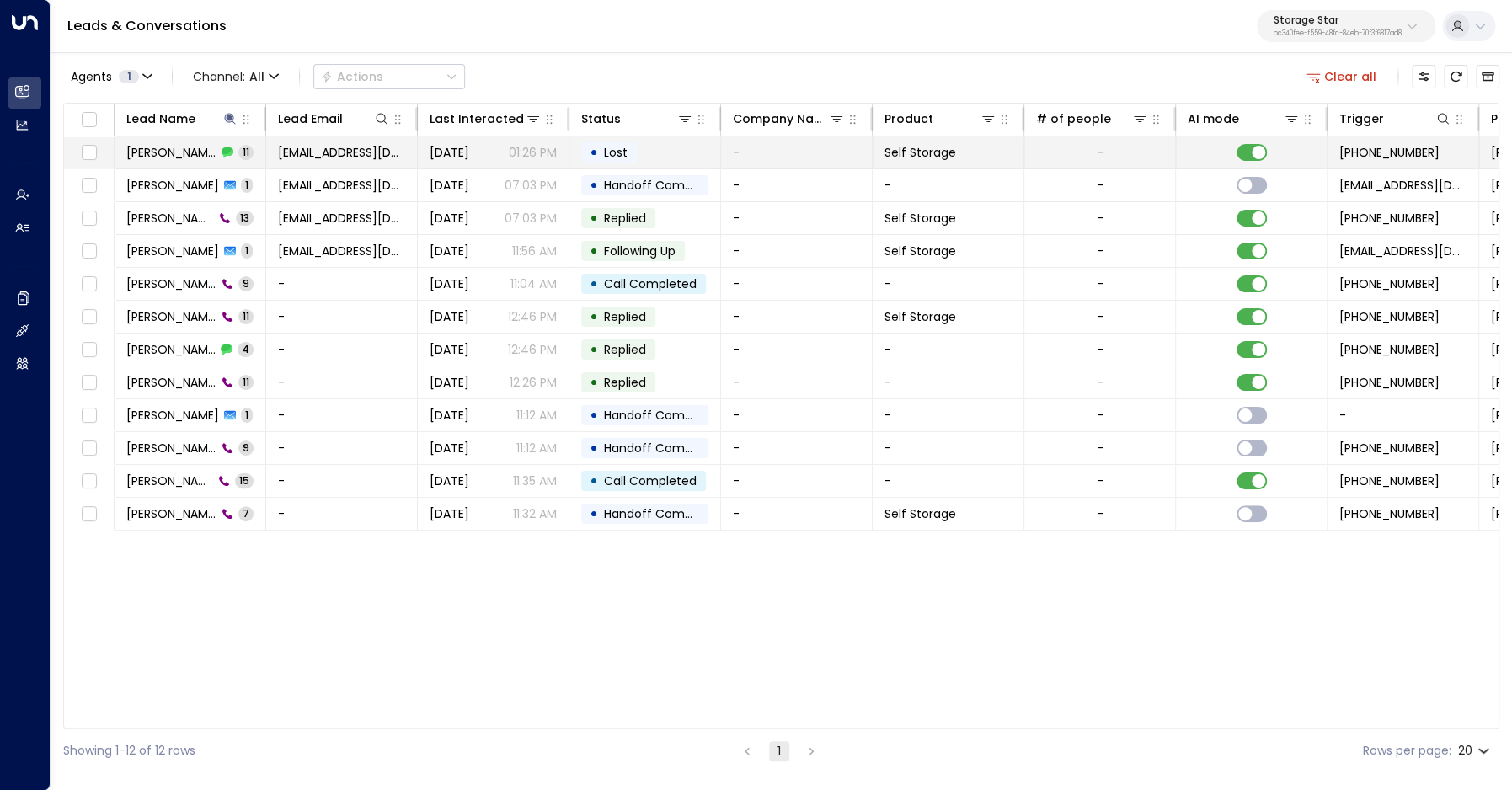
click at [186, 155] on span "[PERSON_NAME]" at bounding box center [171, 152] width 90 height 17
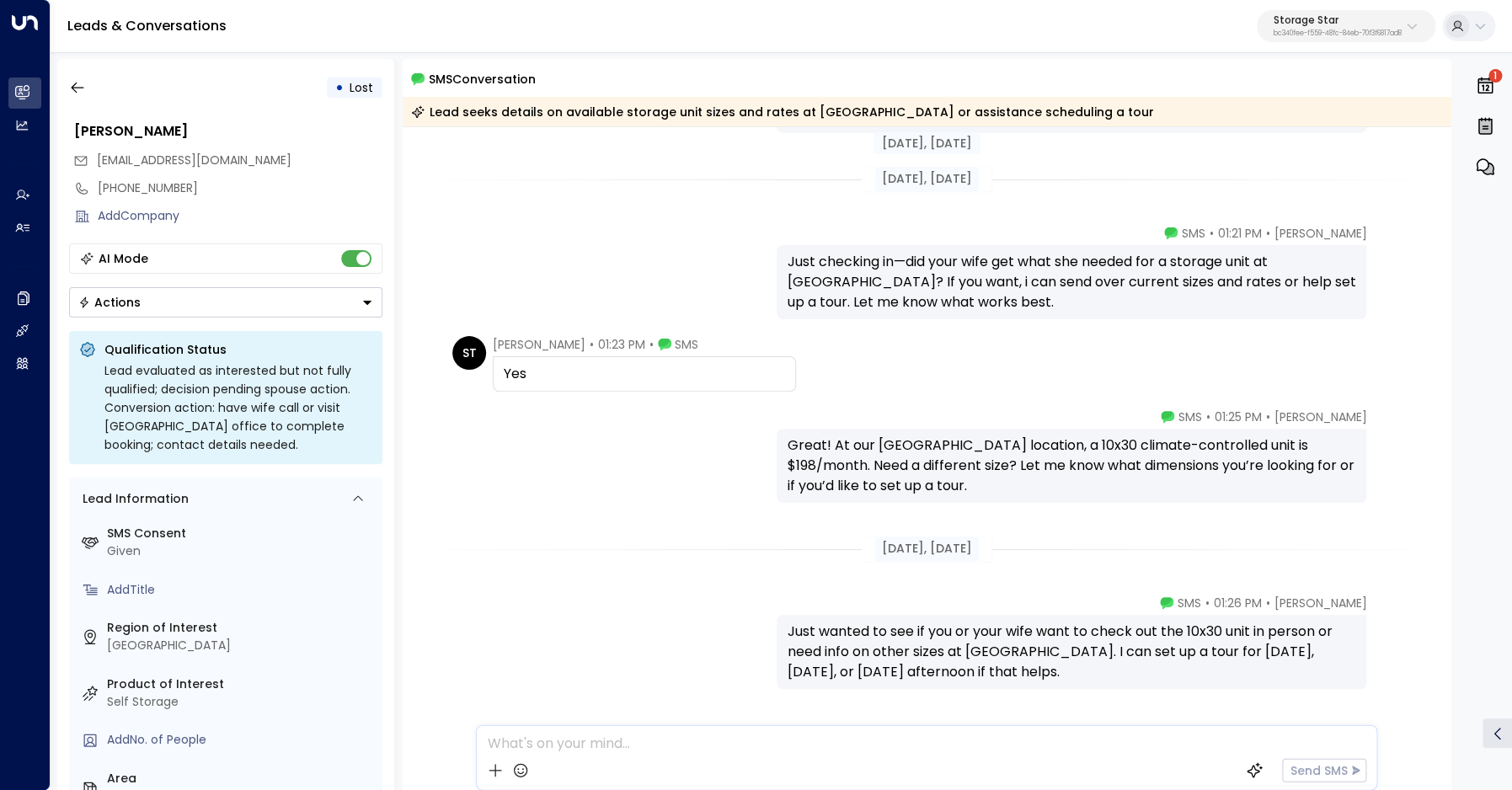
scroll to position [929, 0]
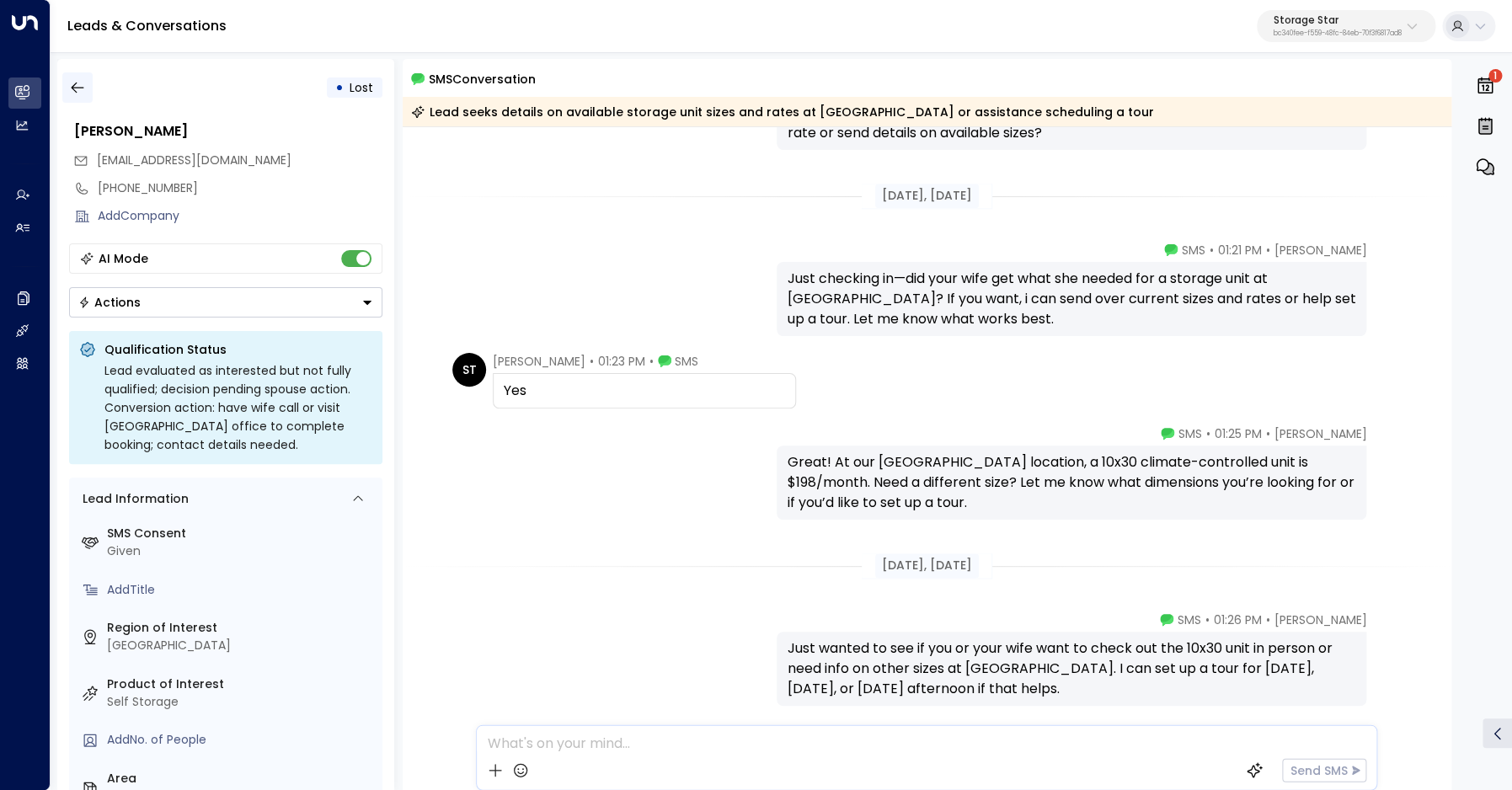
click at [83, 87] on icon "button" at bounding box center [78, 88] width 17 height 17
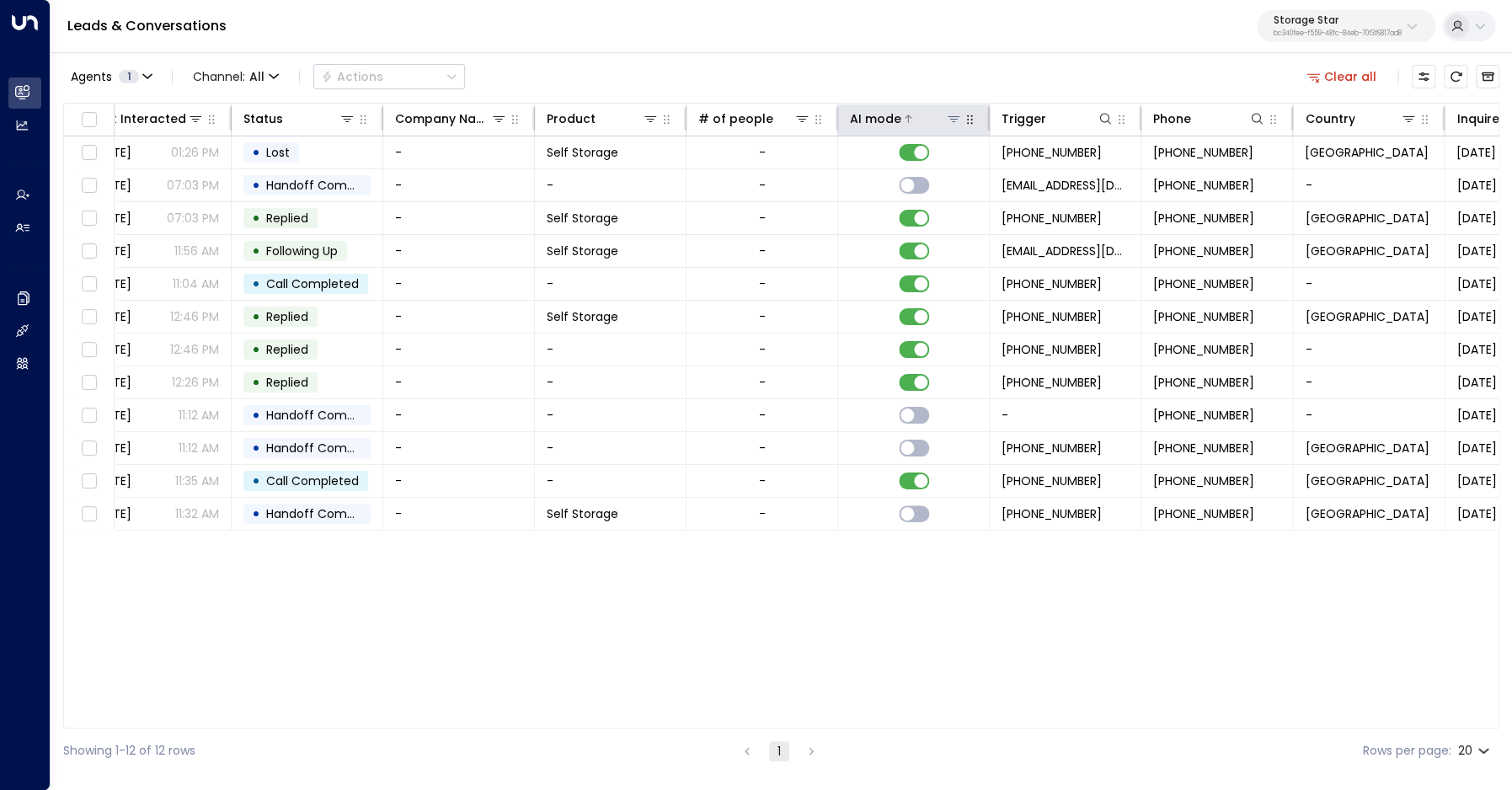
scroll to position [0, 589]
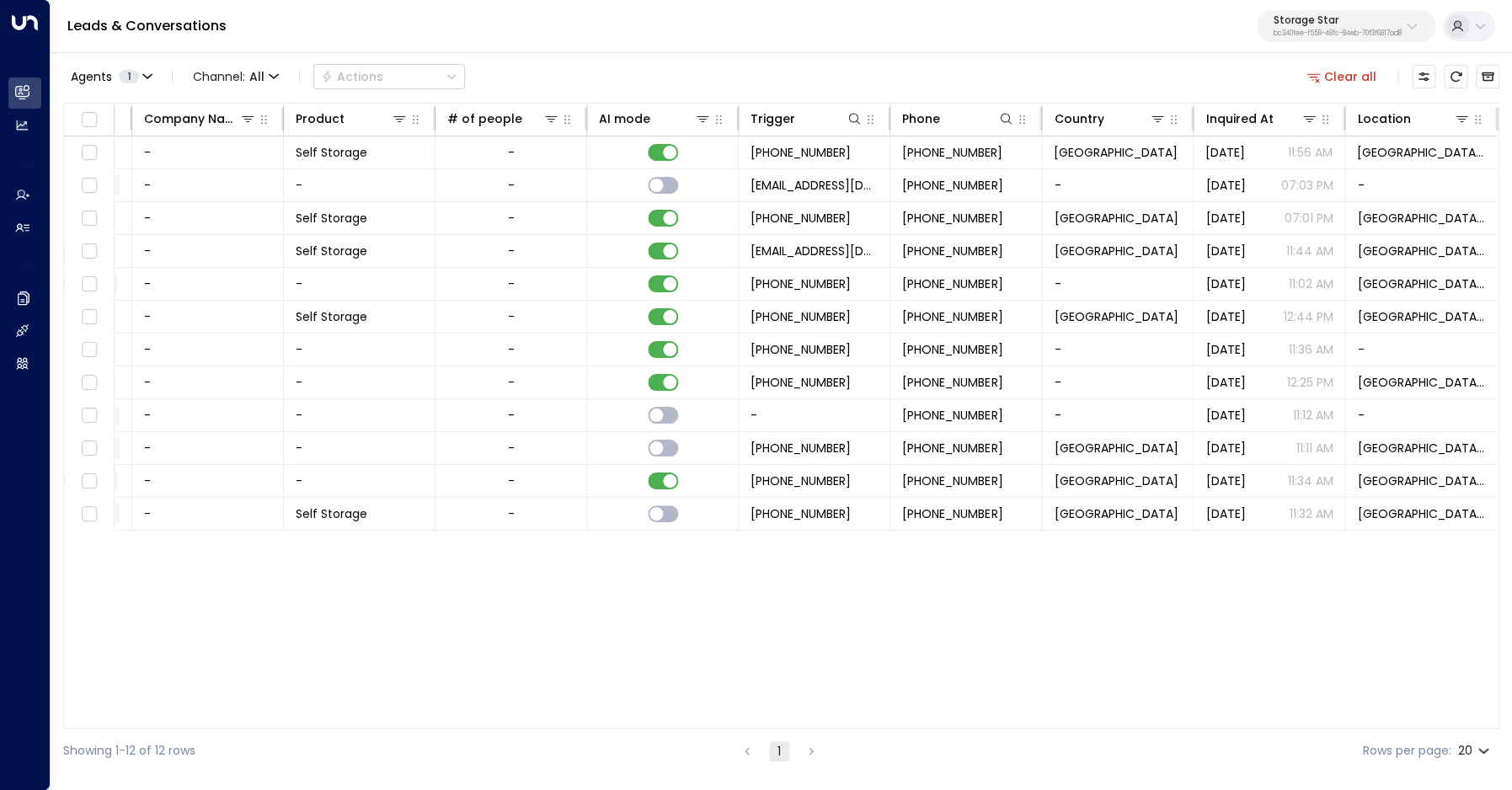
click at [1356, 78] on button "Clear all" at bounding box center [1342, 77] width 85 height 24
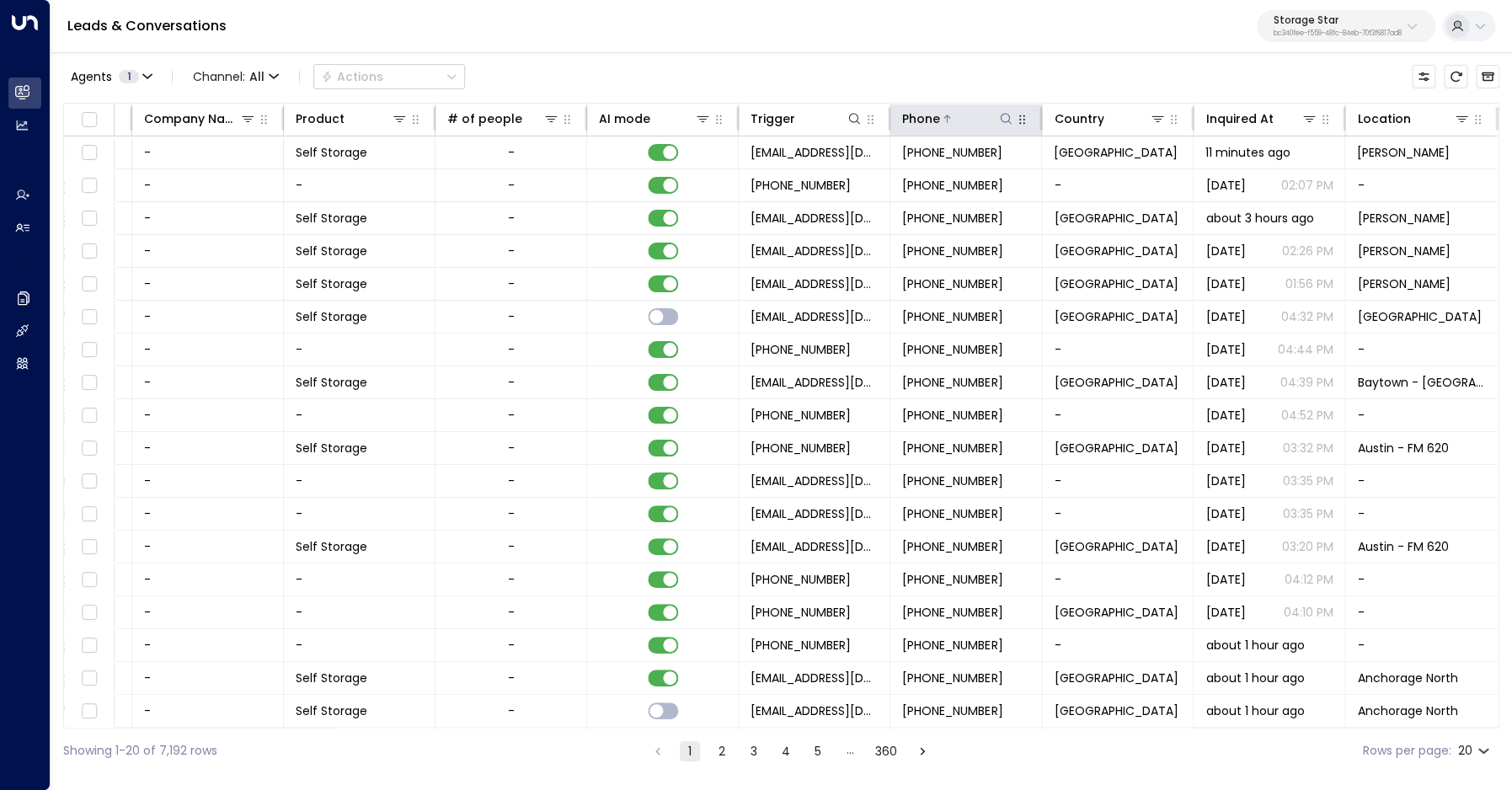
click at [1002, 119] on icon at bounding box center [1005, 118] width 14 height 14
type input "**********"
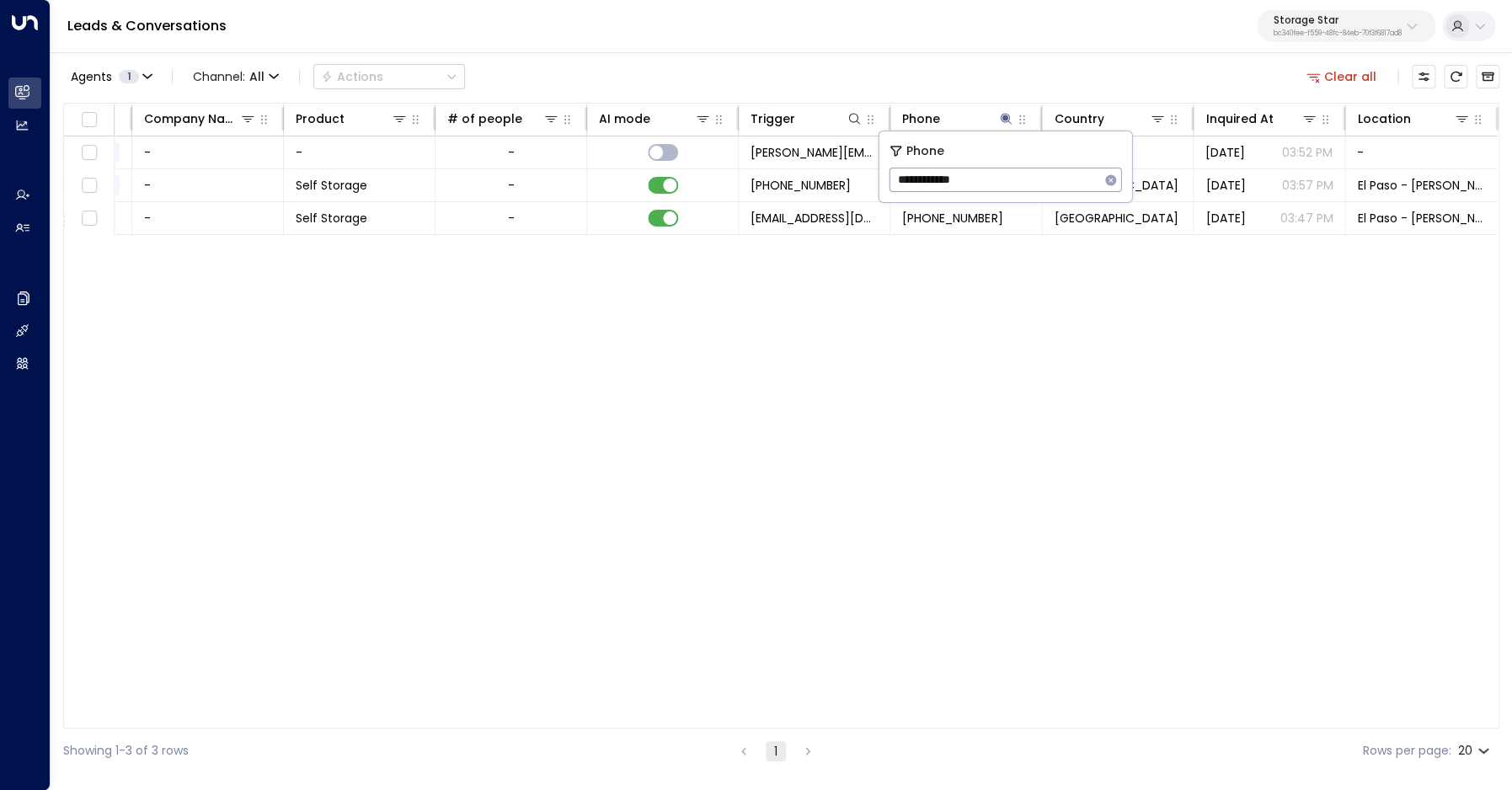
click at [1021, 77] on div "Agents 1 Channel: All Actions Clear all" at bounding box center [781, 77] width 1436 height 36
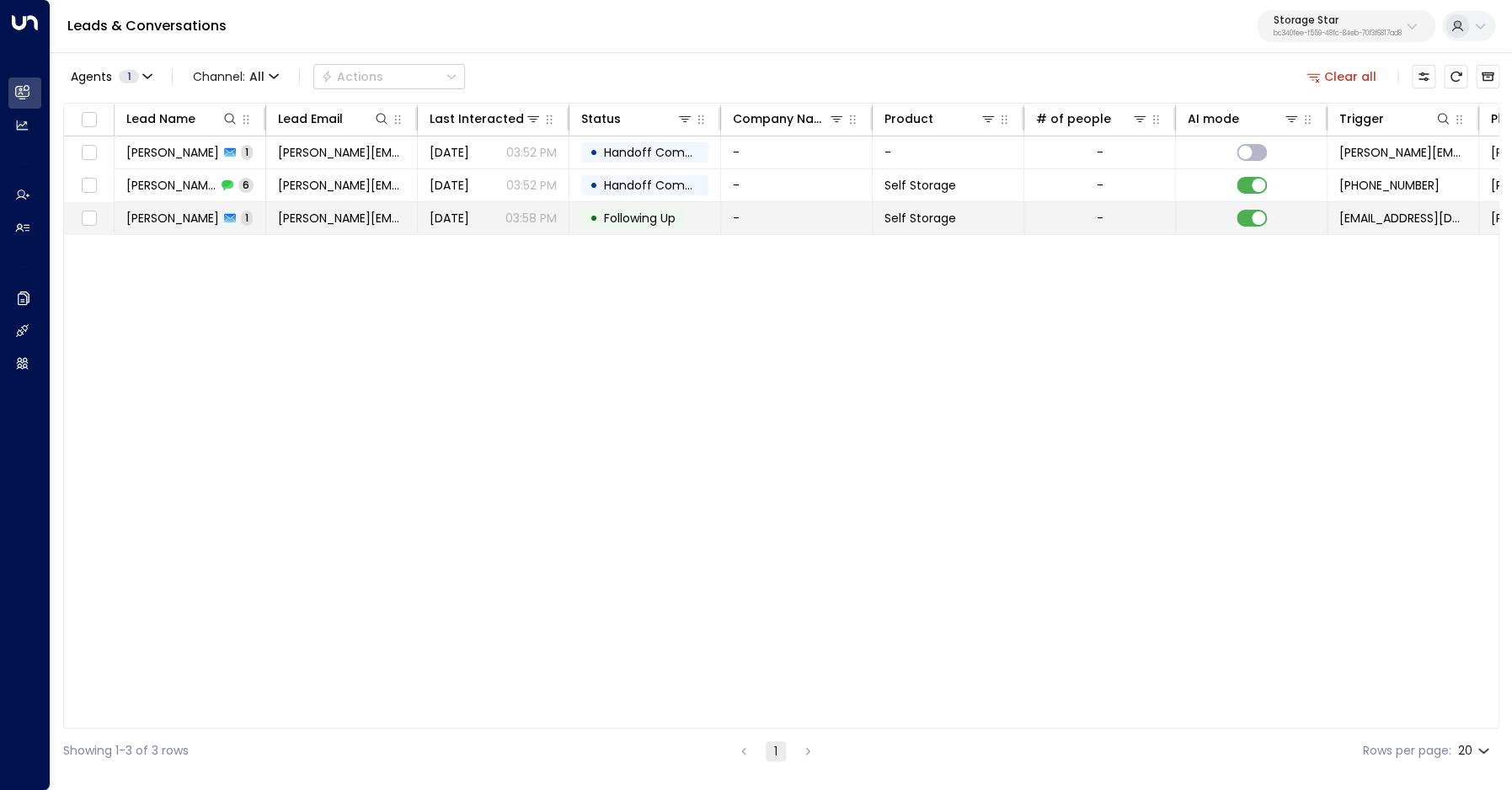
click at [161, 214] on span "[PERSON_NAME]" at bounding box center [173, 218] width 93 height 17
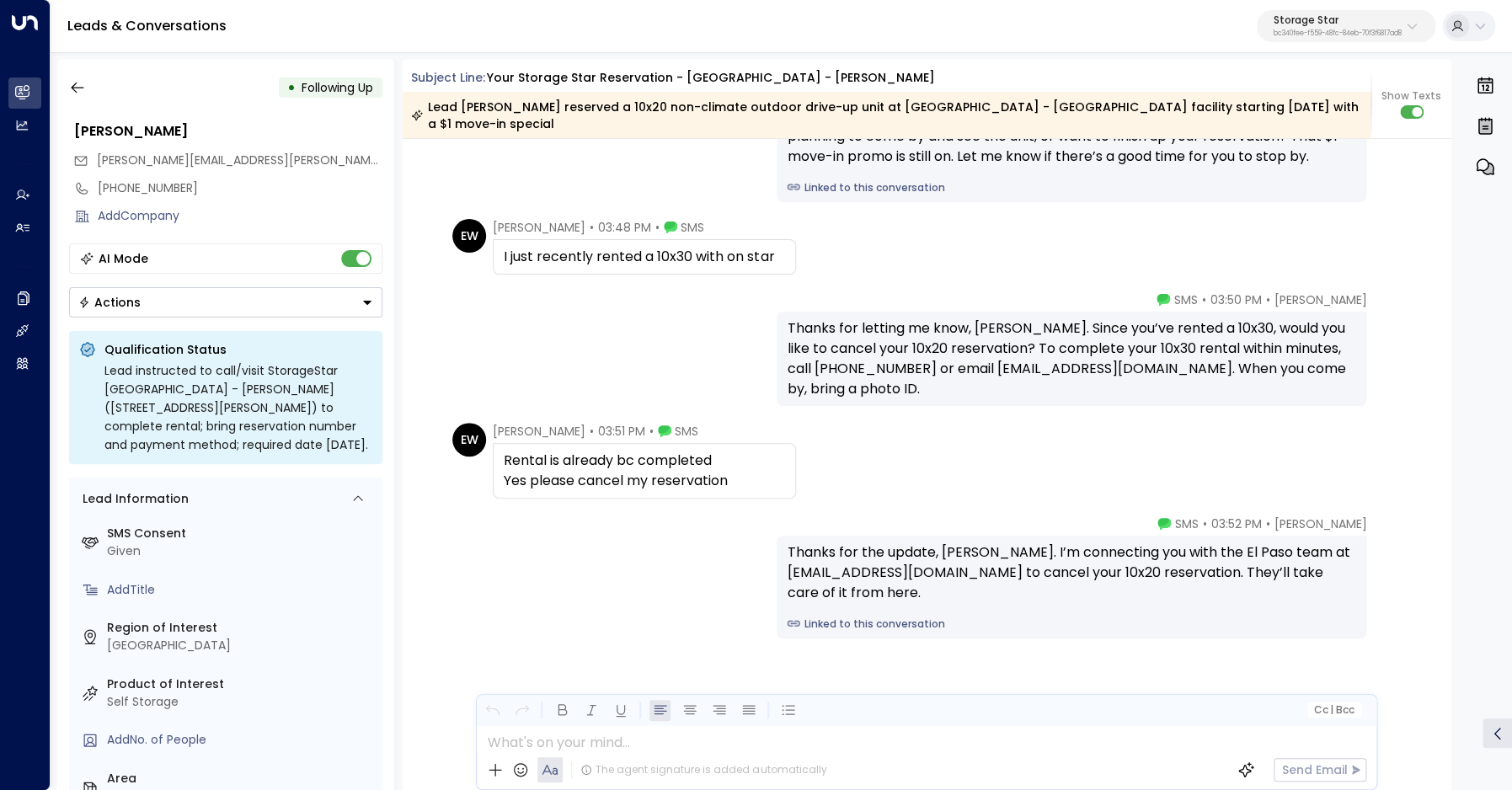
scroll to position [1842, 0]
drag, startPoint x: 109, startPoint y: 189, endPoint x: 176, endPoint y: 188, distance: 67.0
click at [176, 188] on div "[PHONE_NUMBER]" at bounding box center [240, 188] width 285 height 18
drag, startPoint x: 159, startPoint y: 192, endPoint x: 110, endPoint y: 193, distance: 49.0
click at [110, 193] on input "**********" at bounding box center [238, 188] width 280 height 18
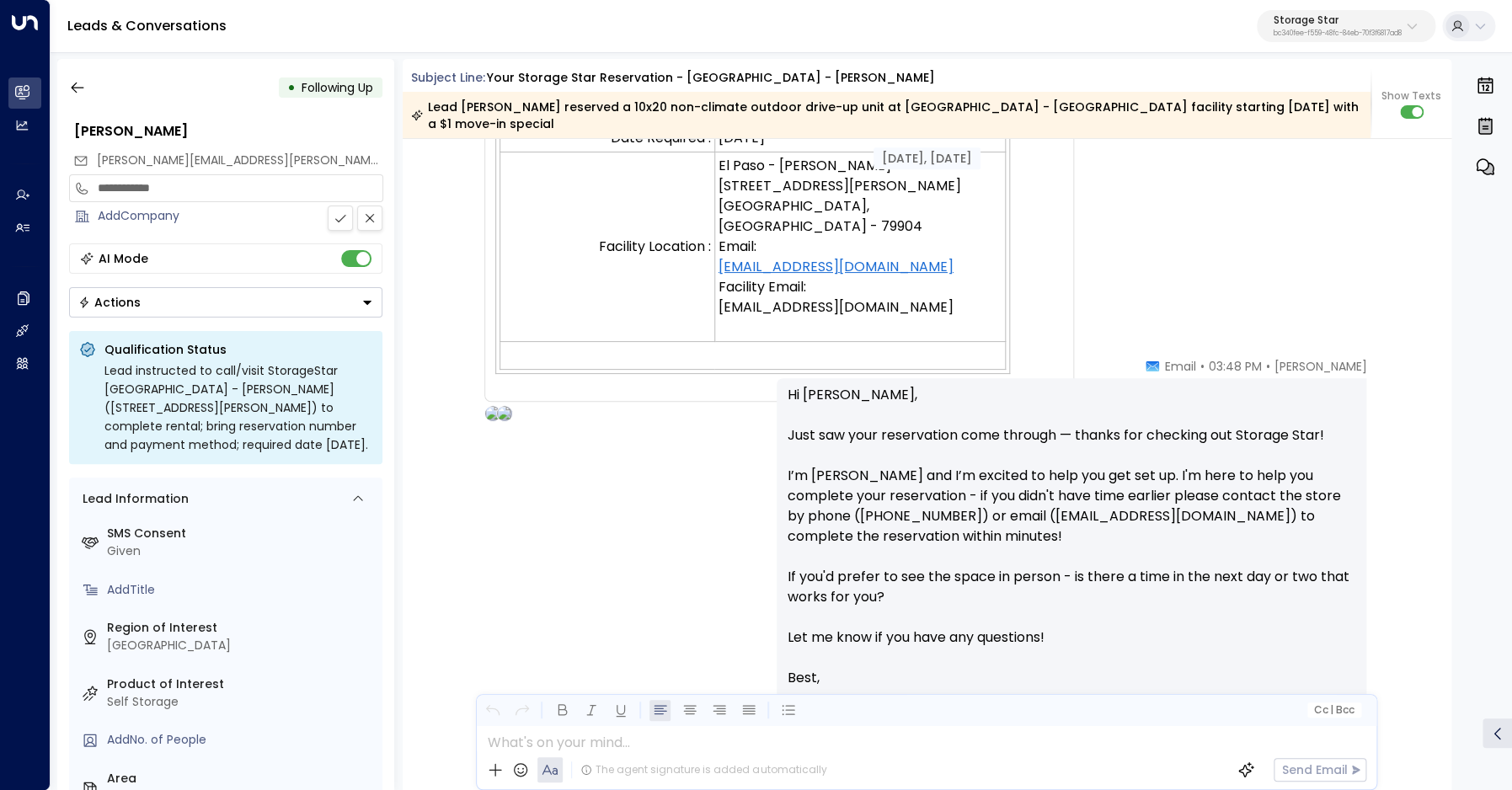
scroll to position [859, 0]
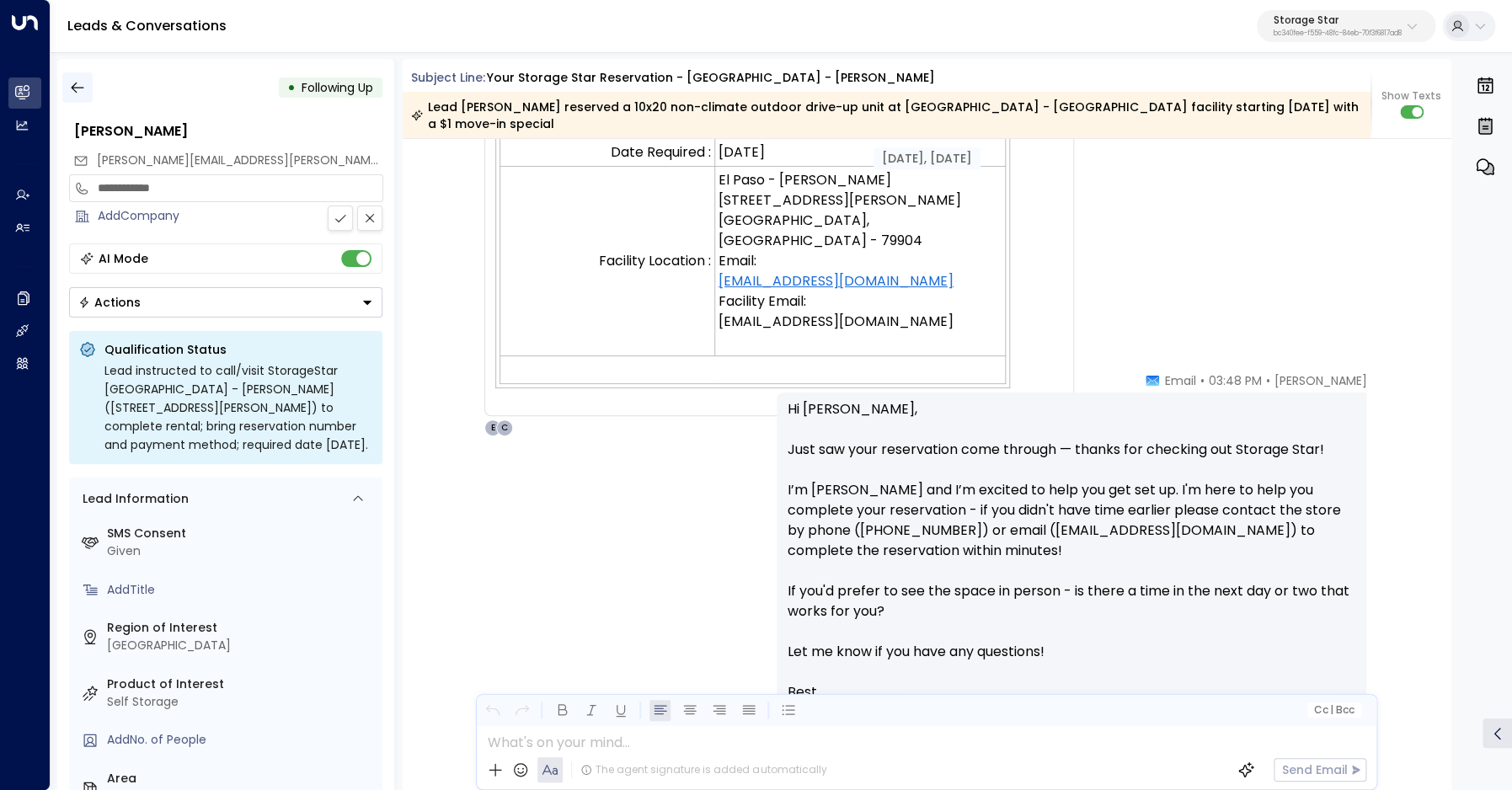
click at [72, 88] on icon "button" at bounding box center [77, 88] width 13 height 11
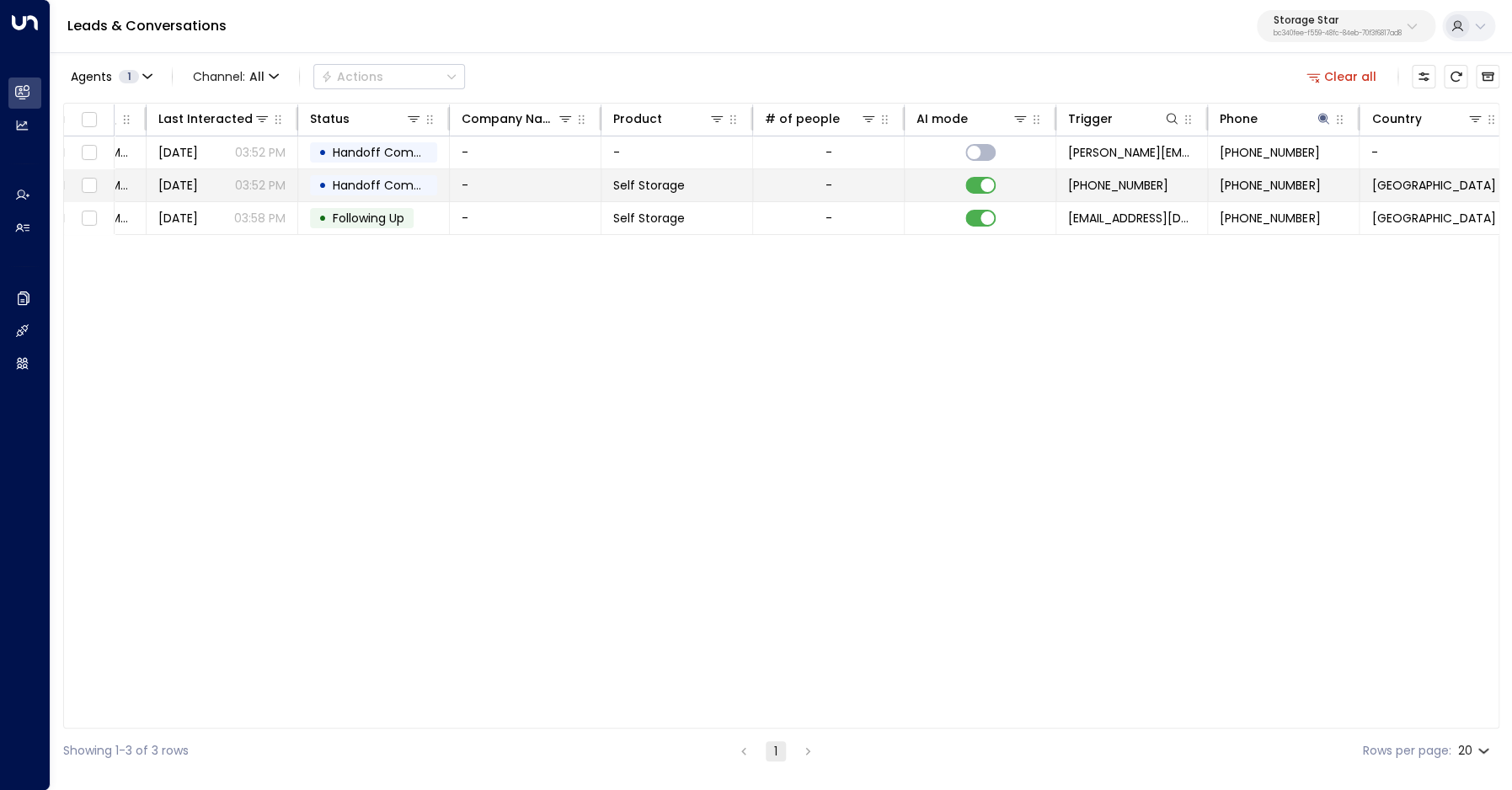
scroll to position [0, 318]
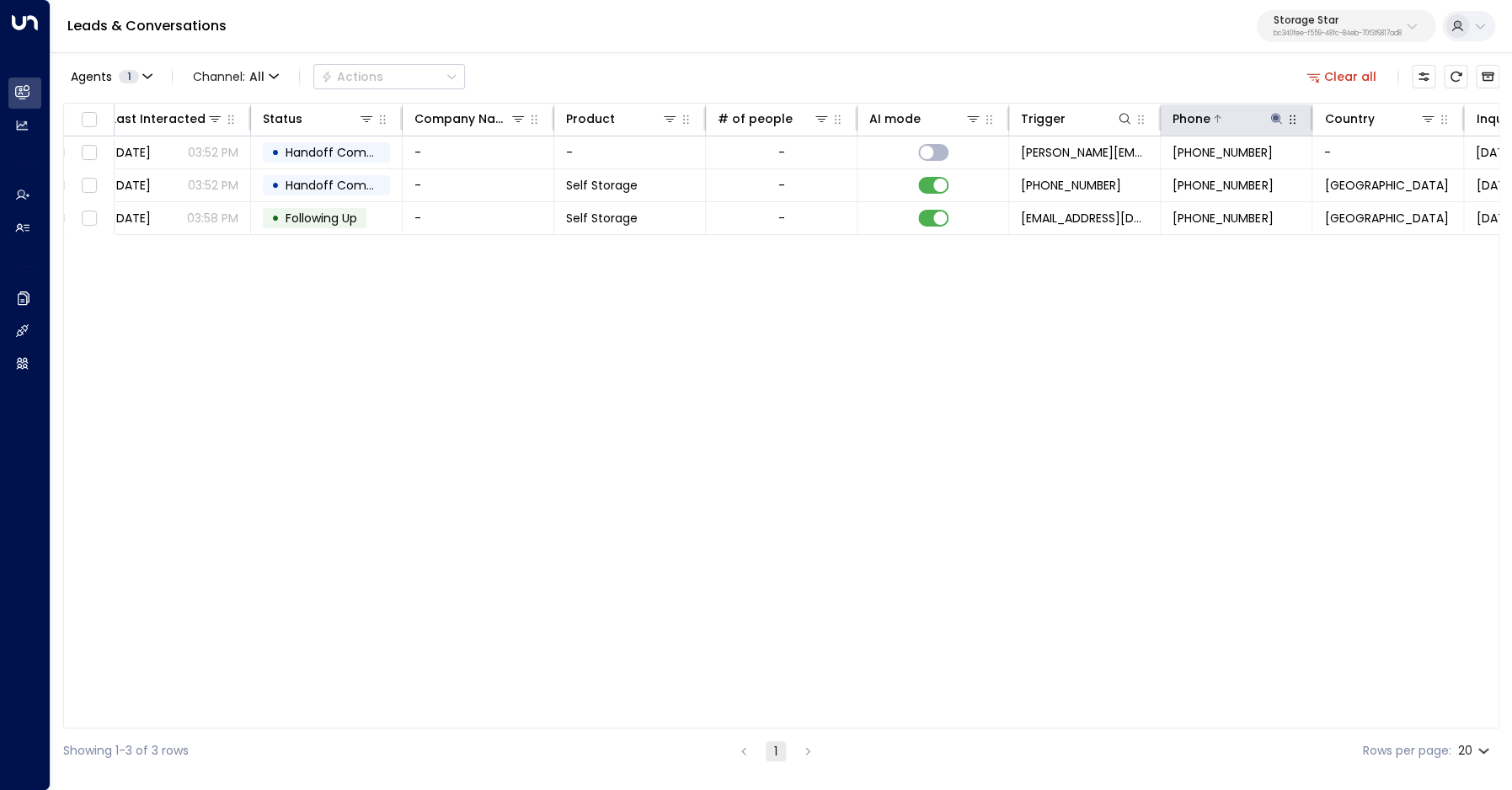
click at [1278, 118] on icon at bounding box center [1276, 118] width 11 height 11
type input "**********"
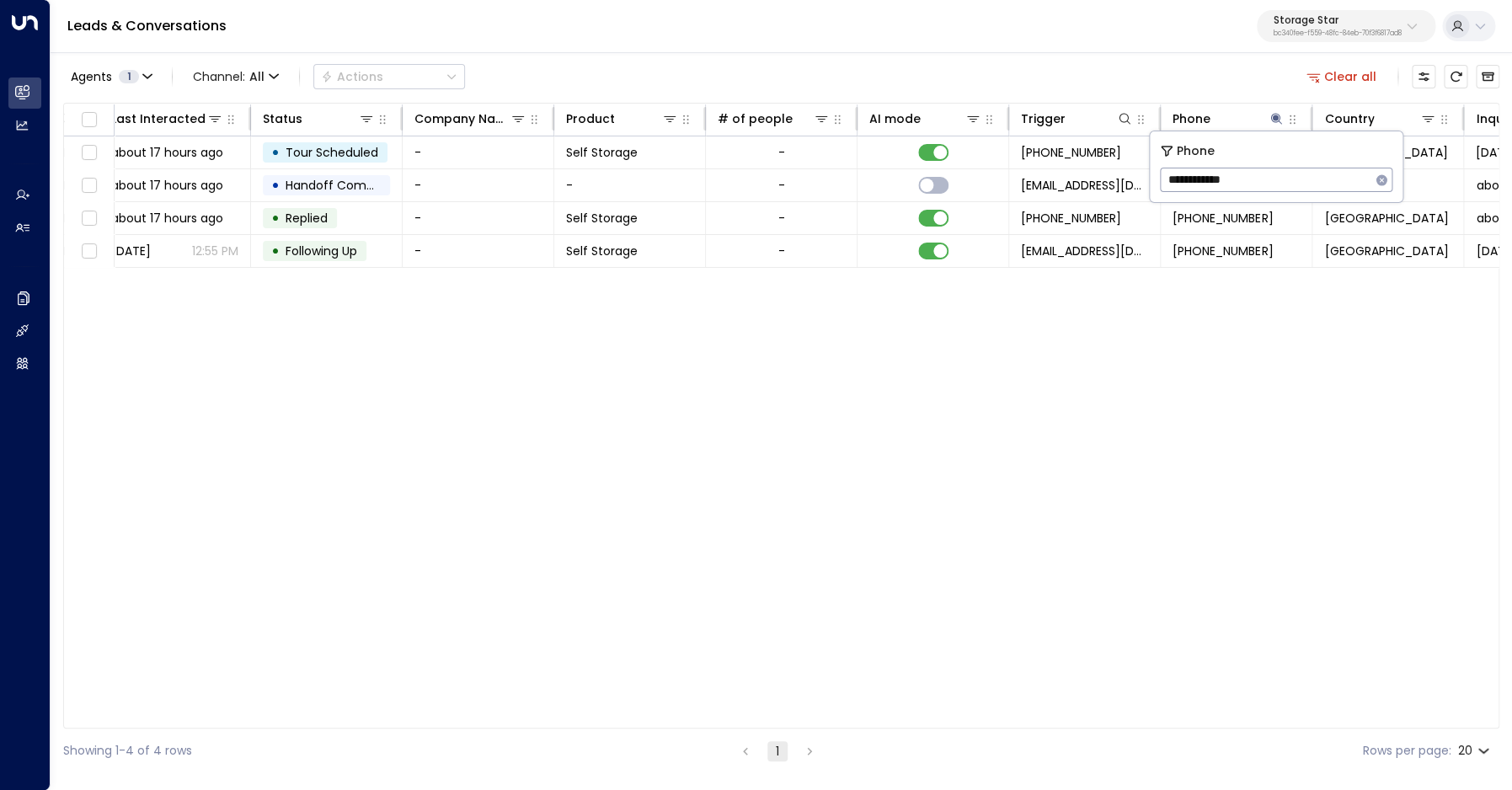
click at [1109, 69] on div "Agents 1 Channel: All Actions Clear all" at bounding box center [781, 77] width 1436 height 36
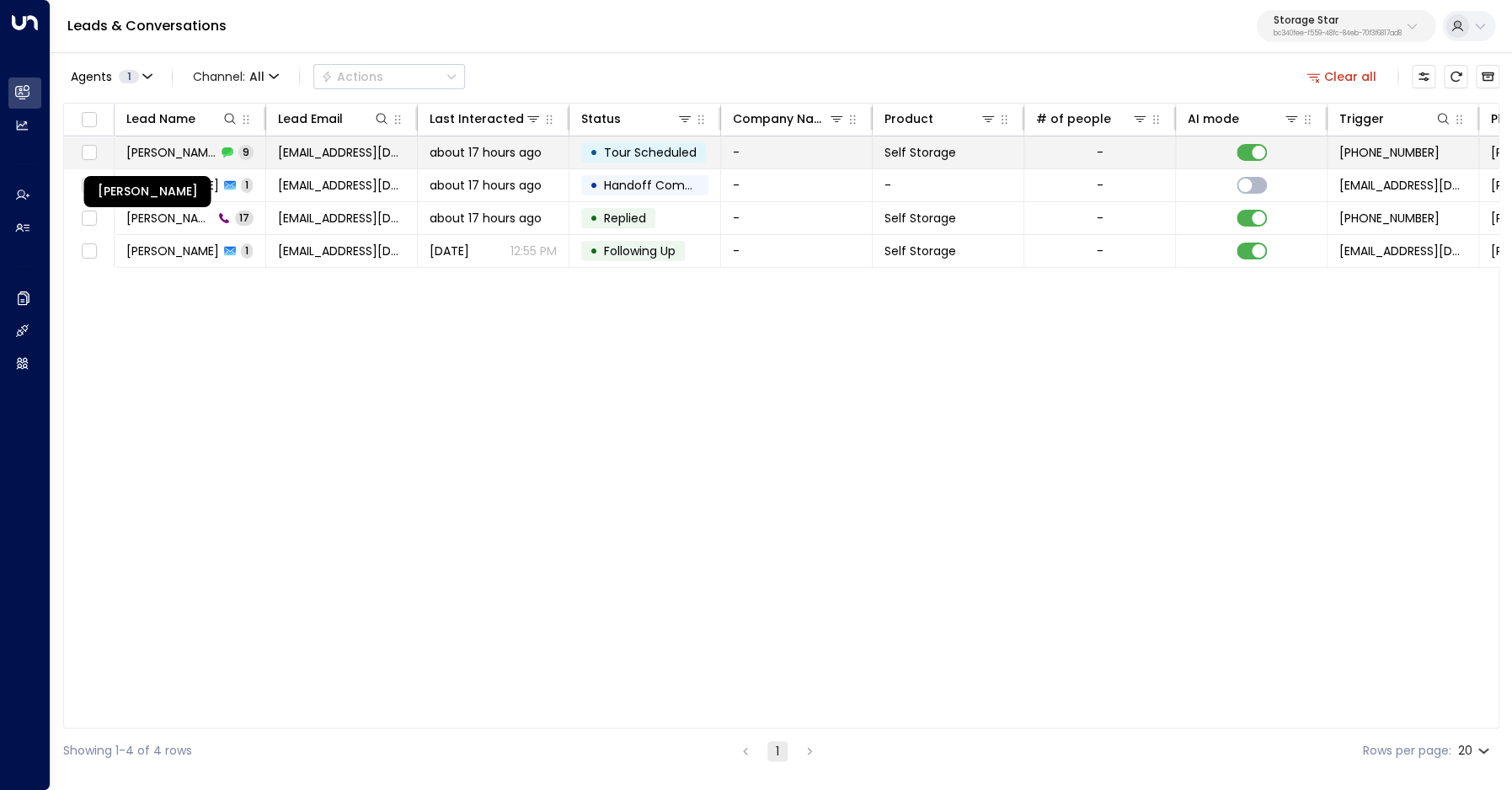
click at [161, 150] on span "[PERSON_NAME]" at bounding box center [171, 152] width 90 height 17
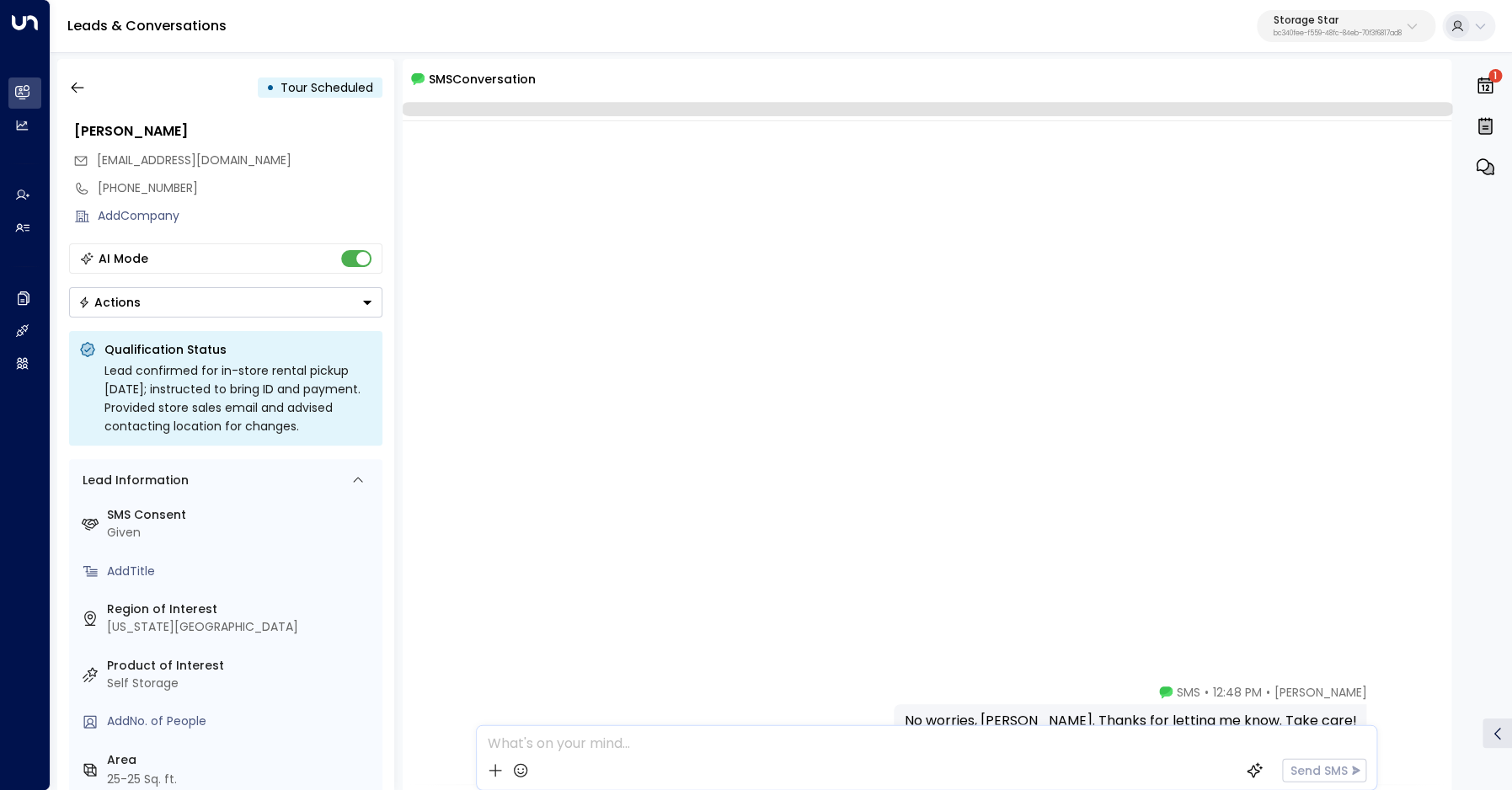
scroll to position [699, 0]
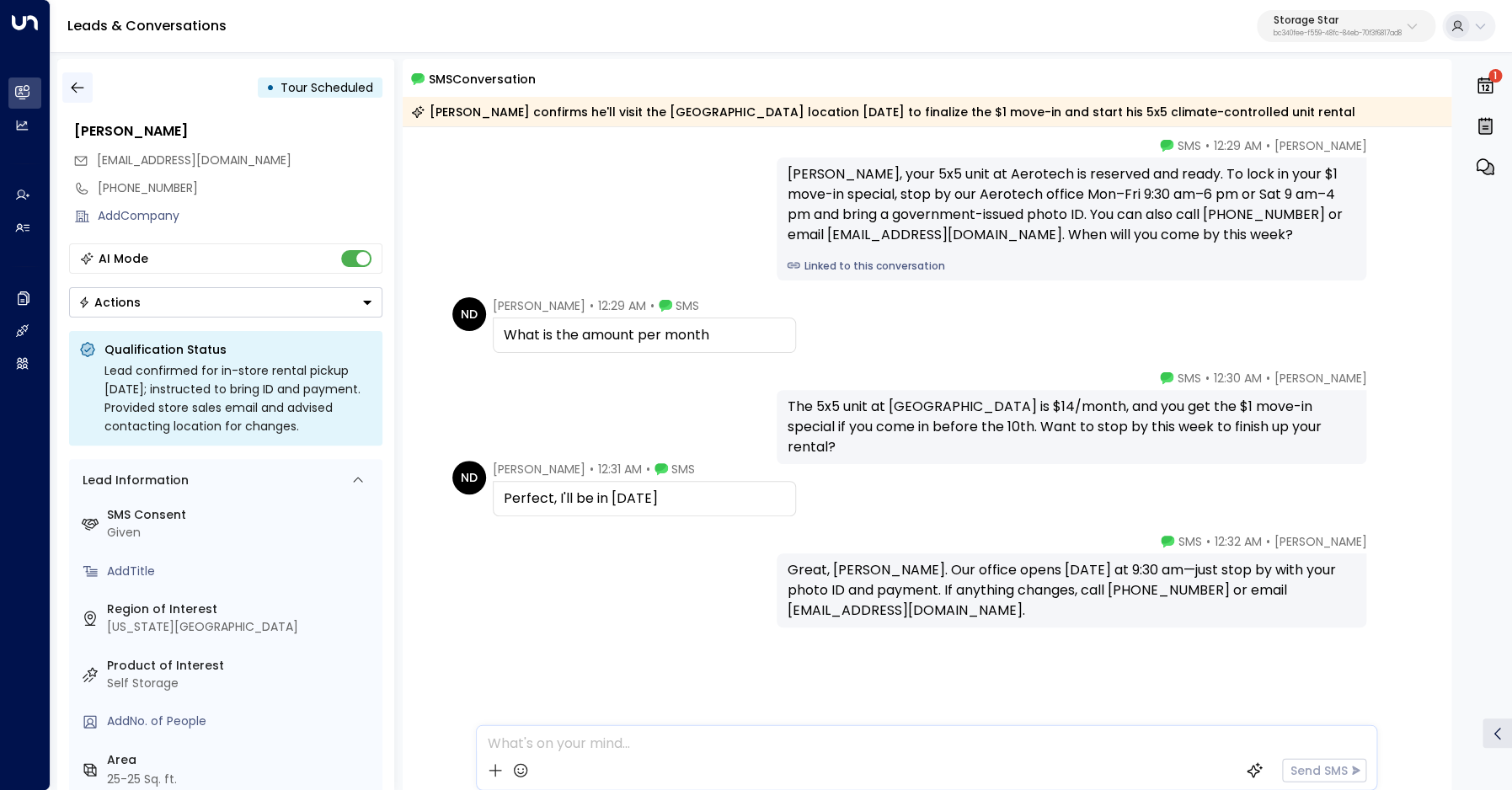
click at [79, 89] on icon "button" at bounding box center [77, 88] width 13 height 11
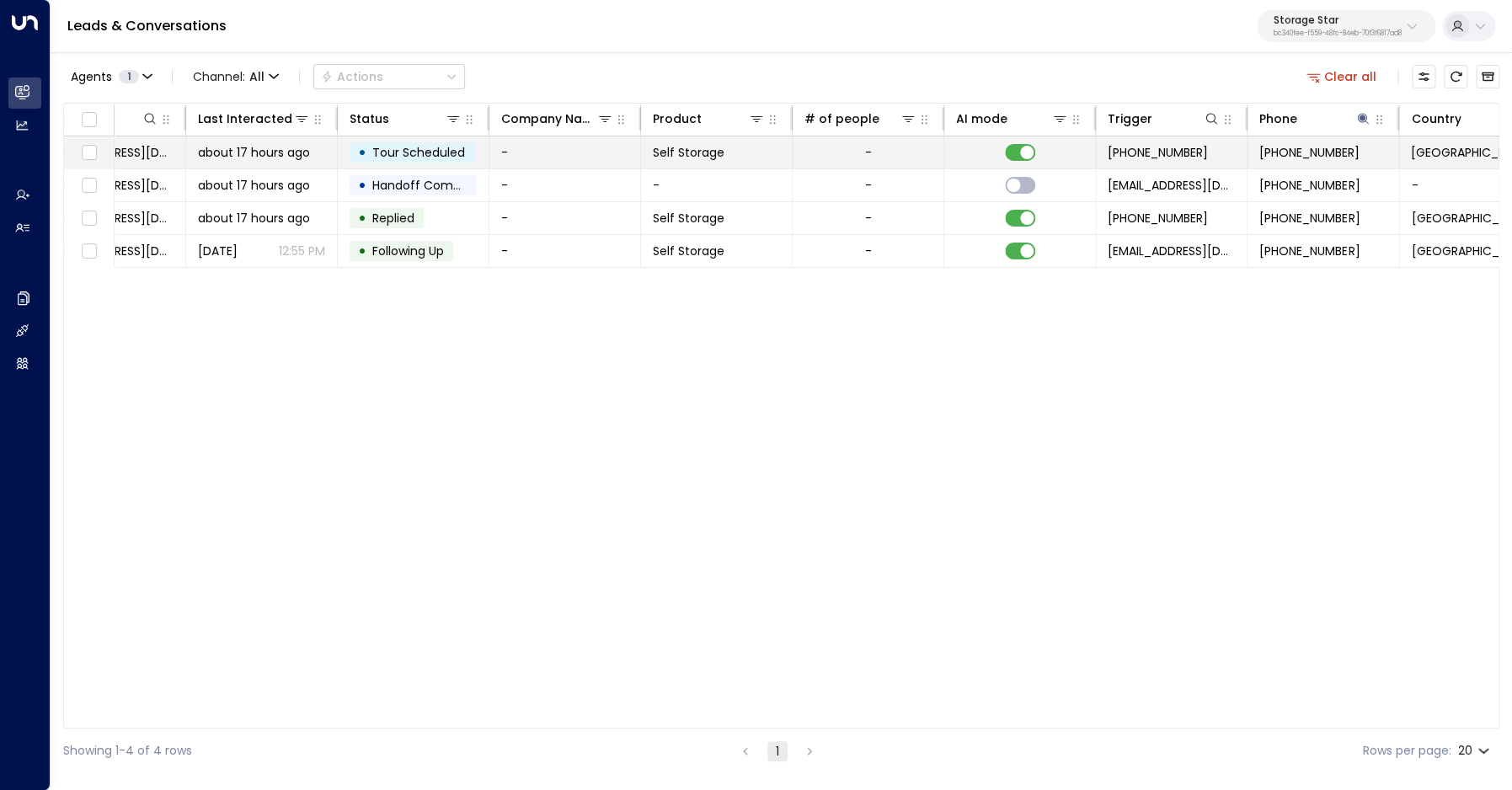
scroll to position [0, 370]
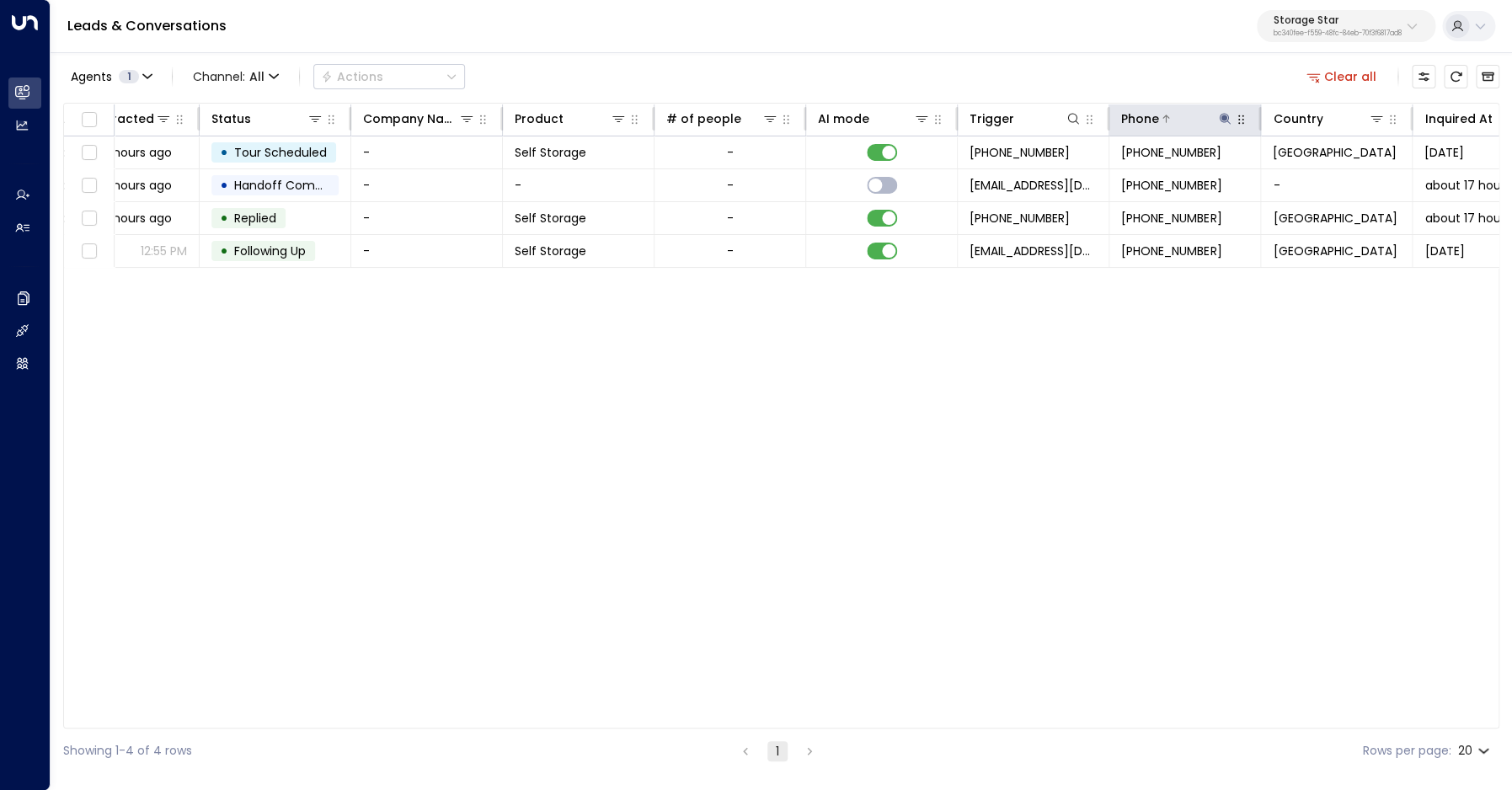
click at [1219, 121] on icon at bounding box center [1224, 118] width 14 height 14
click at [1193, 181] on input "**********" at bounding box center [1213, 179] width 211 height 31
type input "**********"
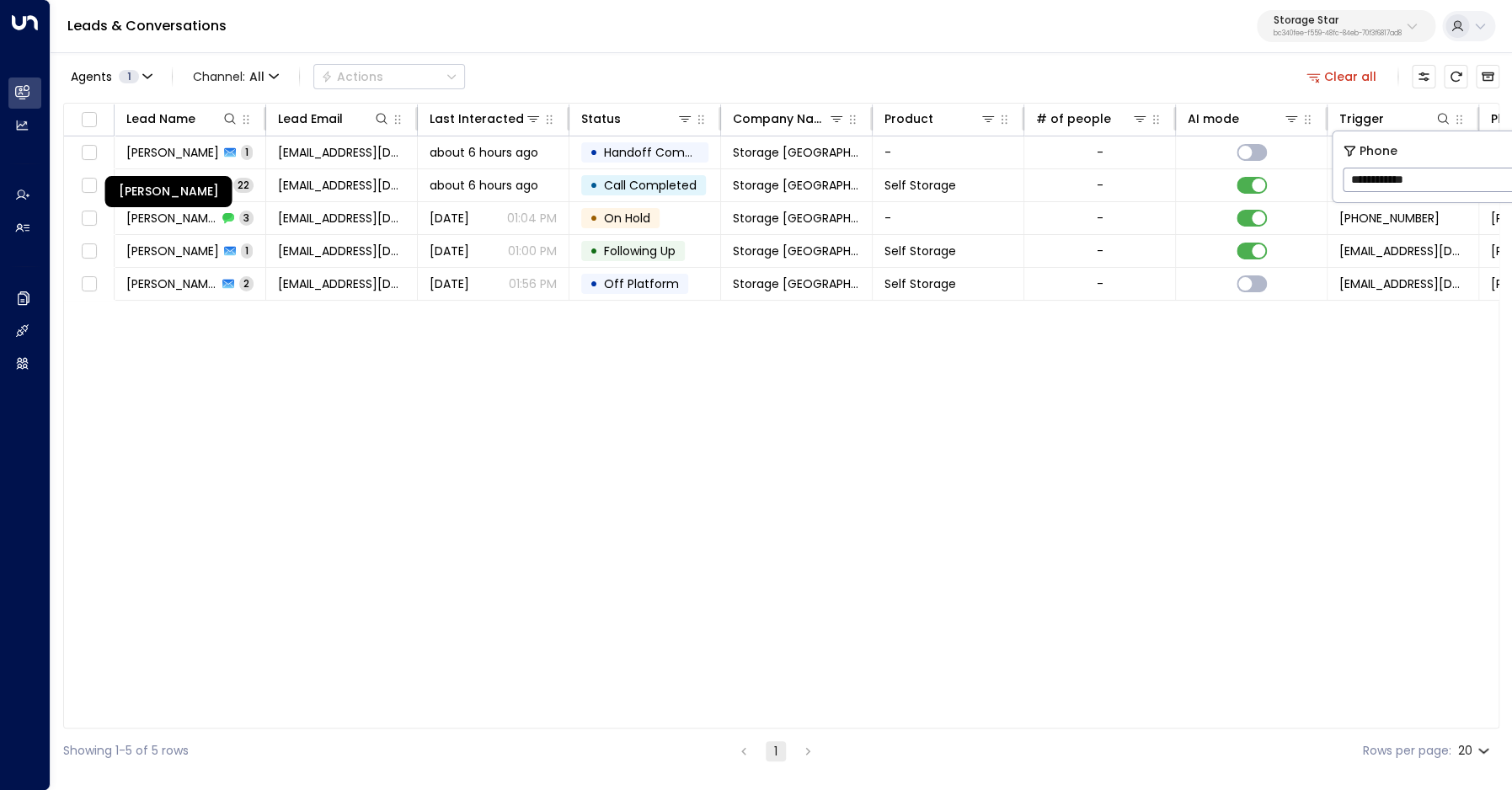
click at [179, 173] on div "[PERSON_NAME]" at bounding box center [168, 186] width 130 height 45
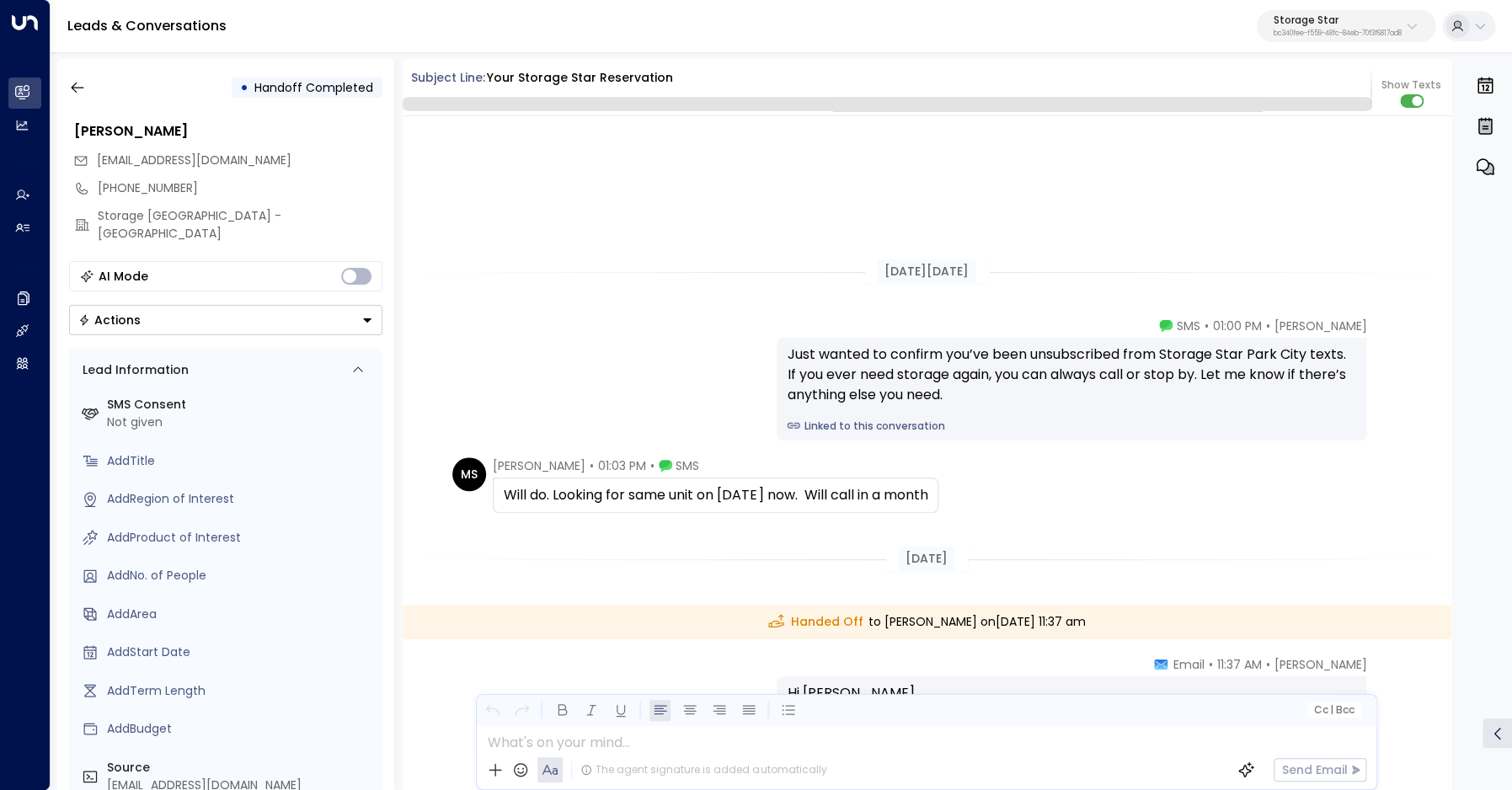
scroll to position [310, 0]
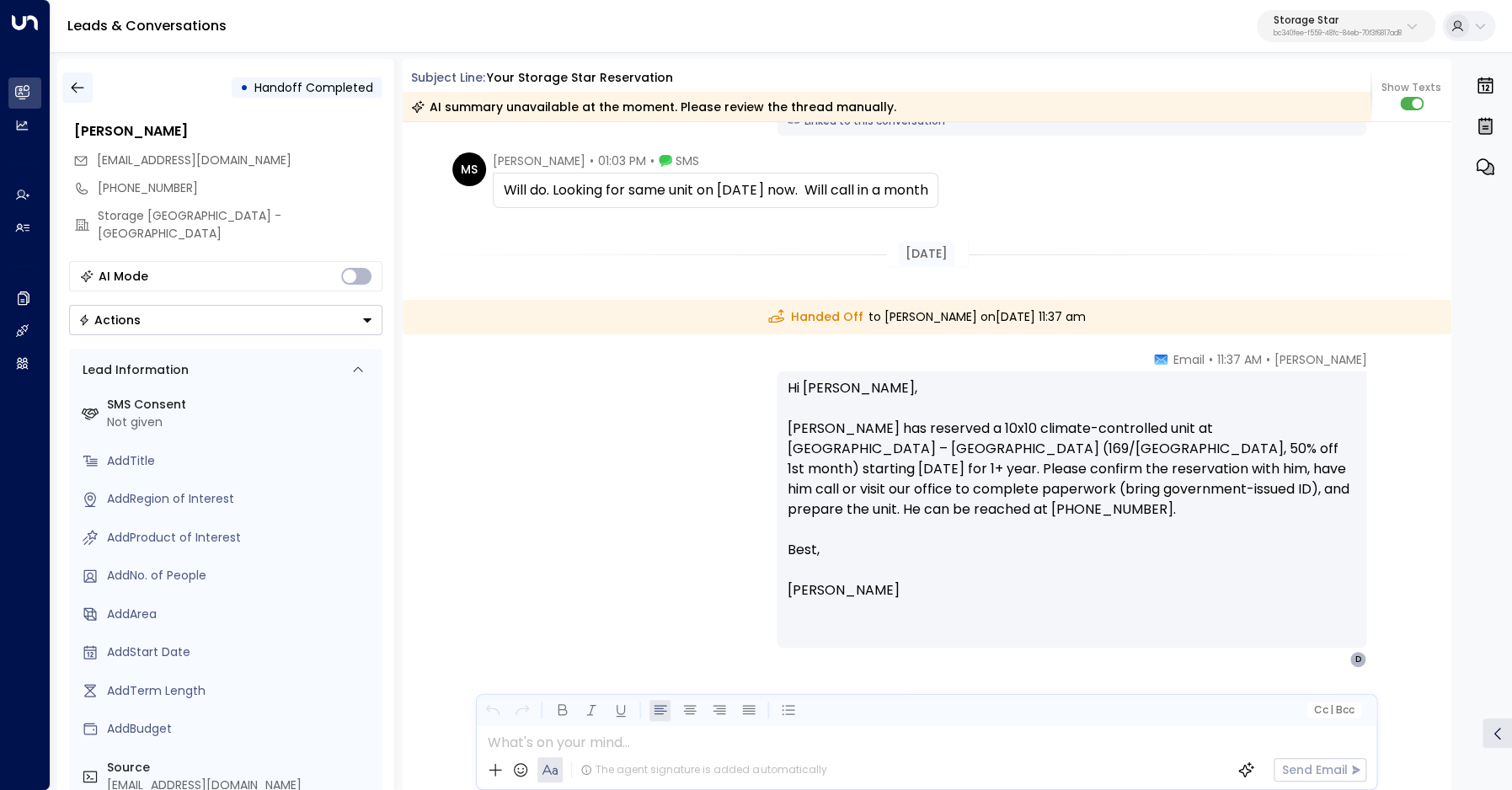
click at [76, 80] on icon "button" at bounding box center [78, 88] width 17 height 17
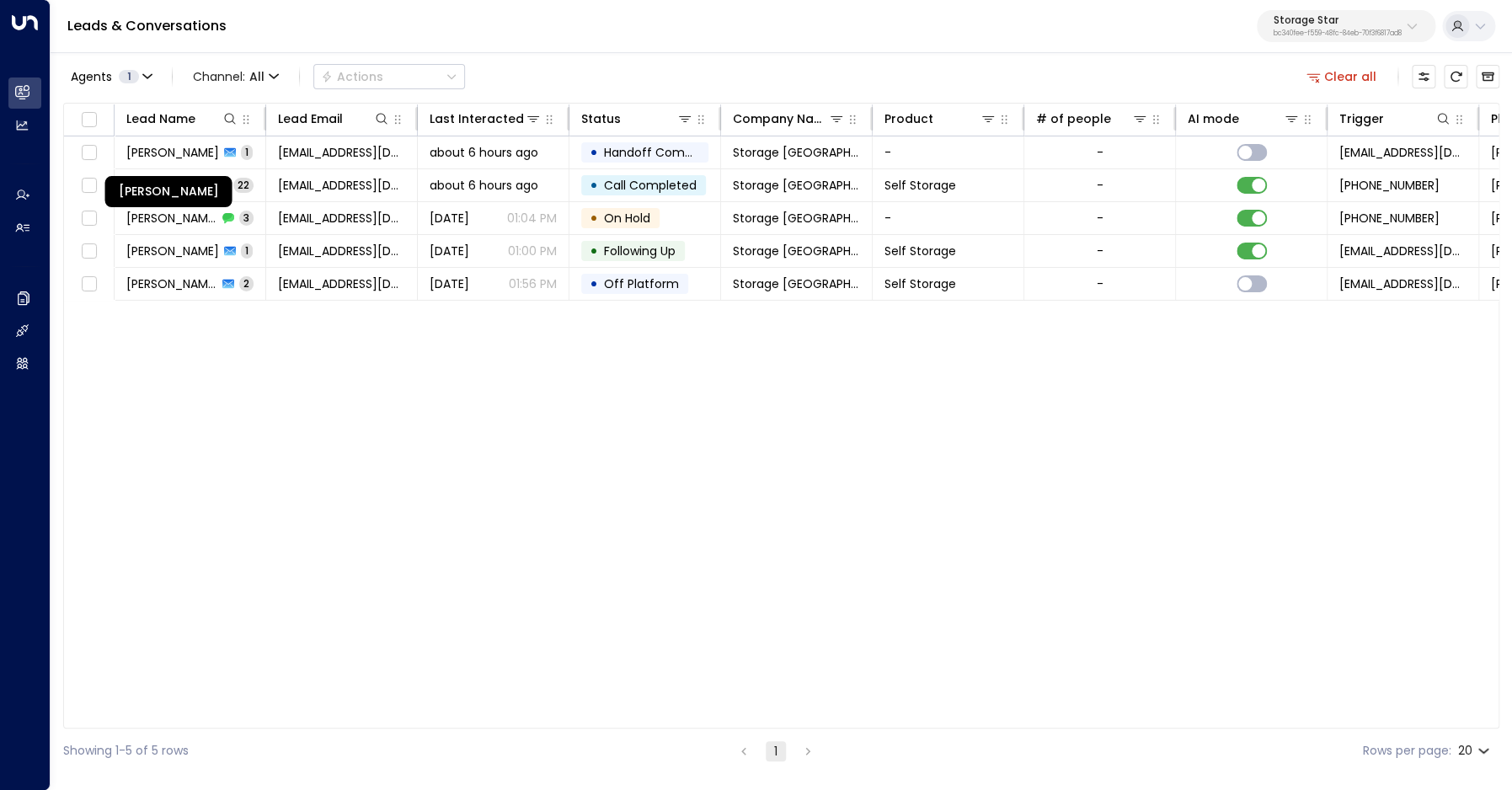
click at [162, 186] on div "[PERSON_NAME]" at bounding box center [168, 191] width 127 height 31
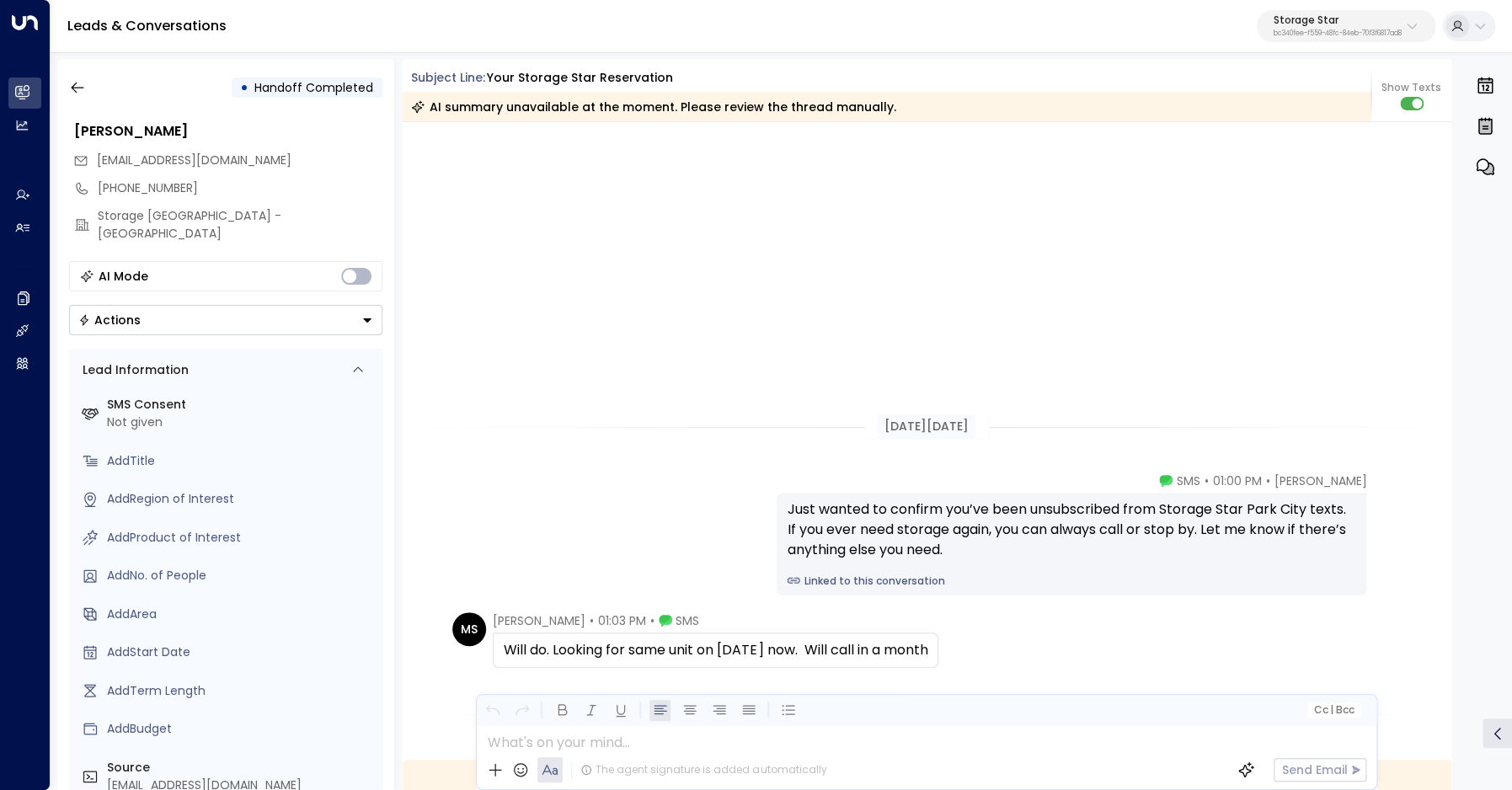
scroll to position [466, 0]
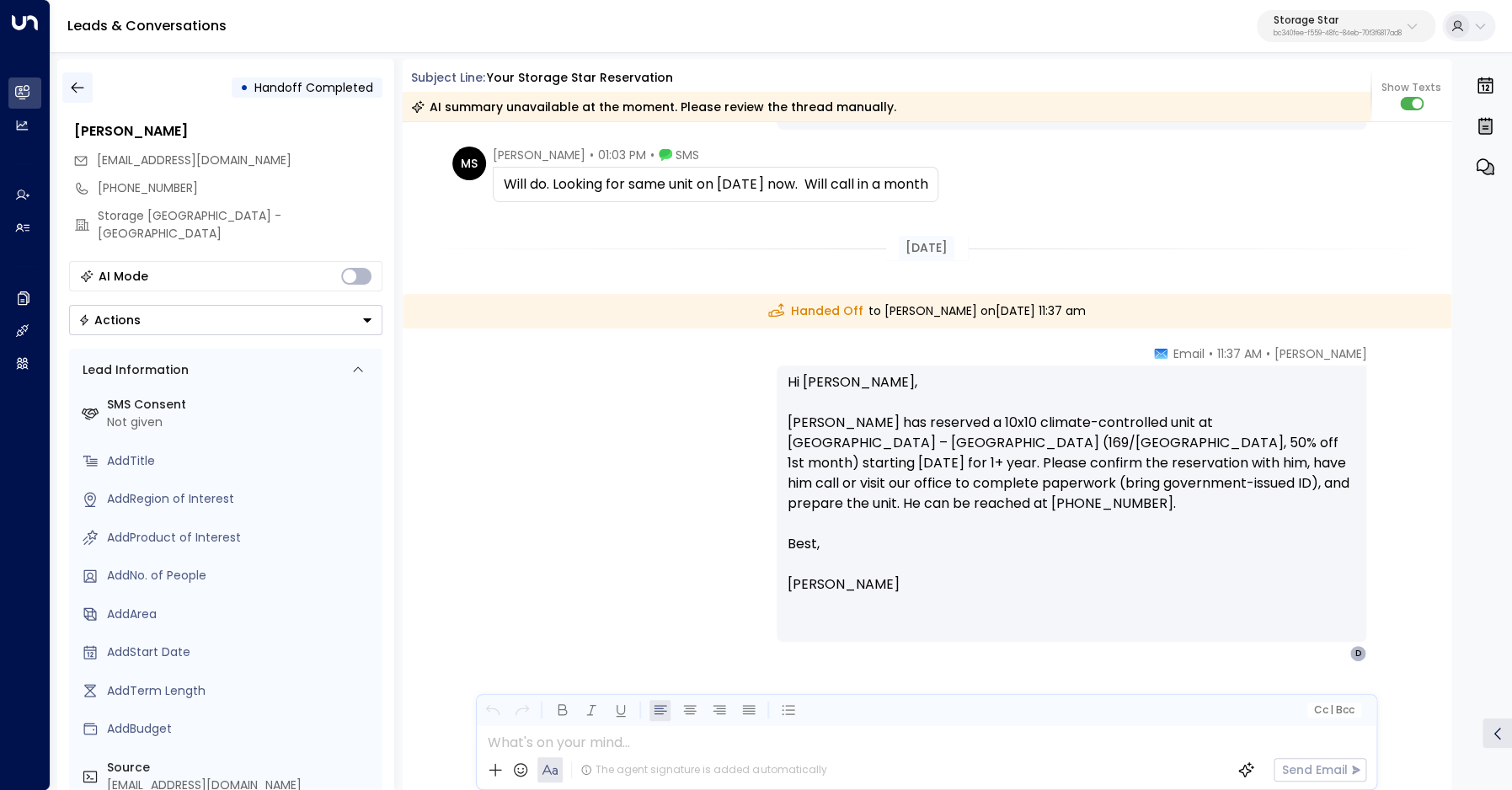
click at [87, 89] on button "button" at bounding box center [78, 88] width 30 height 30
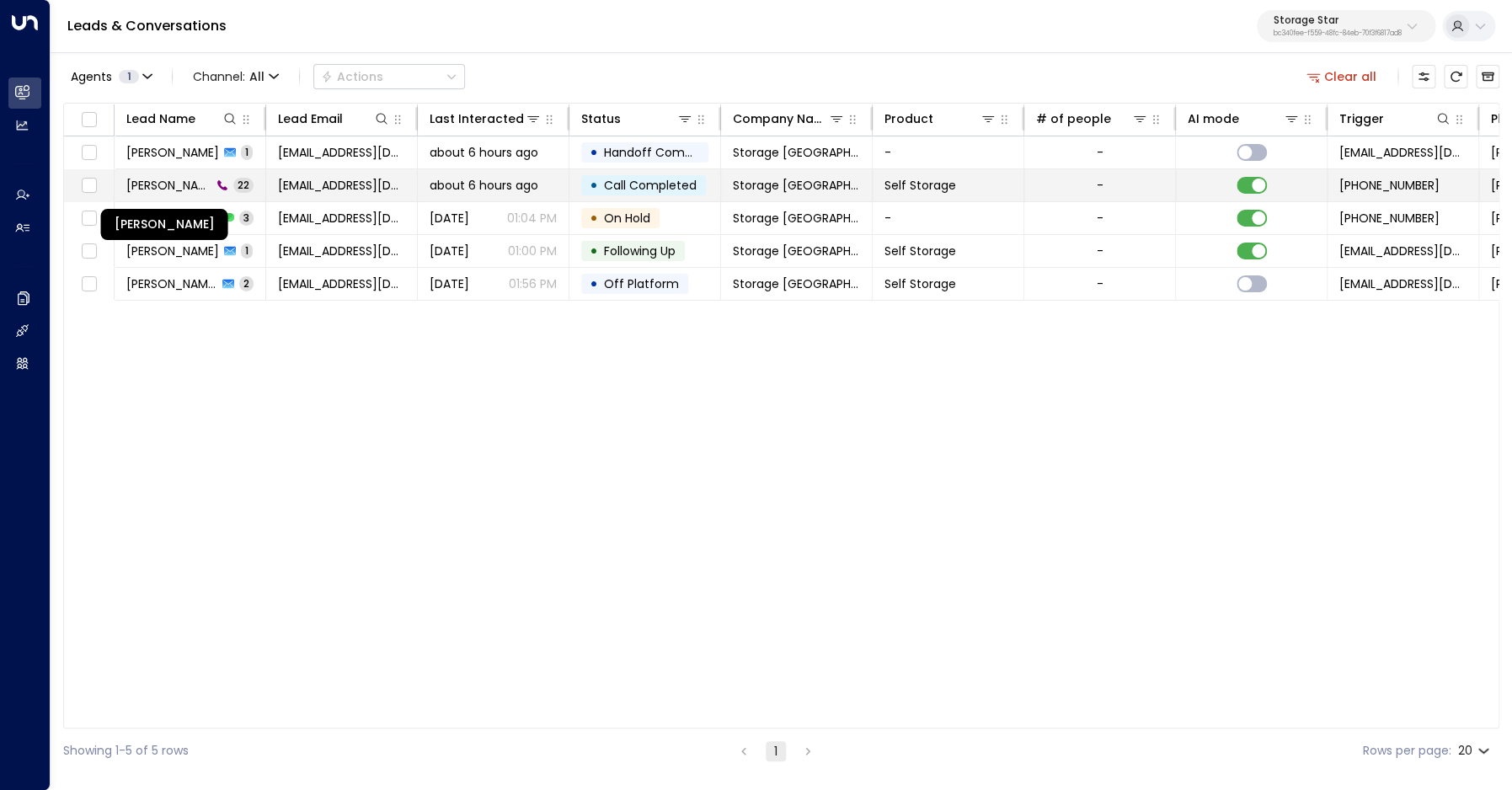
click at [161, 192] on span "[PERSON_NAME]" at bounding box center [168, 185] width 85 height 17
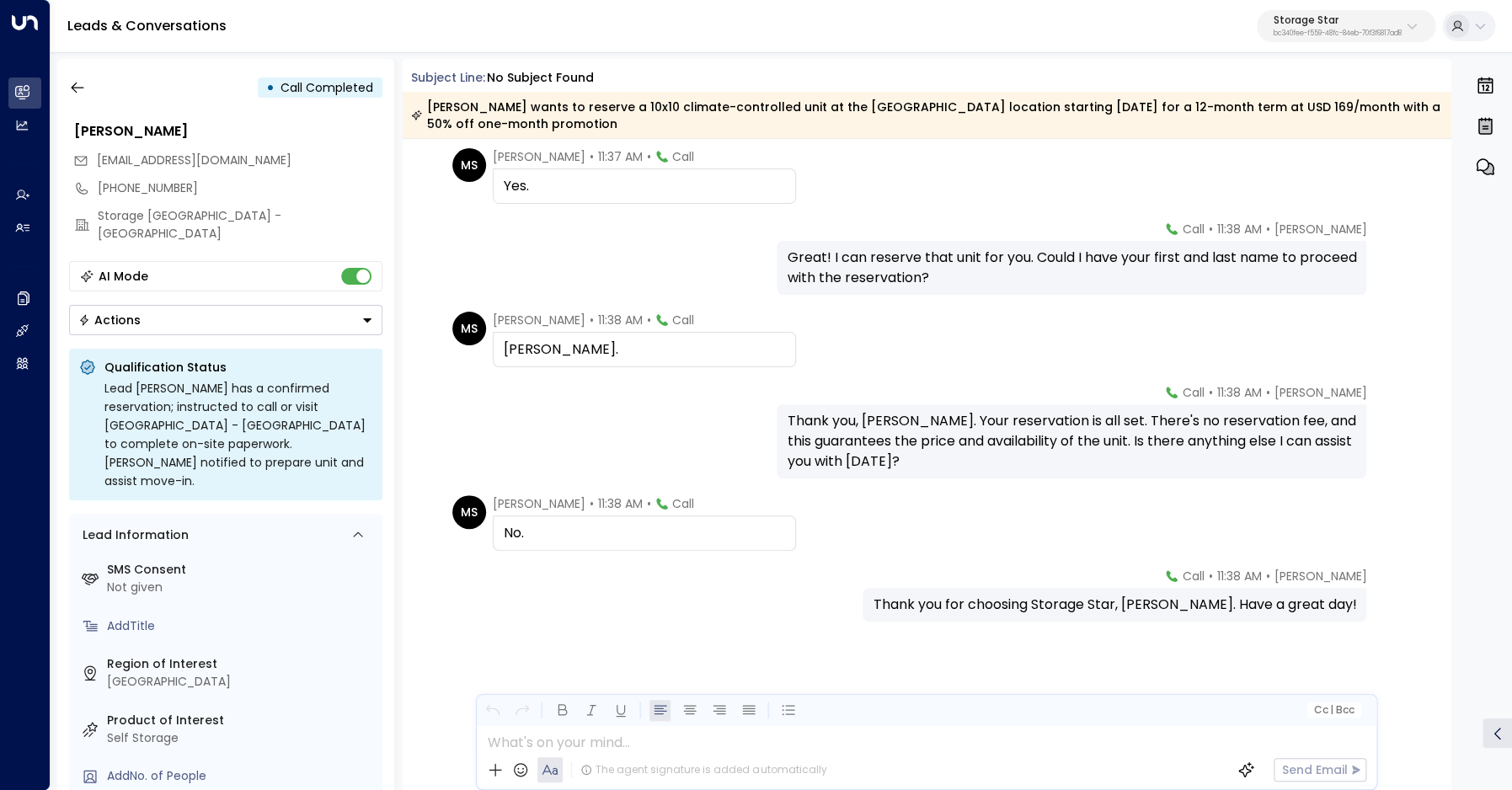
scroll to position [1369, 0]
click at [81, 83] on icon "button" at bounding box center [78, 88] width 17 height 17
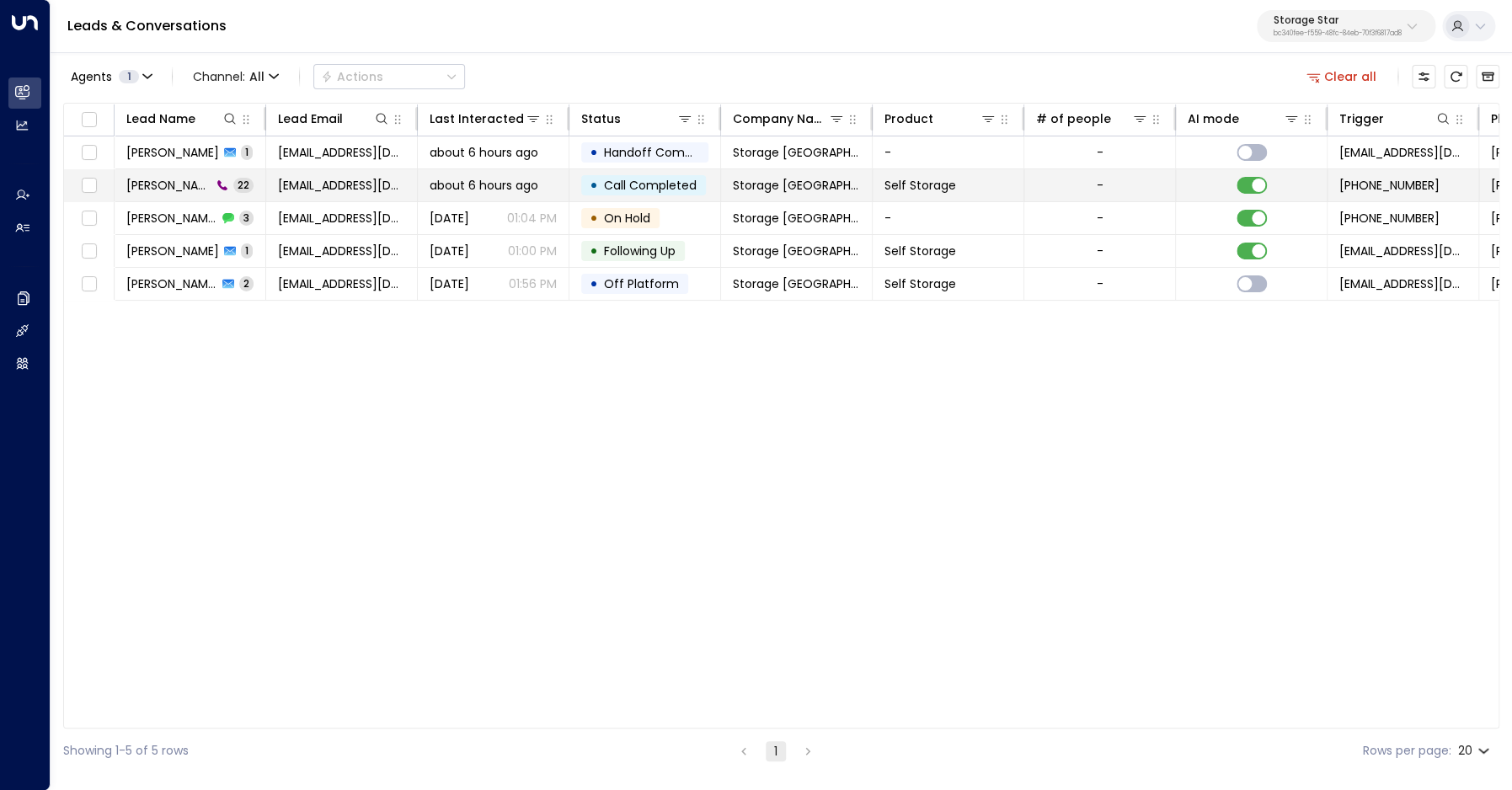
scroll to position [0, 304]
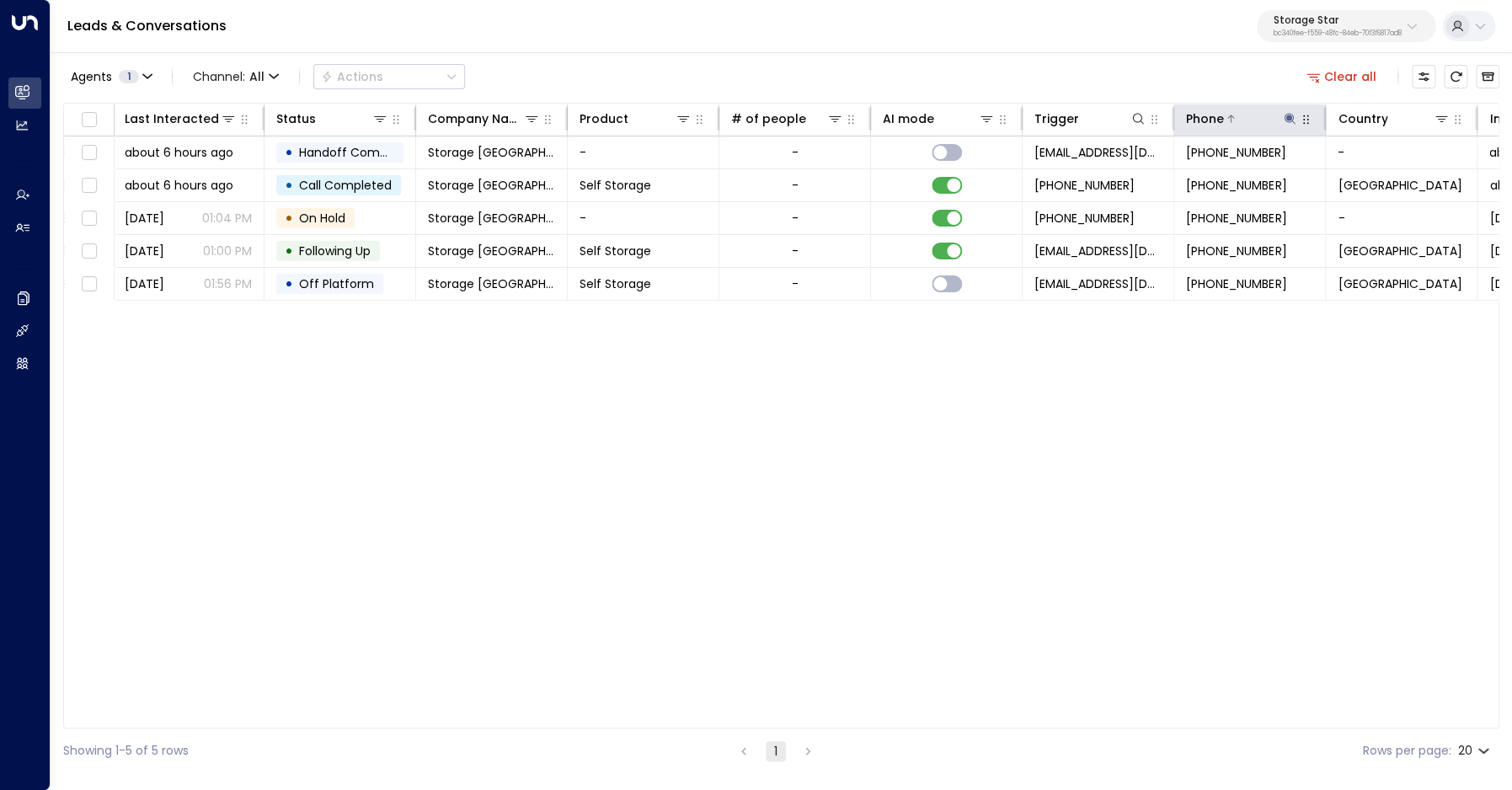
click at [1290, 120] on icon at bounding box center [1290, 118] width 11 height 11
click at [1211, 176] on input "**********" at bounding box center [1278, 179] width 211 height 31
type input "**********"
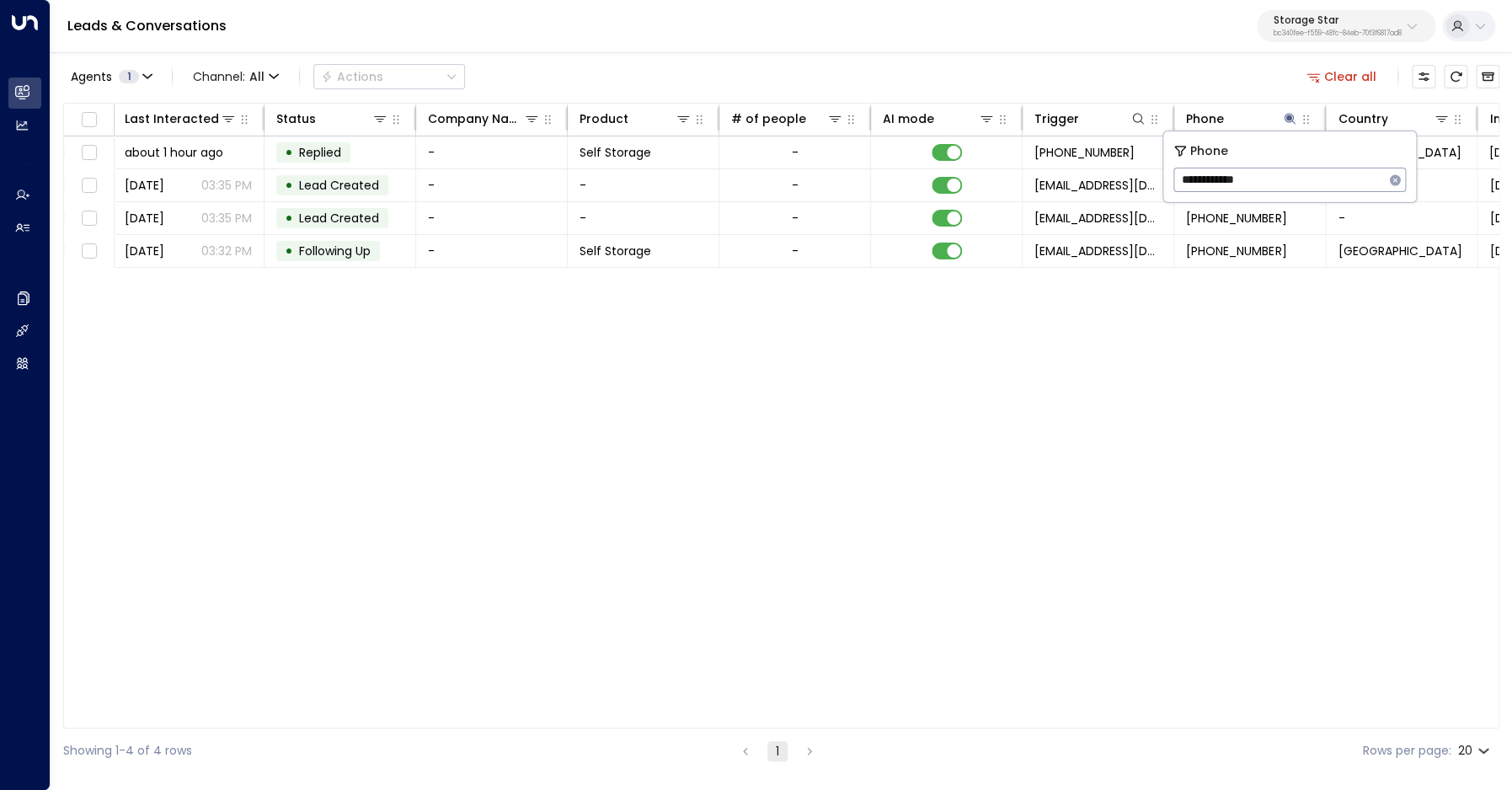
click at [965, 74] on div "Agents 1 Channel: All Actions Clear all" at bounding box center [781, 77] width 1436 height 36
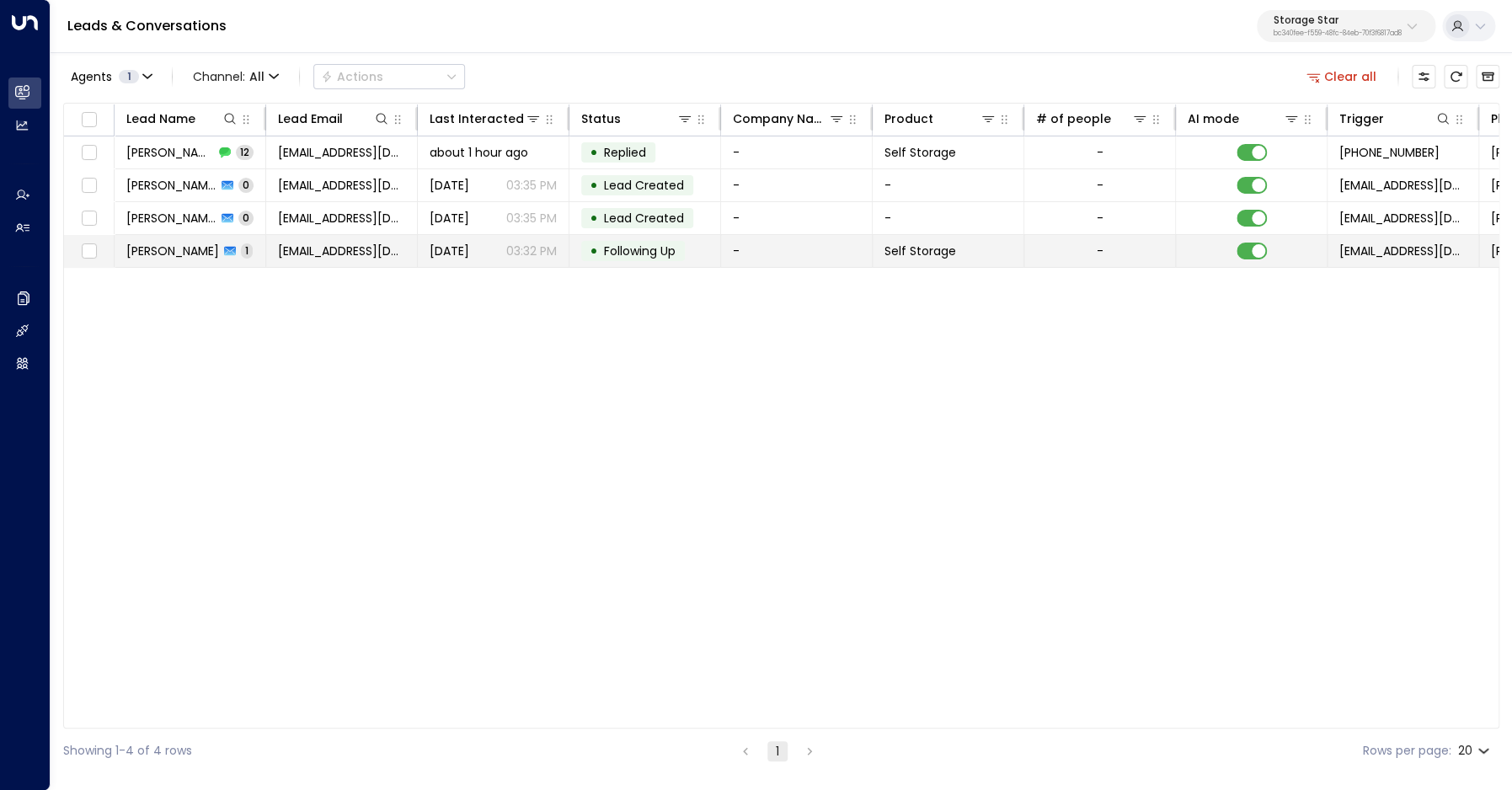
click at [165, 250] on span "[PERSON_NAME]" at bounding box center [173, 251] width 93 height 17
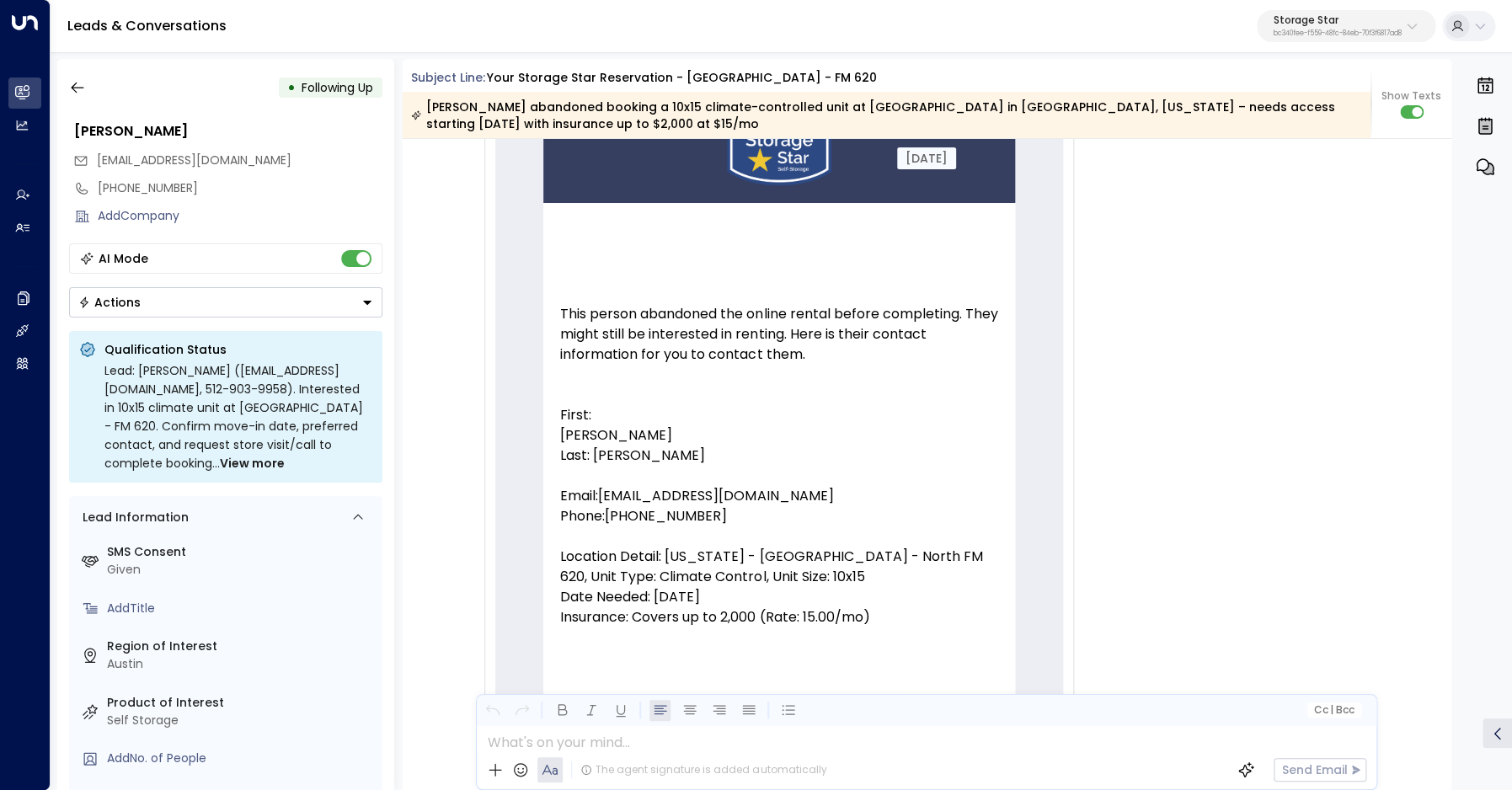
scroll to position [142, 0]
drag, startPoint x: 108, startPoint y: 189, endPoint x: 186, endPoint y: 188, distance: 78.0
click at [186, 188] on div "[PHONE_NUMBER]" at bounding box center [240, 188] width 285 height 18
click at [70, 85] on icon "button" at bounding box center [78, 88] width 17 height 17
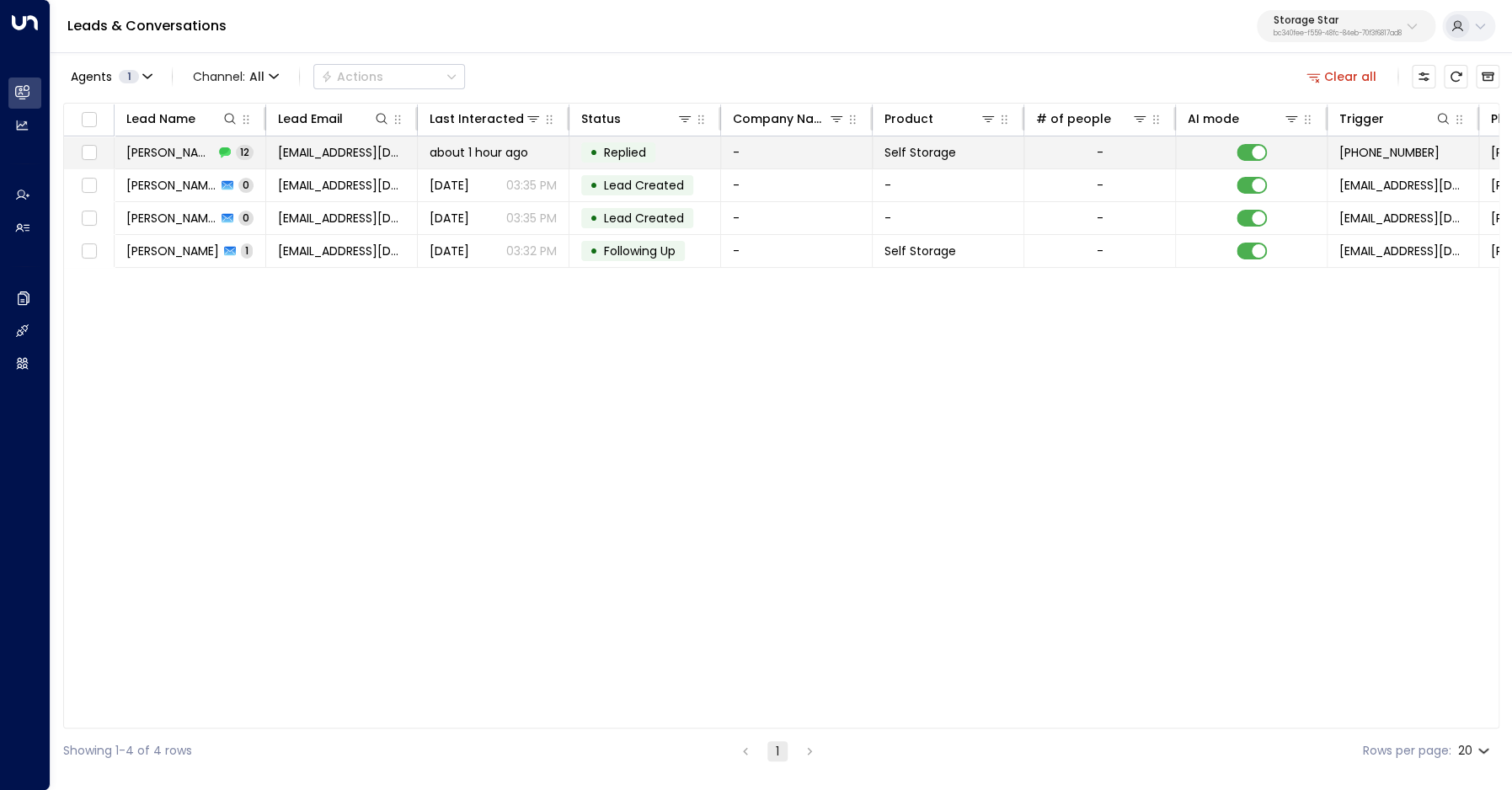
click at [174, 162] on td "[PERSON_NAME] 12" at bounding box center [189, 152] width 151 height 32
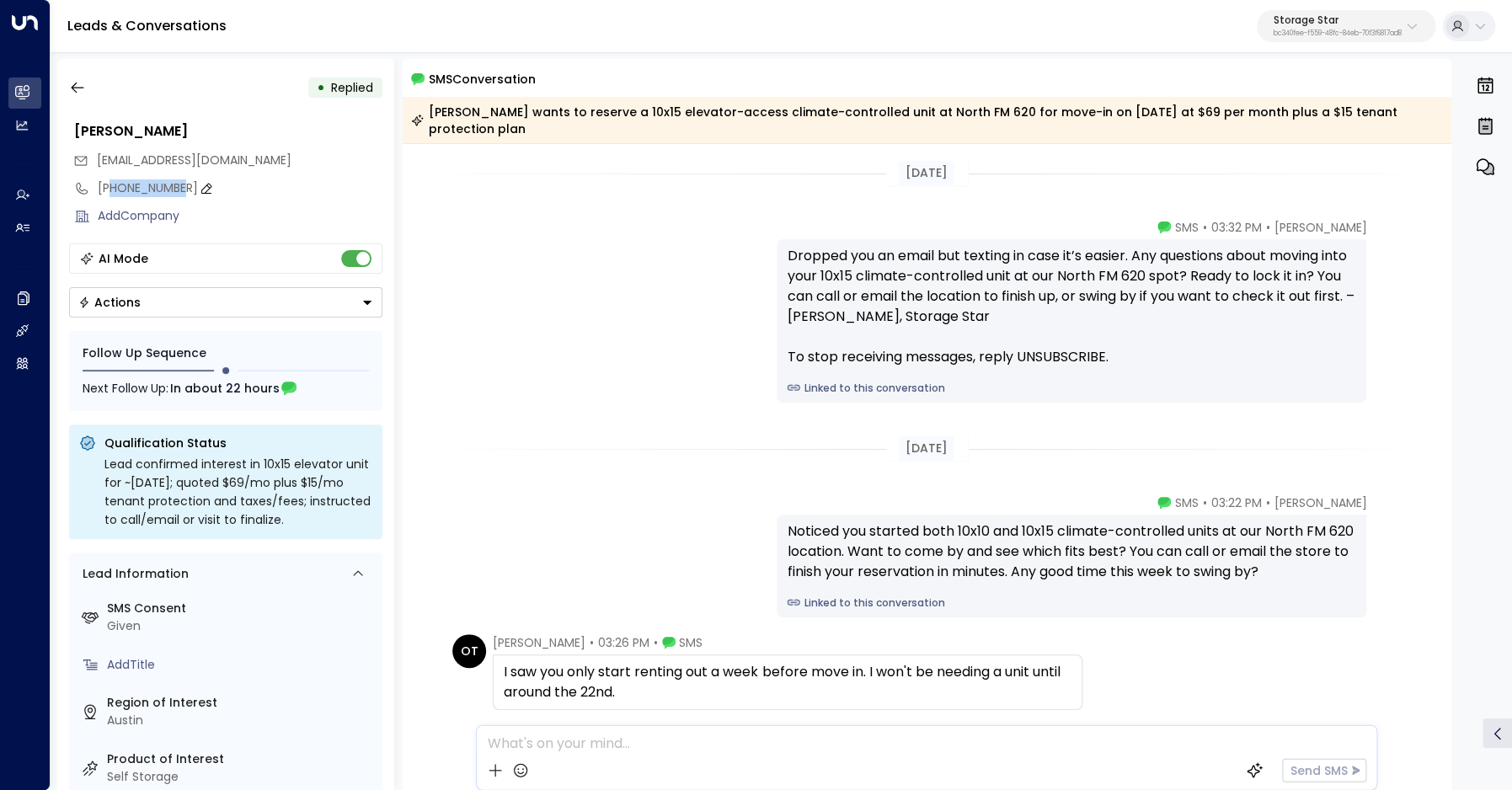
drag, startPoint x: 108, startPoint y: 190, endPoint x: 178, endPoint y: 188, distance: 70.0
click at [178, 188] on div "[PHONE_NUMBER]" at bounding box center [240, 188] width 285 height 18
click at [170, 184] on input "**********" at bounding box center [238, 188] width 280 height 18
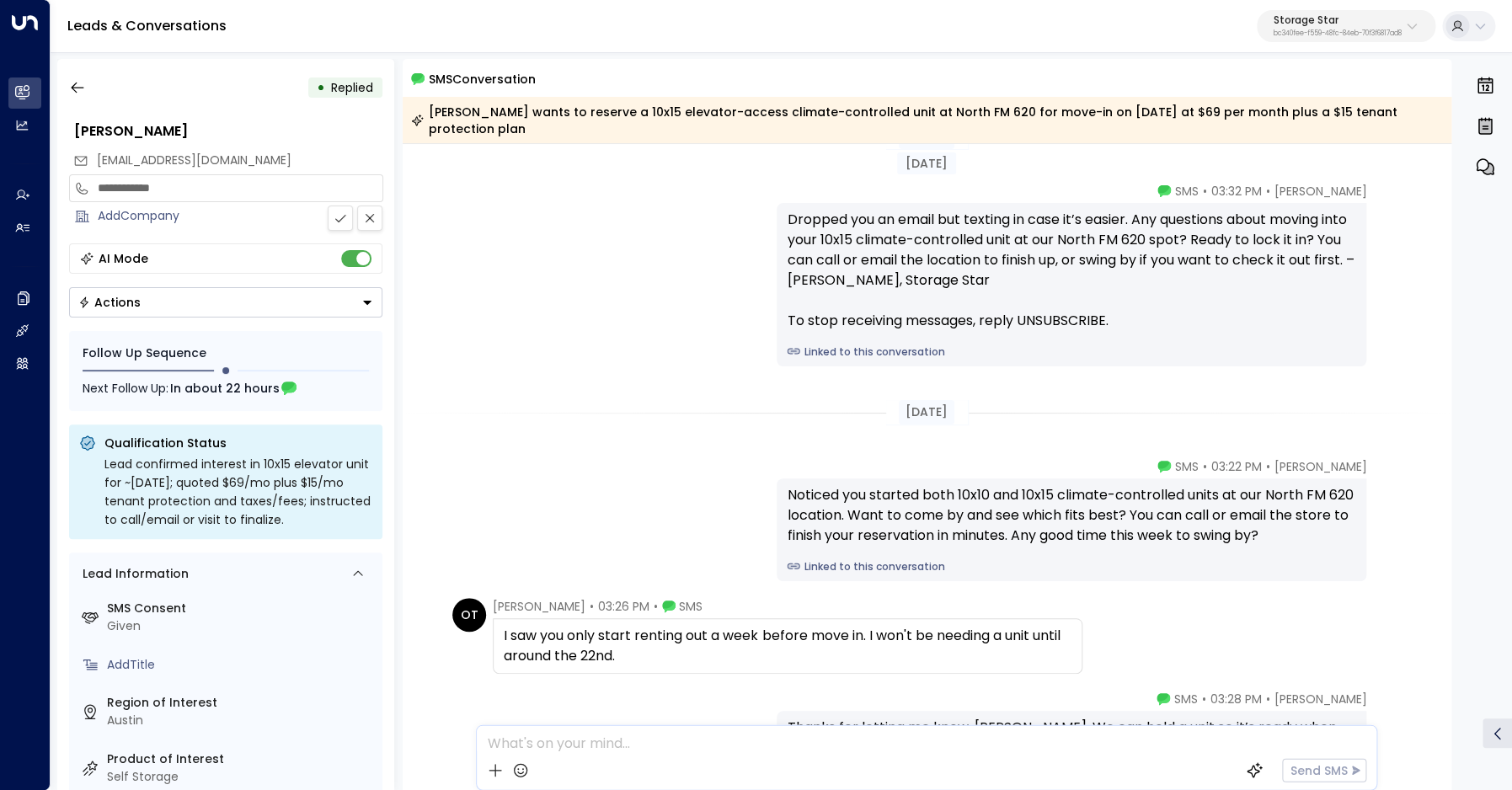
scroll to position [37, 0]
click at [69, 89] on icon "button" at bounding box center [78, 88] width 17 height 17
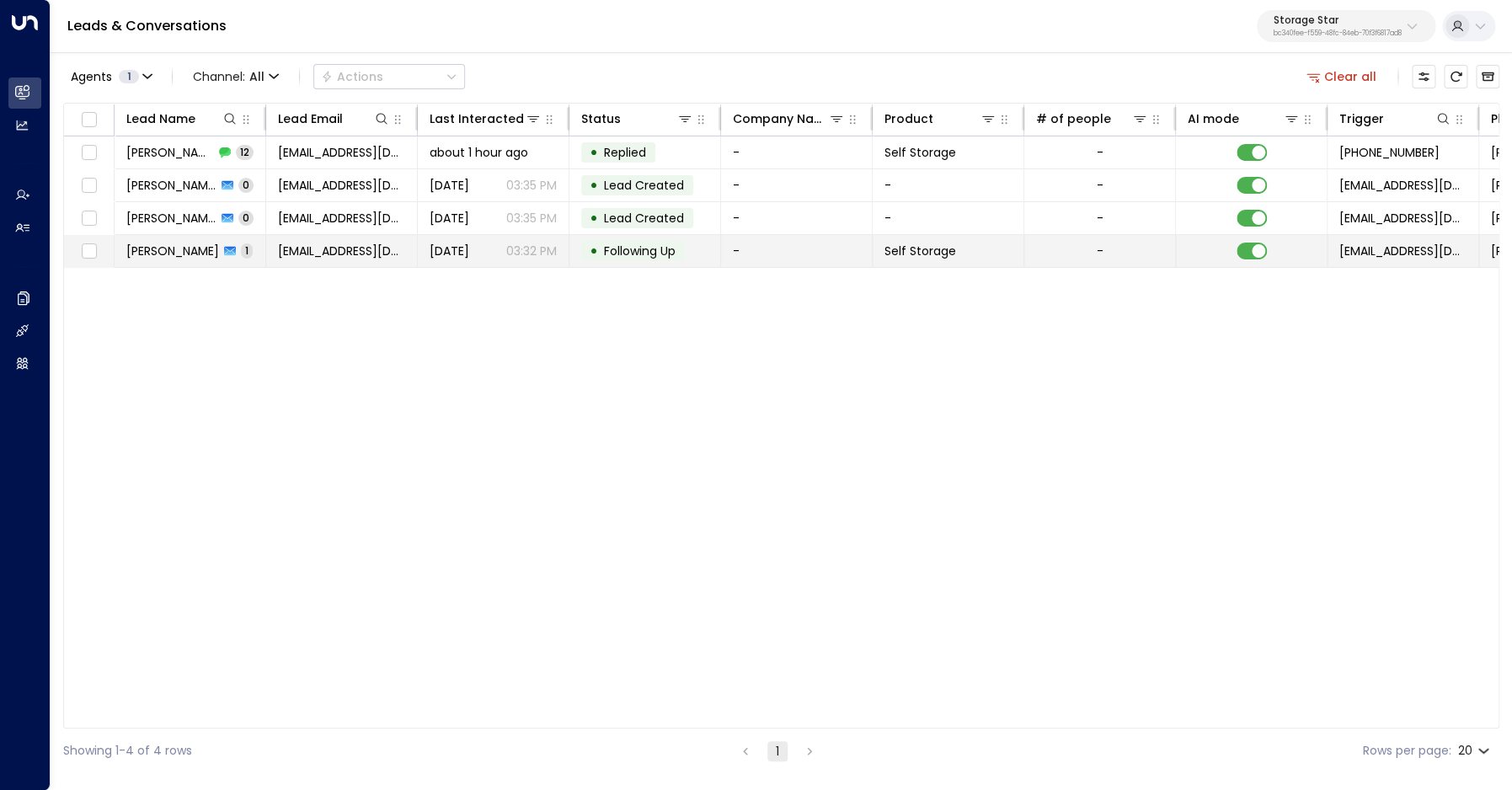
click at [162, 254] on span "[PERSON_NAME]" at bounding box center [173, 251] width 93 height 17
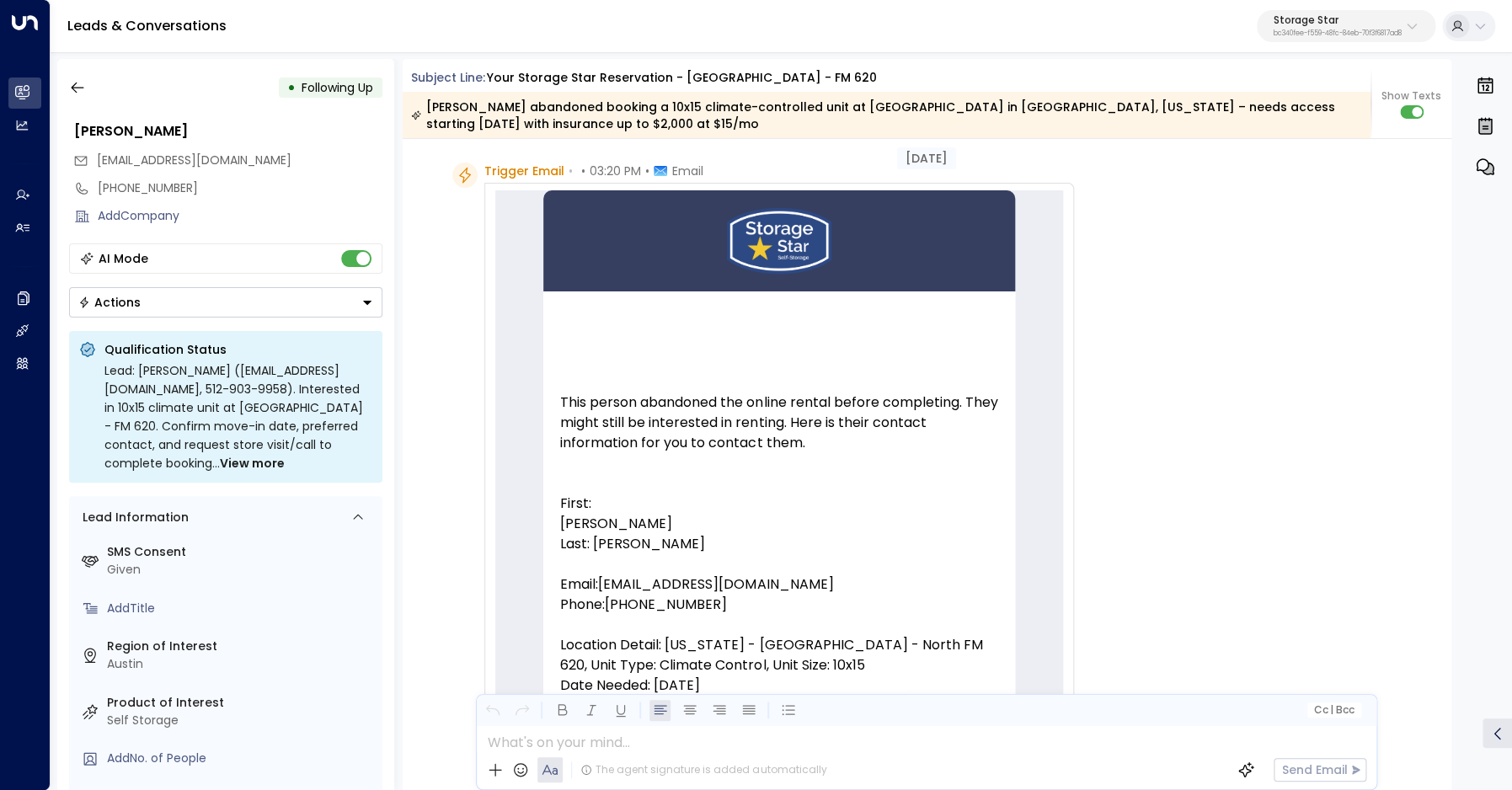
scroll to position [58, 0]
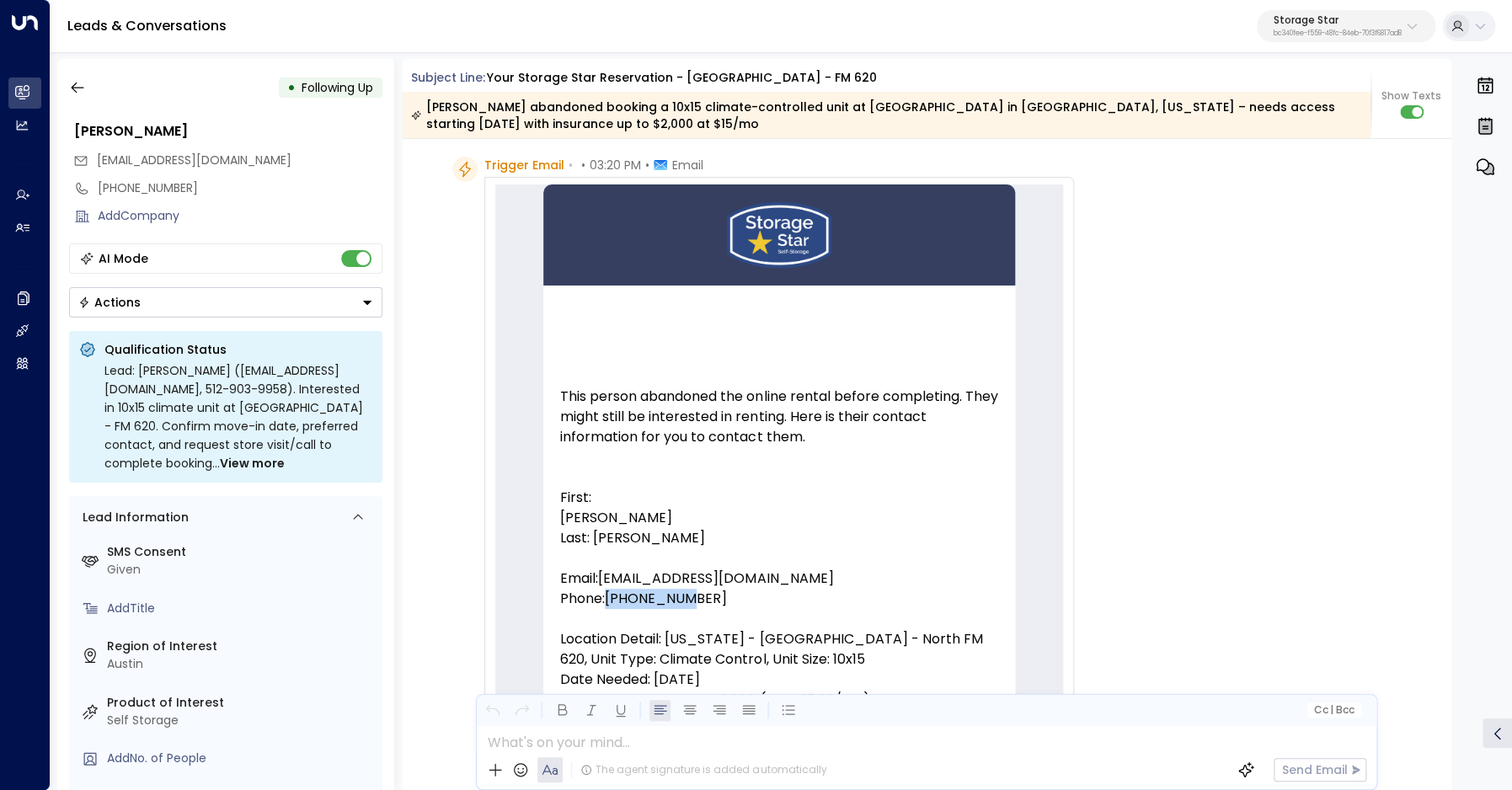
drag, startPoint x: 605, startPoint y: 595, endPoint x: 687, endPoint y: 598, distance: 82.1
click at [685, 598] on p "Phone:[PHONE_NUMBER]" at bounding box center [779, 599] width 438 height 20
copy p "5129039958"
